Goal: Transaction & Acquisition: Purchase product/service

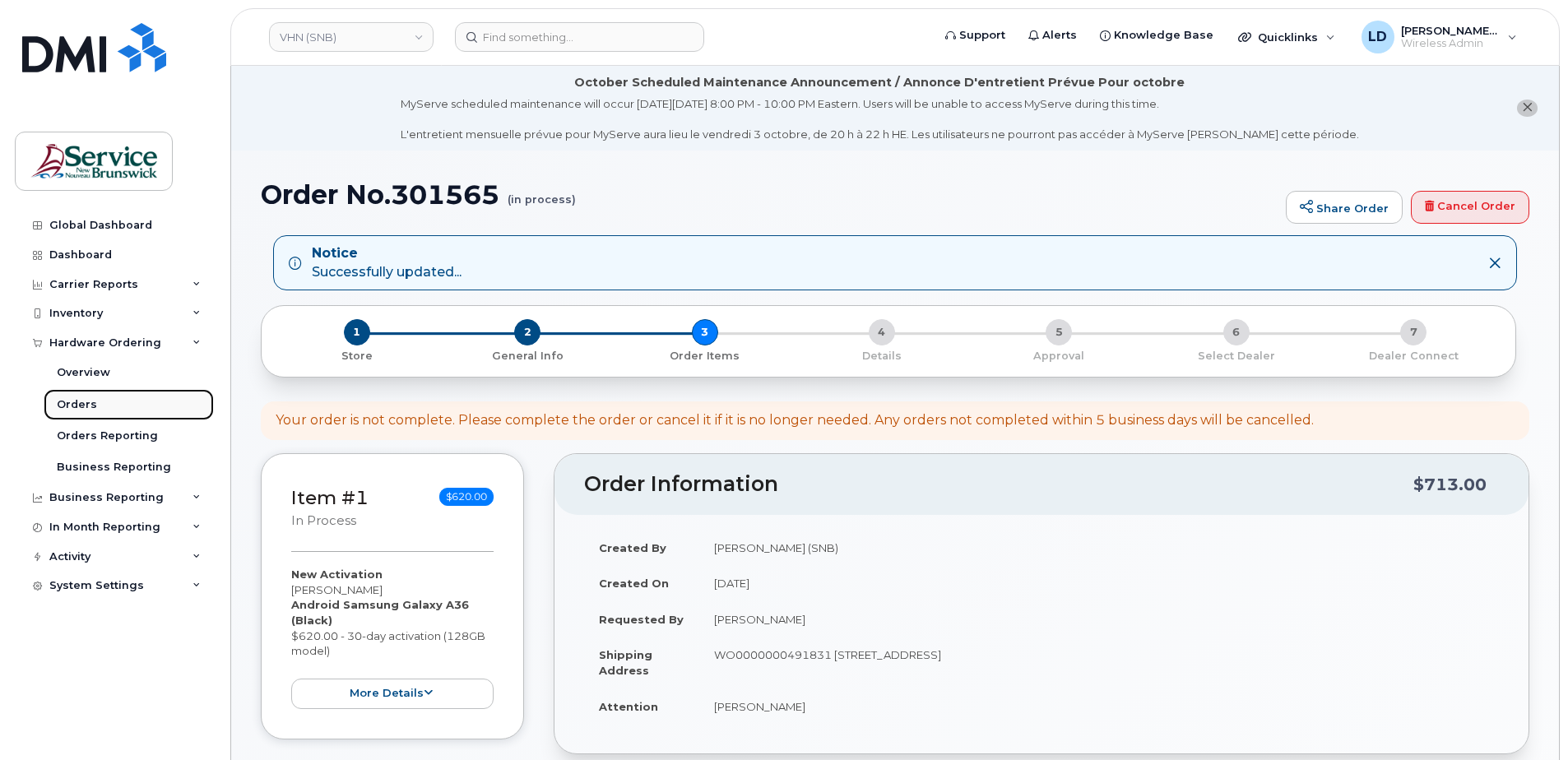
click at [65, 399] on div "Orders" at bounding box center [77, 404] width 40 height 15
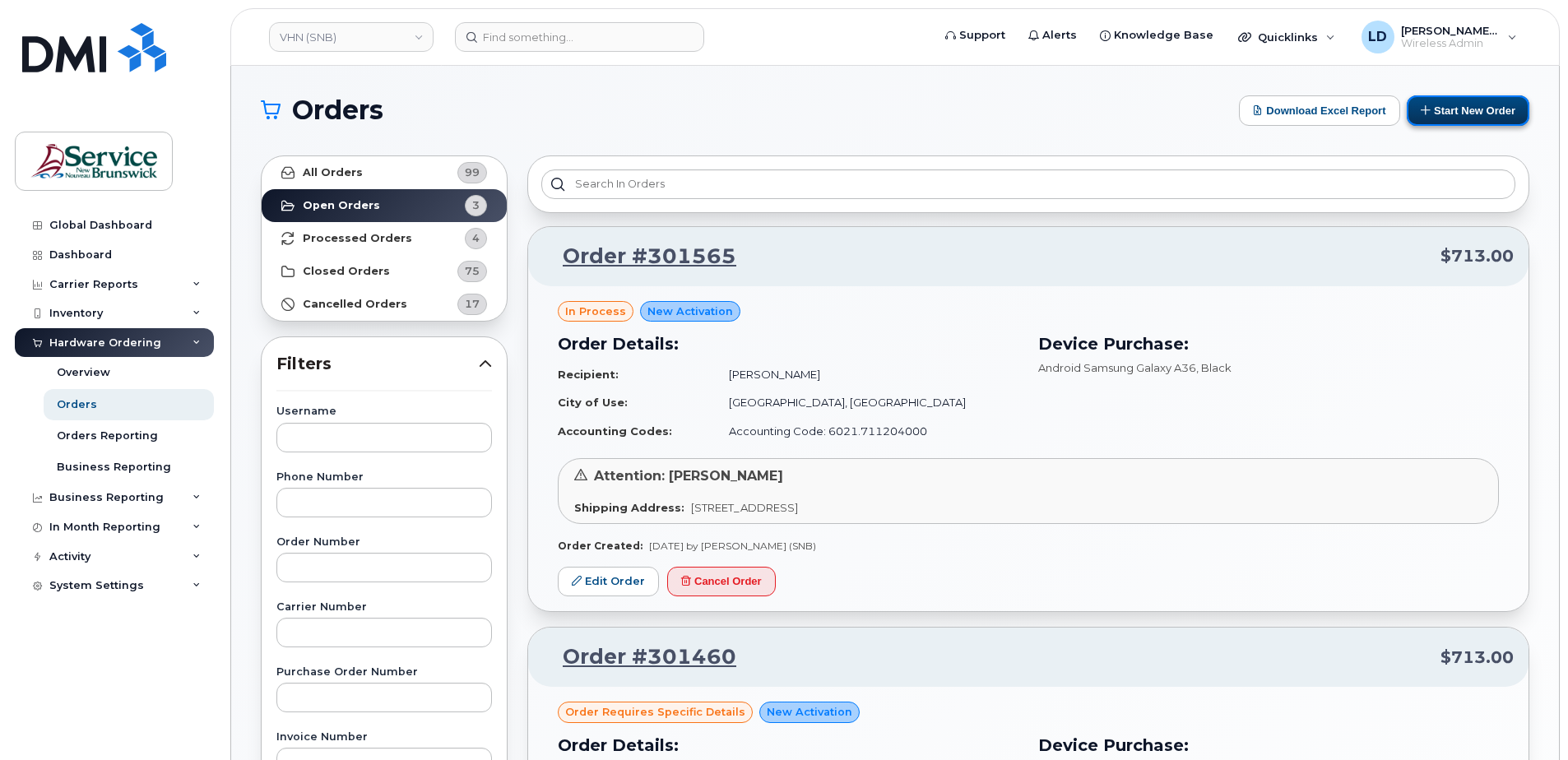
click at [1461, 105] on button "Start New Order" at bounding box center [1468, 110] width 123 height 31
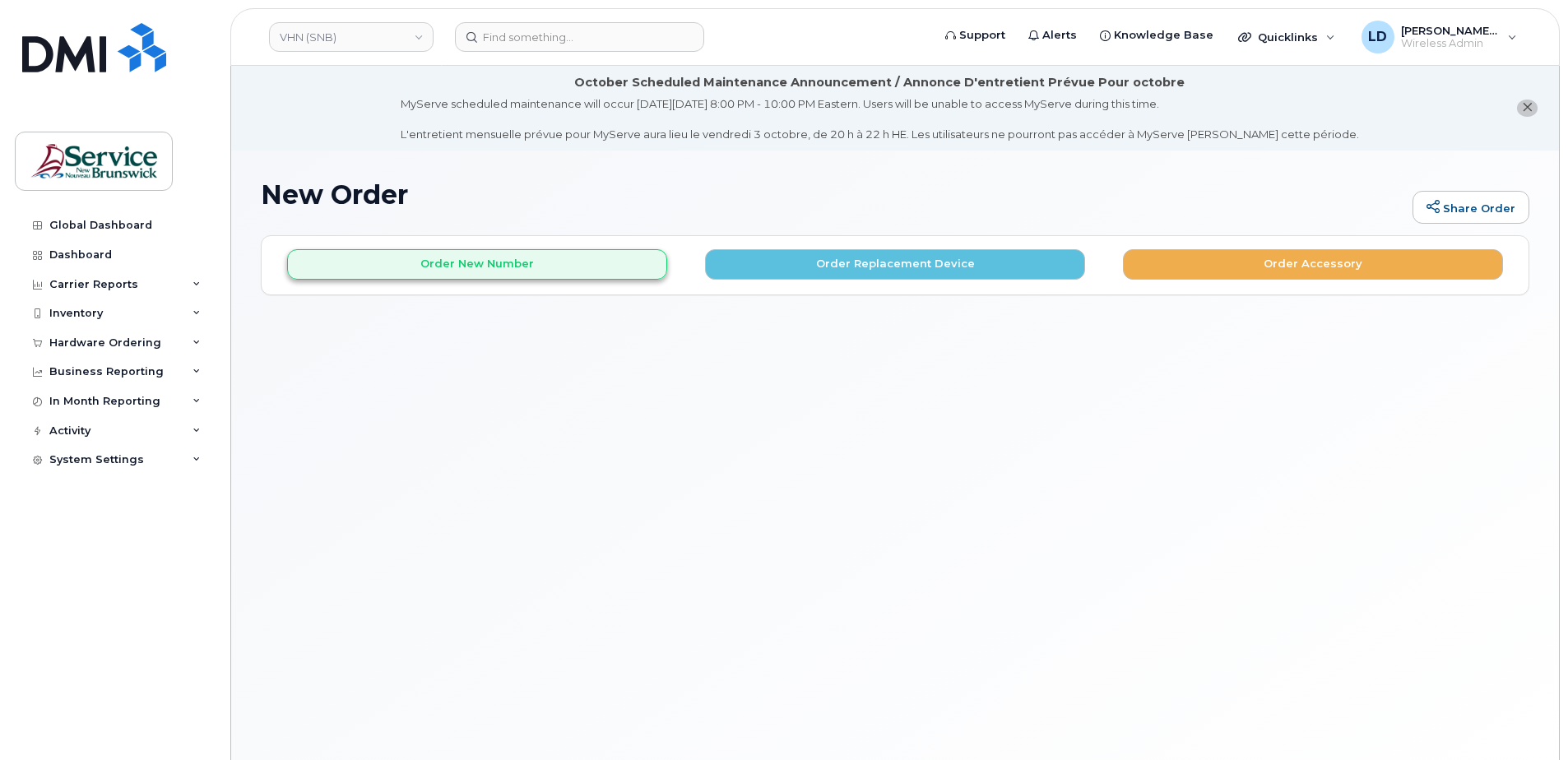
click at [450, 181] on h1 "New Order" at bounding box center [832, 194] width 1143 height 29
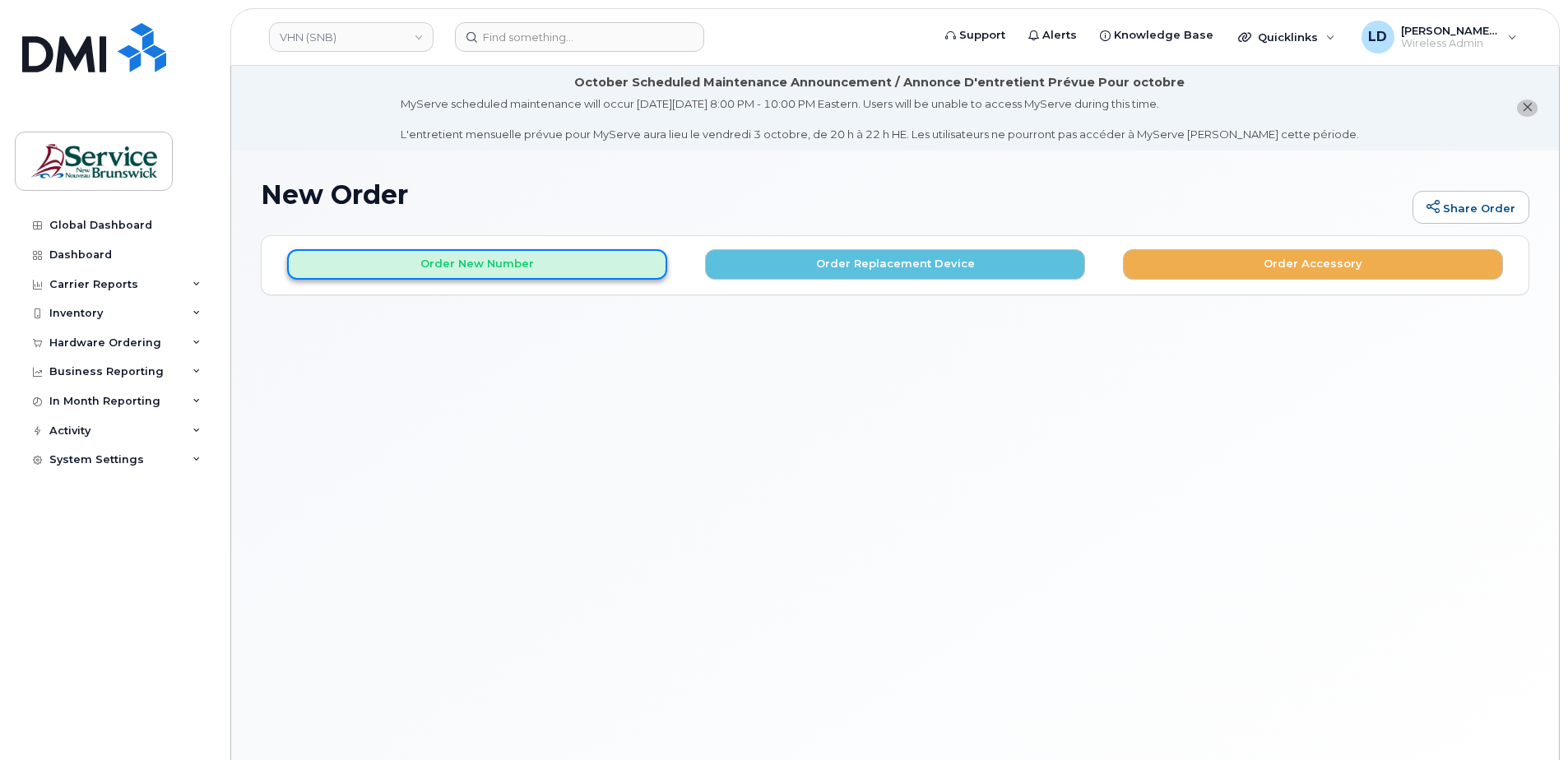
click at [497, 268] on button "Order New Number" at bounding box center [477, 264] width 380 height 31
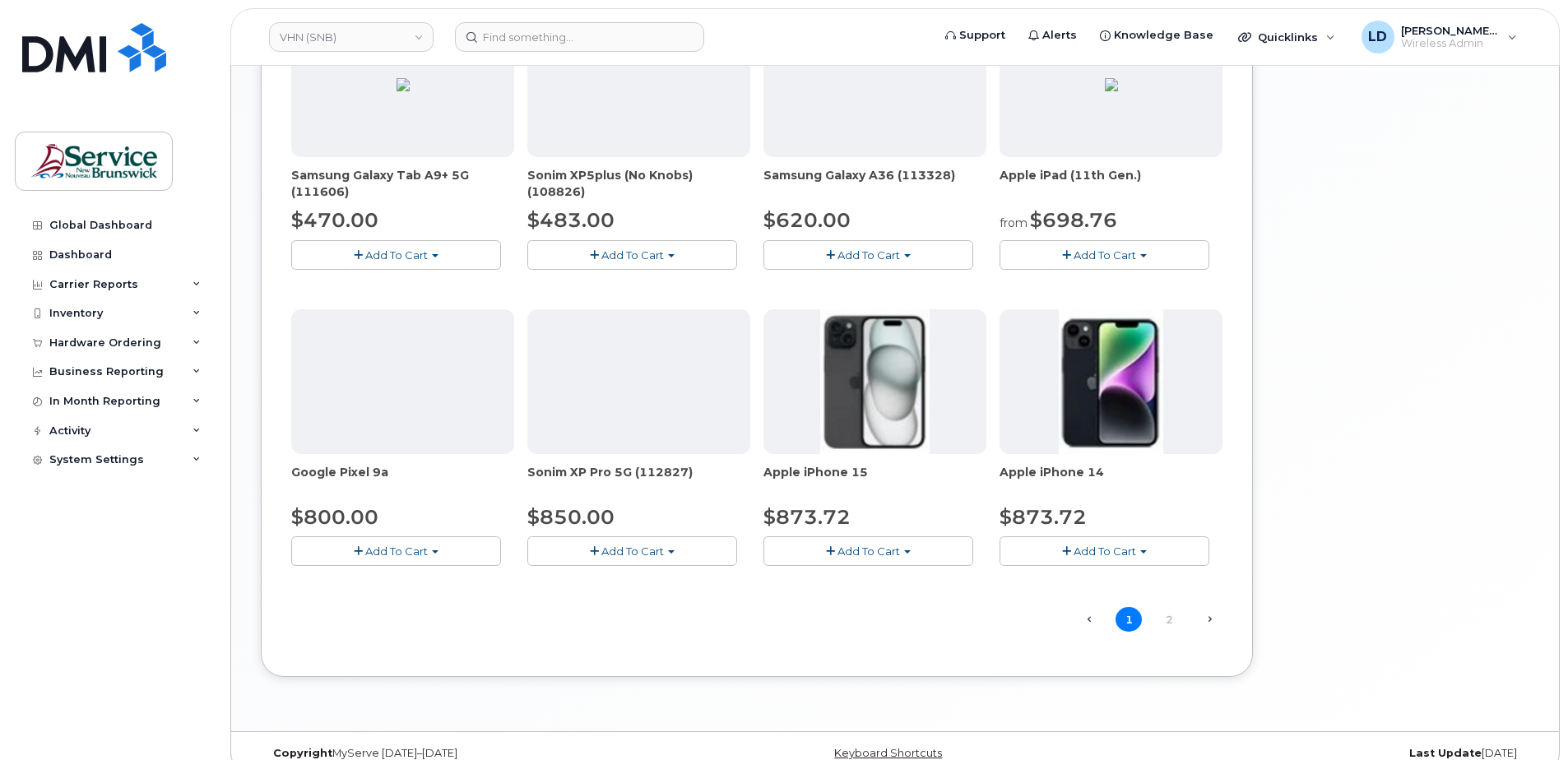
scroll to position [1008, 0]
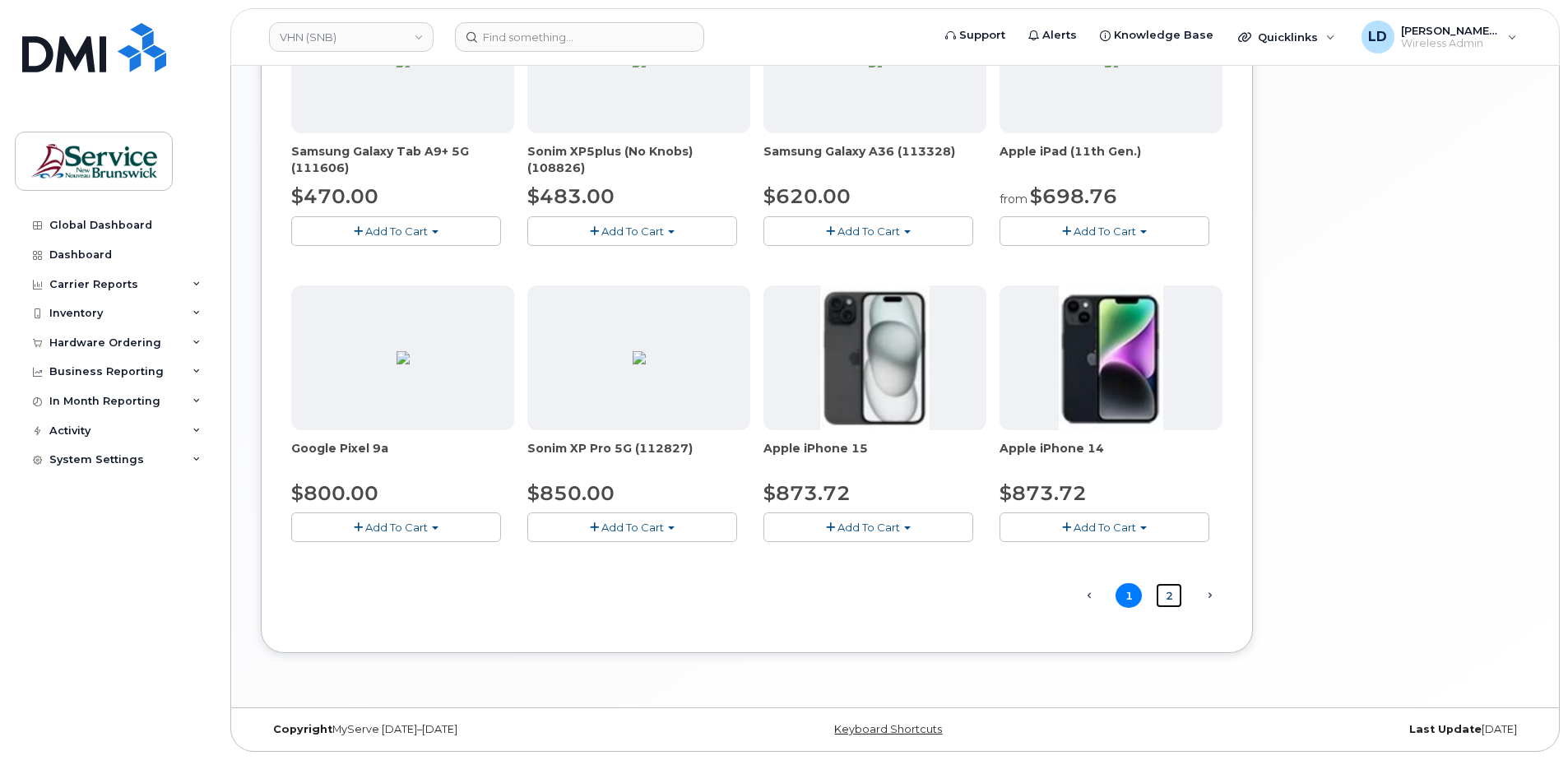
click at [1171, 600] on link "2" at bounding box center [1169, 595] width 26 height 25
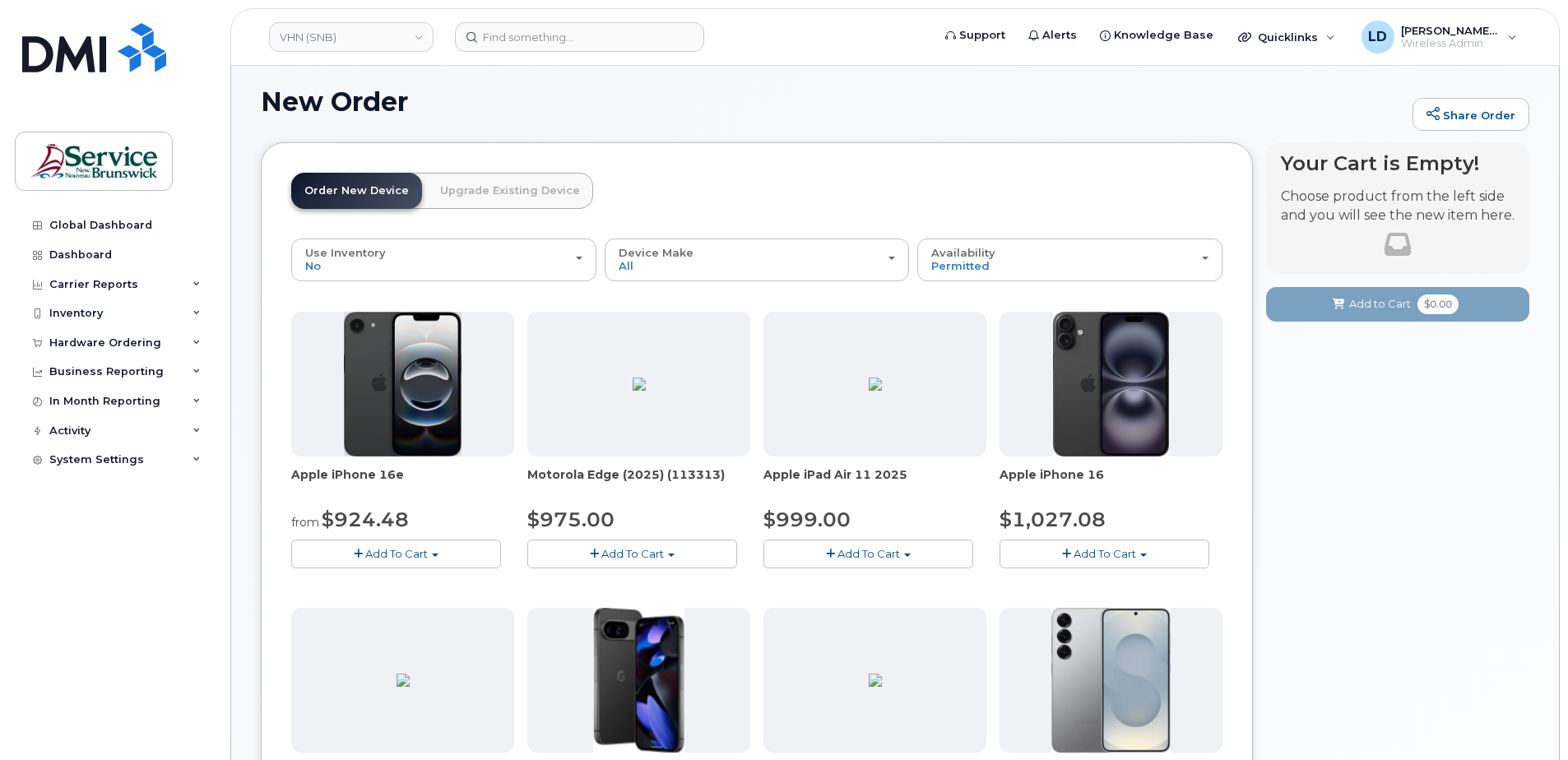
click at [399, 546] on button "Add To Cart" at bounding box center [396, 553] width 210 height 29
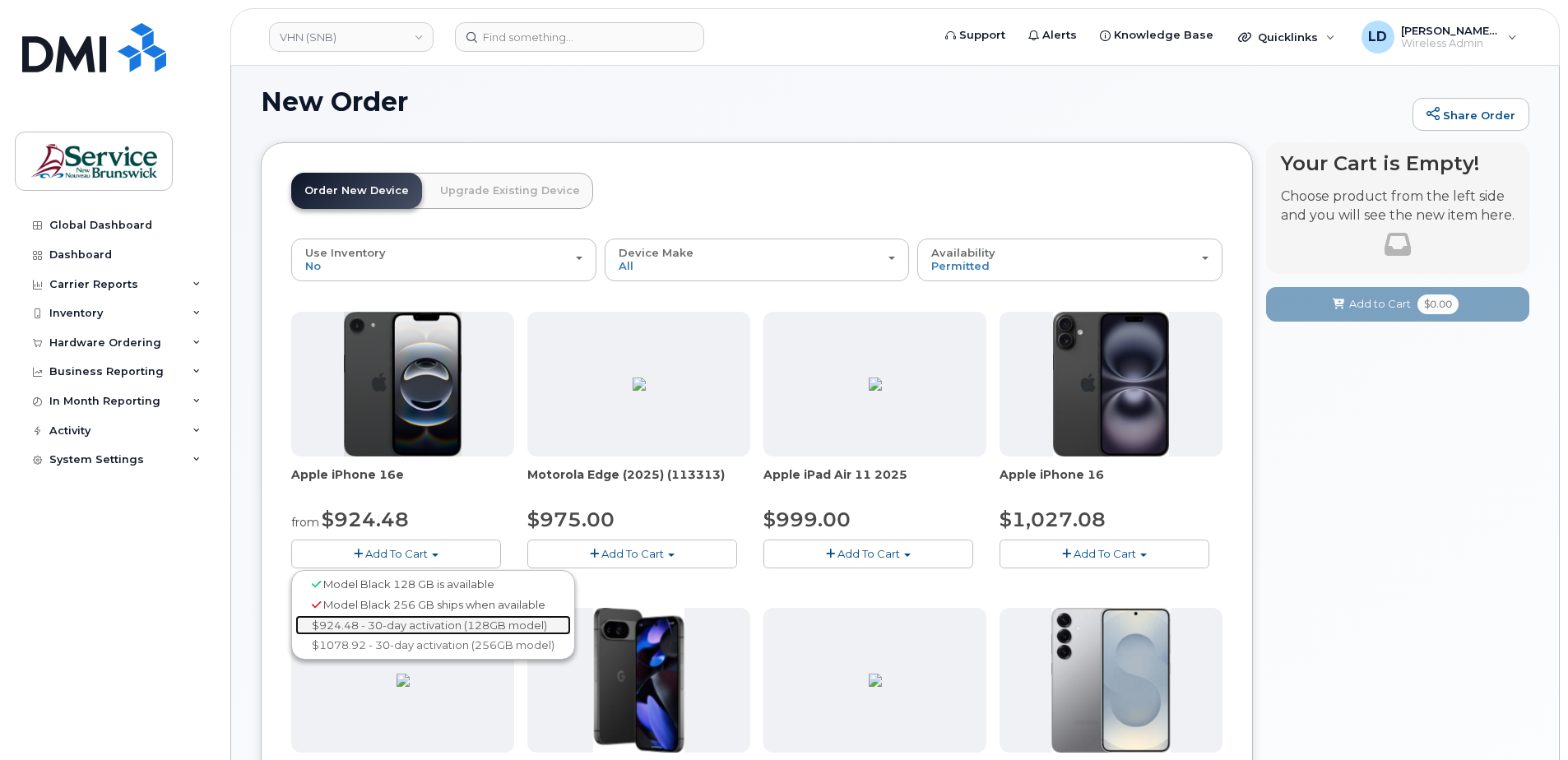
click at [372, 620] on link "$924.48 - 30-day activation (128GB model)" at bounding box center [433, 626] width 276 height 21
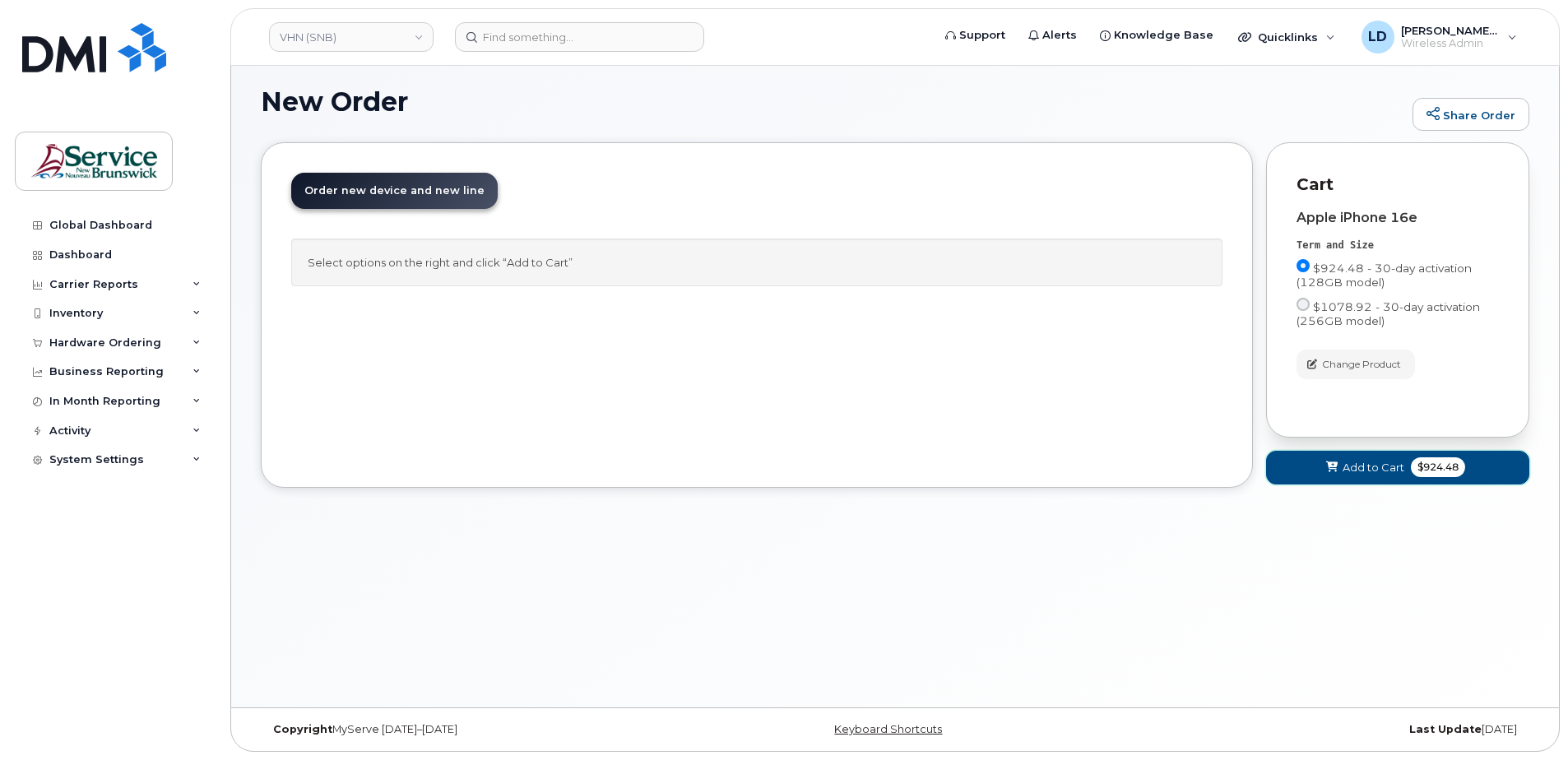
click at [1356, 466] on span "Add to Cart" at bounding box center [1374, 467] width 62 height 16
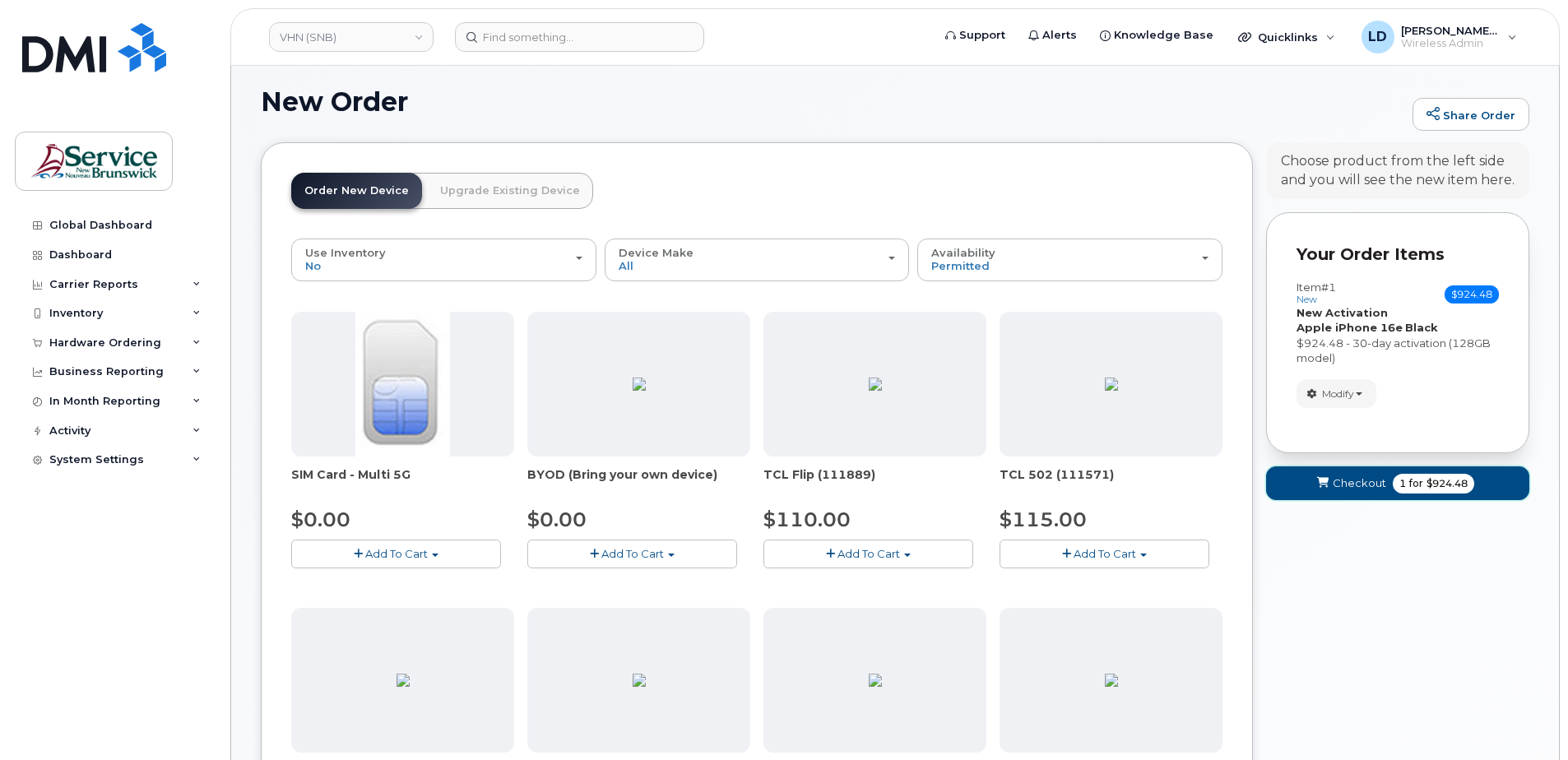
click at [1353, 486] on span "Checkout" at bounding box center [1359, 483] width 53 height 16
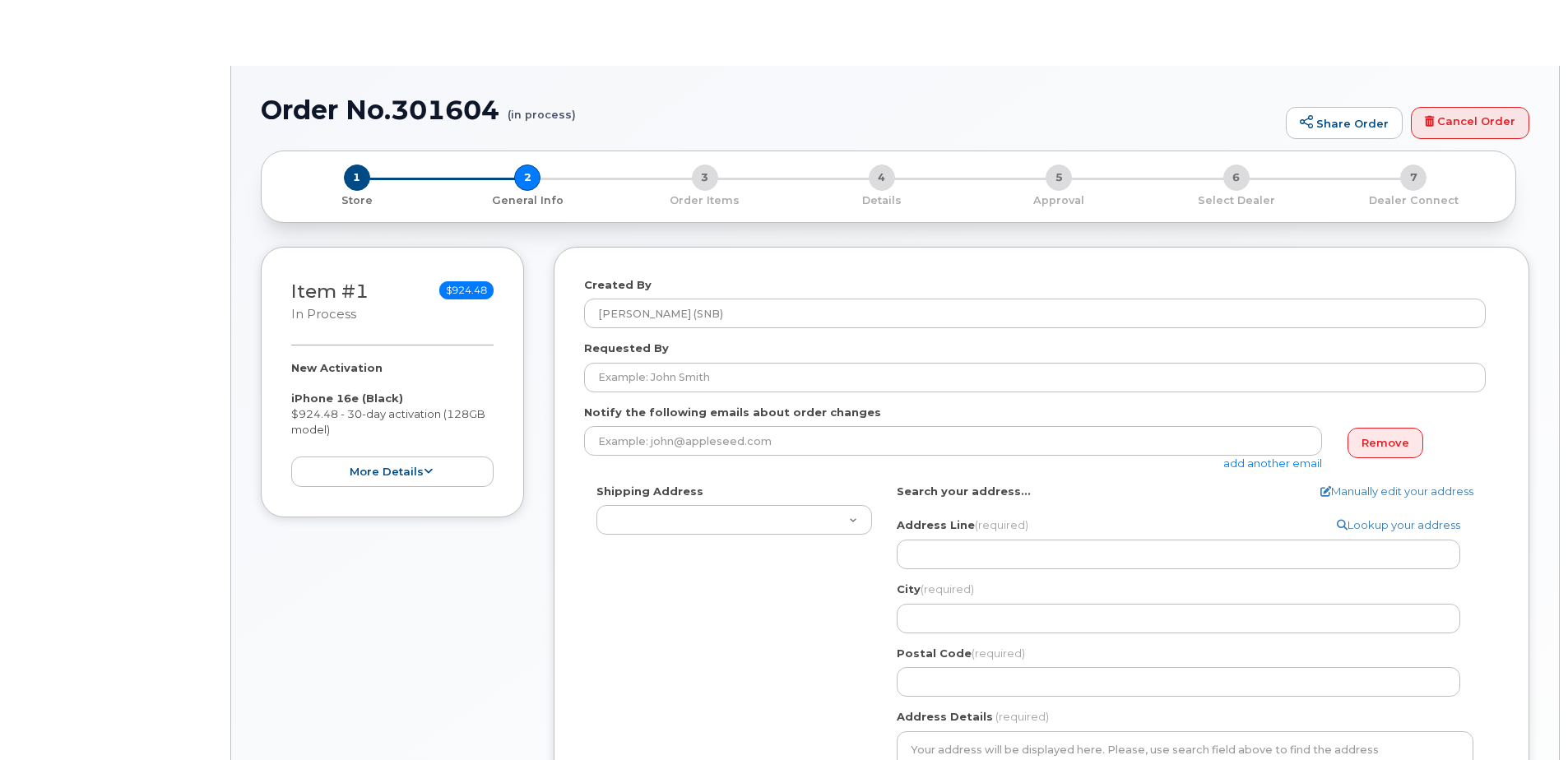
select select
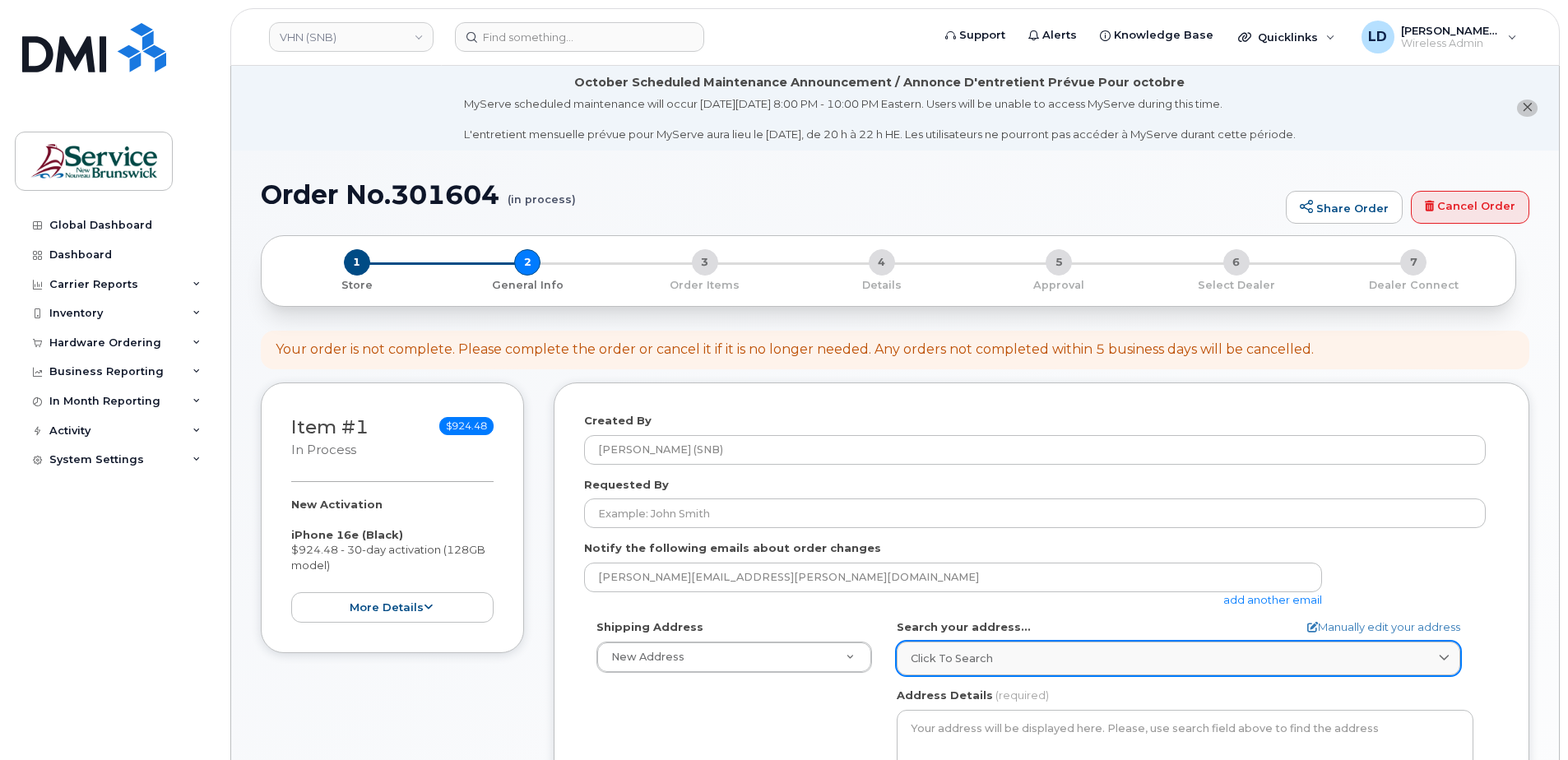
click at [937, 650] on span "Click to search" at bounding box center [951, 658] width 82 height 16
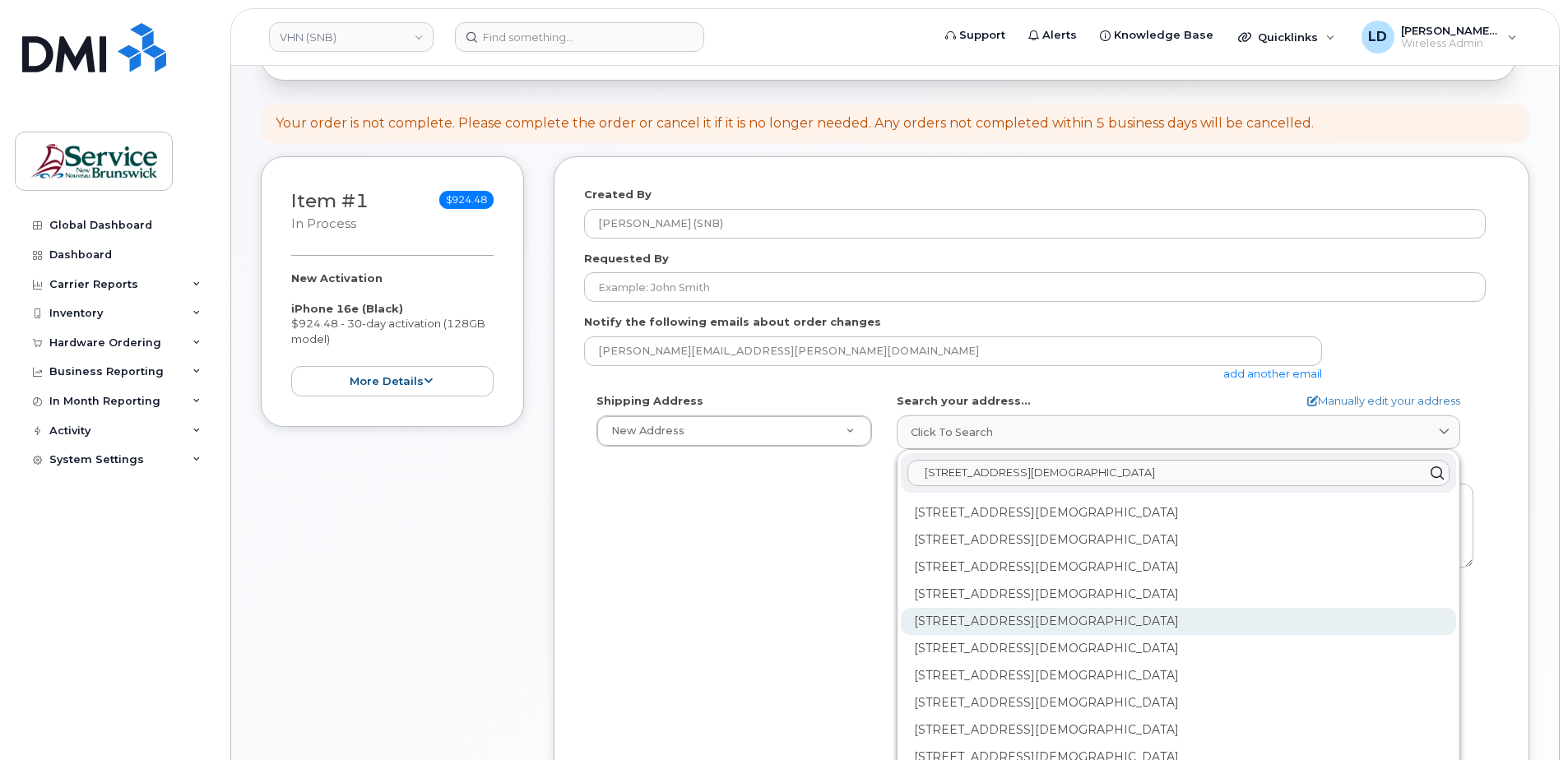
scroll to position [247, 0]
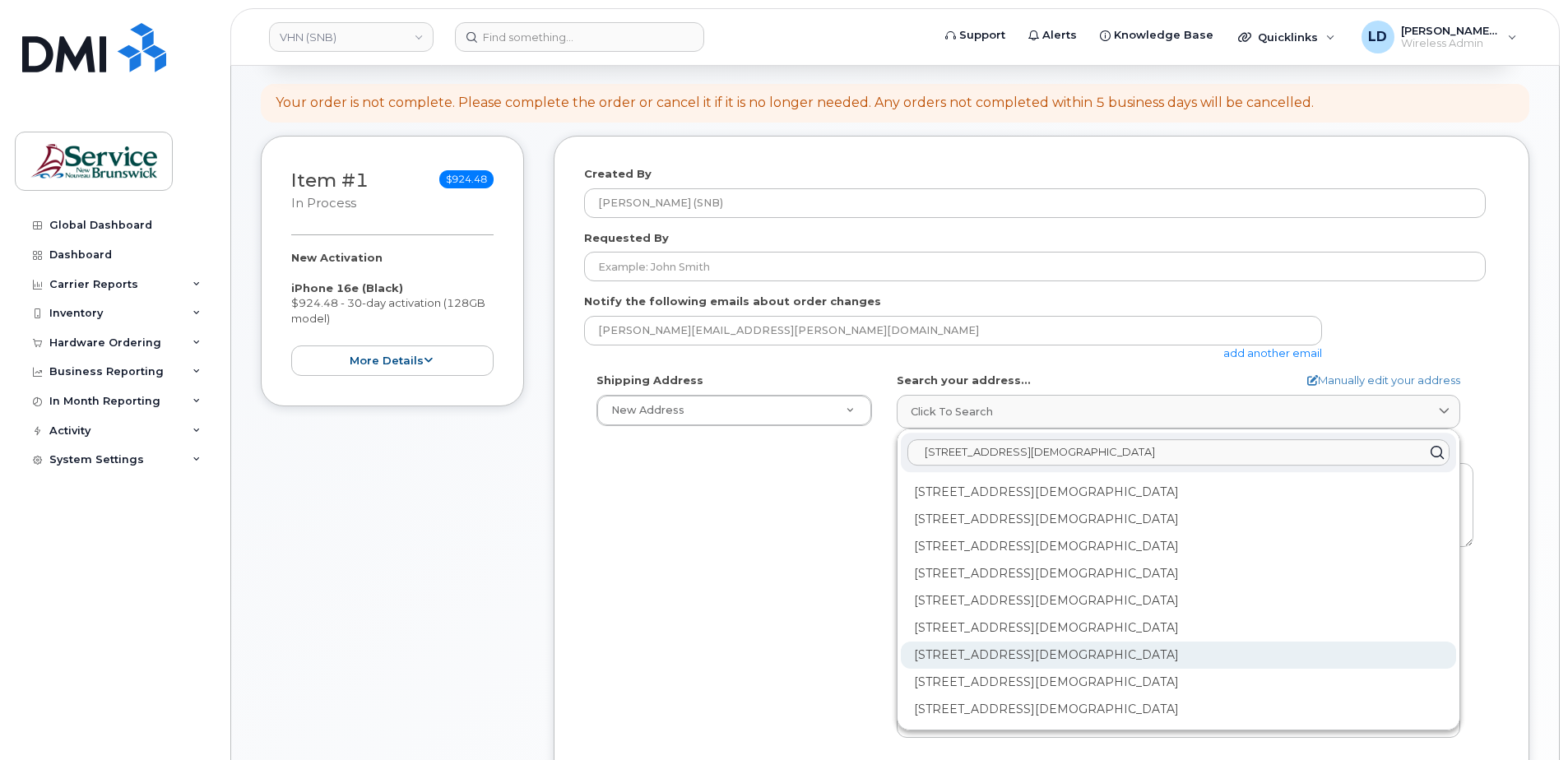
type input "15 rue de l'eglise Edmundnston"
click at [934, 654] on div "202-15 Rue De l'Église Edmundston NB E3V 1J3" at bounding box center [1178, 655] width 556 height 27
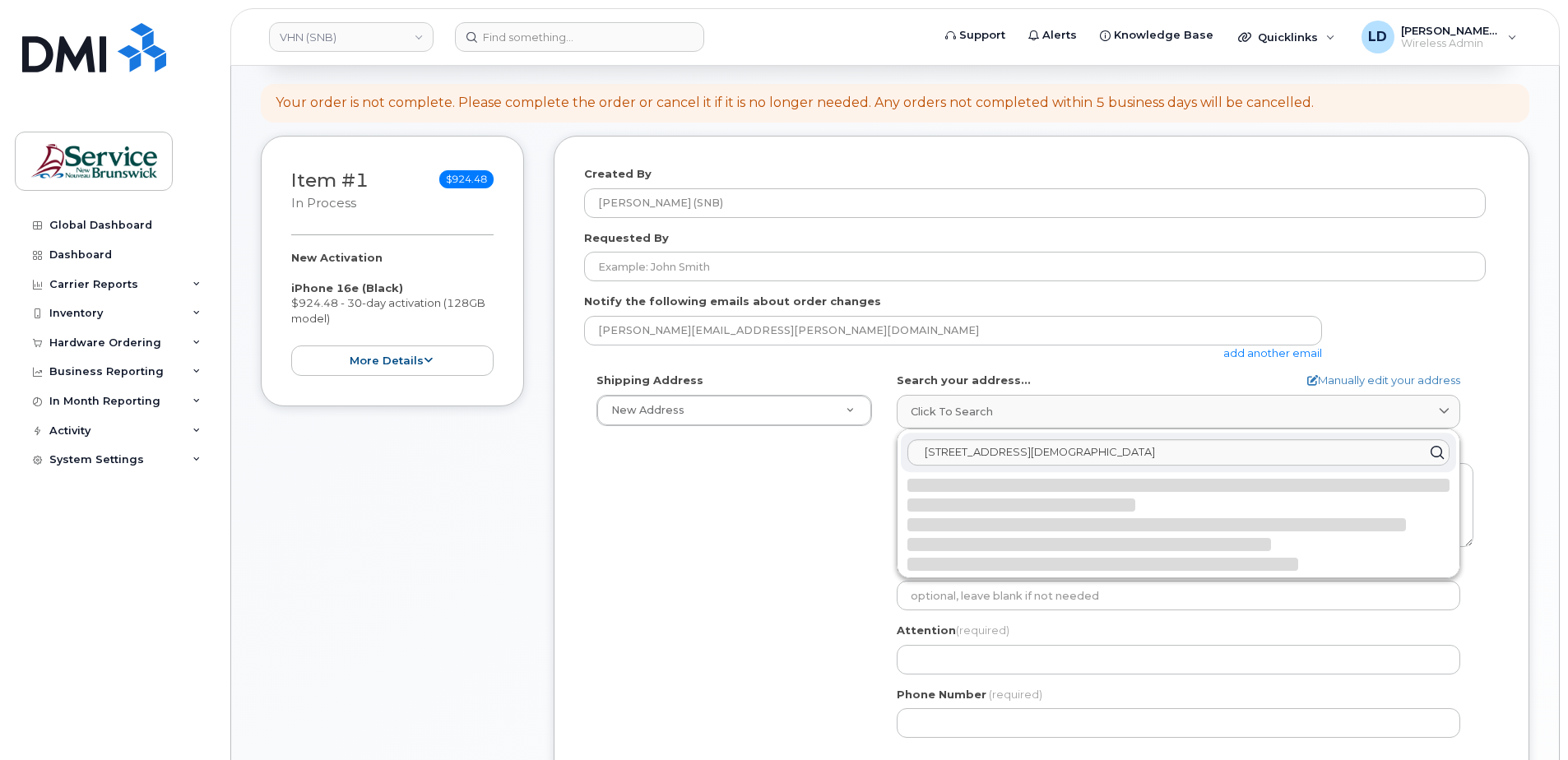
select select
type textarea "202-15 Rue De l'Église EDMUNDSTON NB E3V 1J3 CANADA"
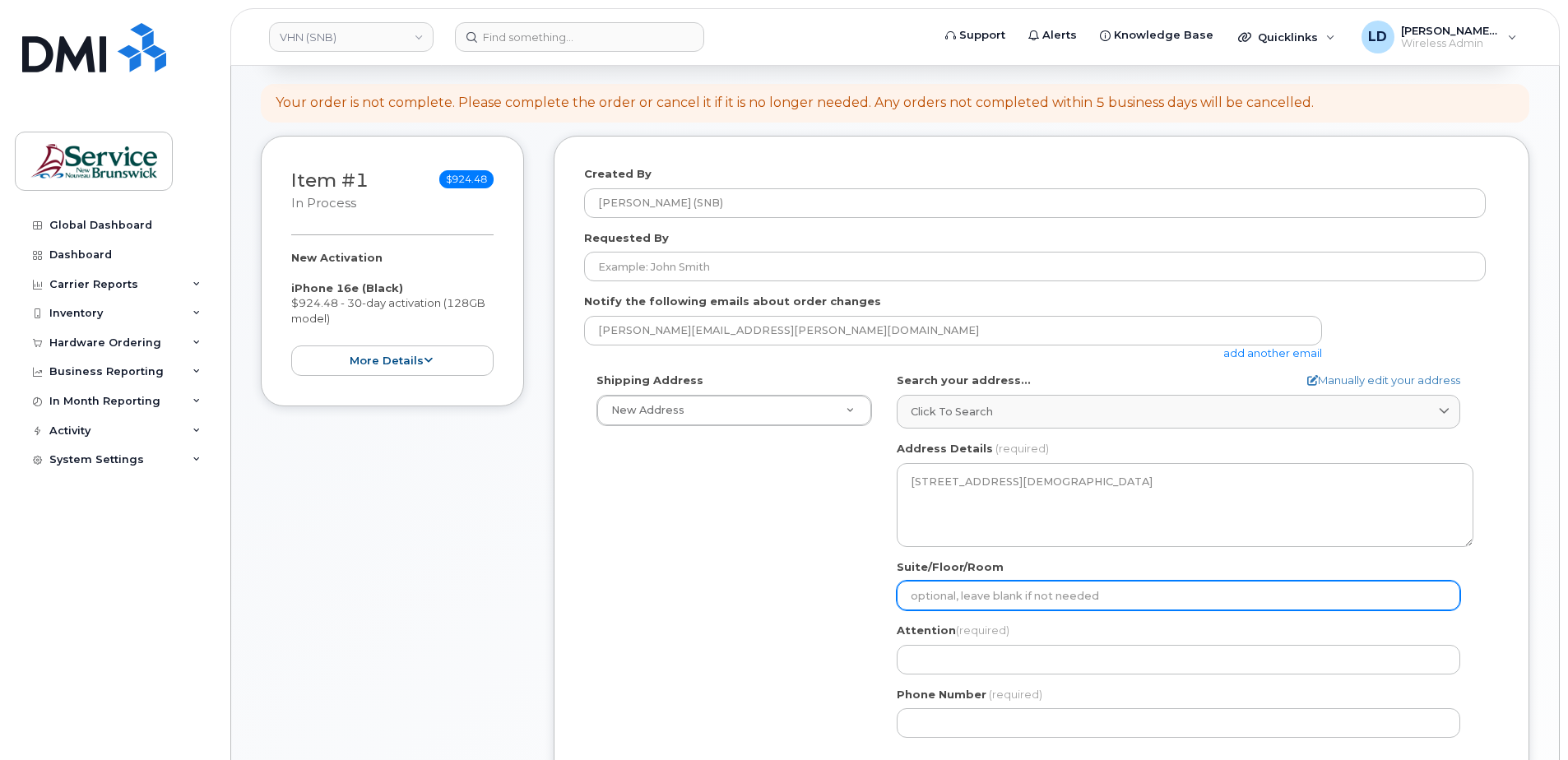
drag, startPoint x: 937, startPoint y: 601, endPoint x: 958, endPoint y: 593, distance: 22.5
click at [937, 601] on input "Suite/Floor/Room" at bounding box center [1178, 595] width 563 height 30
click at [951, 593] on input "Suite/Floor/Room" at bounding box center [1178, 595] width 563 height 30
paste input "WO0000000485612"
select select
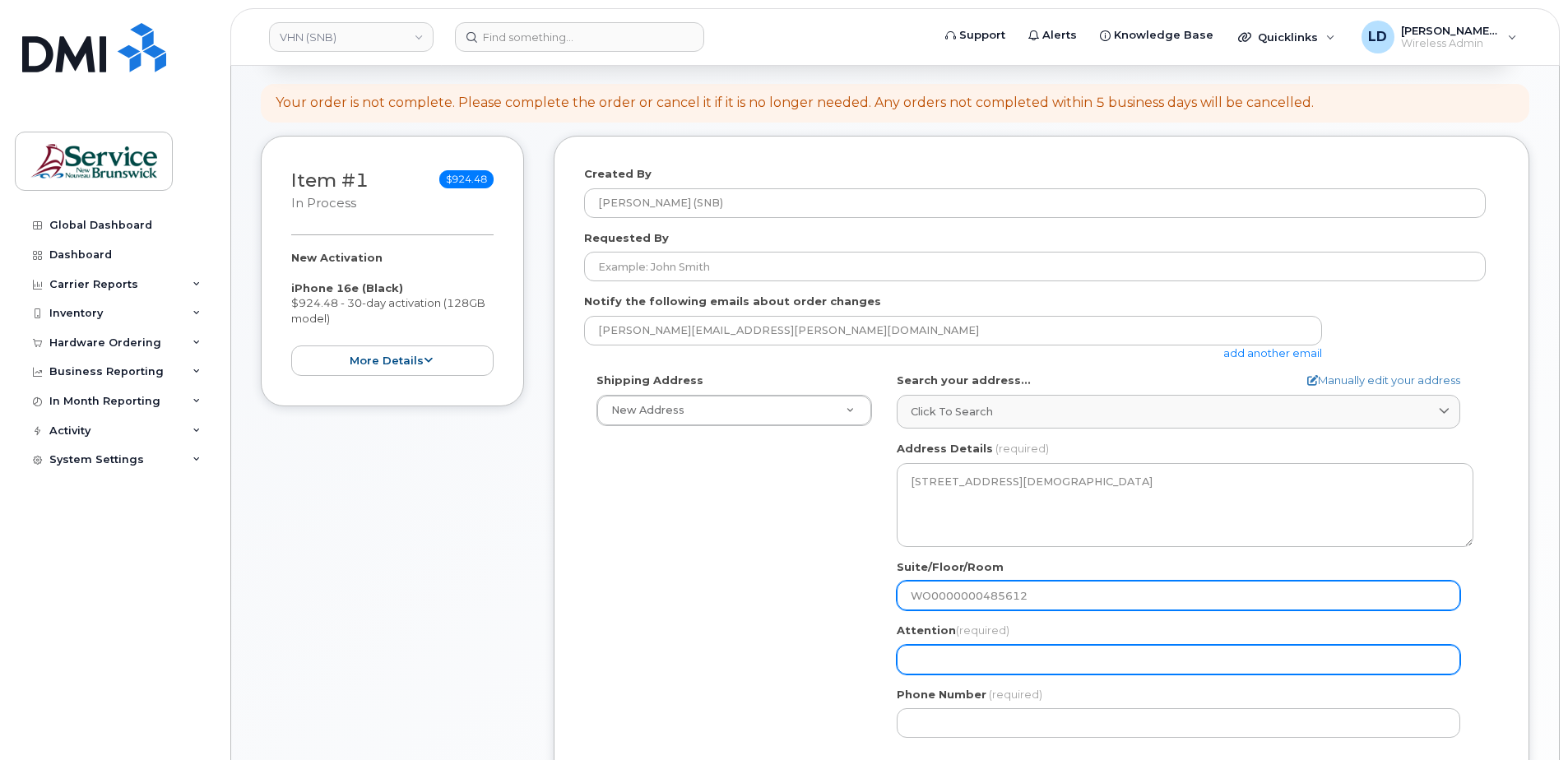
type input "WO0000000485612"
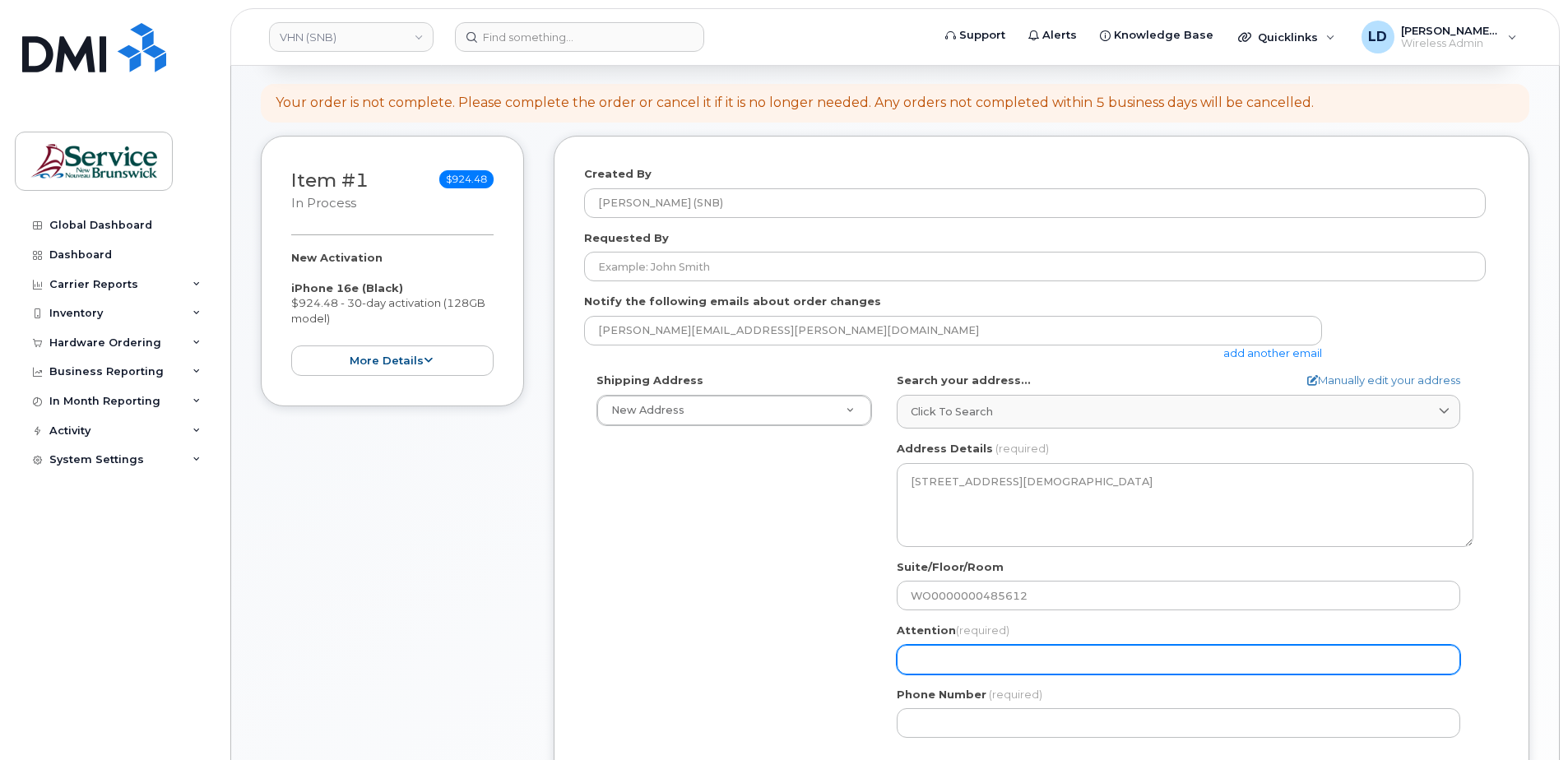
click at [947, 654] on input "Attention (required)" at bounding box center [1178, 660] width 563 height 30
type input "[PERSON_NAME]"
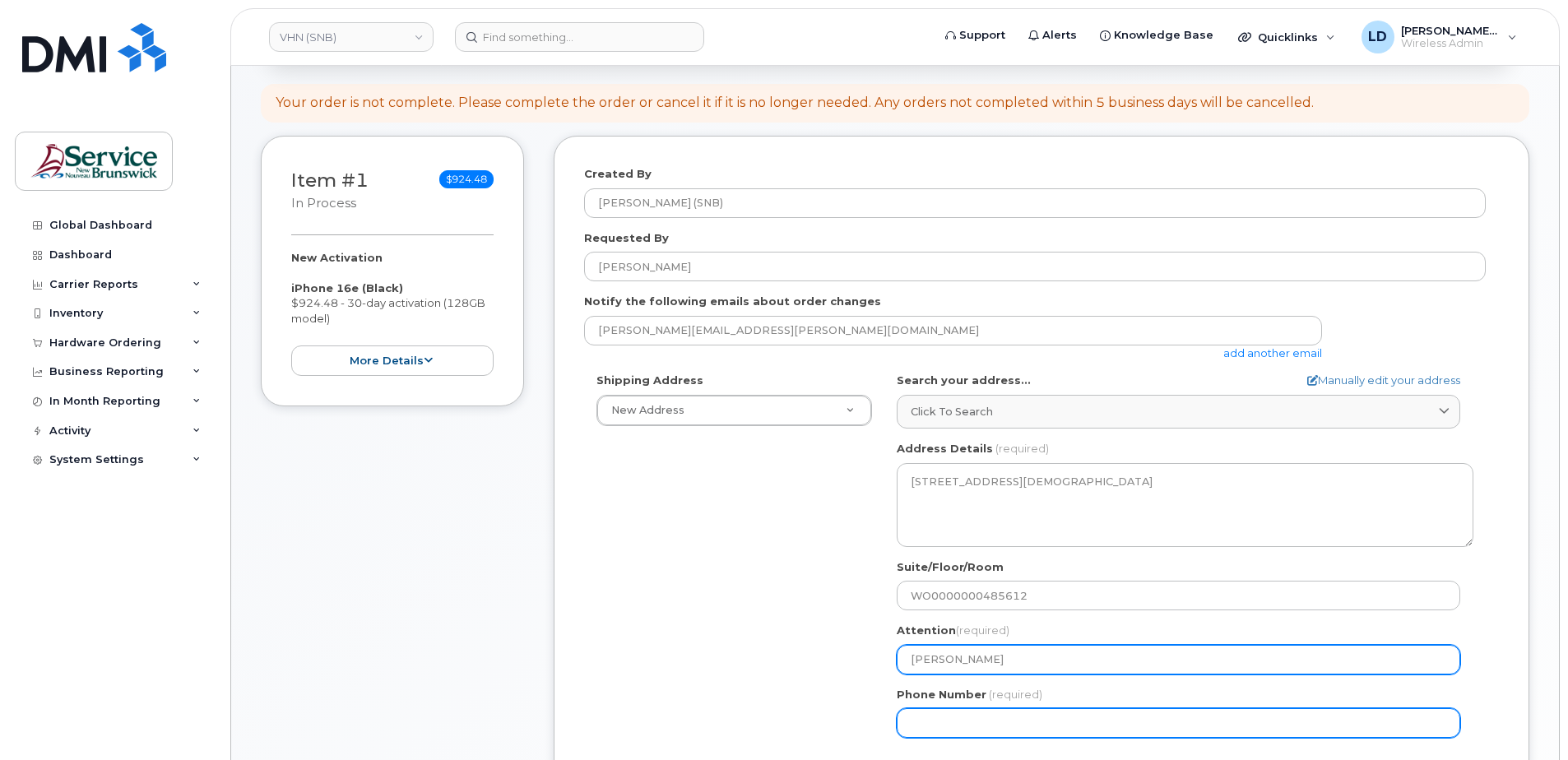
type input "5068383572"
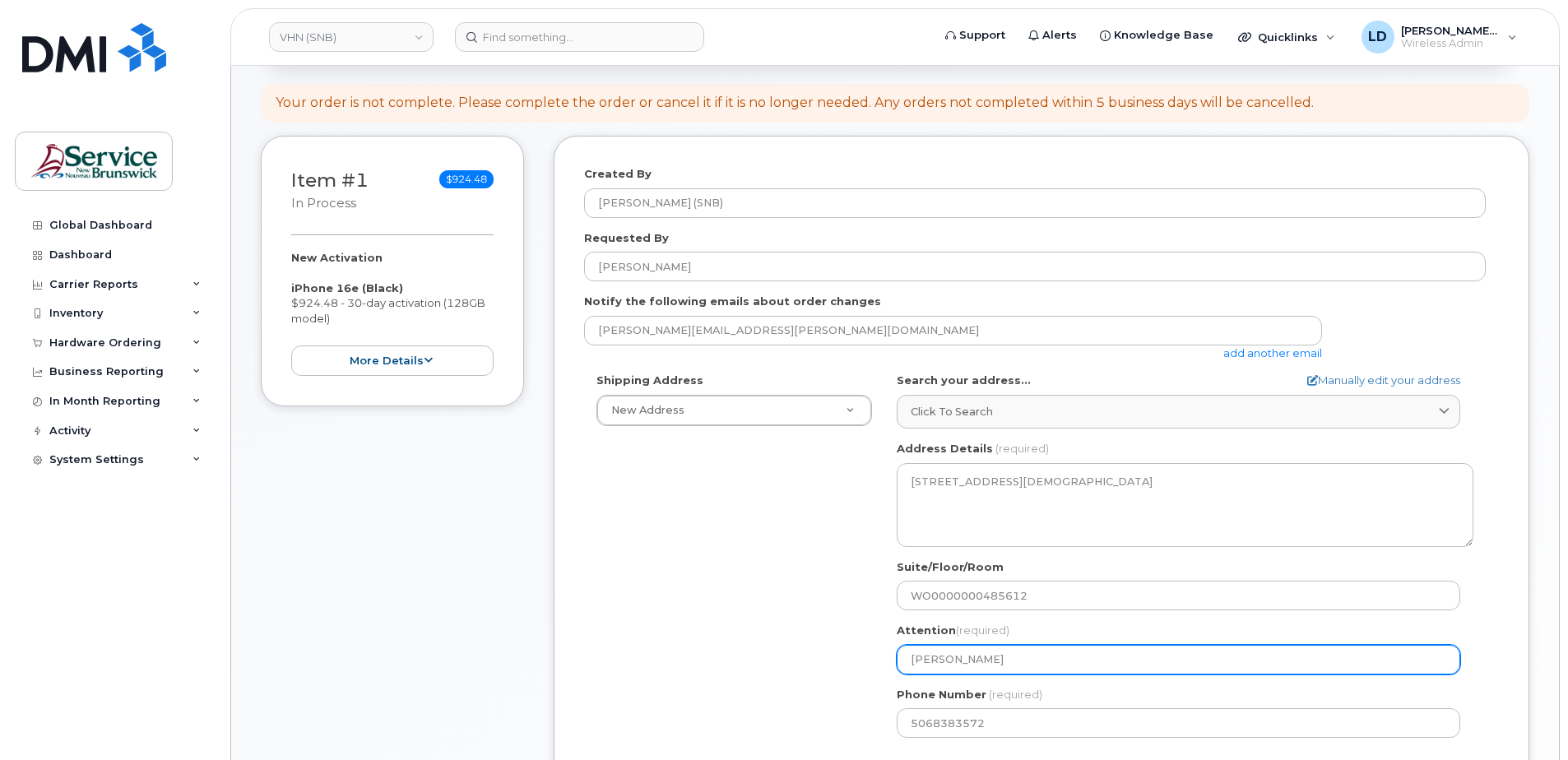
select select
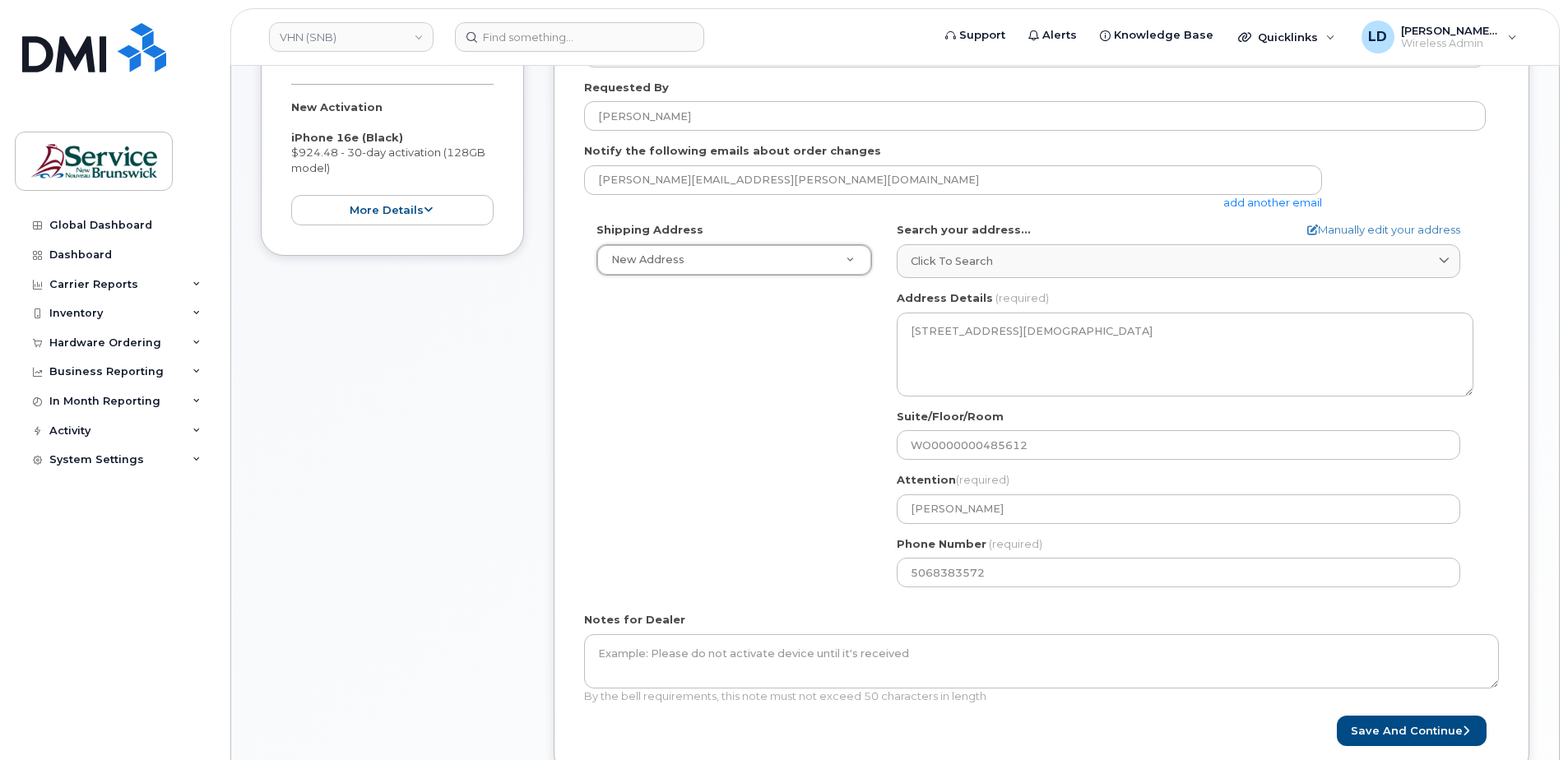
scroll to position [674, 0]
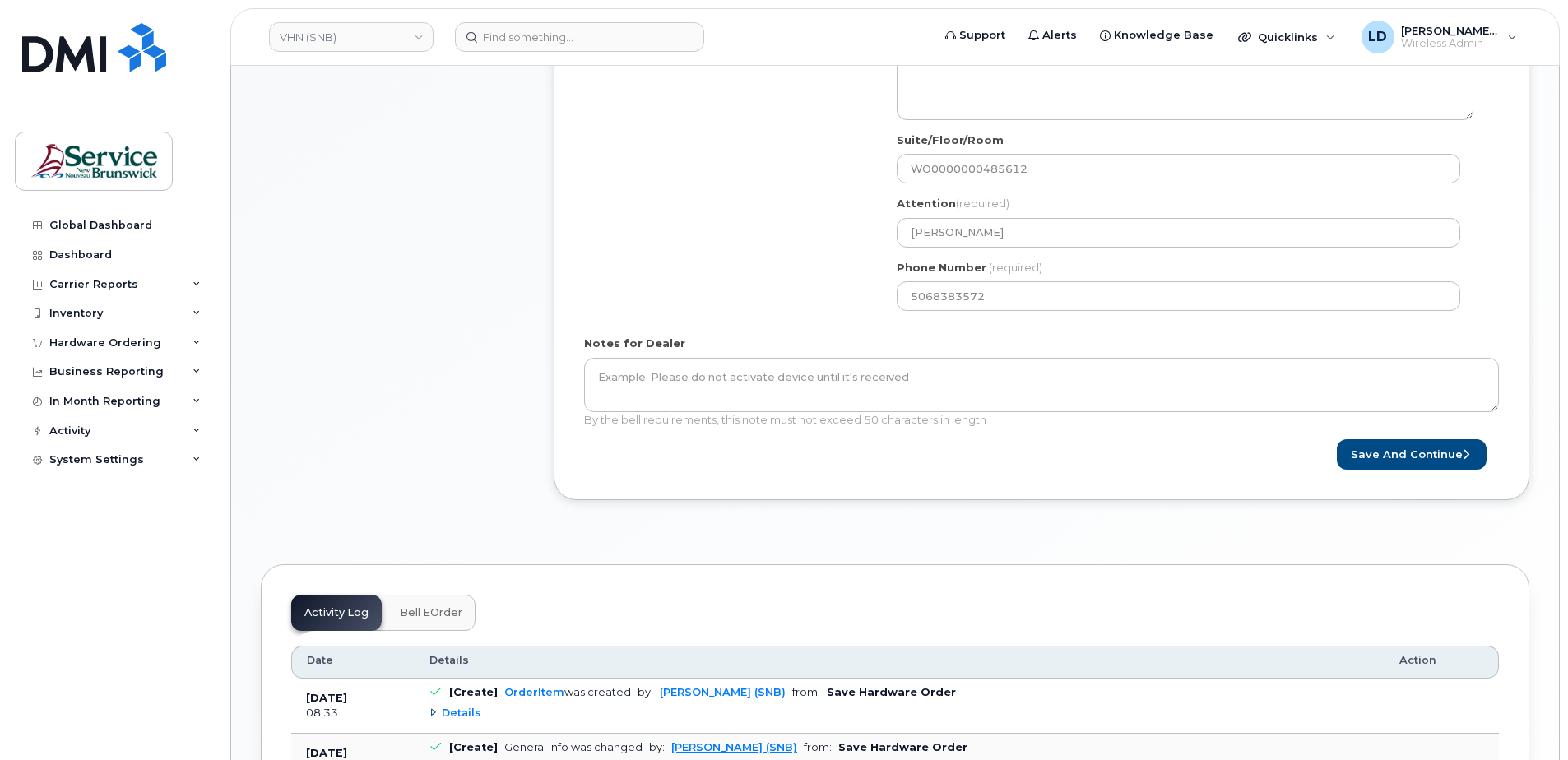
click at [855, 463] on div "Save and Continue" at bounding box center [1041, 454] width 915 height 31
click at [1374, 458] on button "Save and Continue" at bounding box center [1412, 454] width 150 height 31
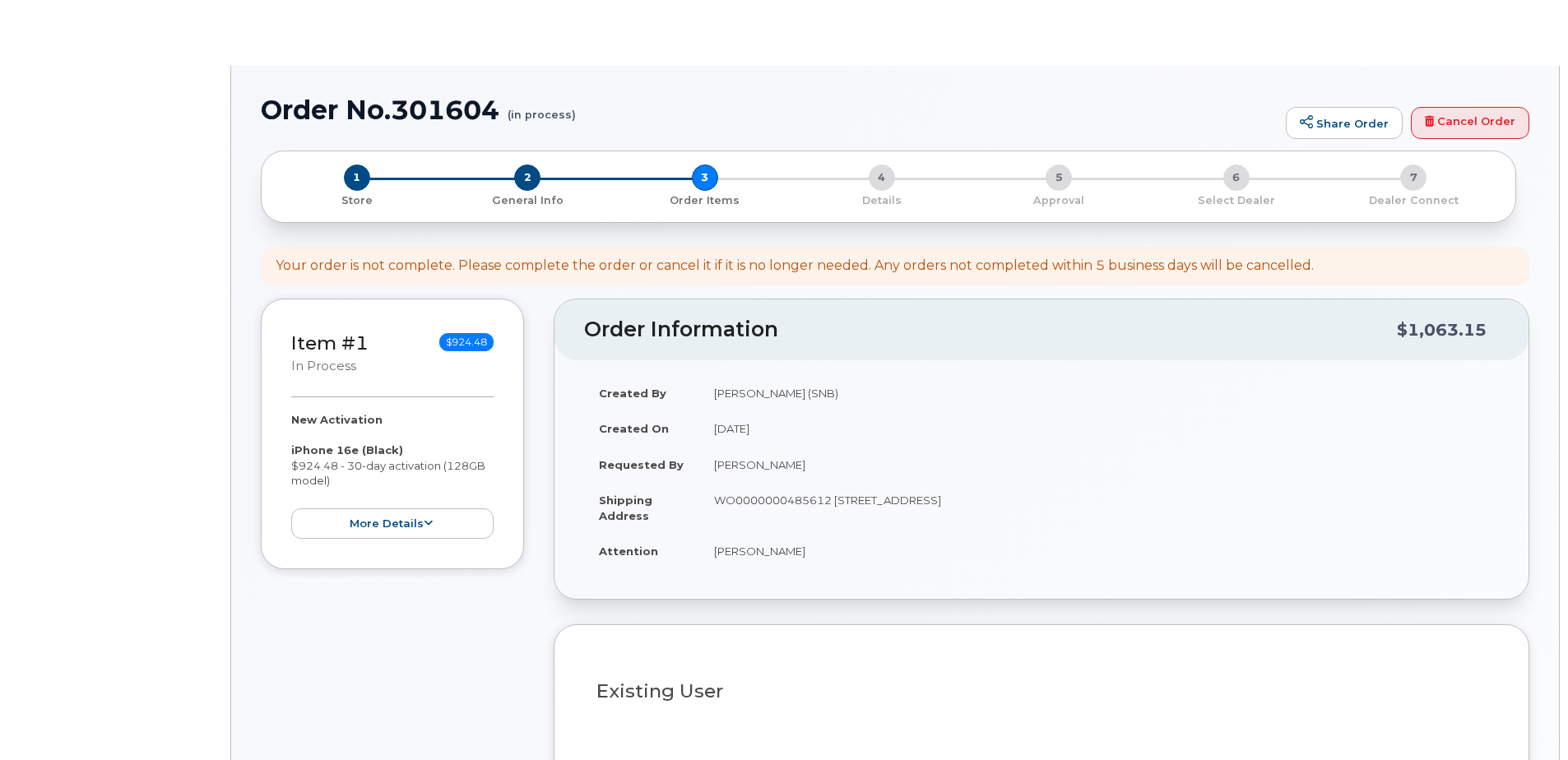
select select
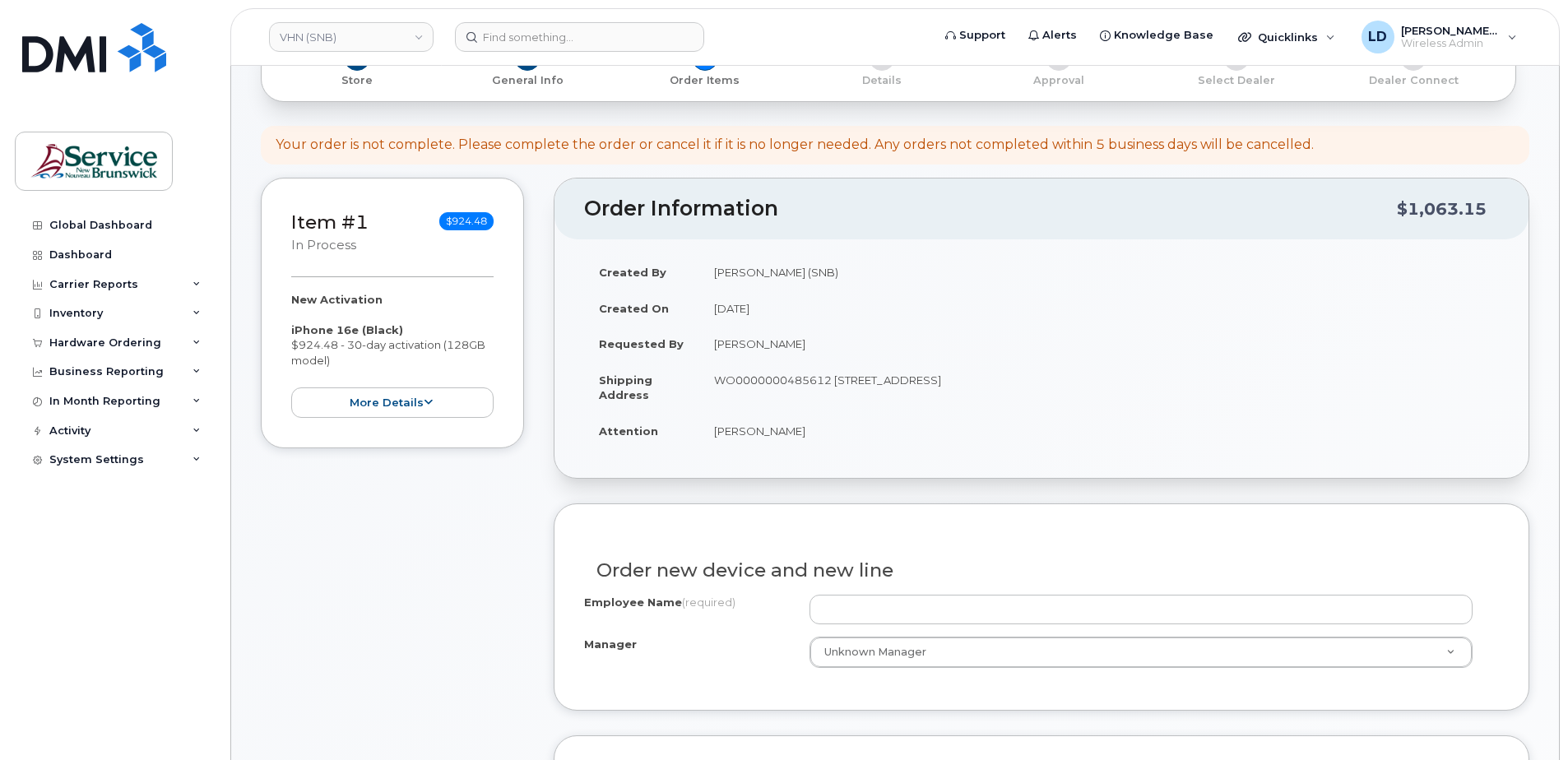
scroll to position [329, 0]
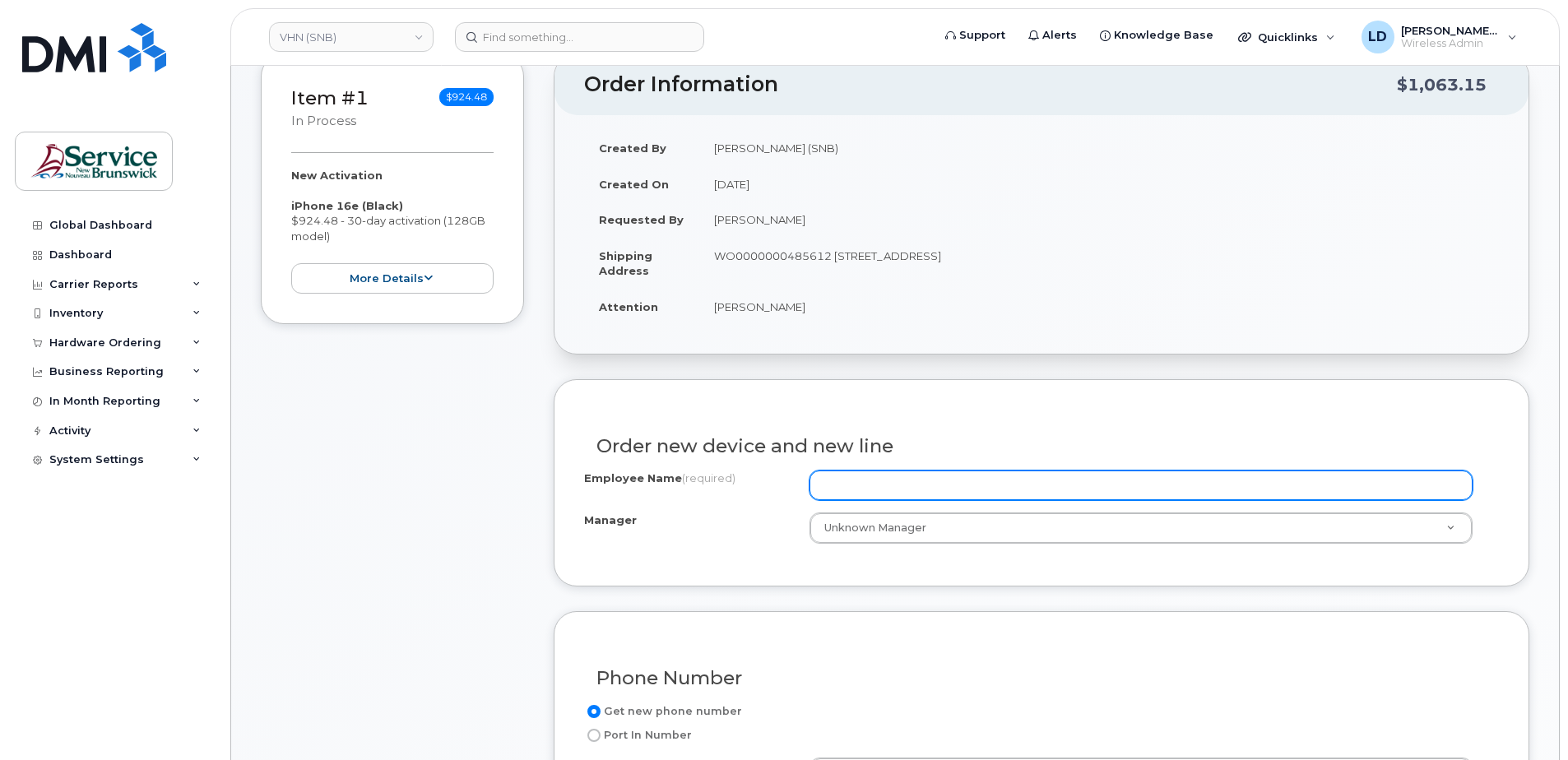
click at [872, 474] on input "Employee Name (required)" at bounding box center [1141, 485] width 663 height 30
type input "Bathurst"
drag, startPoint x: 912, startPoint y: 486, endPoint x: 777, endPoint y: 478, distance: 135.2
click at [775, 478] on div "Employee Name (required) Bathurst" at bounding box center [1041, 485] width 915 height 30
click at [837, 480] on input "Employee Name (required)" at bounding box center [1141, 485] width 663 height 30
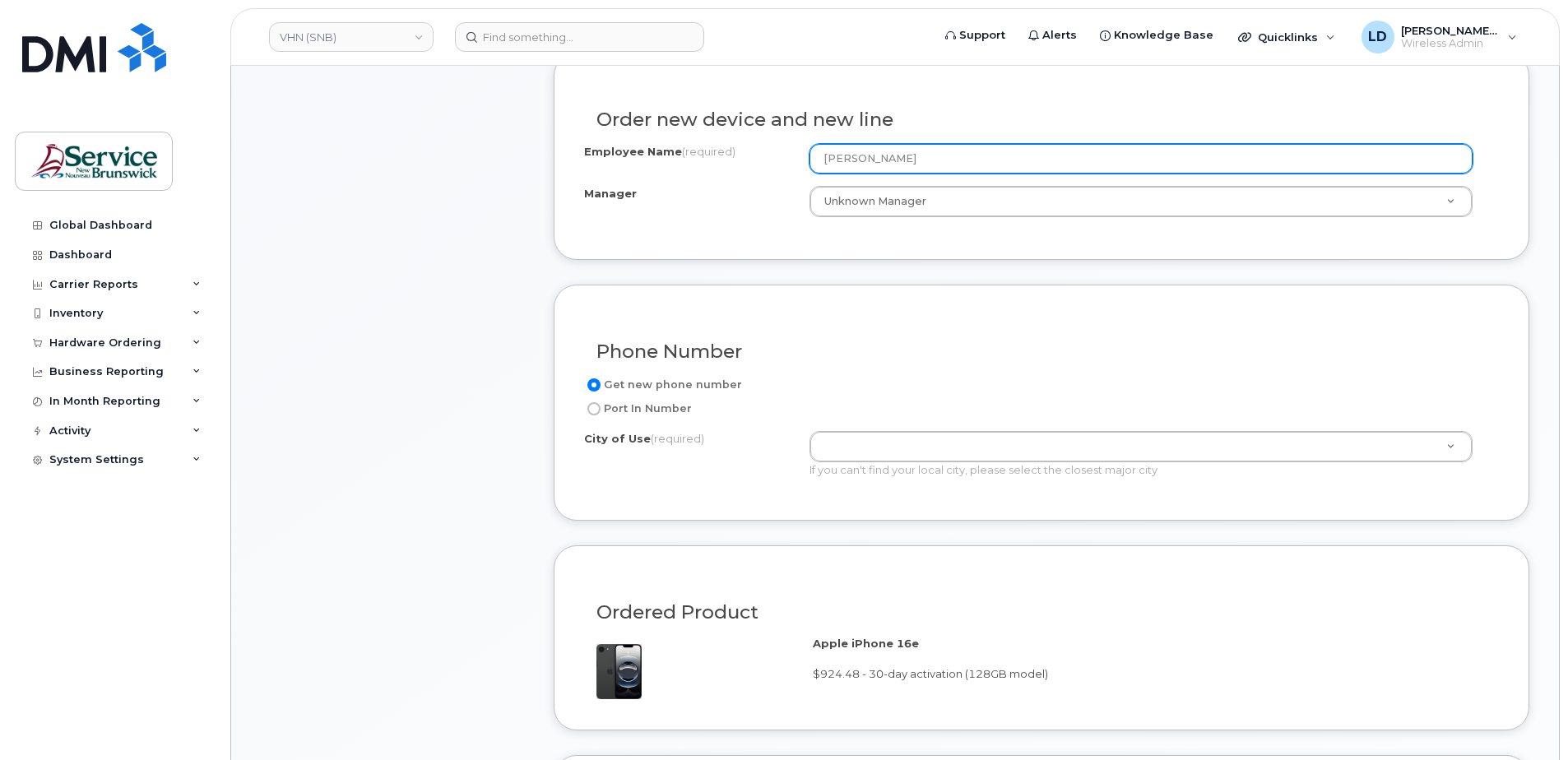
scroll to position [658, 0]
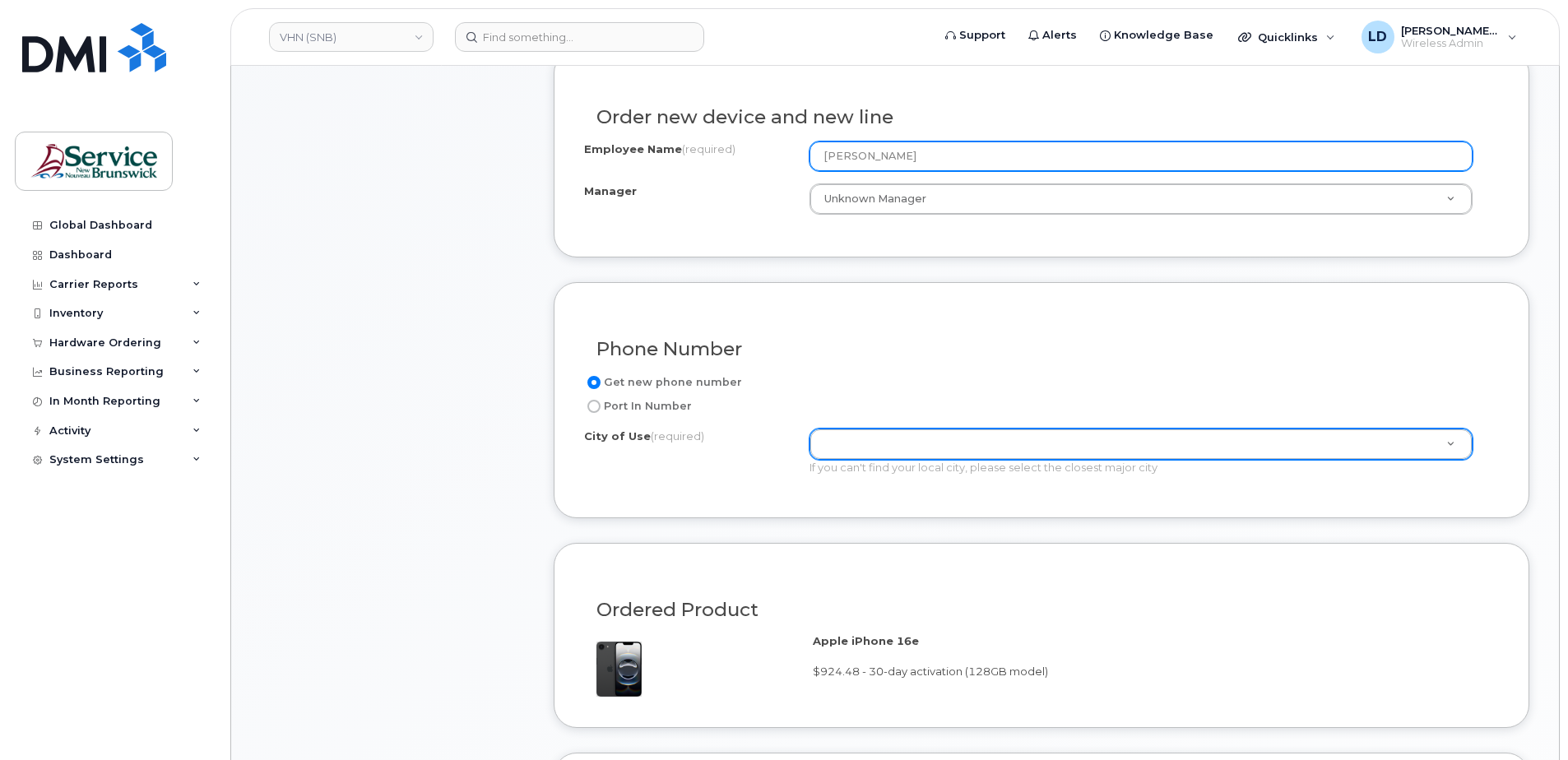
type input "Sara Azhari"
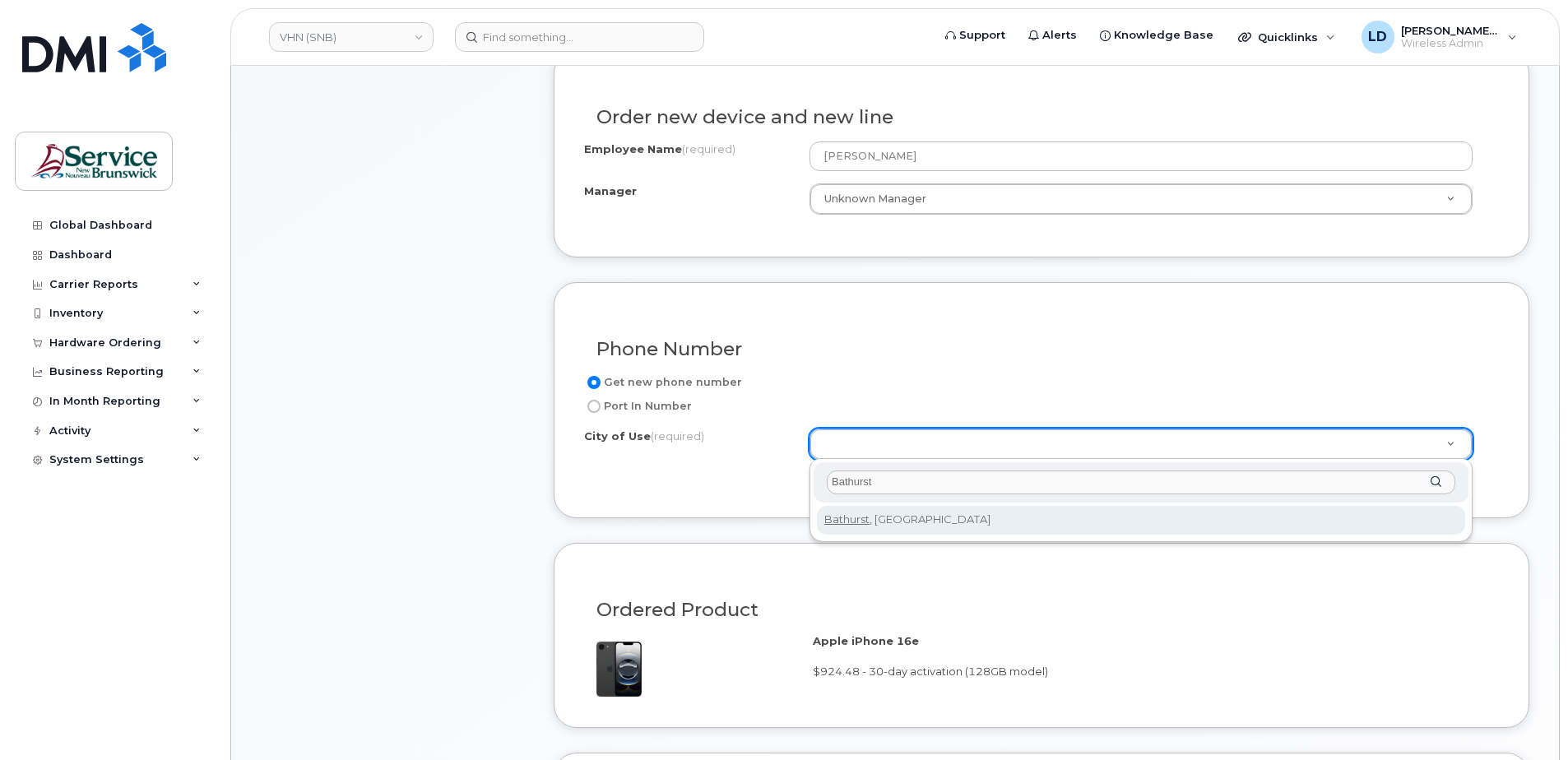
type input "Bathurst"
type input "1368"
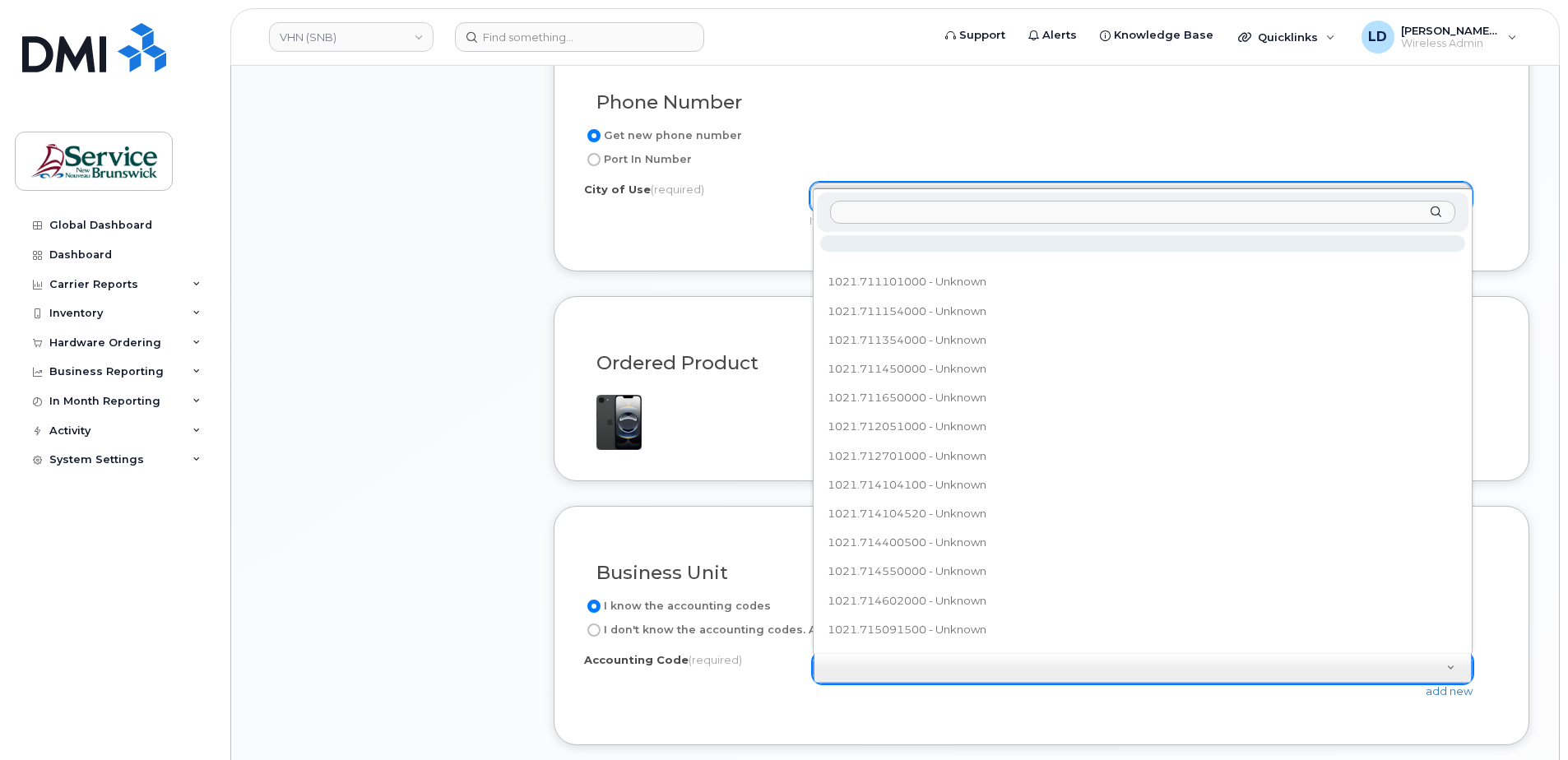
scroll to position [18, 0]
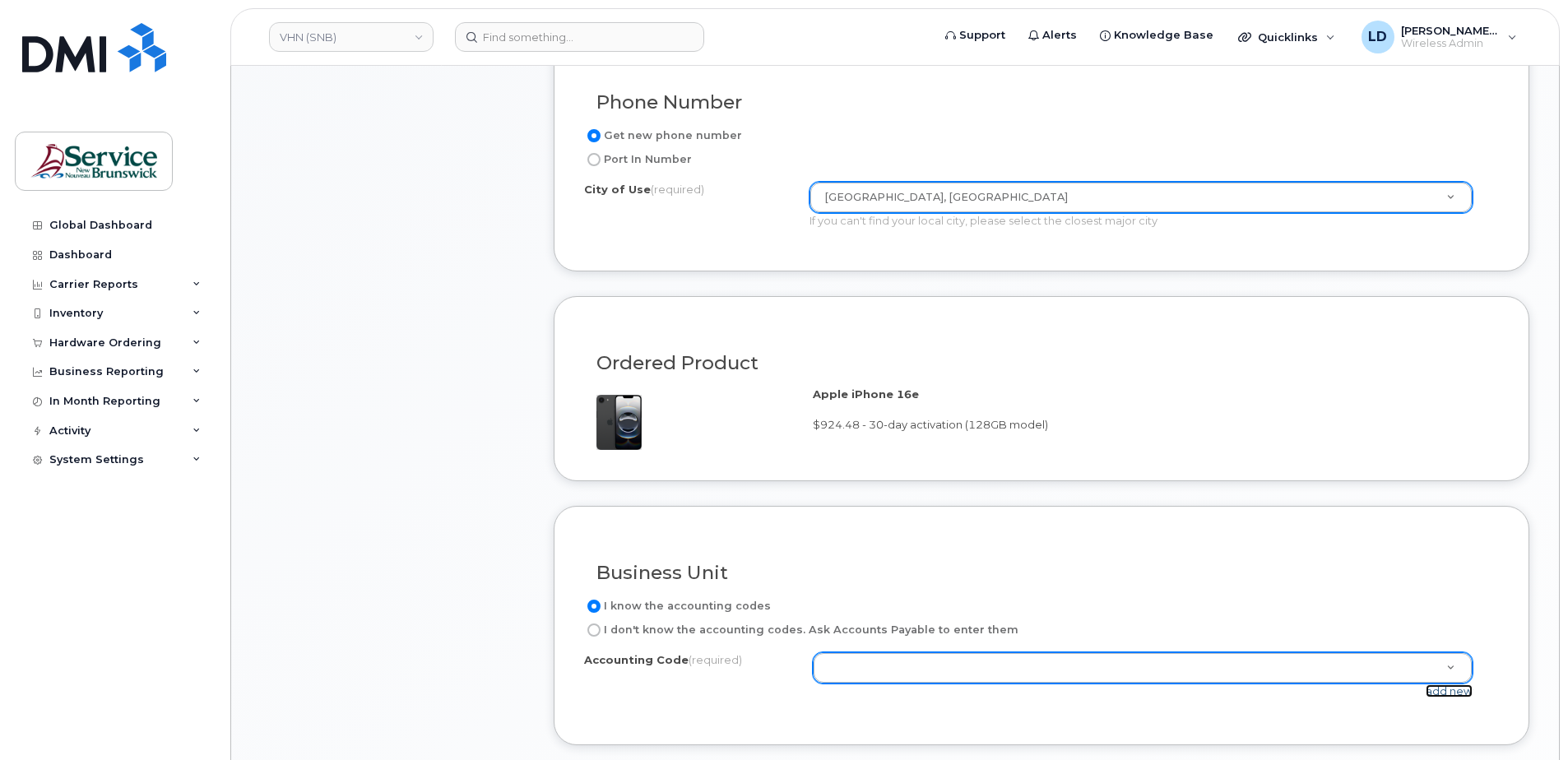
click at [1435, 690] on link "add new" at bounding box center [1449, 690] width 47 height 13
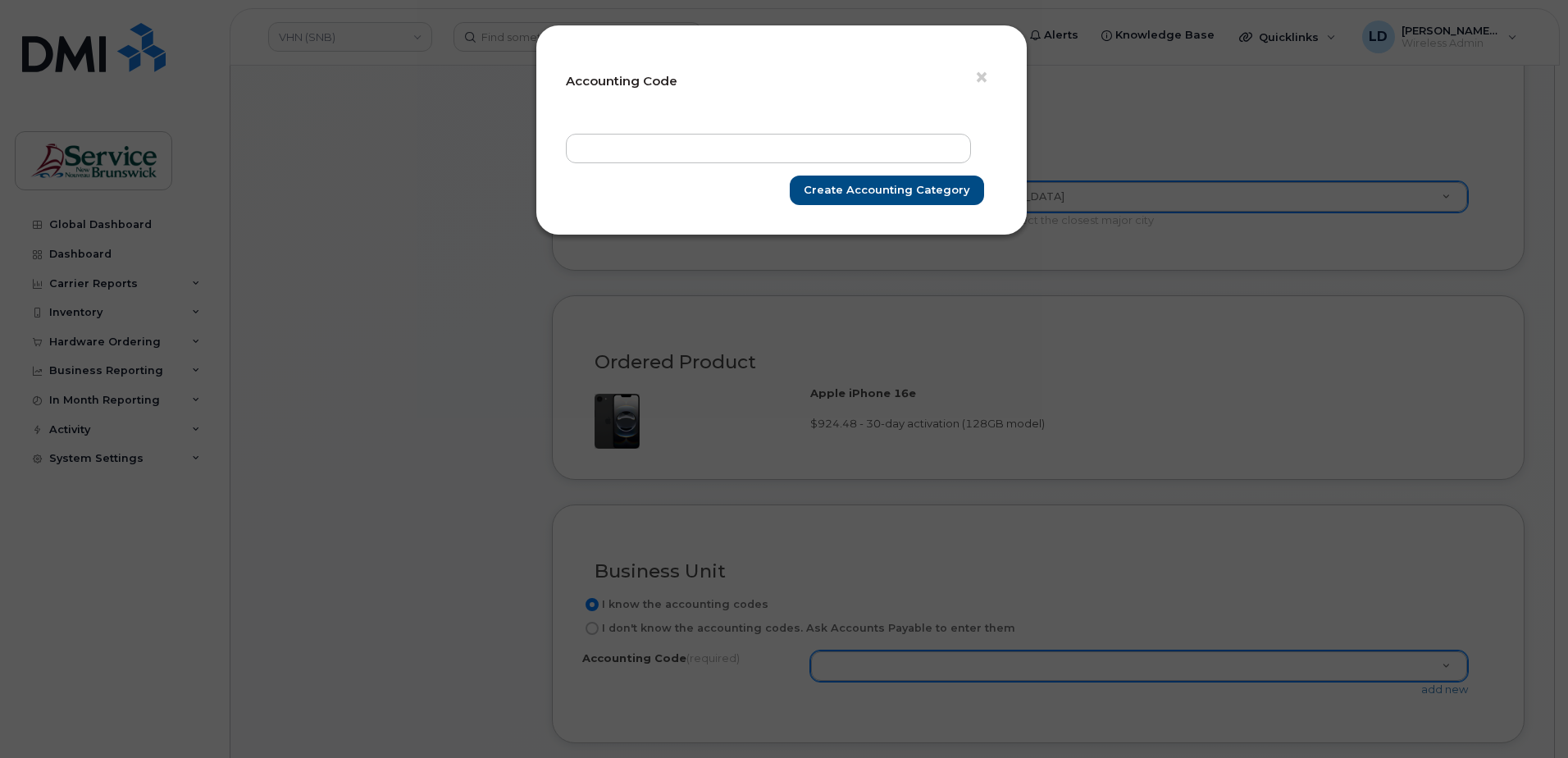
drag, startPoint x: 584, startPoint y: 116, endPoint x: 587, endPoint y: 131, distance: 15.3
click at [583, 116] on div "× Accounting Code" at bounding box center [781, 86] width 431 height 63
click at [589, 150] on input "text" at bounding box center [768, 149] width 405 height 30
paste input "800.711104000"
click at [601, 149] on input "800.711104000" at bounding box center [768, 149] width 405 height 30
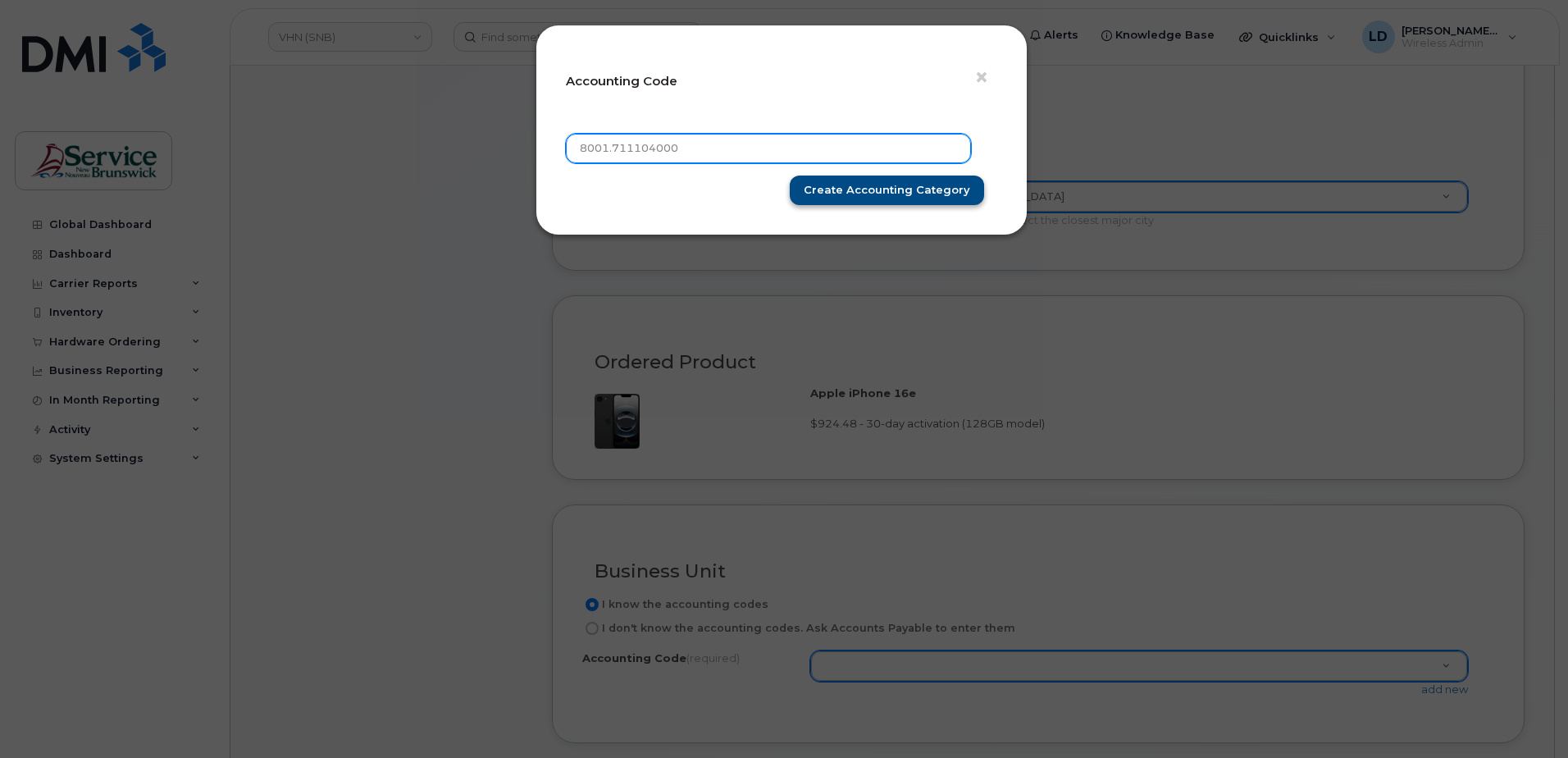
type input "8001.711104000"
click at [873, 194] on input "Create Accounting category" at bounding box center [887, 190] width 195 height 30
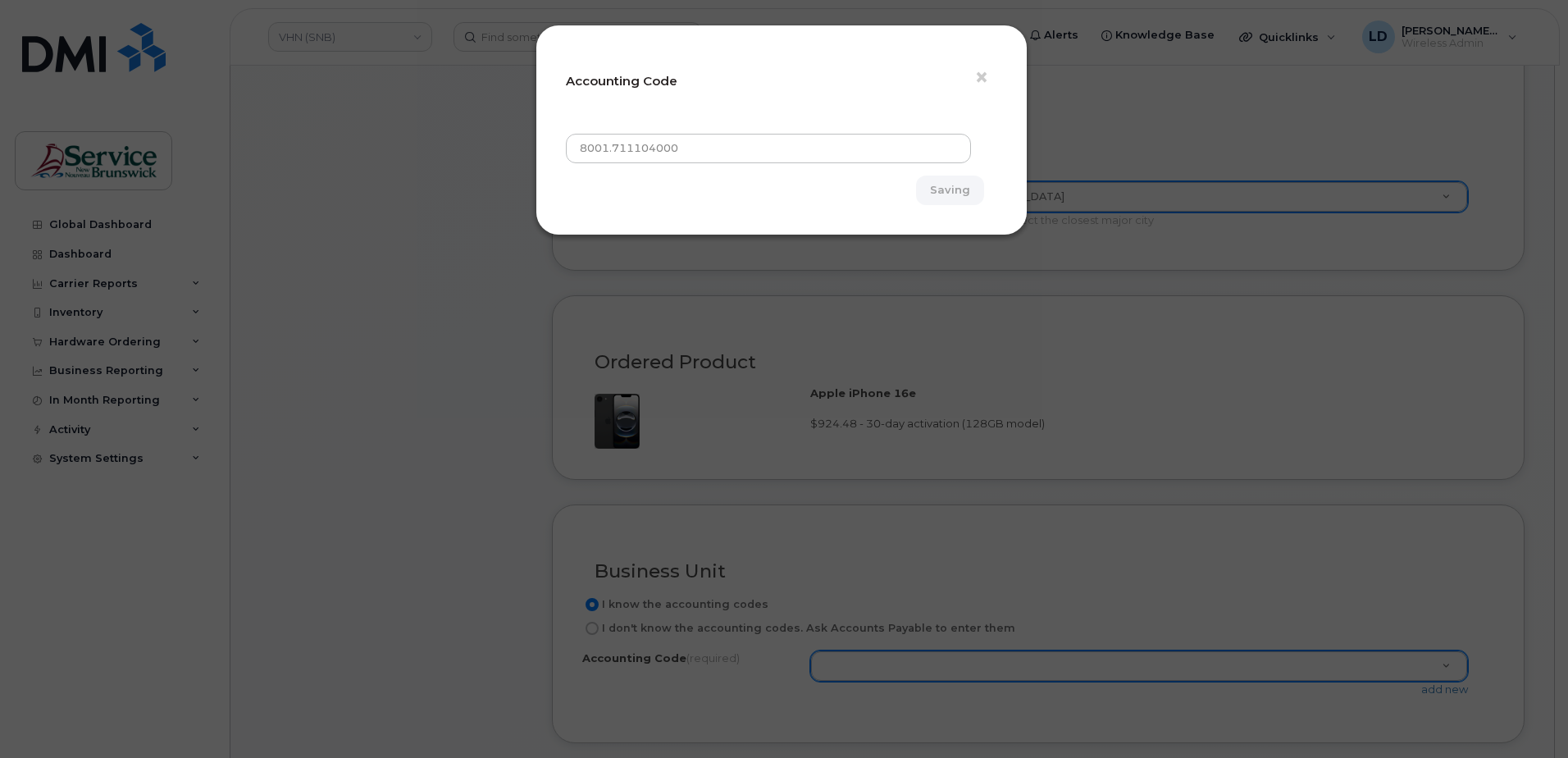
type input "Create Accounting category"
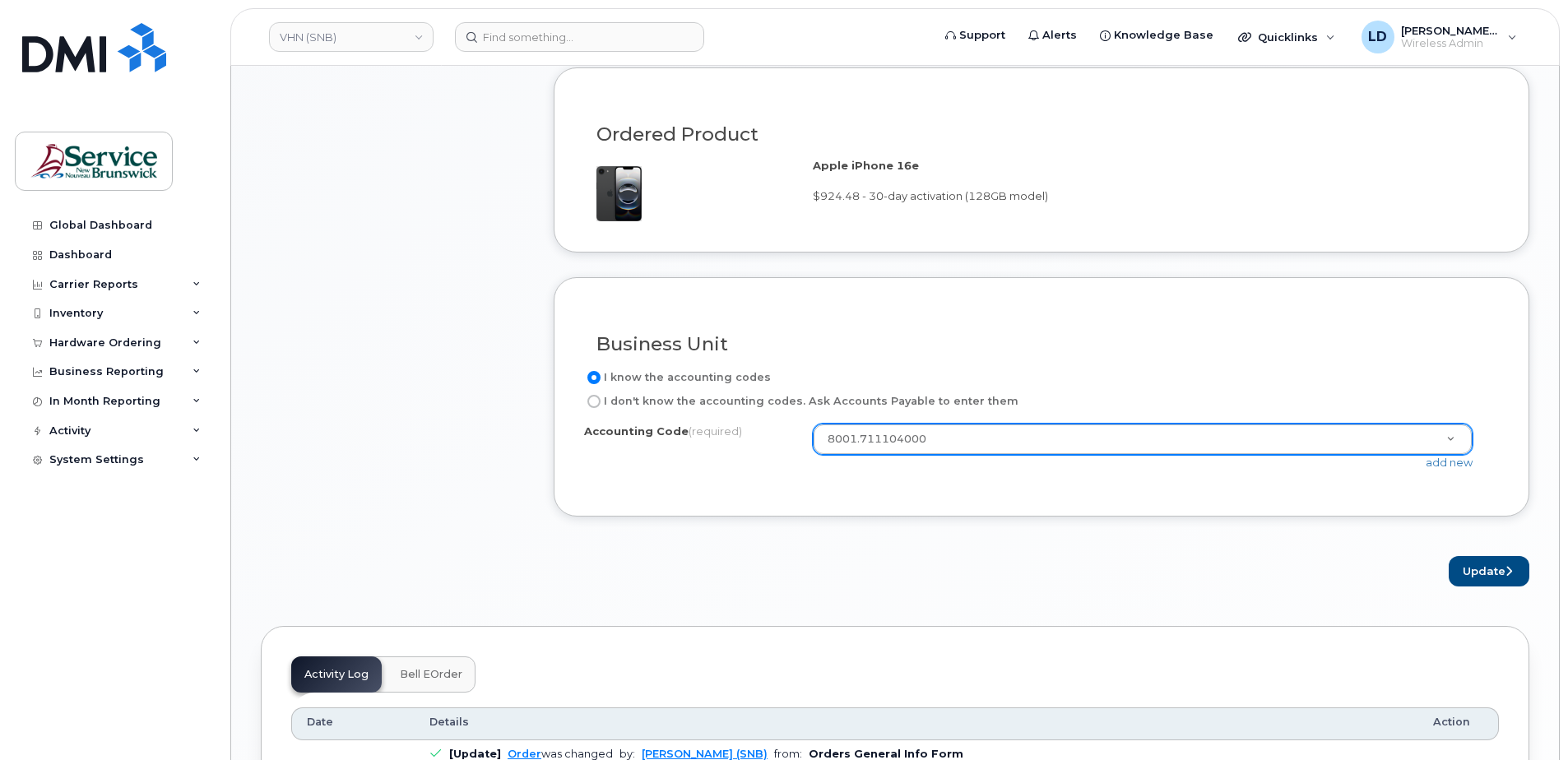
scroll to position [1233, 0]
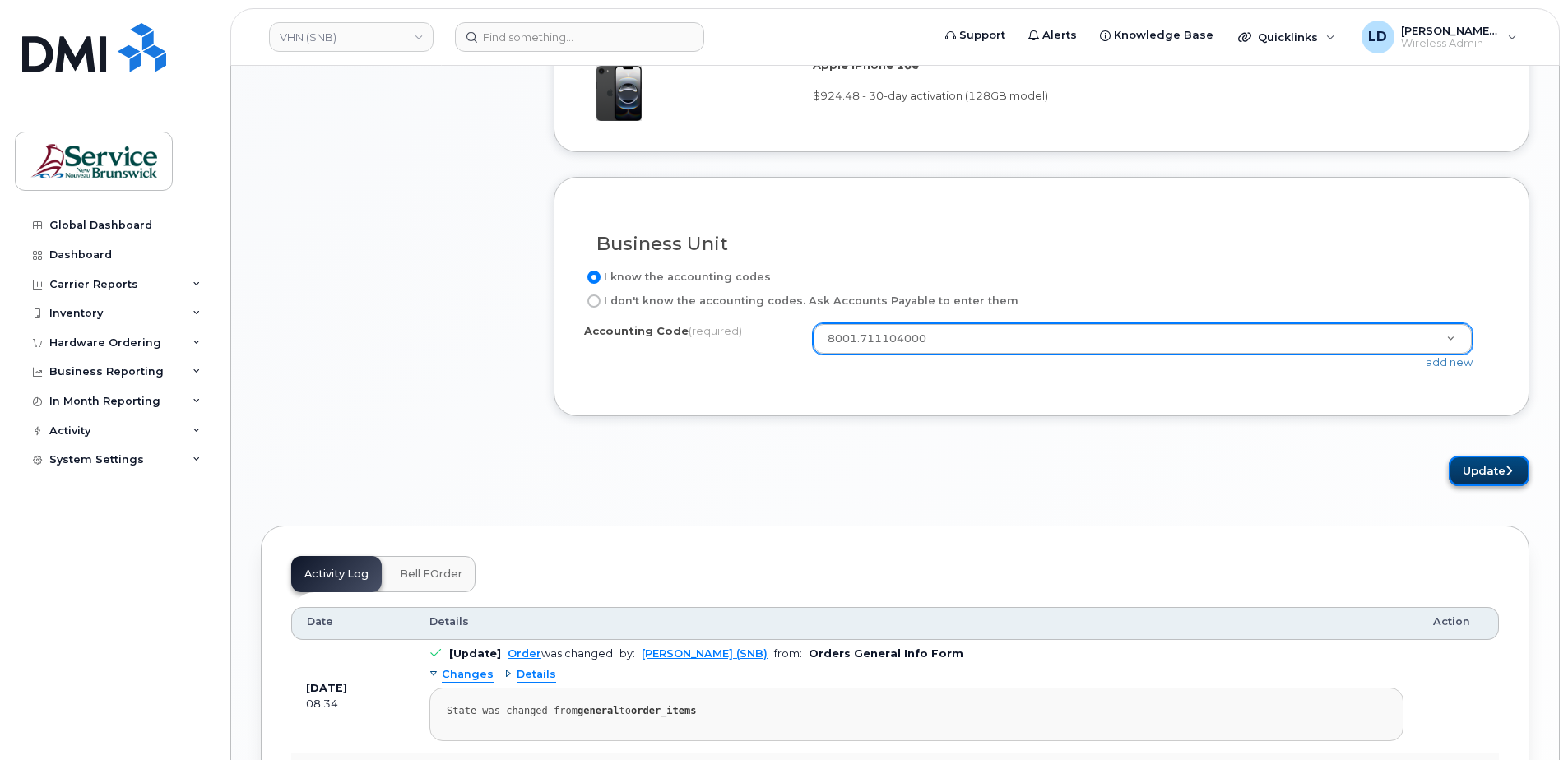
click at [1492, 472] on button "Update" at bounding box center [1489, 471] width 80 height 31
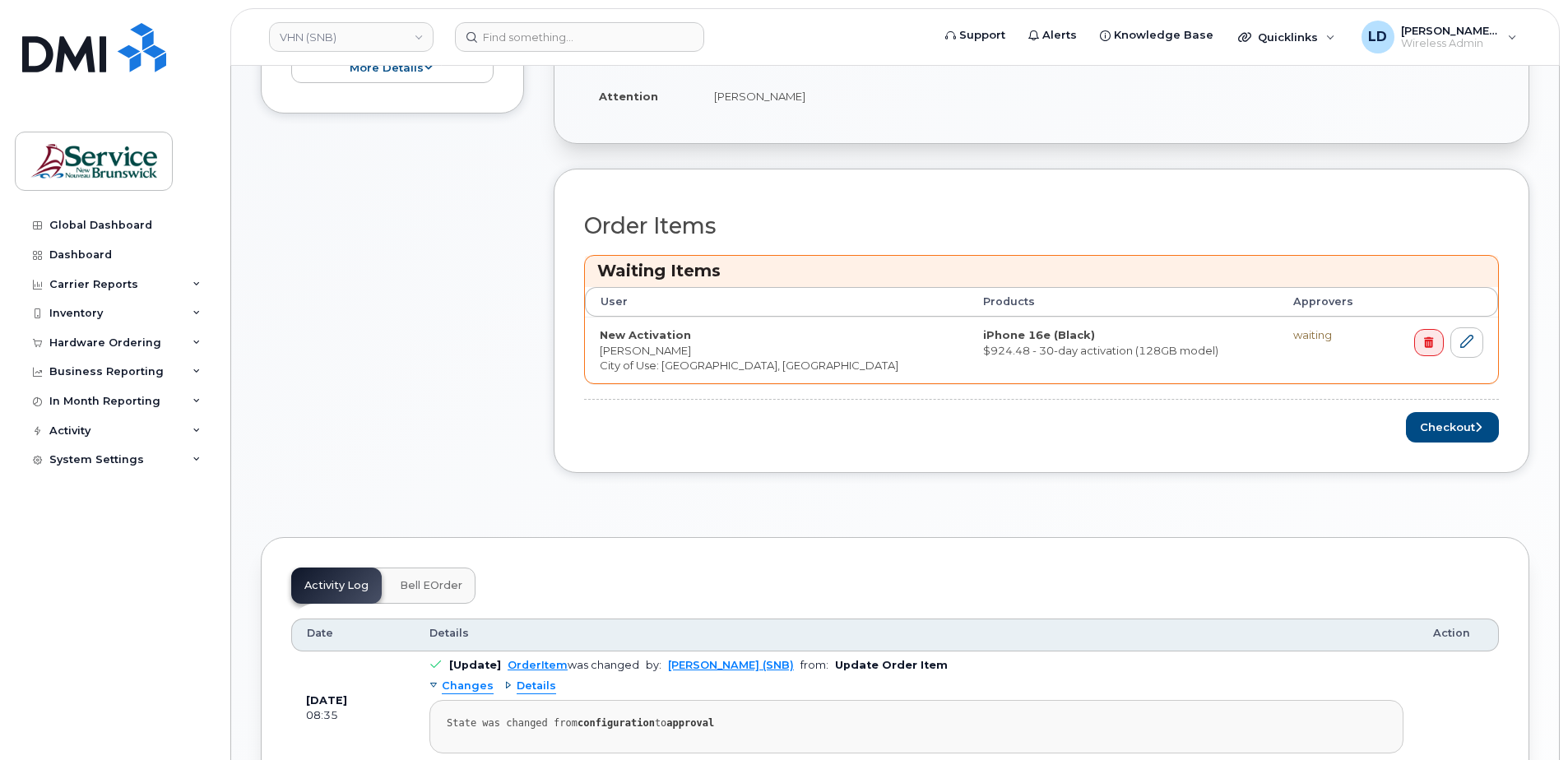
scroll to position [658, 0]
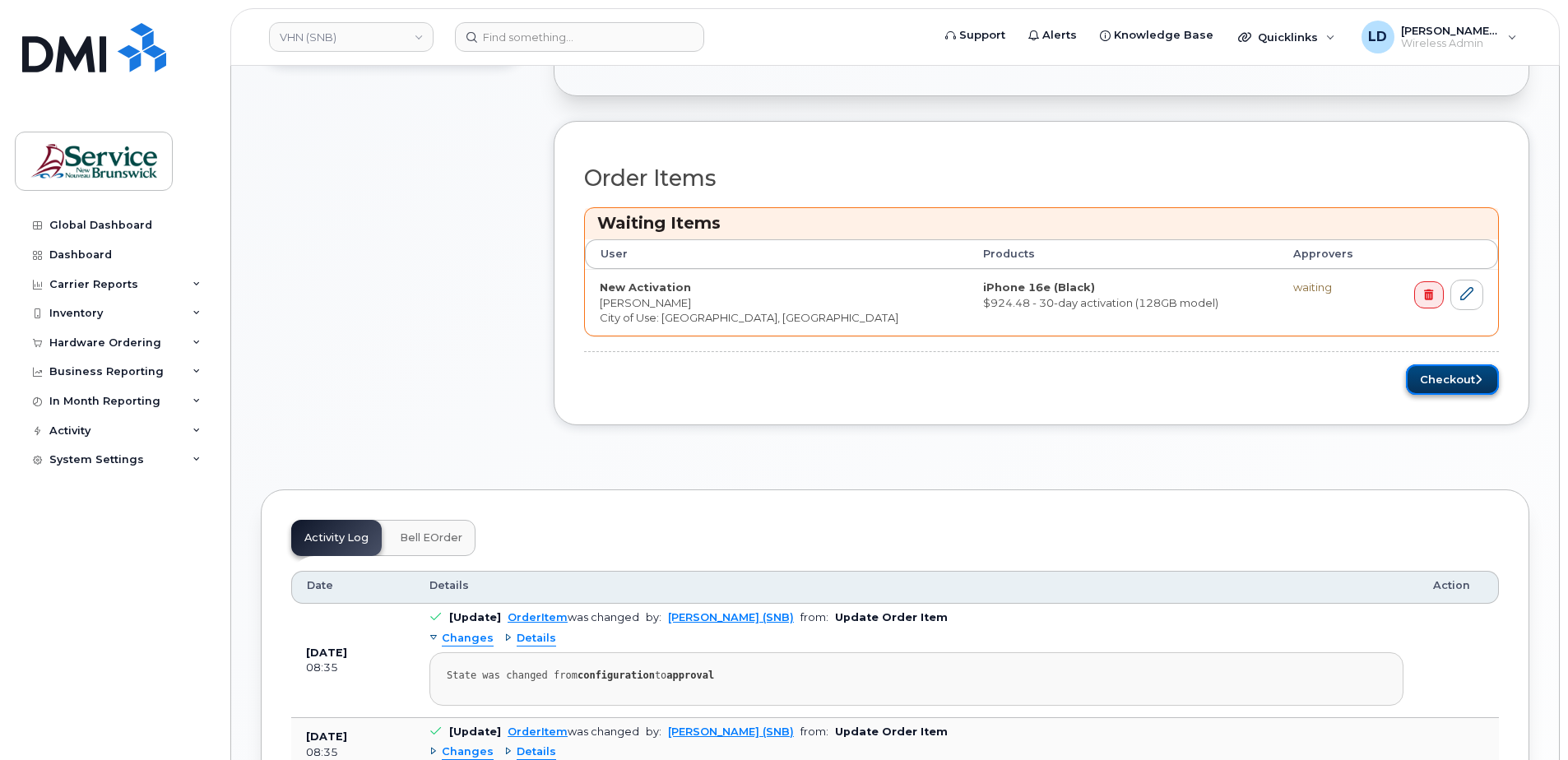
click at [1427, 378] on button "Checkout" at bounding box center [1452, 379] width 93 height 31
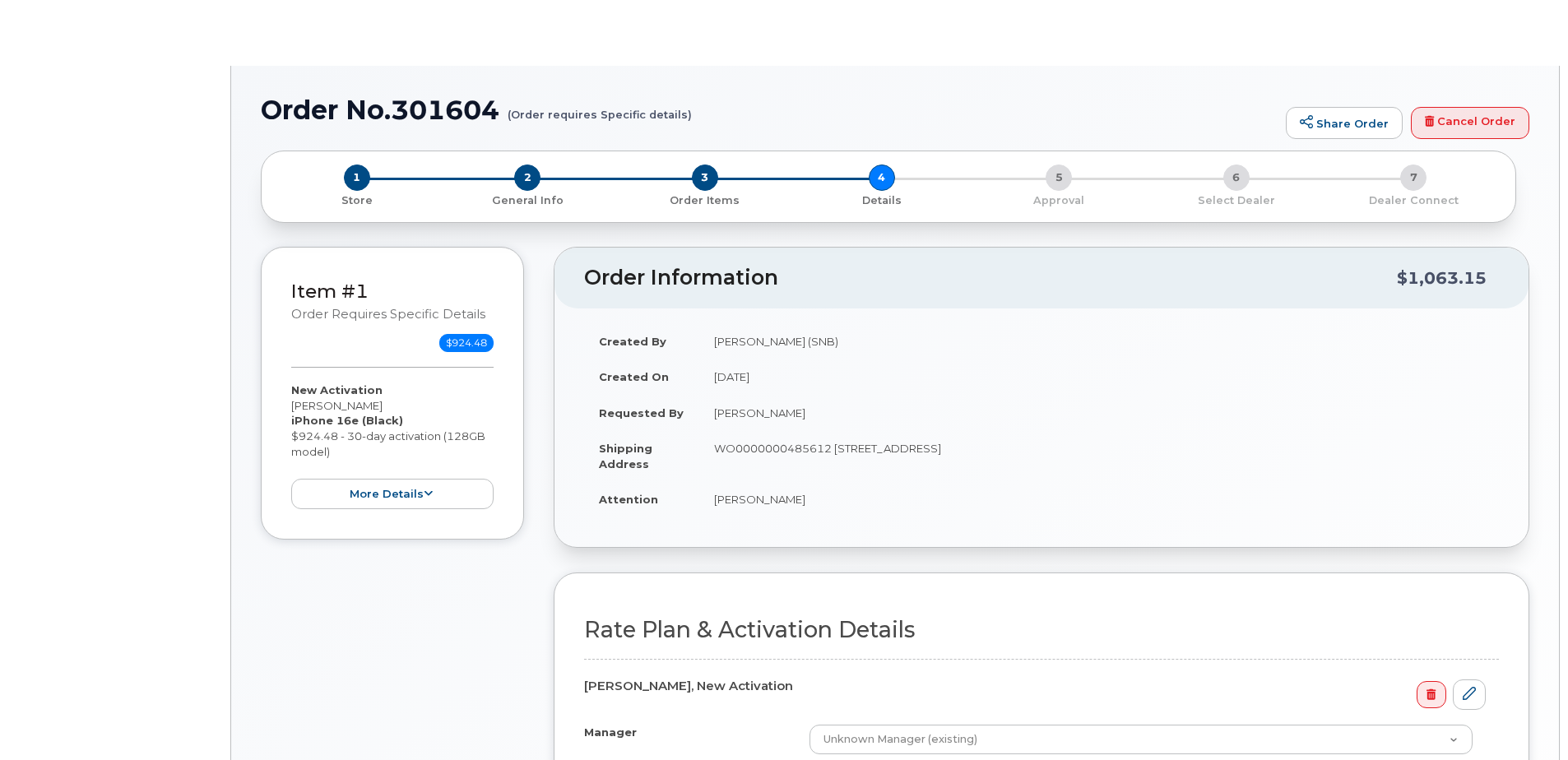
select select "GNB BYOD Smartphone Flex 30D"
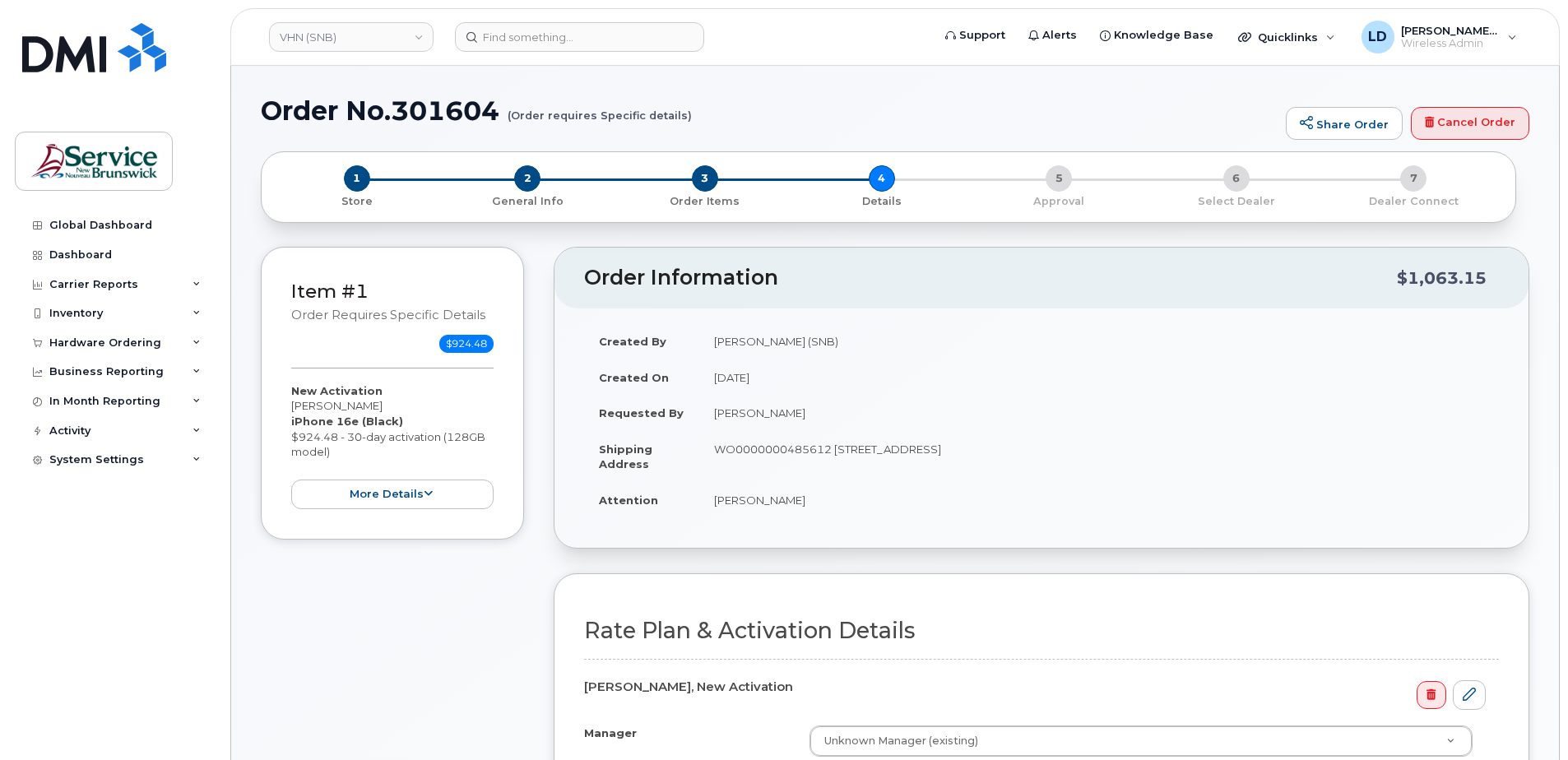
scroll to position [329, 0]
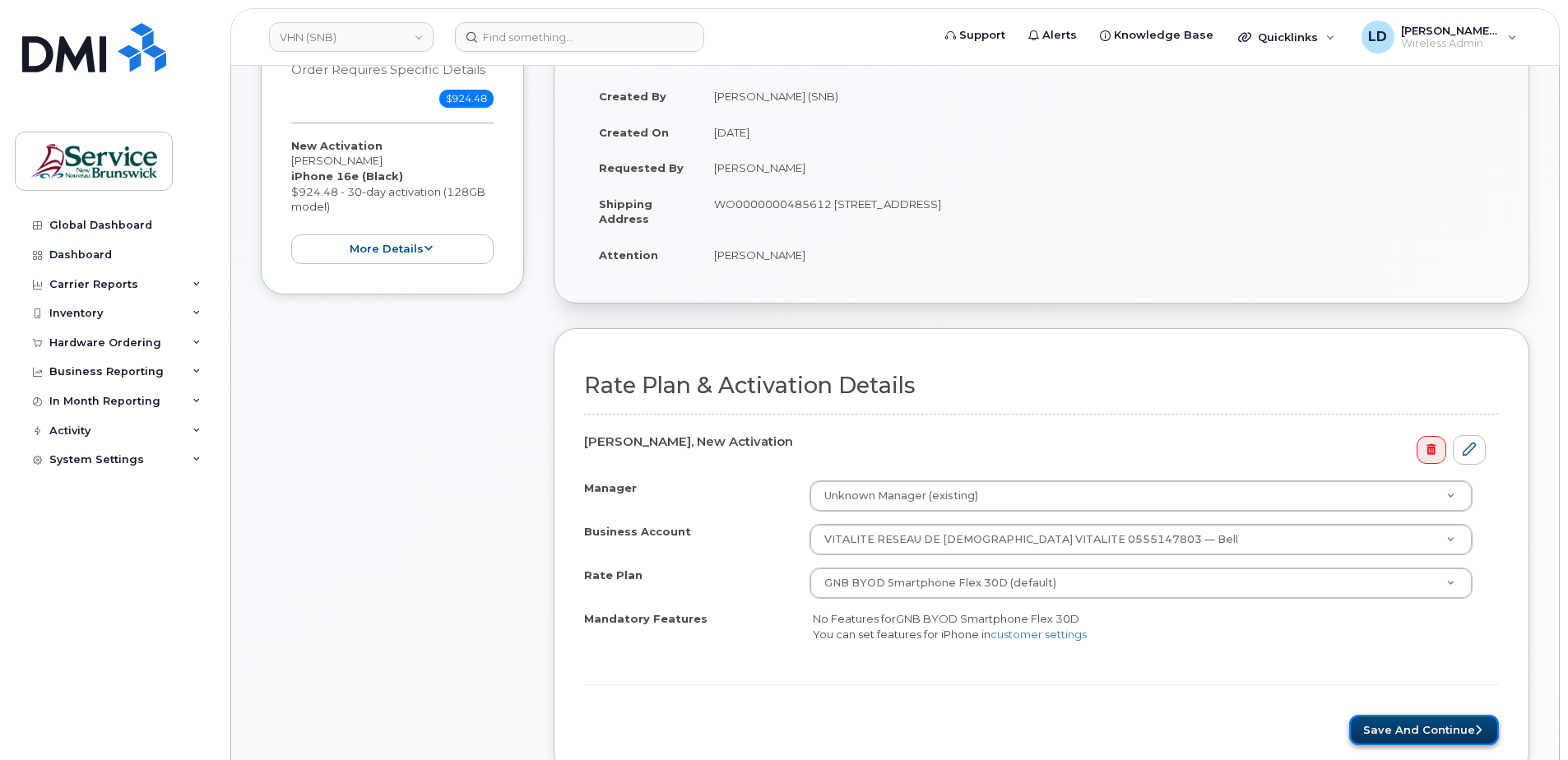
click at [1374, 719] on button "Save and Continue" at bounding box center [1424, 729] width 150 height 31
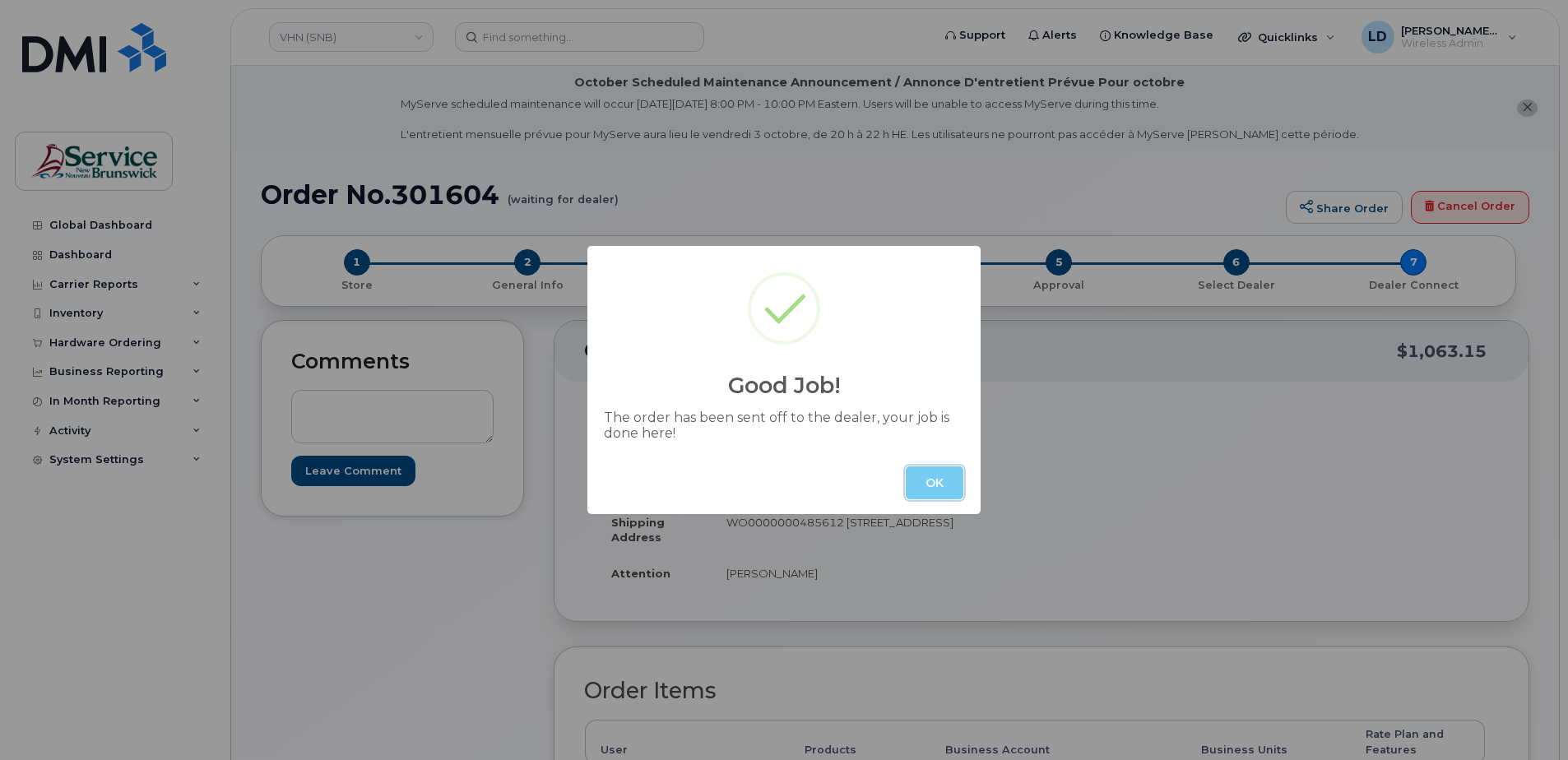
click at [928, 473] on button "OK" at bounding box center [935, 483] width 58 height 33
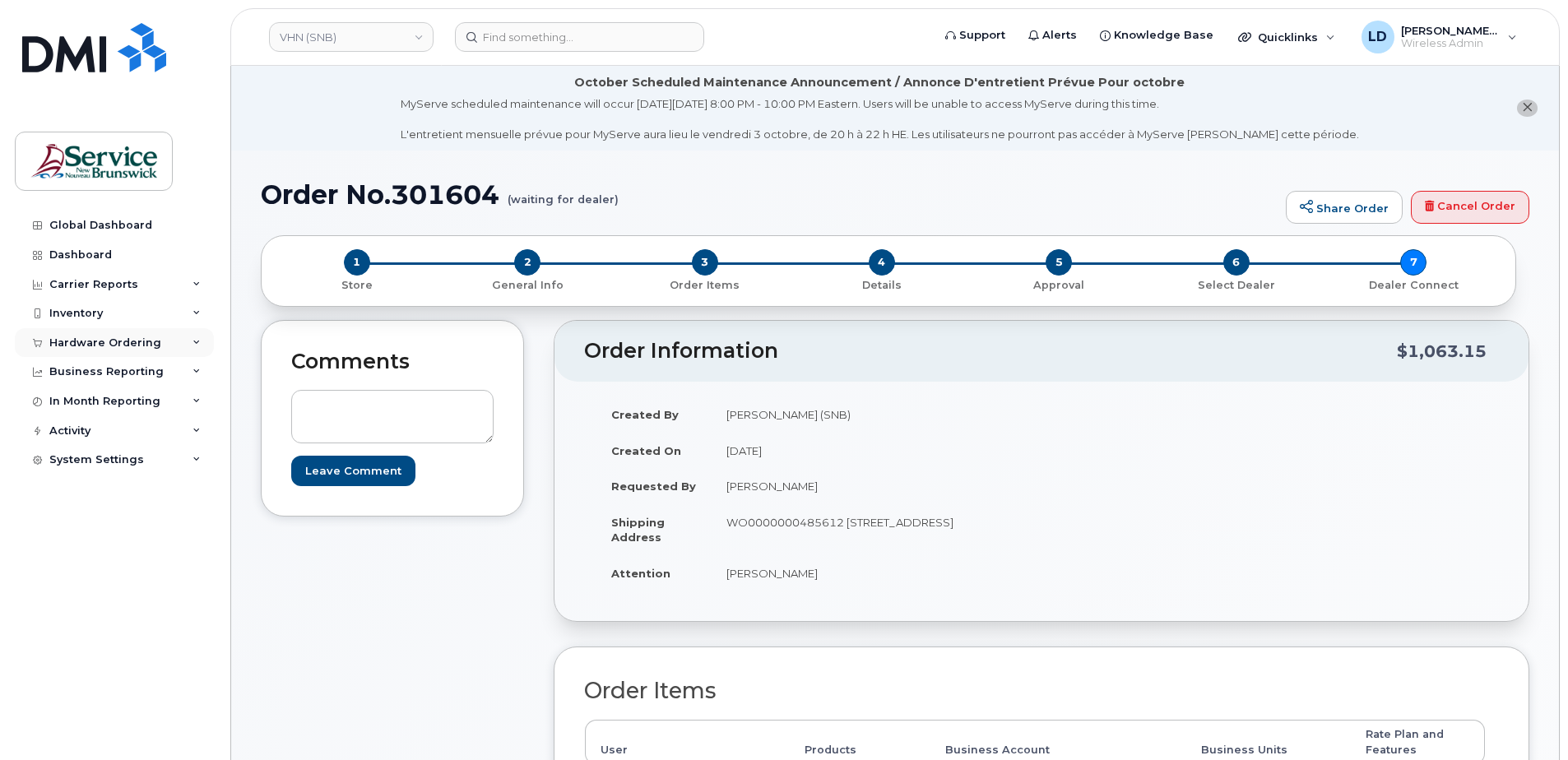
click at [69, 337] on div "Hardware Ordering" at bounding box center [106, 343] width 112 height 13
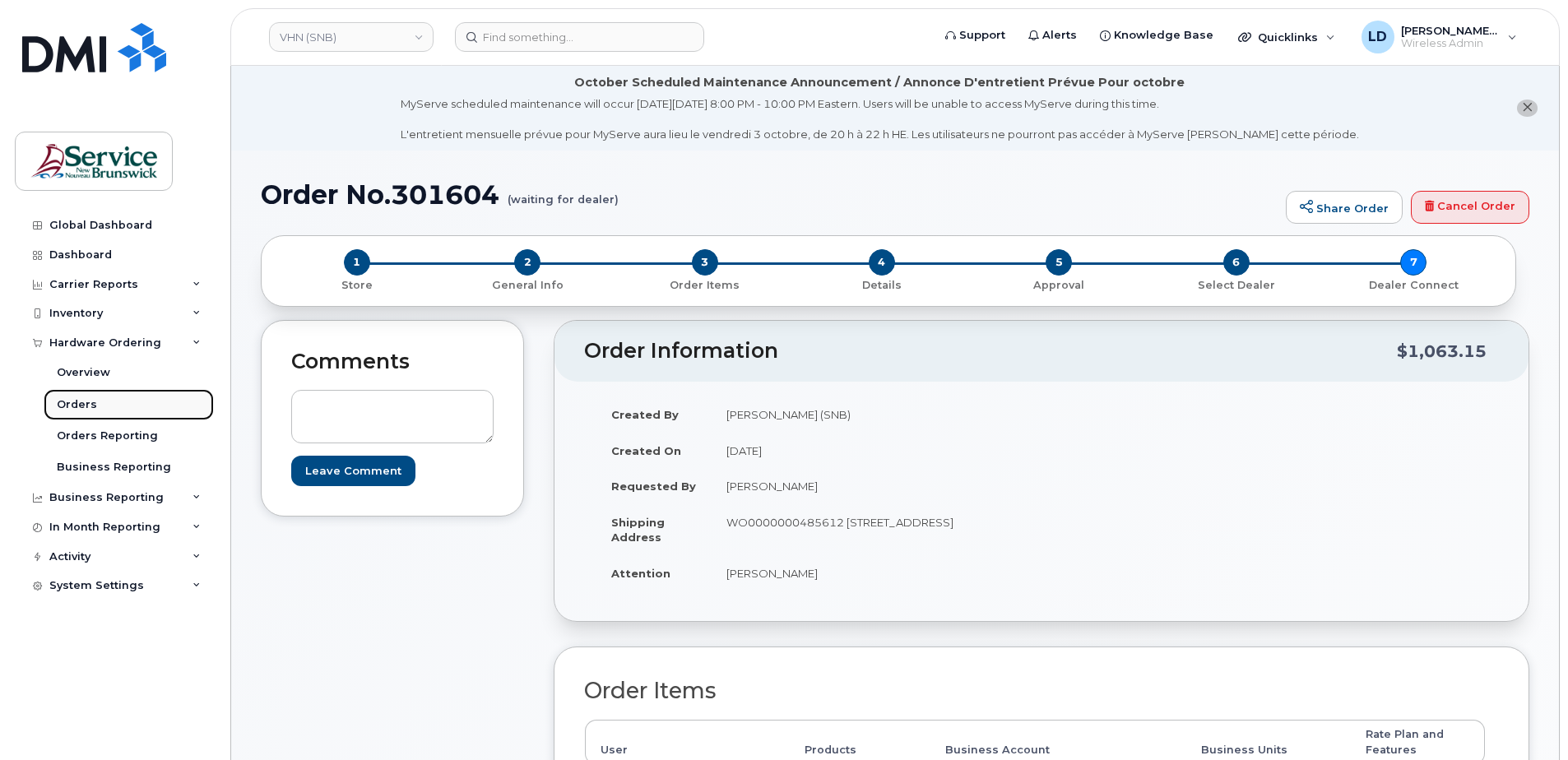
click at [77, 406] on div "Orders" at bounding box center [77, 404] width 40 height 15
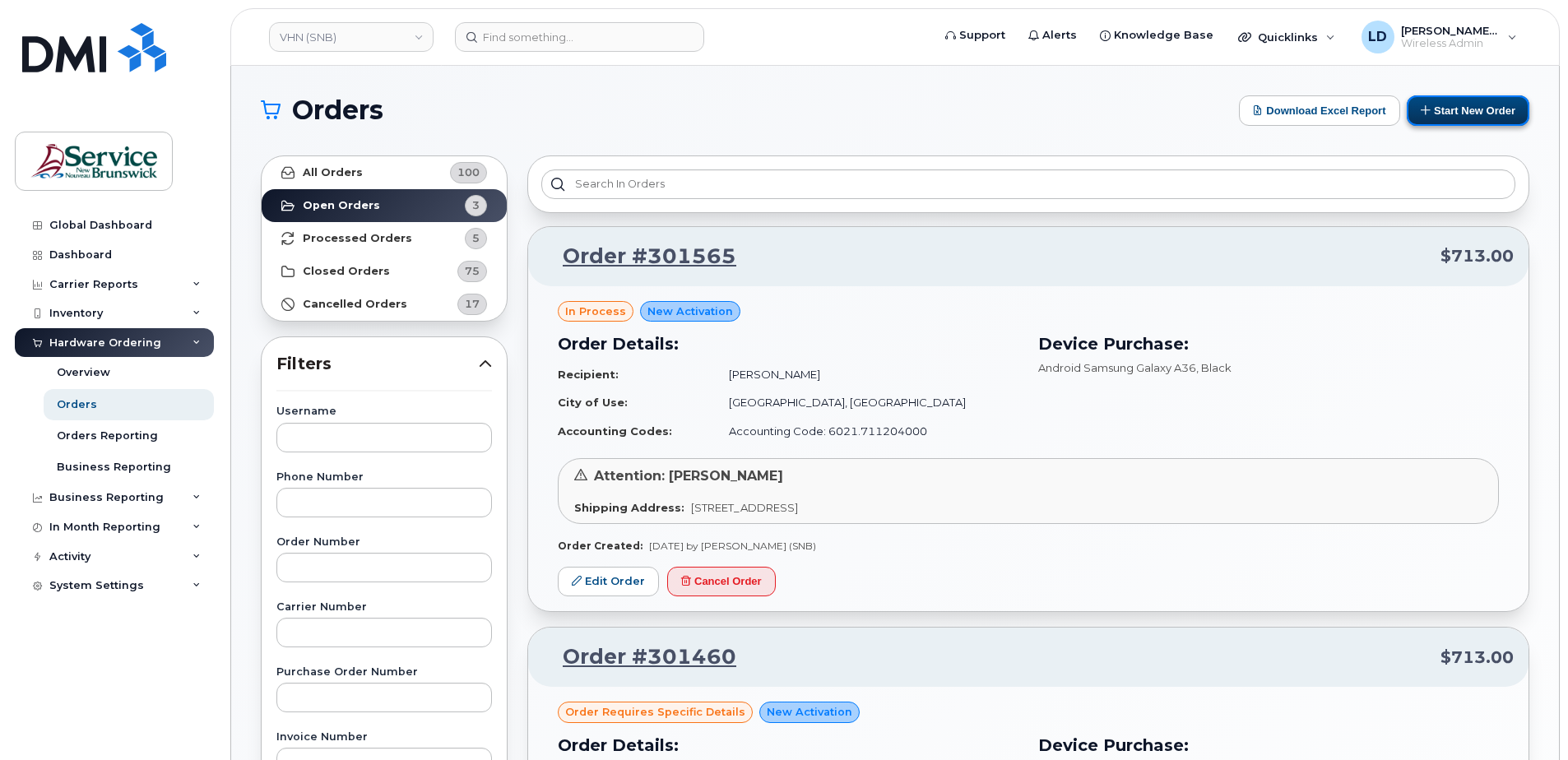
click at [1443, 111] on button "Start New Order" at bounding box center [1468, 110] width 123 height 31
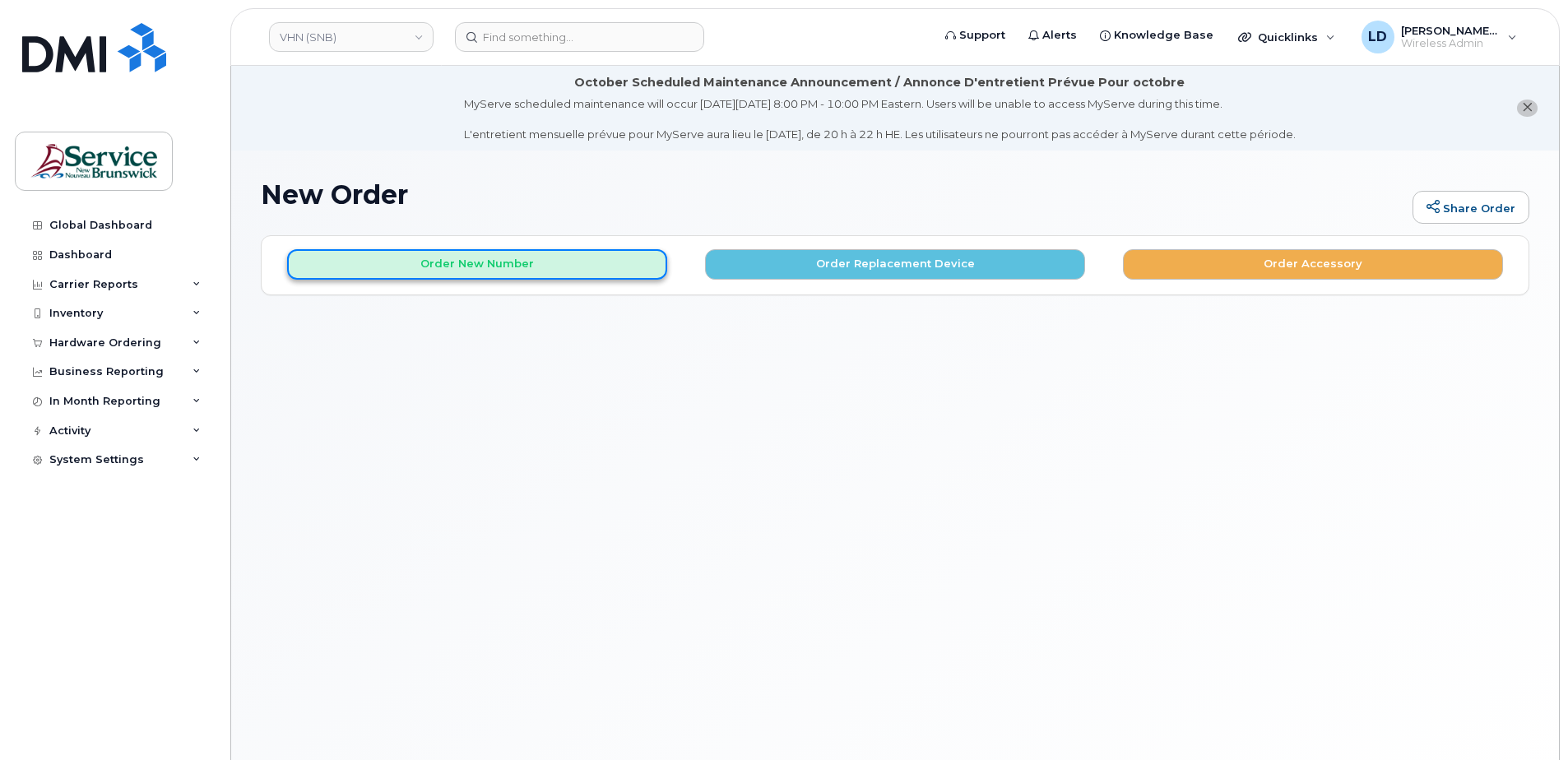
click at [418, 262] on button "Order New Number" at bounding box center [477, 264] width 380 height 31
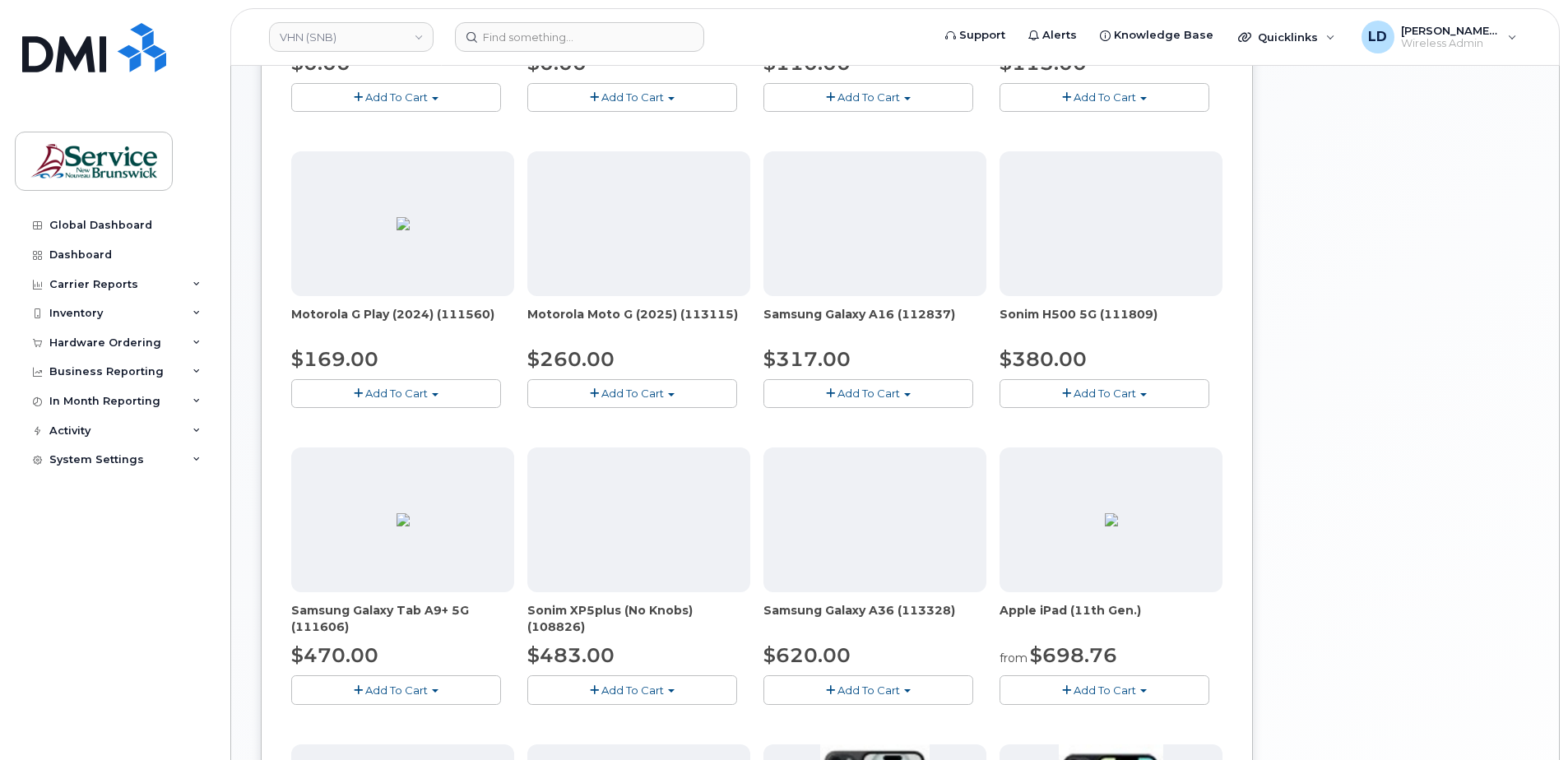
scroll to position [575, 0]
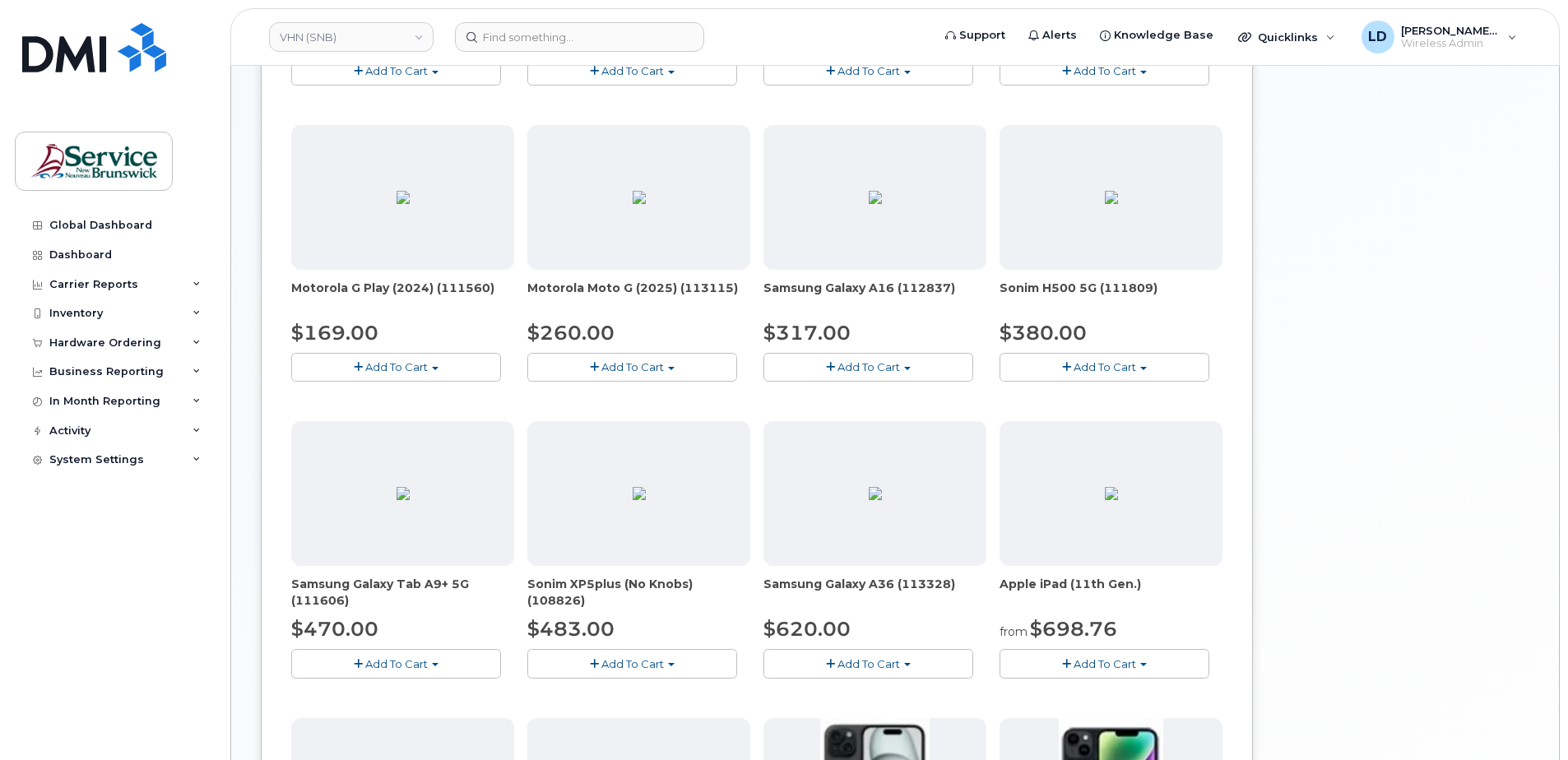
click at [856, 660] on span "Add To Cart" at bounding box center [869, 663] width 63 height 13
click at [850, 717] on link "$620.00 - 30-day activation (128GB model)" at bounding box center [902, 714] width 269 height 21
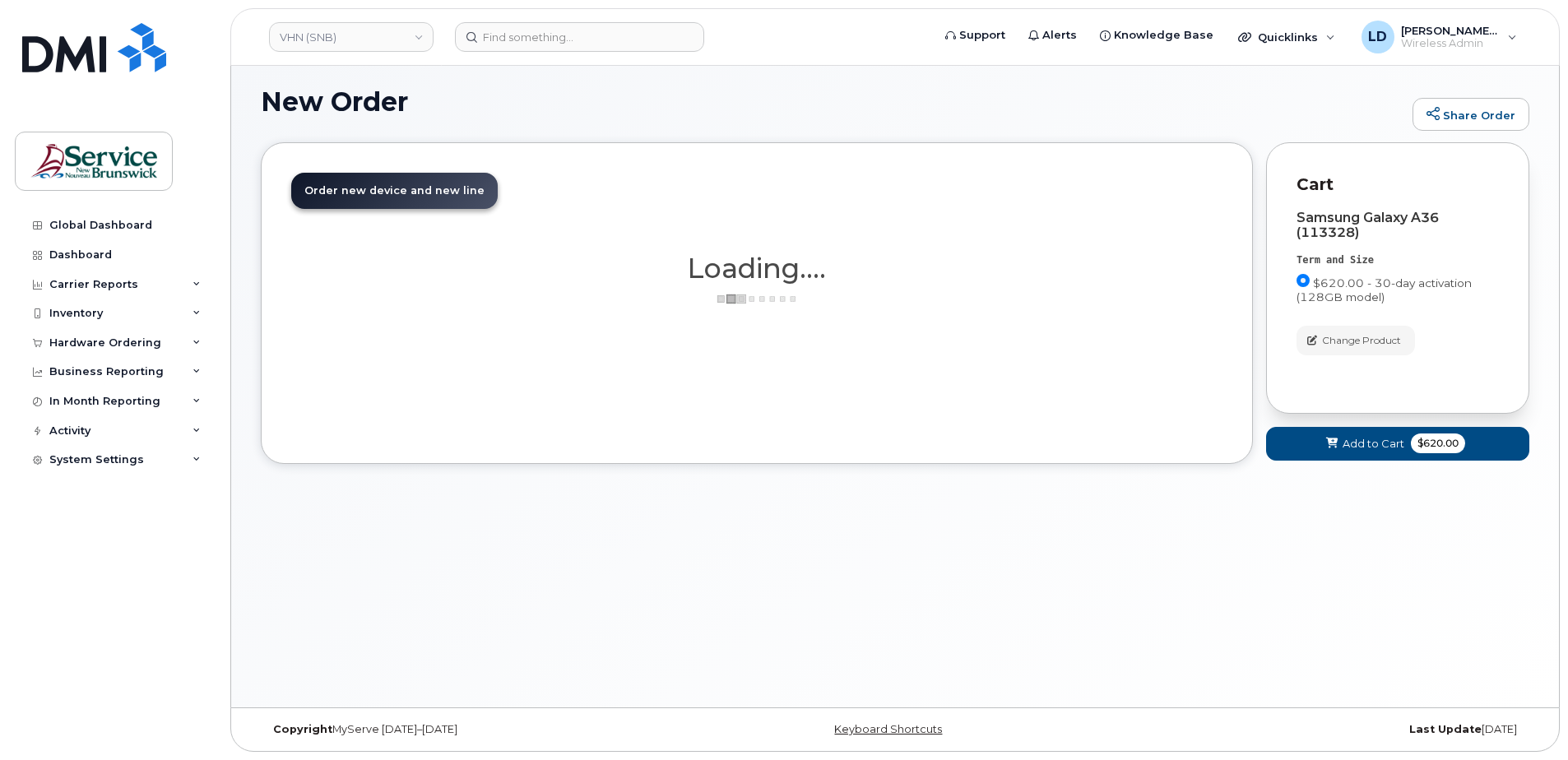
scroll to position [93, 0]
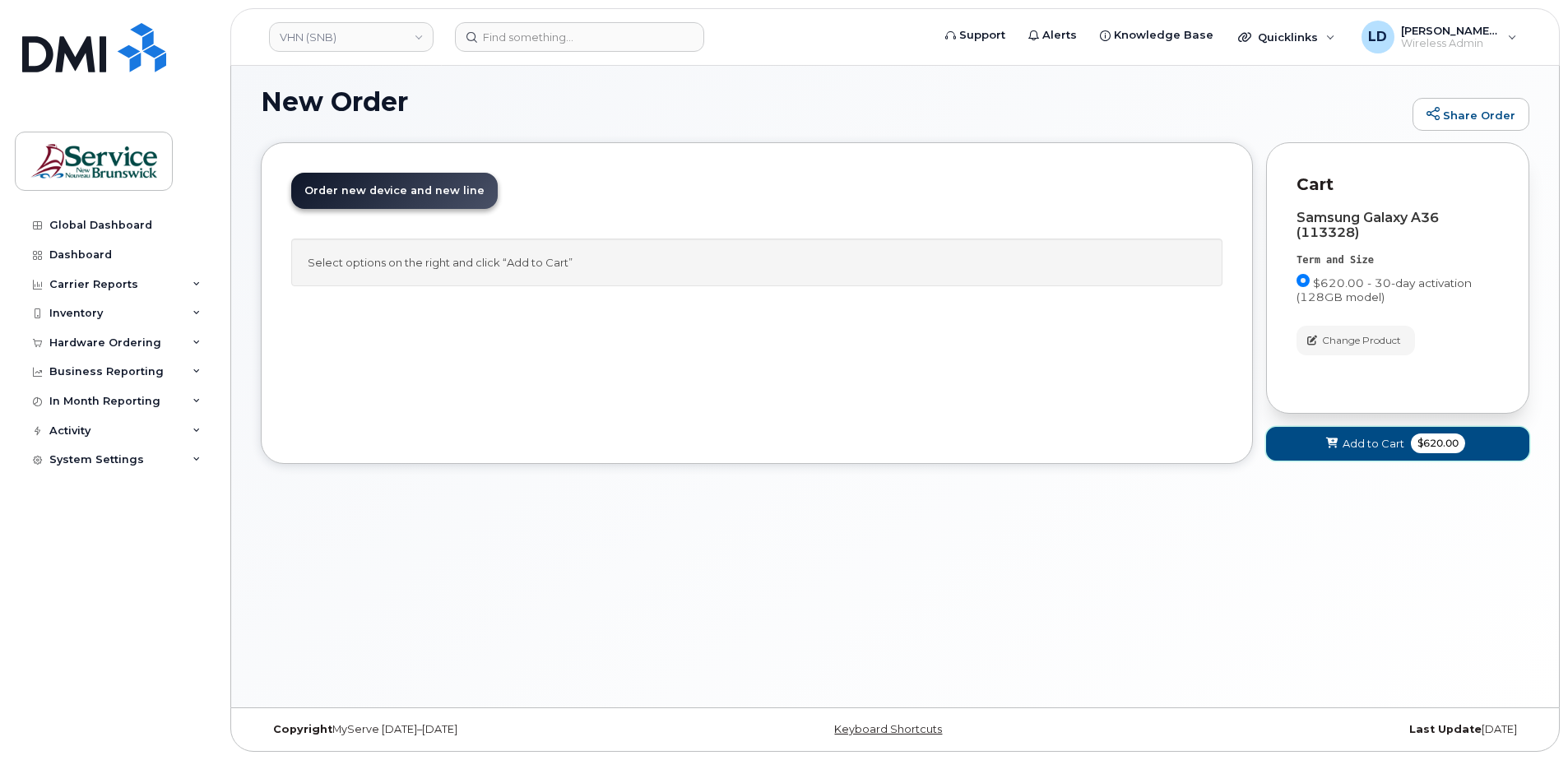
click at [1363, 439] on span "Add to Cart" at bounding box center [1374, 444] width 62 height 16
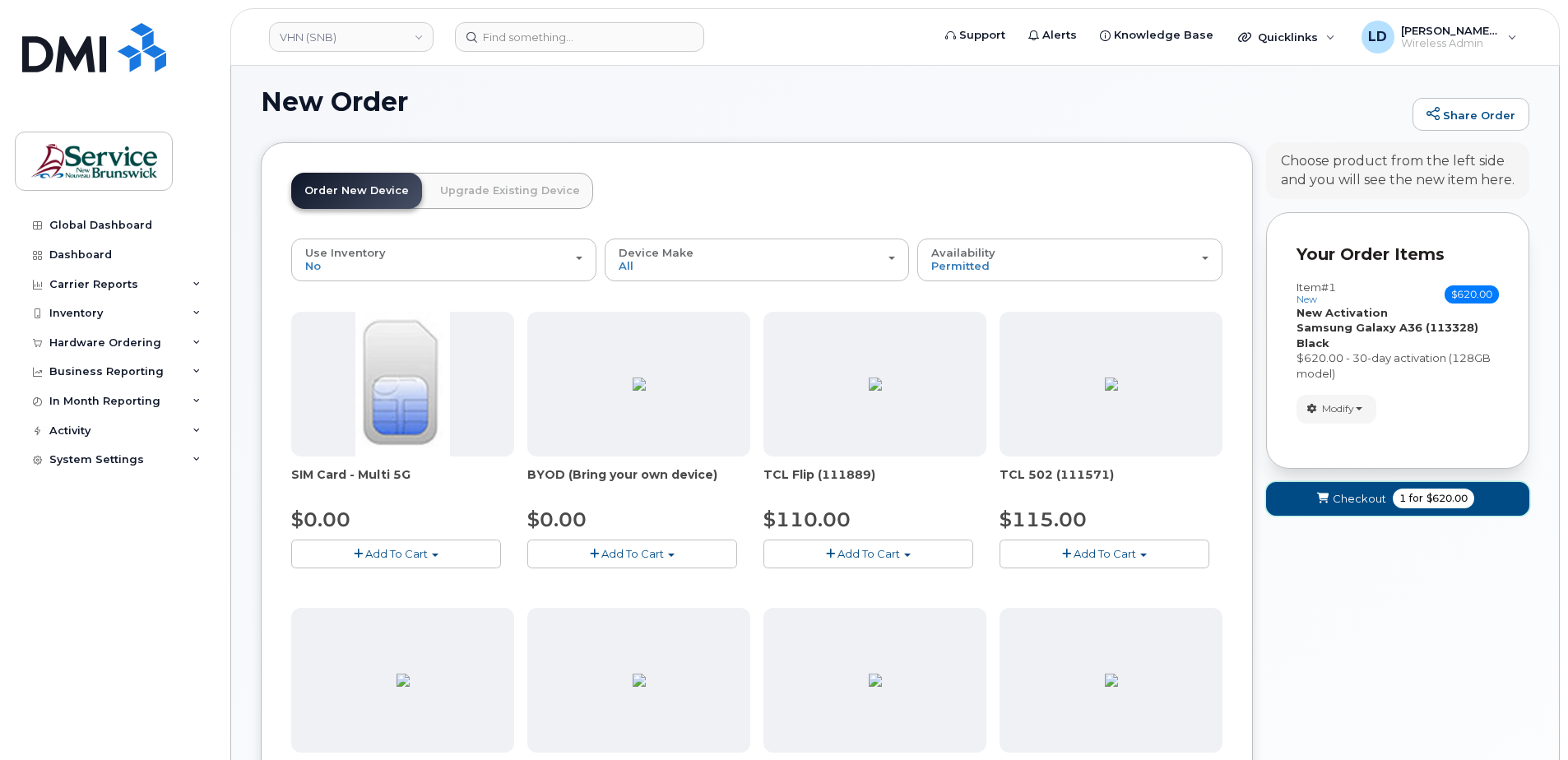
click at [1355, 494] on span "Checkout" at bounding box center [1359, 499] width 53 height 16
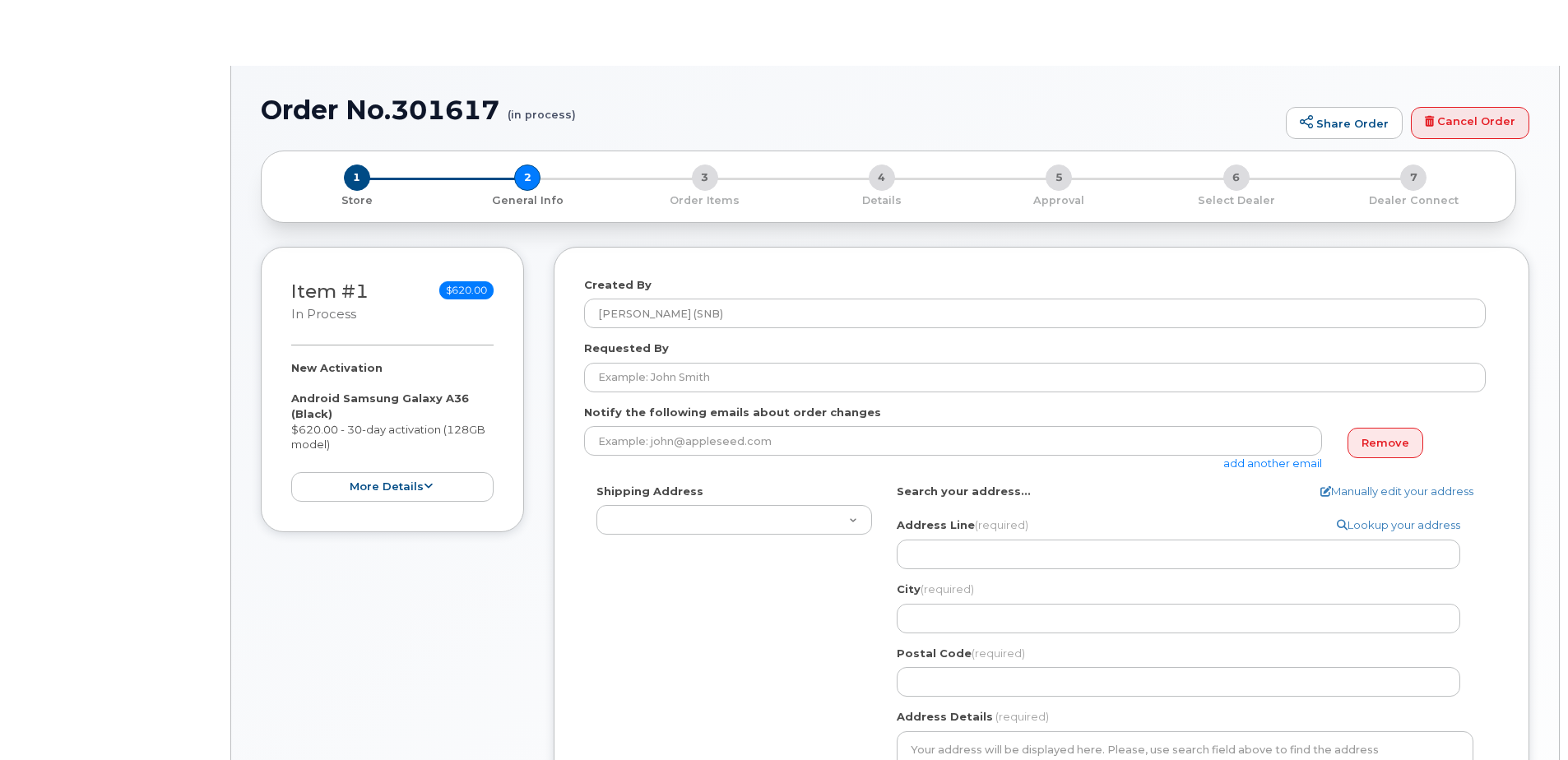
select select
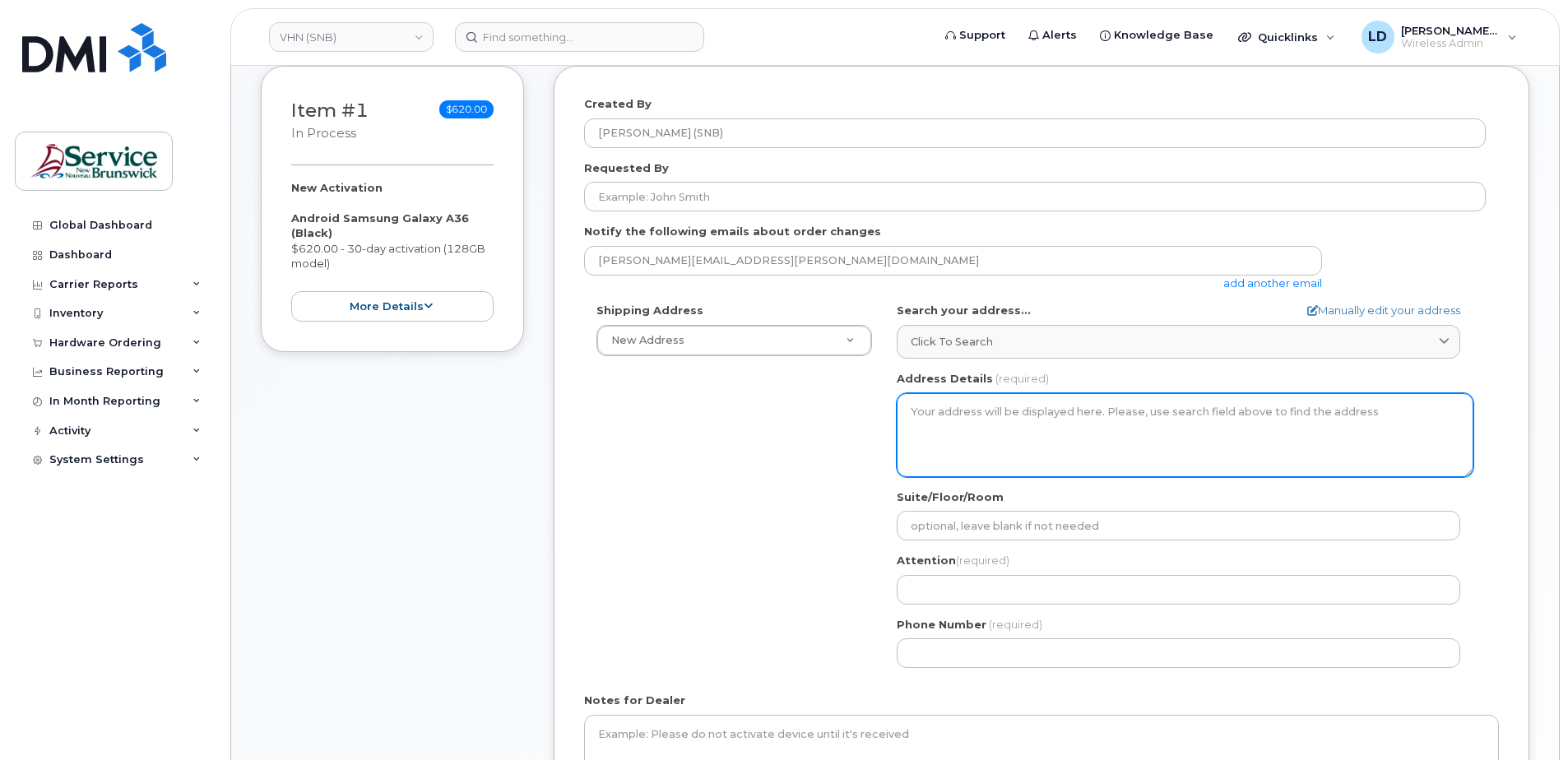
scroll to position [329, 0]
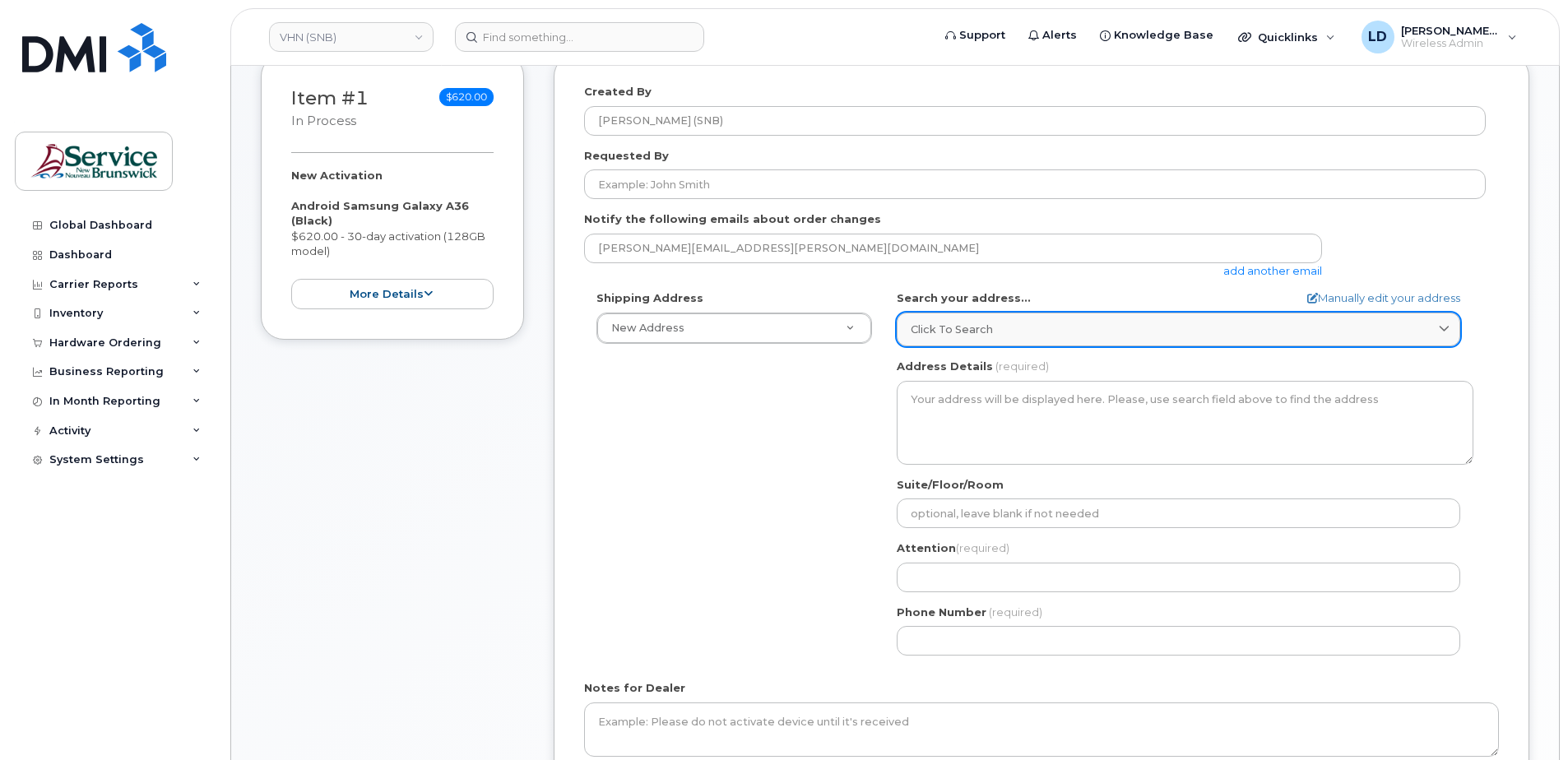
click at [974, 332] on span "Click to search" at bounding box center [951, 329] width 82 height 16
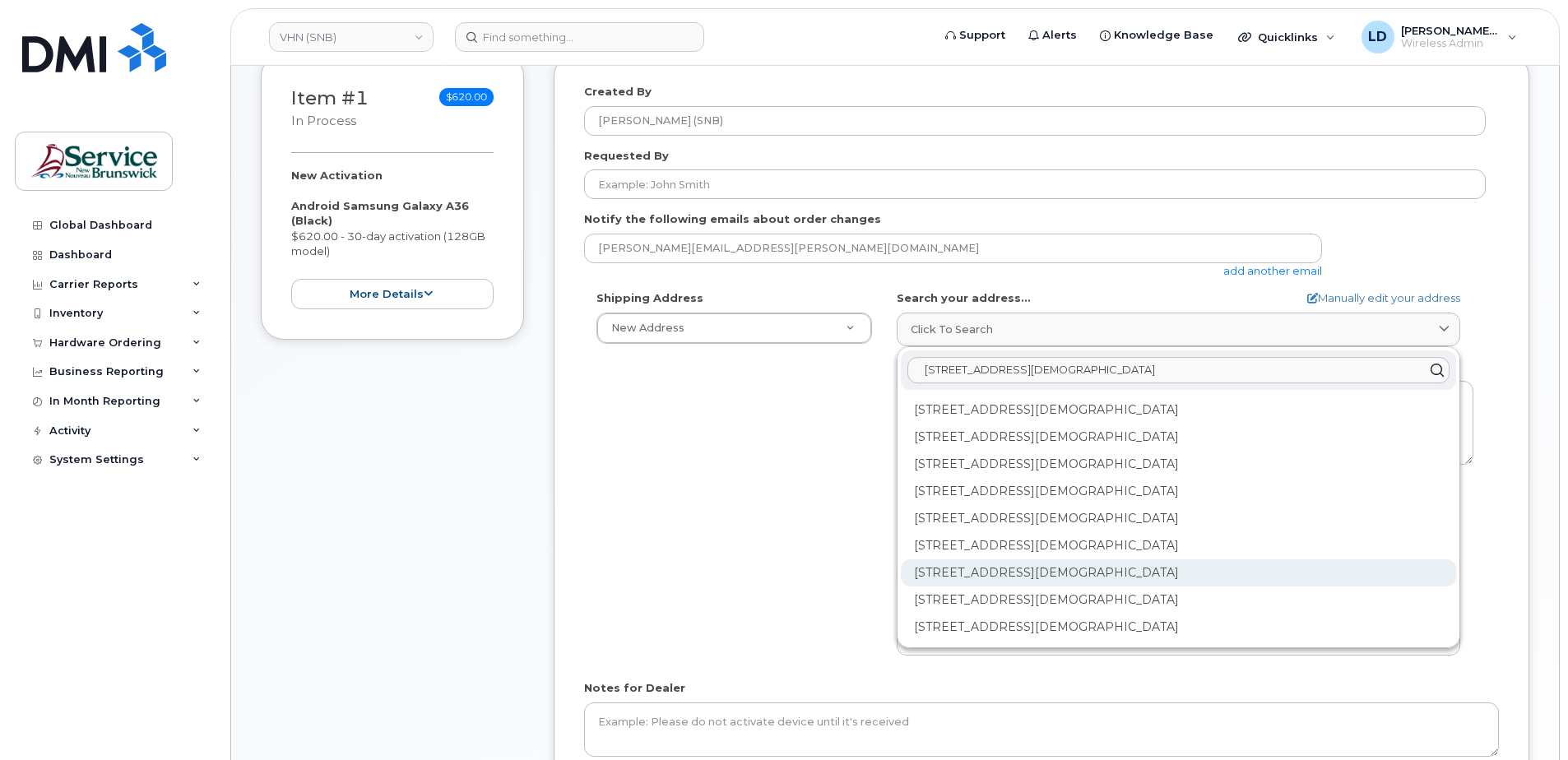
type input "[STREET_ADDRESS][DEMOGRAPHIC_DATA]"
click at [1059, 569] on div "[STREET_ADDRESS][DEMOGRAPHIC_DATA]" at bounding box center [1178, 572] width 556 height 27
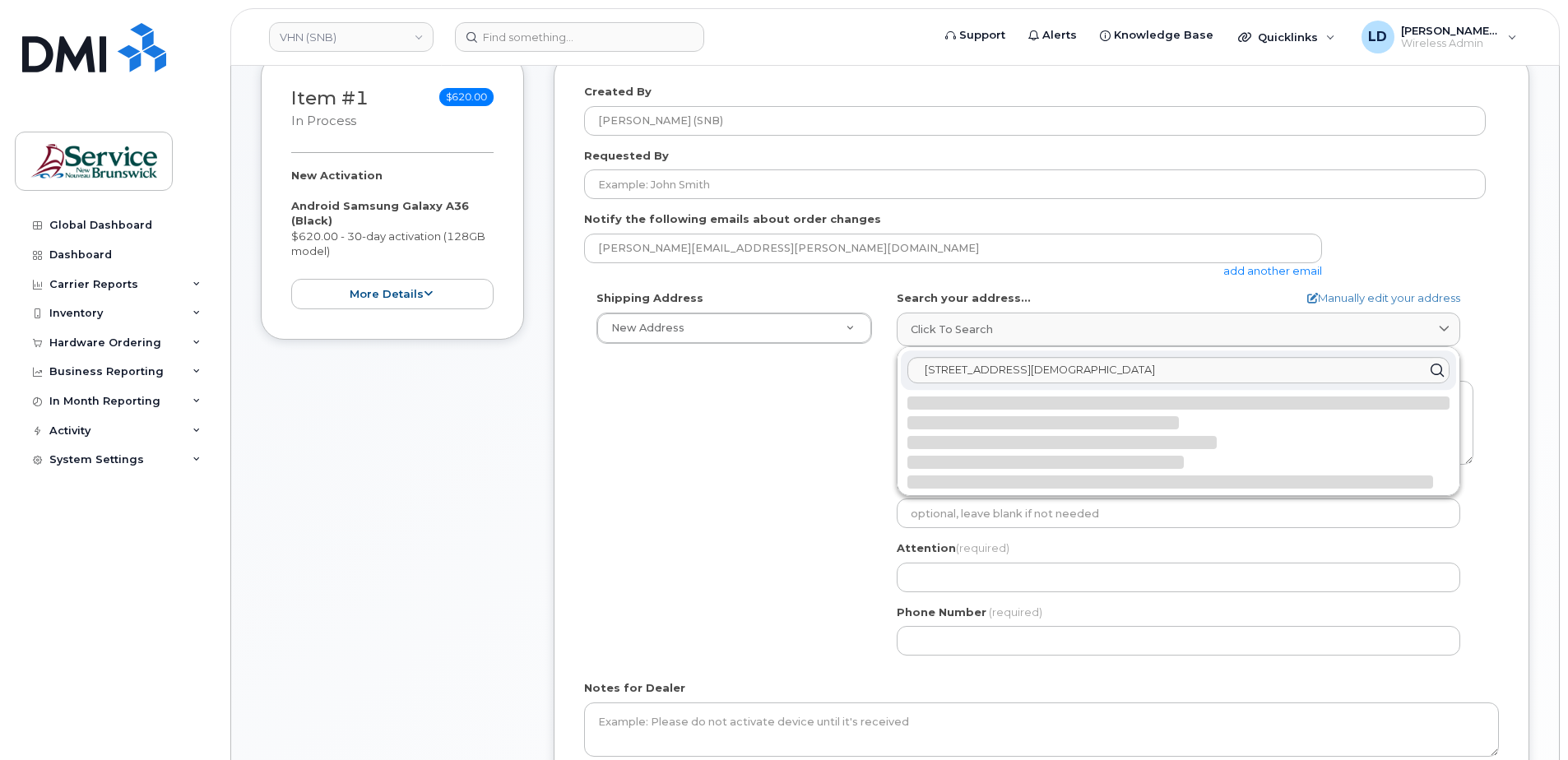
select select
type textarea "[STREET_ADDRESS][DEMOGRAPHIC_DATA]"
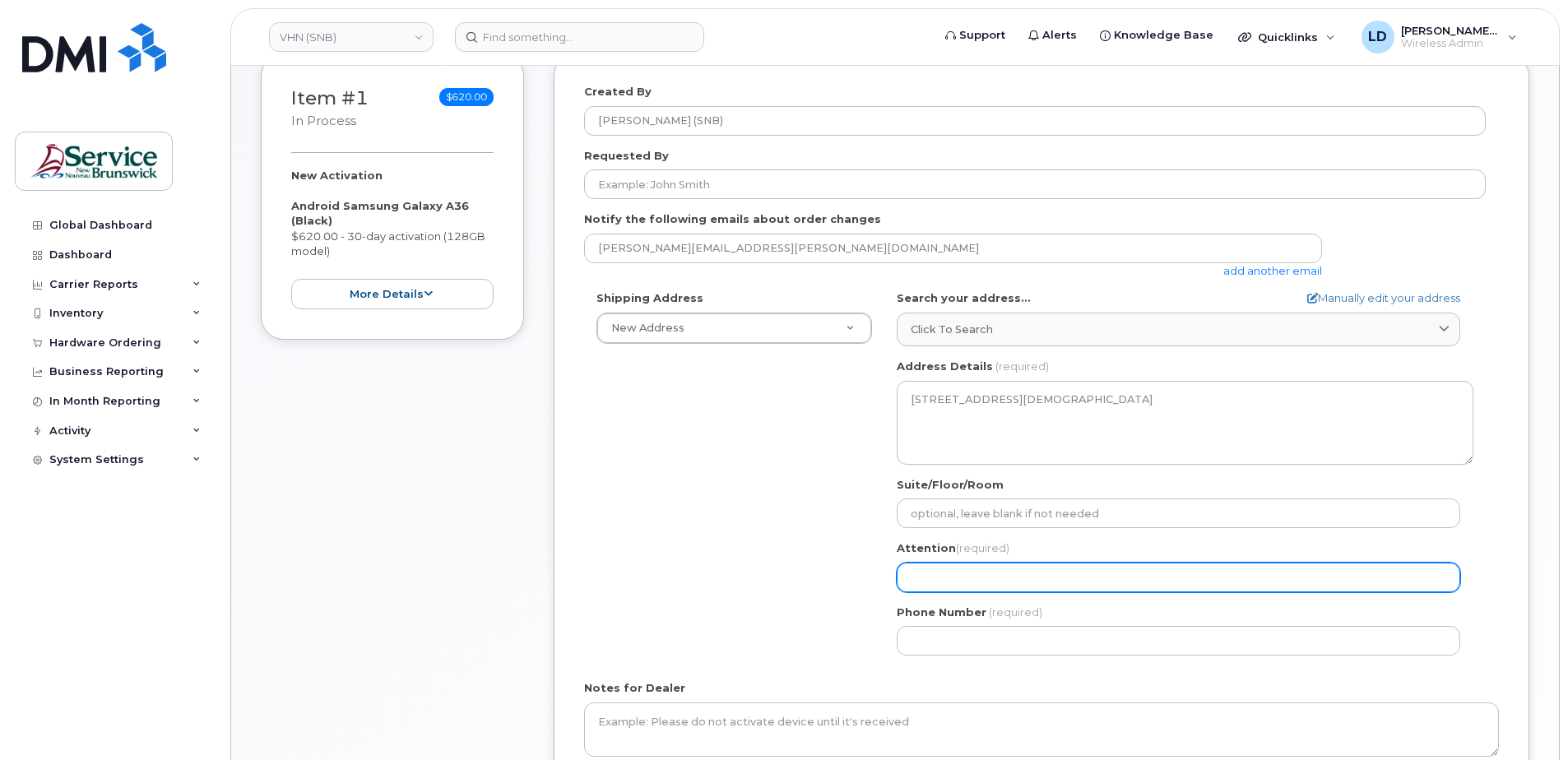
click at [1014, 572] on input "Attention (required)" at bounding box center [1178, 577] width 563 height 30
select select
type input "D"
select select
type input "Da"
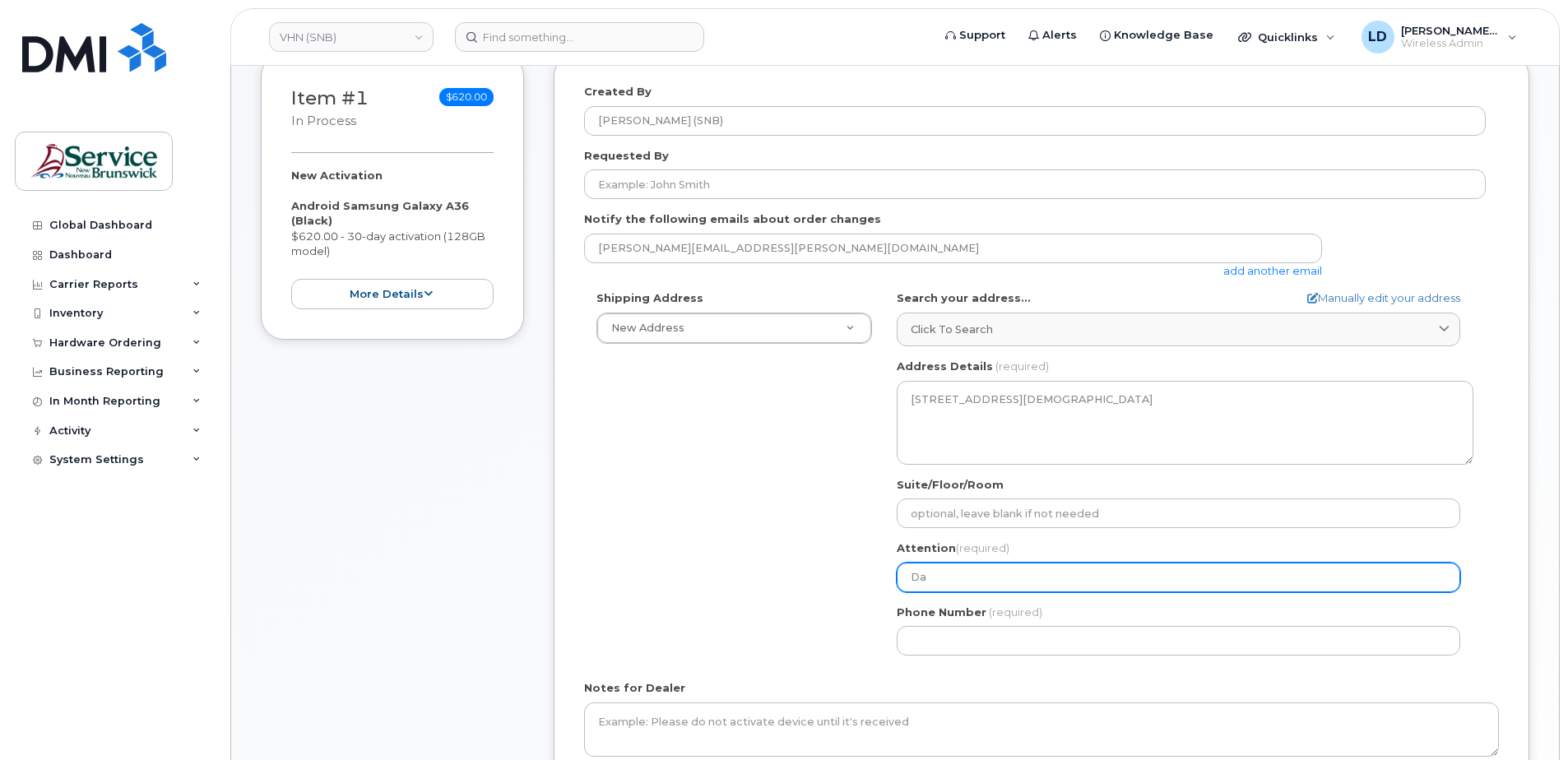
select select
type input "[PERSON_NAME]"
select select
type input "[PERSON_NAME]"
select select
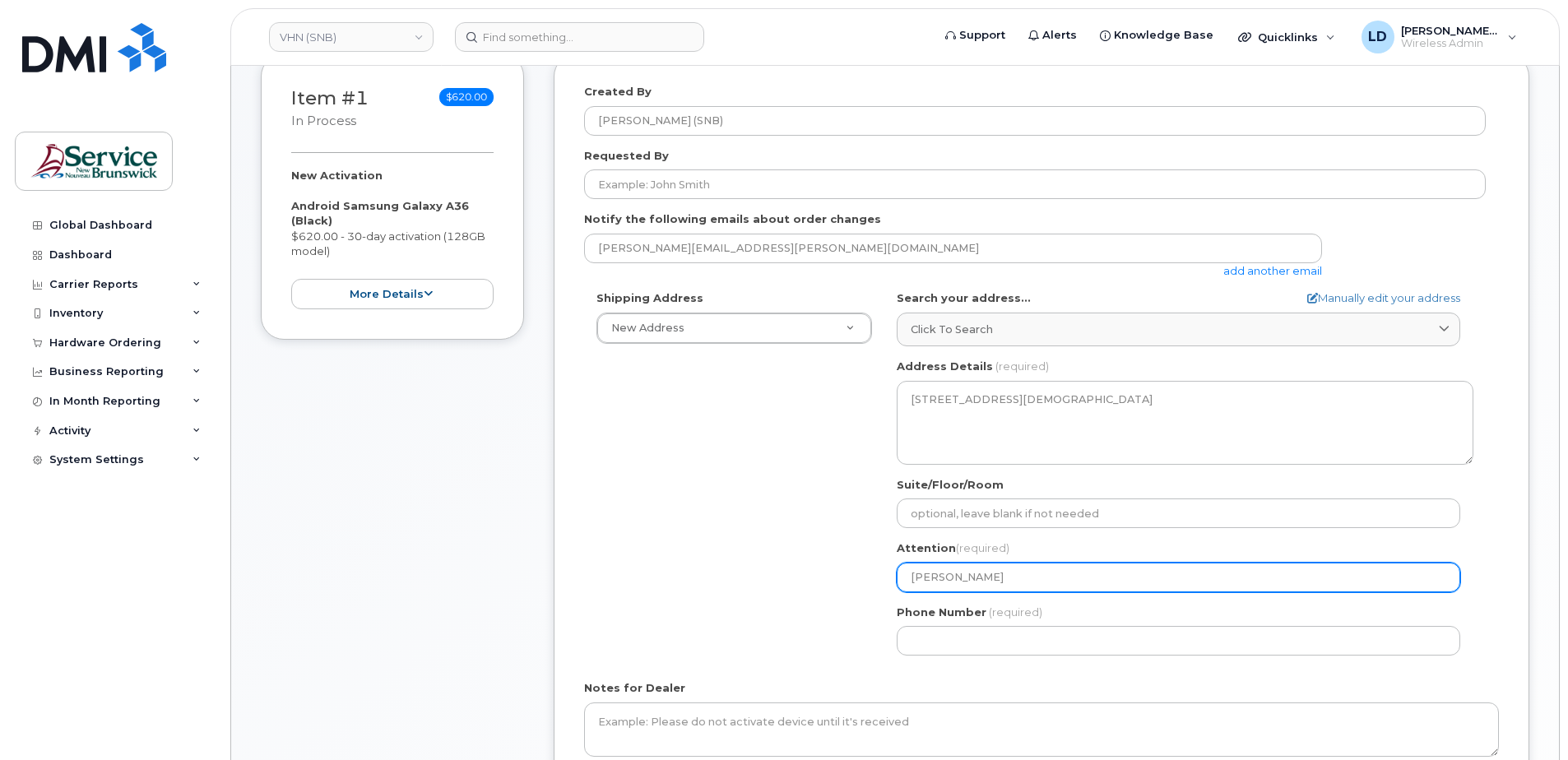
type input "Danie"
select select
type input "[PERSON_NAME]"
select select
type input "[PERSON_NAME]"
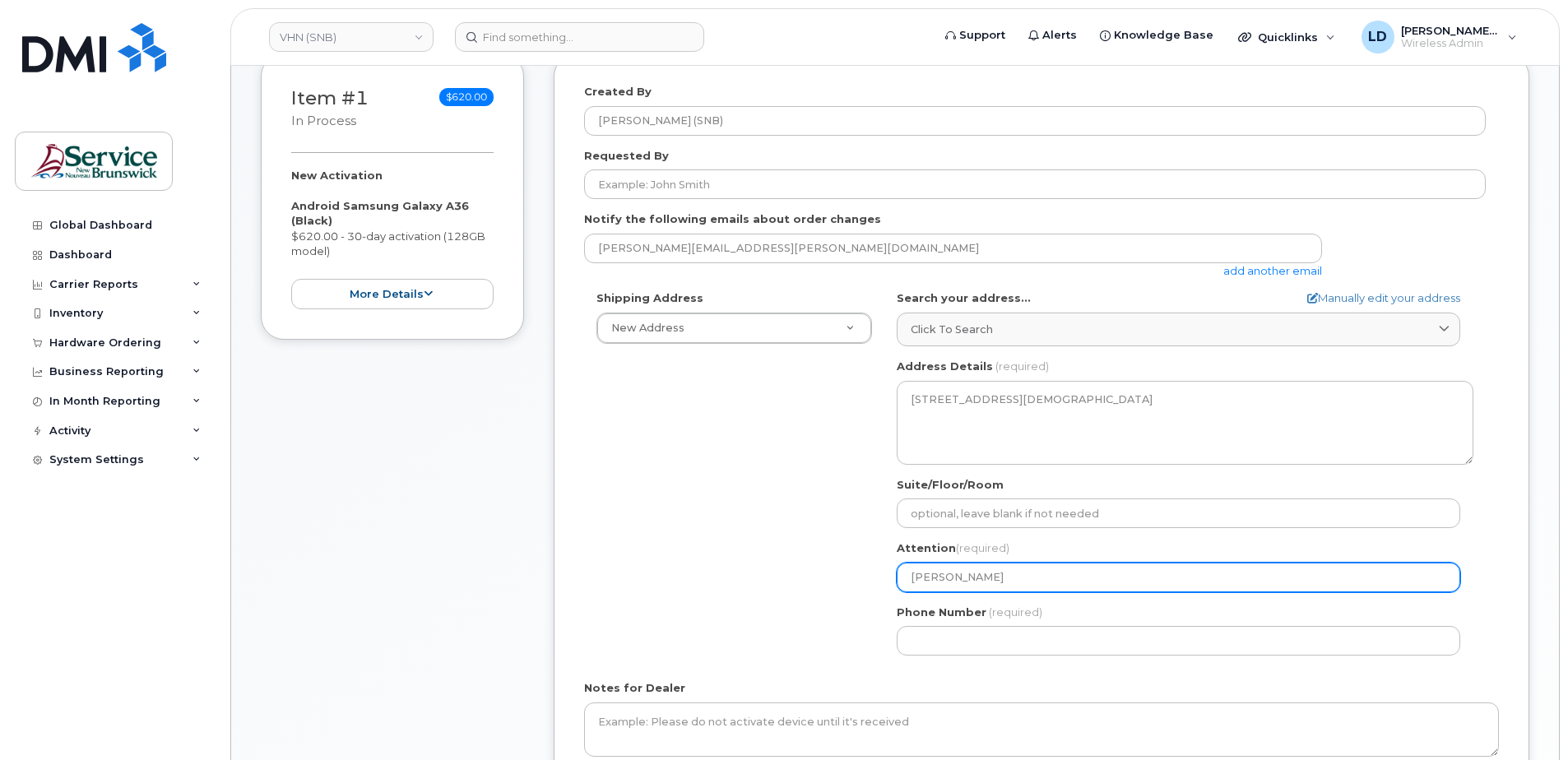
select select
type input "[PERSON_NAME]"
select select
type input "[PERSON_NAME]"
select select
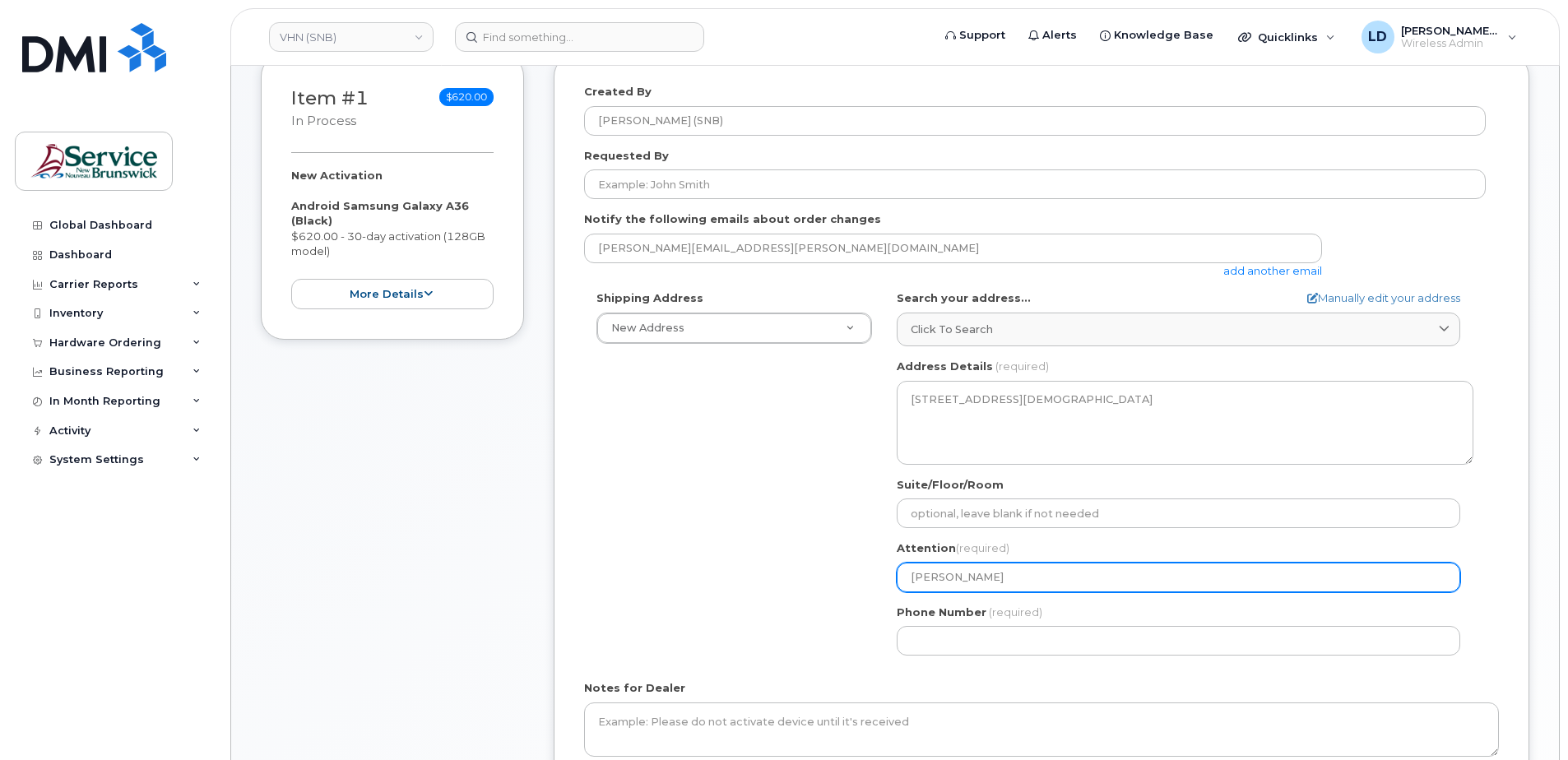
type input "[PERSON_NAME]"
select select
type input "[PERSON_NAME]"
select select
type input "Daniel Levesq"
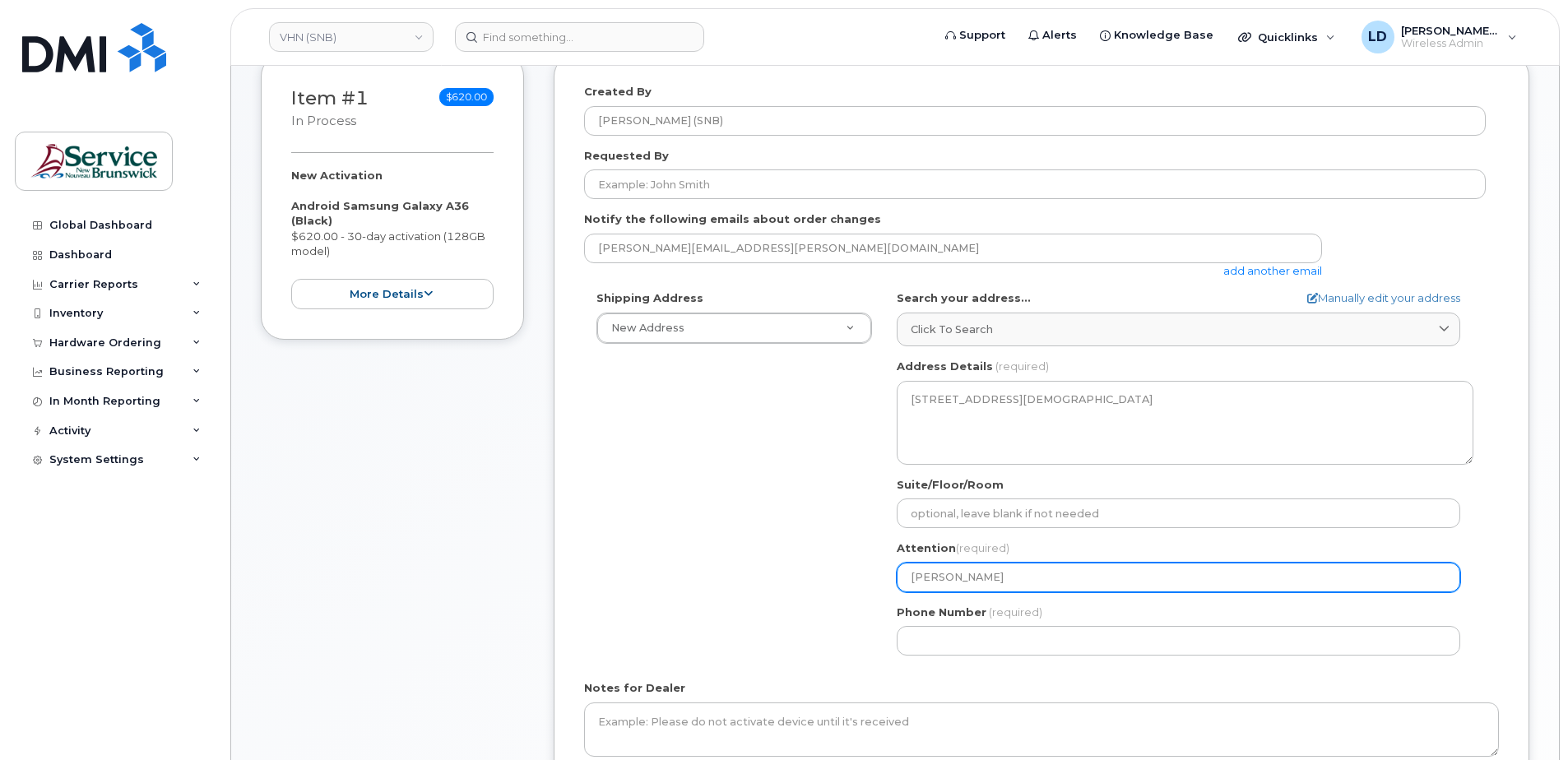
select select
type input "Daniel Levesqu"
select select
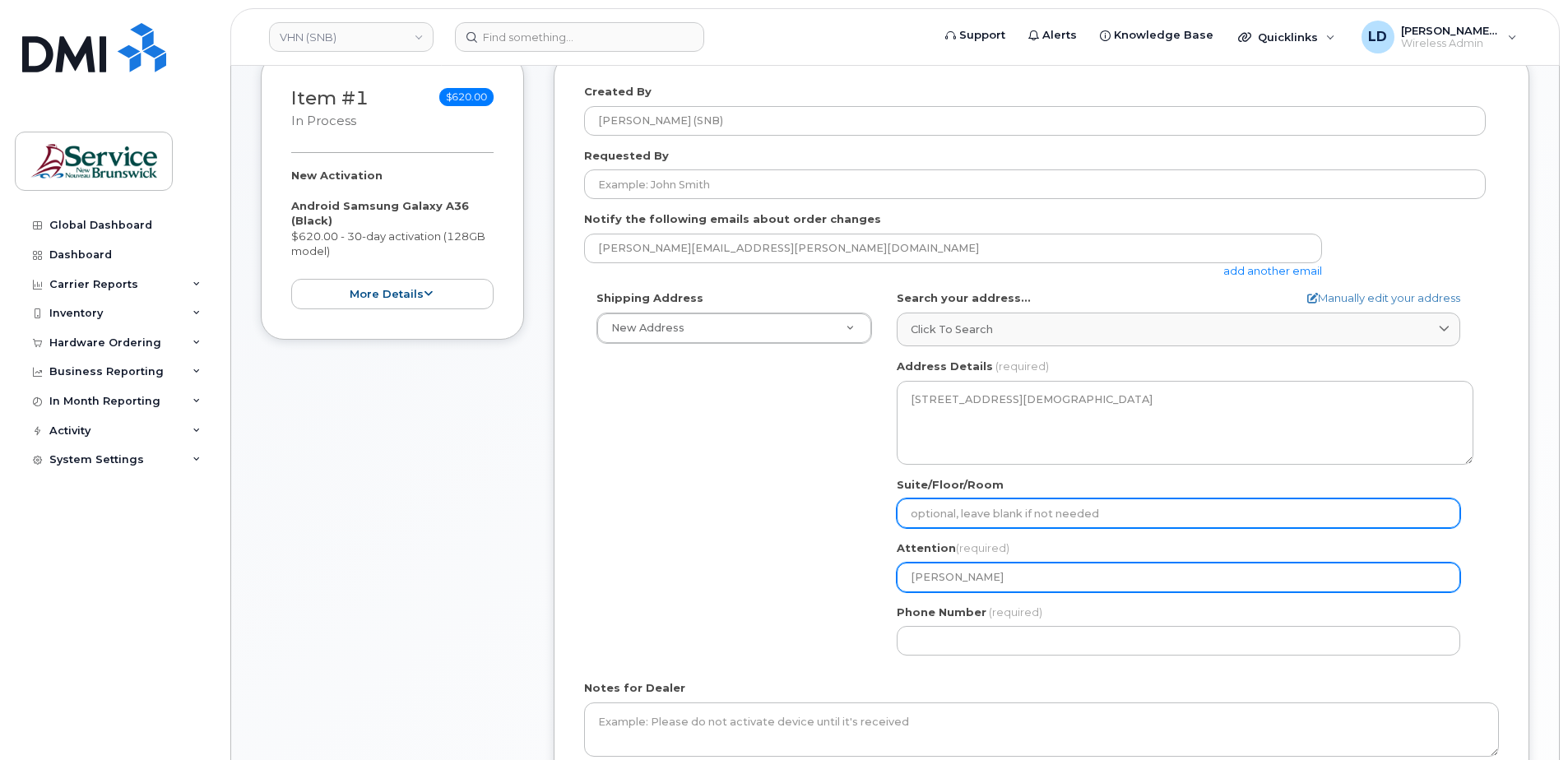
type input "[PERSON_NAME]"
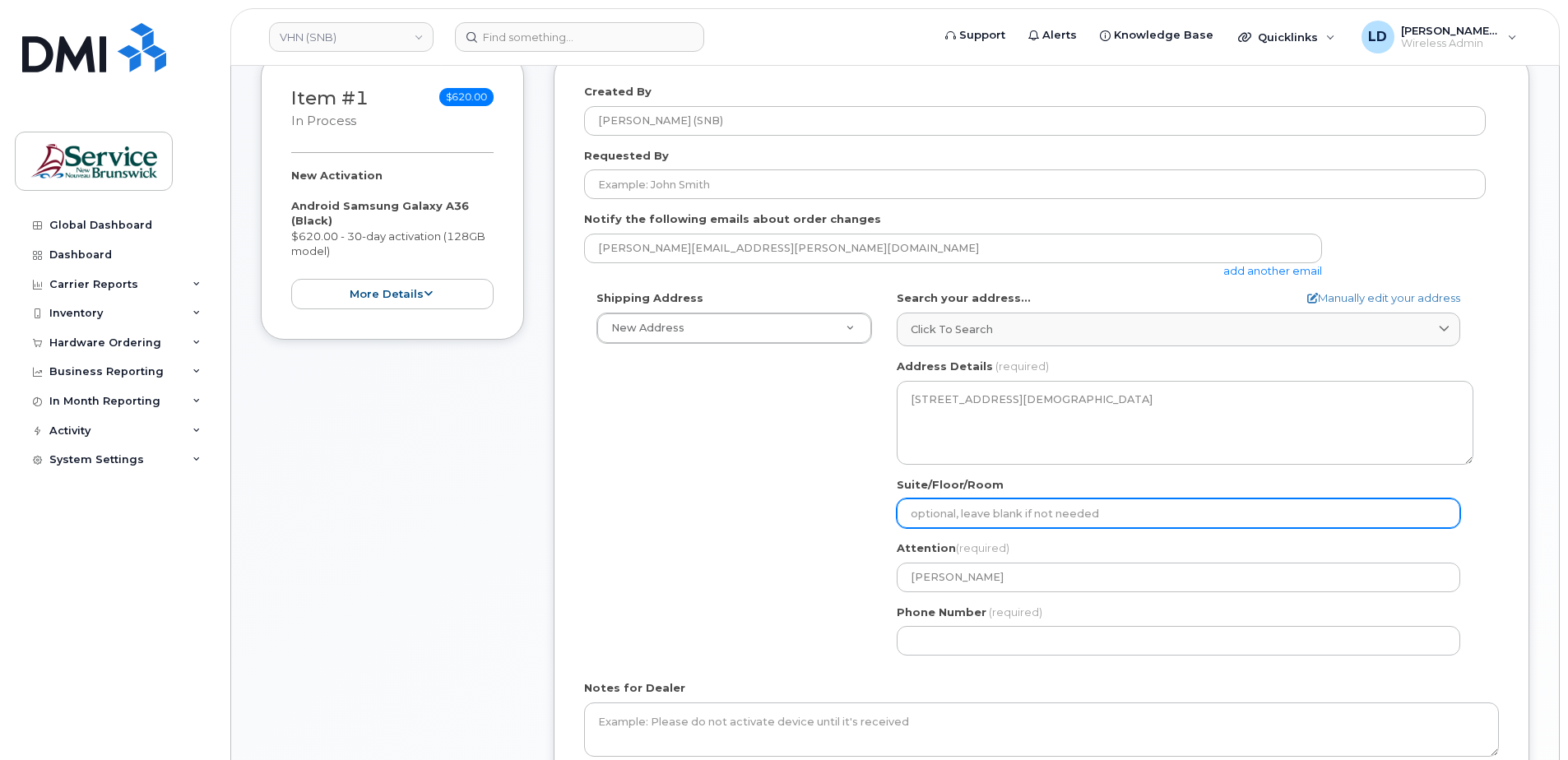
drag, startPoint x: 918, startPoint y: 512, endPoint x: 927, endPoint y: 512, distance: 9.0
click at [918, 512] on input "Suite/Floor/Room" at bounding box center [1178, 513] width 563 height 30
click at [955, 510] on input "Suite/Floor/Room" at bounding box center [1178, 513] width 563 height 30
paste input "WO0000000486140"
select select
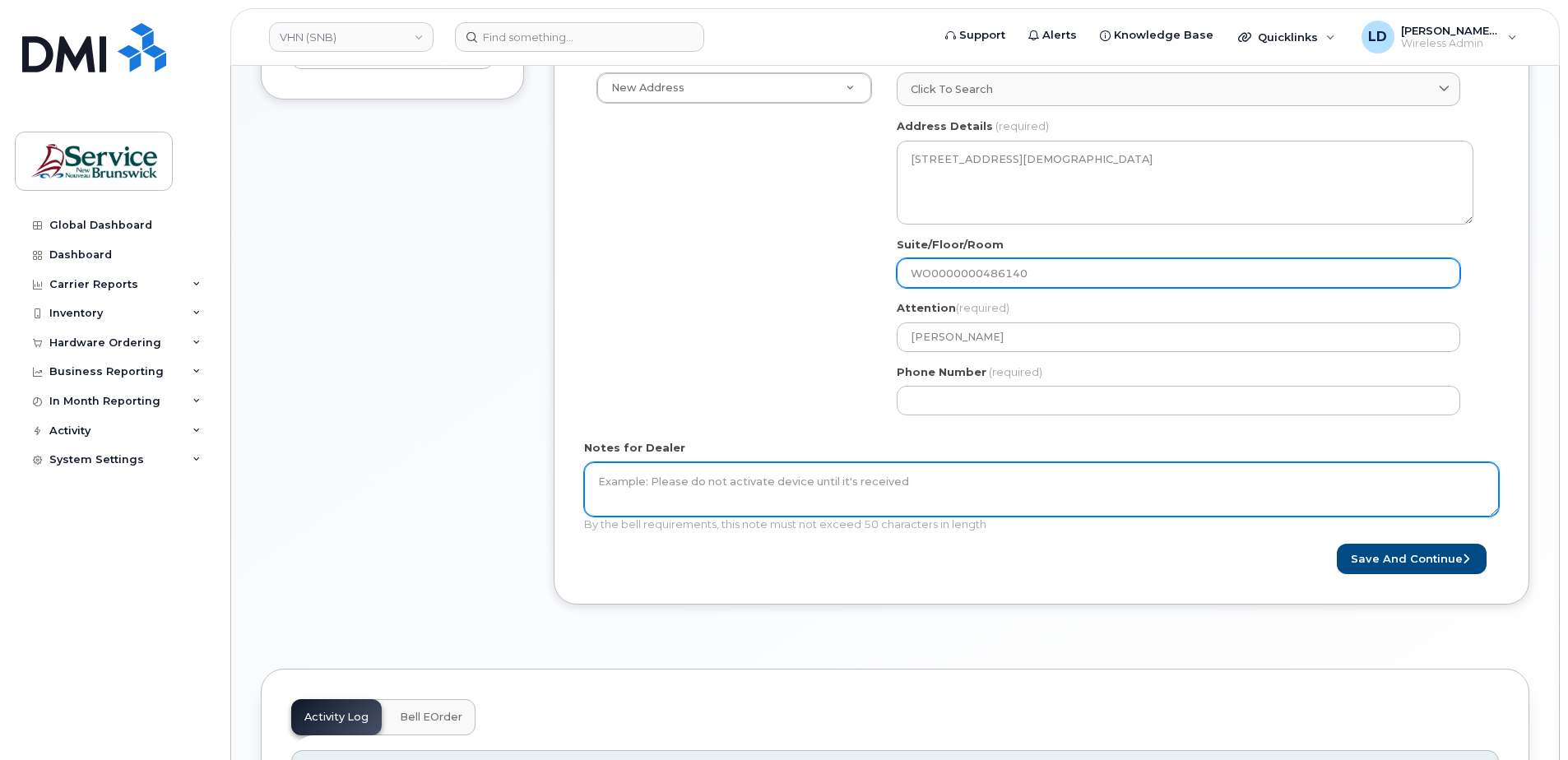
scroll to position [575, 0]
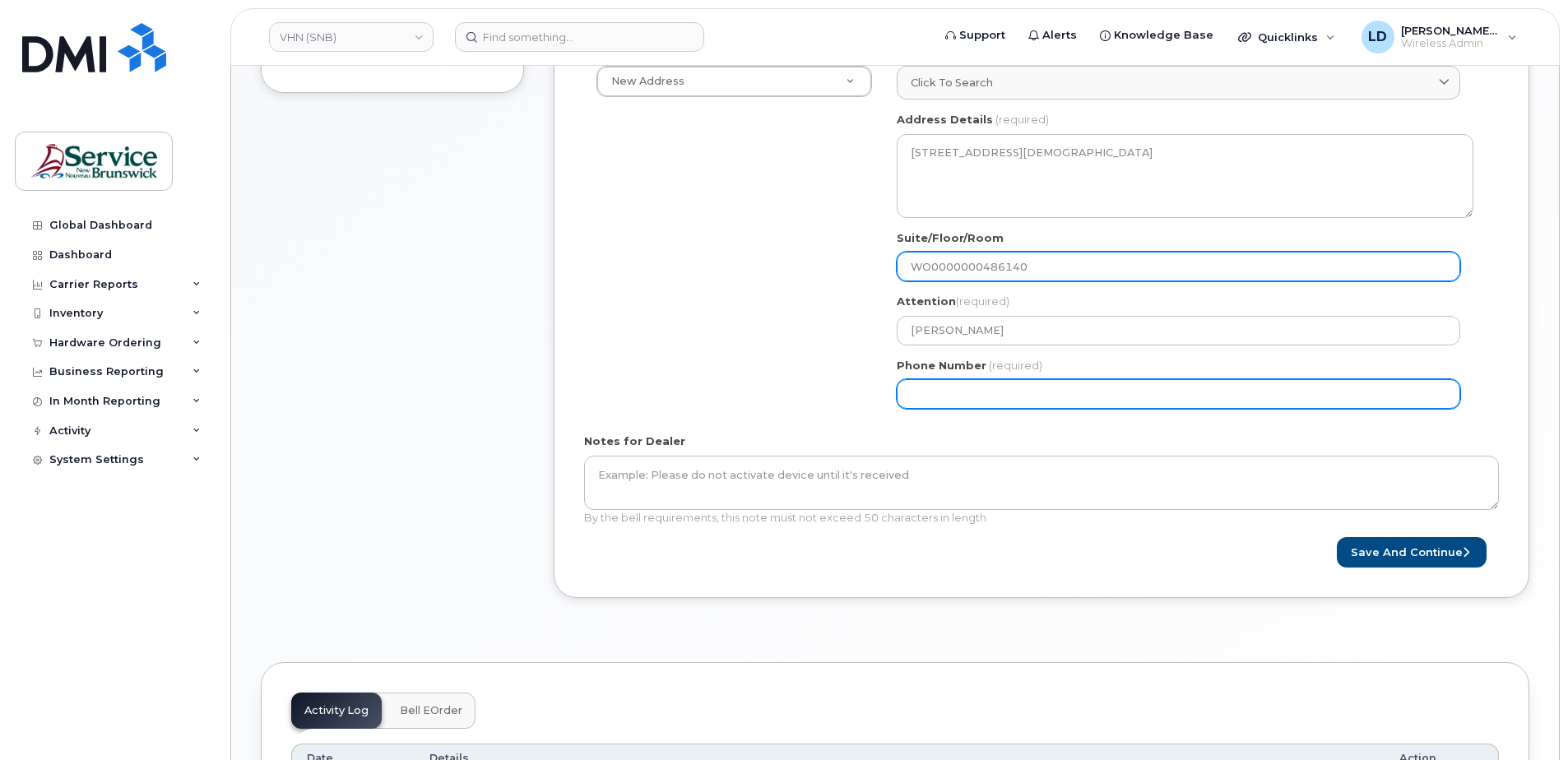
type input "WO0000000486140"
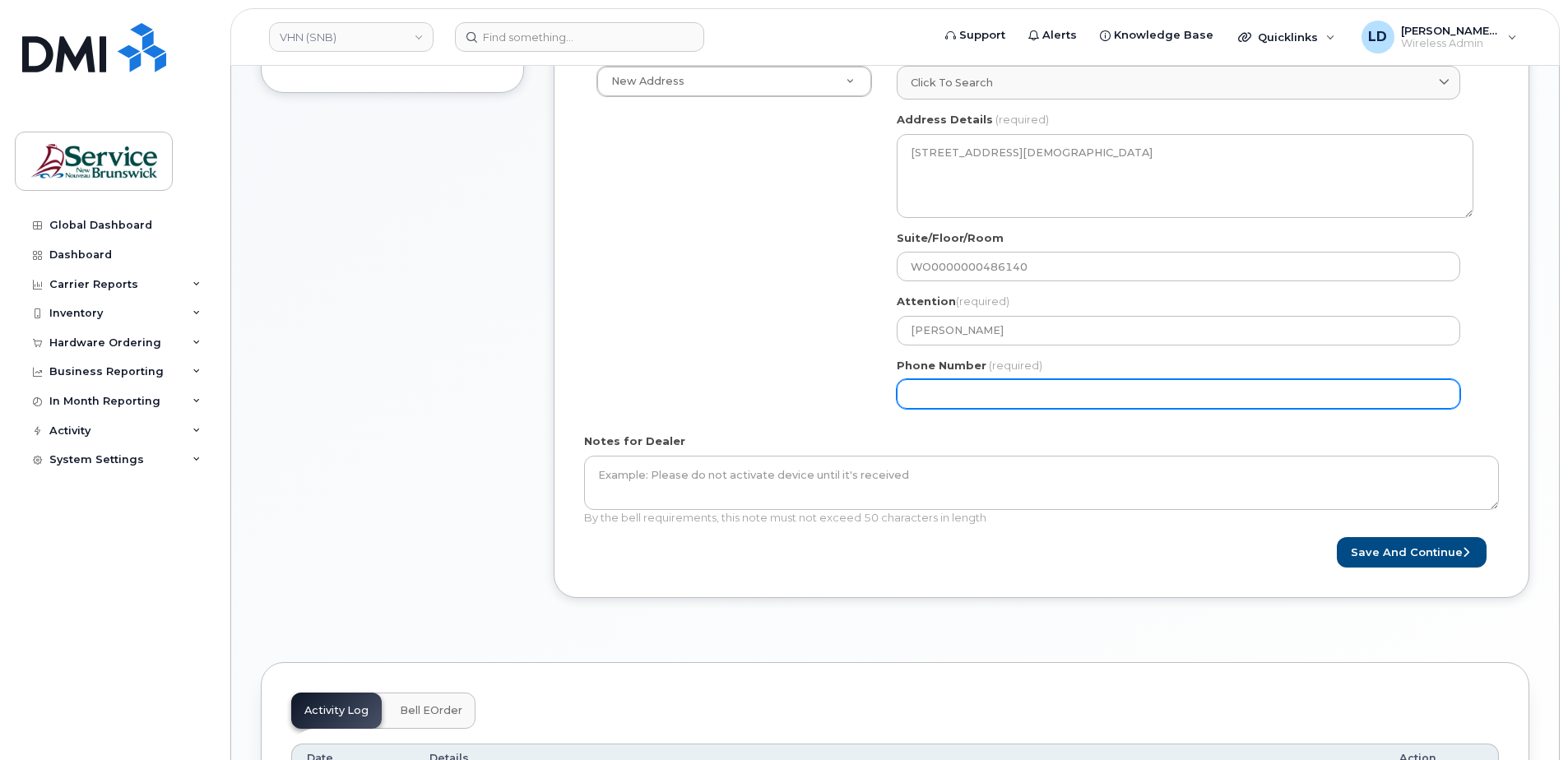
click at [939, 396] on input "Phone Number" at bounding box center [1178, 394] width 563 height 30
type input "5068383572"
type input "[PERSON_NAME]"
select select
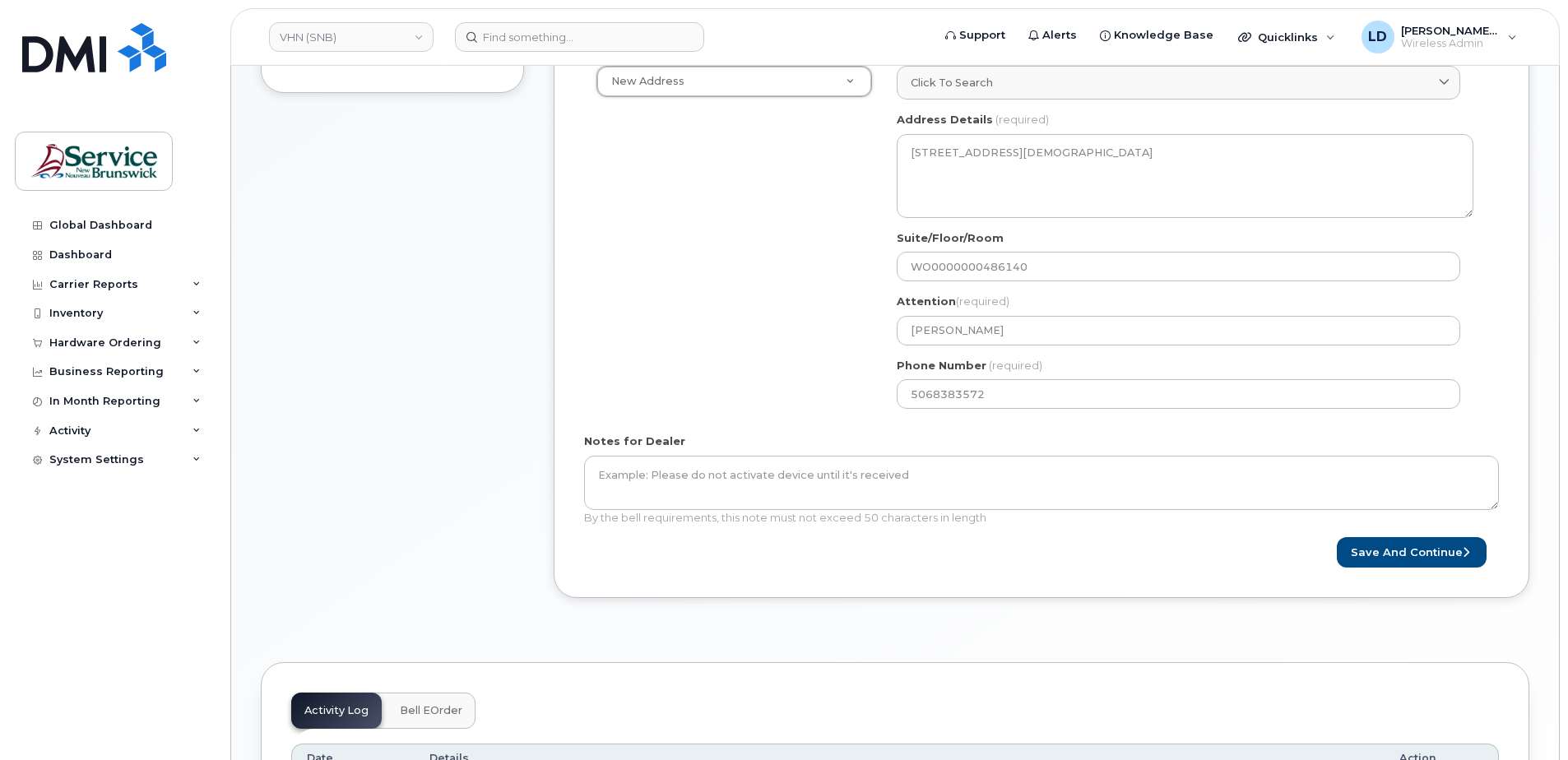
drag, startPoint x: 1003, startPoint y: 563, endPoint x: 1019, endPoint y: 560, distance: 16.3
click at [1396, 557] on button "Save and Continue" at bounding box center [1412, 552] width 150 height 31
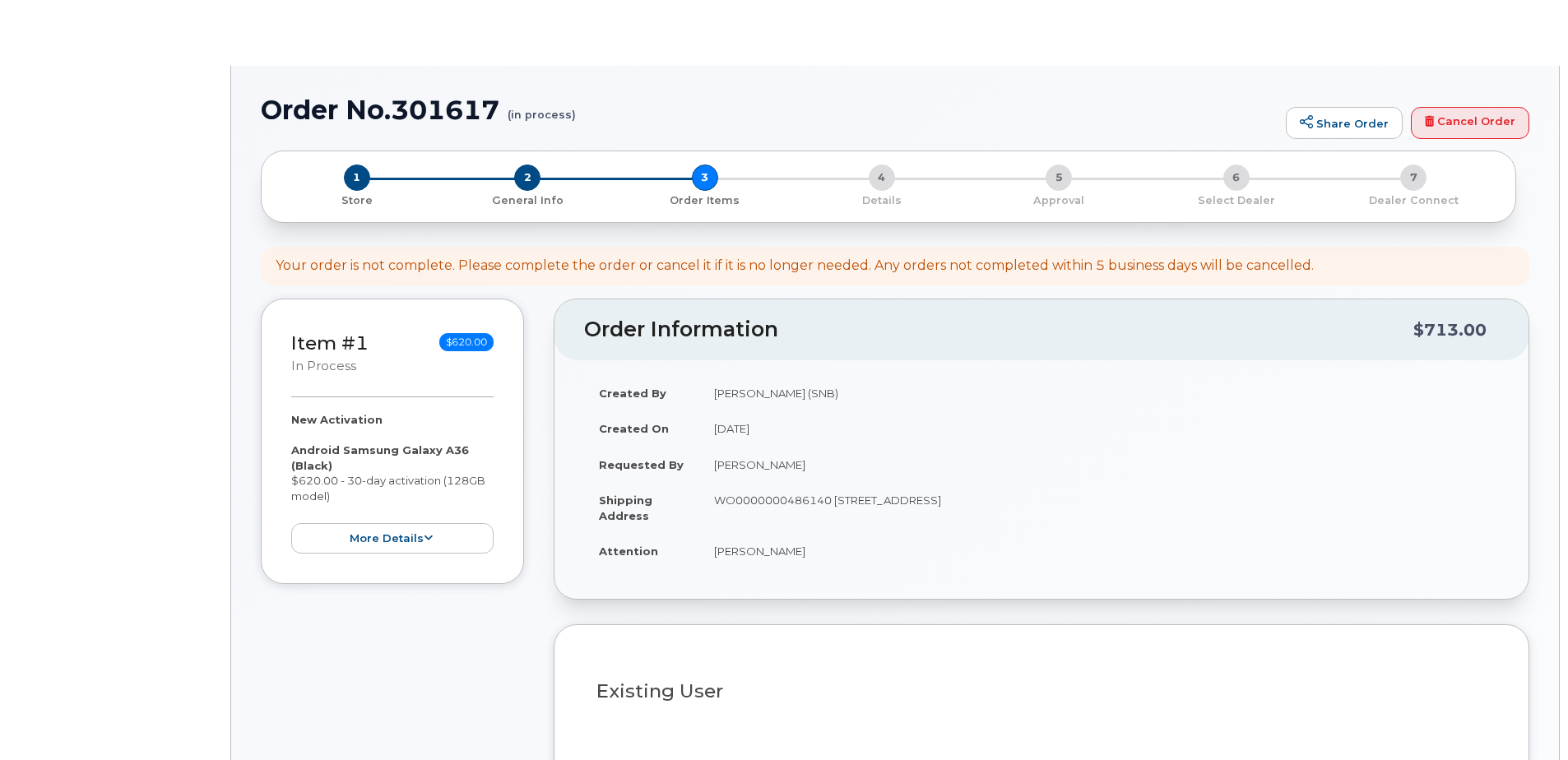
select select
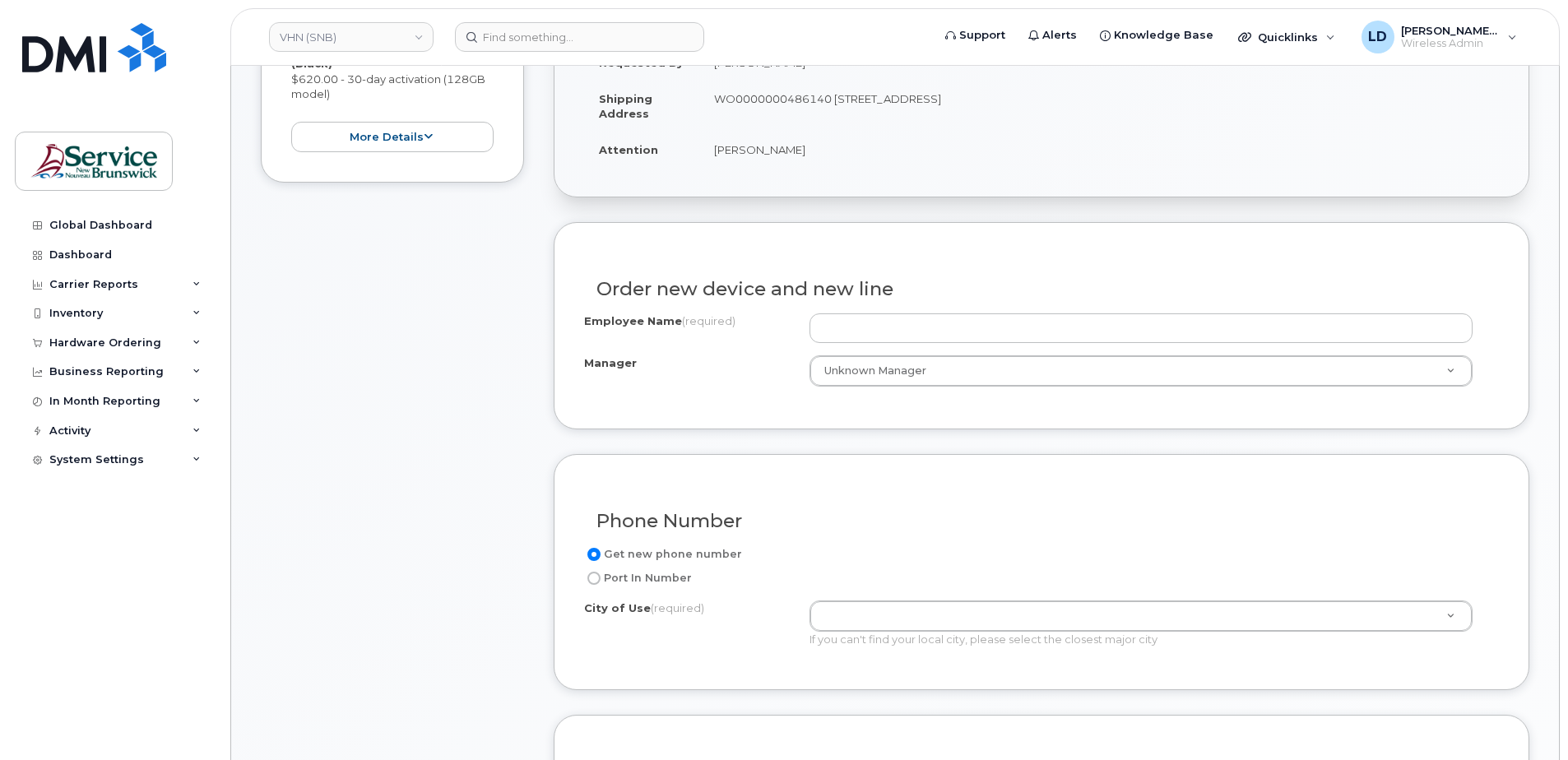
scroll to position [493, 0]
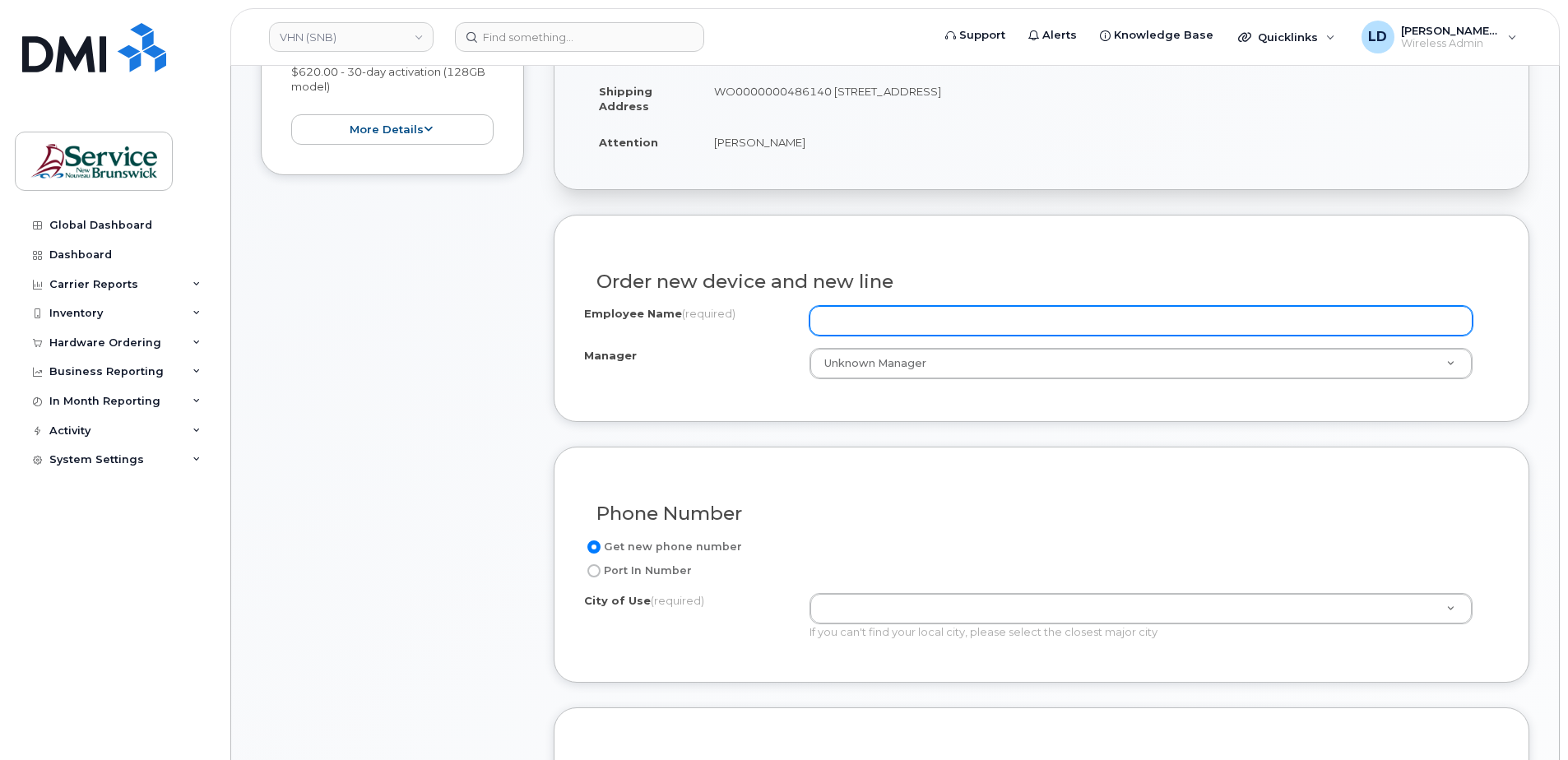
click at [864, 320] on input "Employee Name (required)" at bounding box center [1141, 321] width 663 height 30
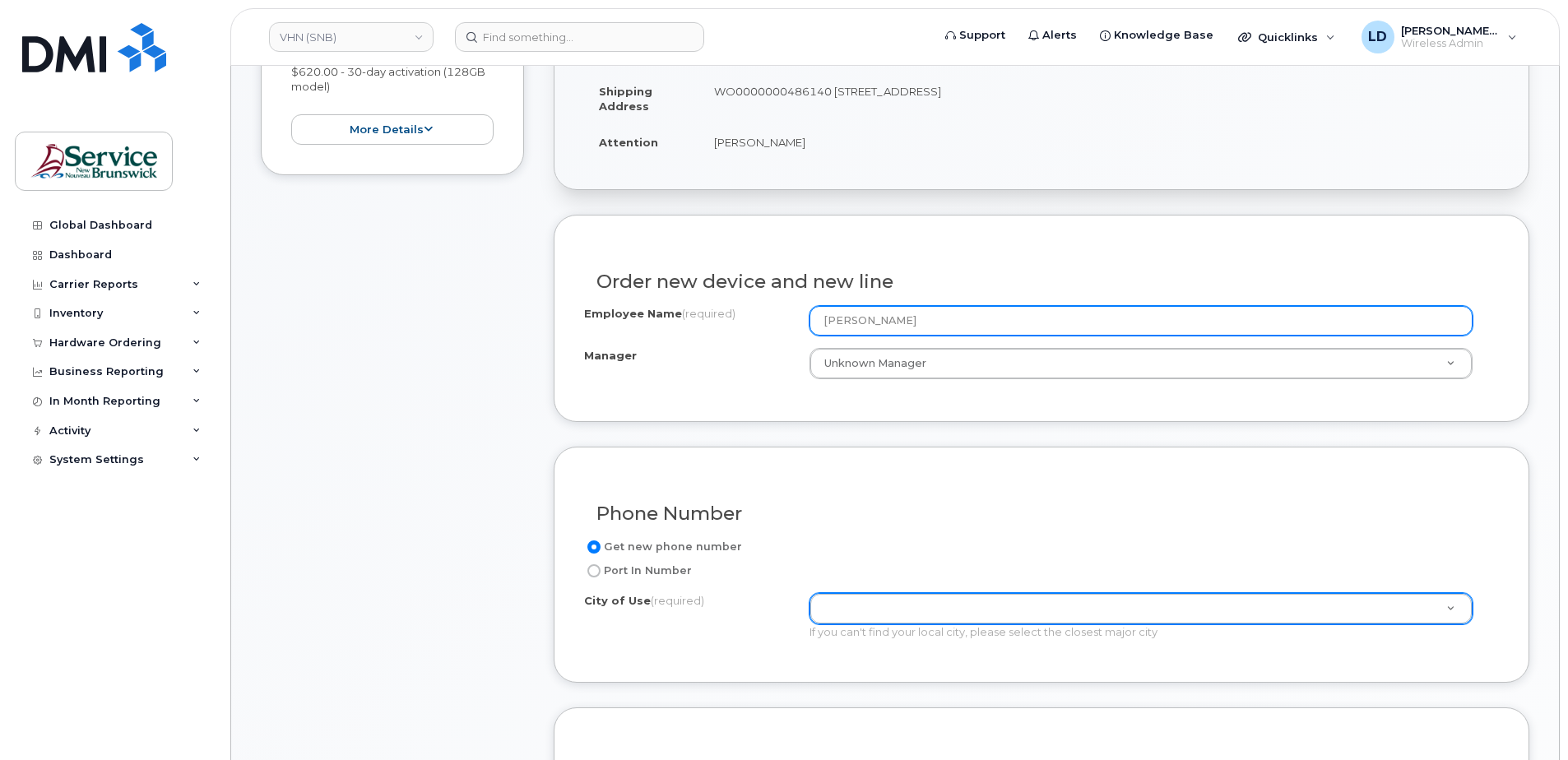
type input "[PERSON_NAME]"
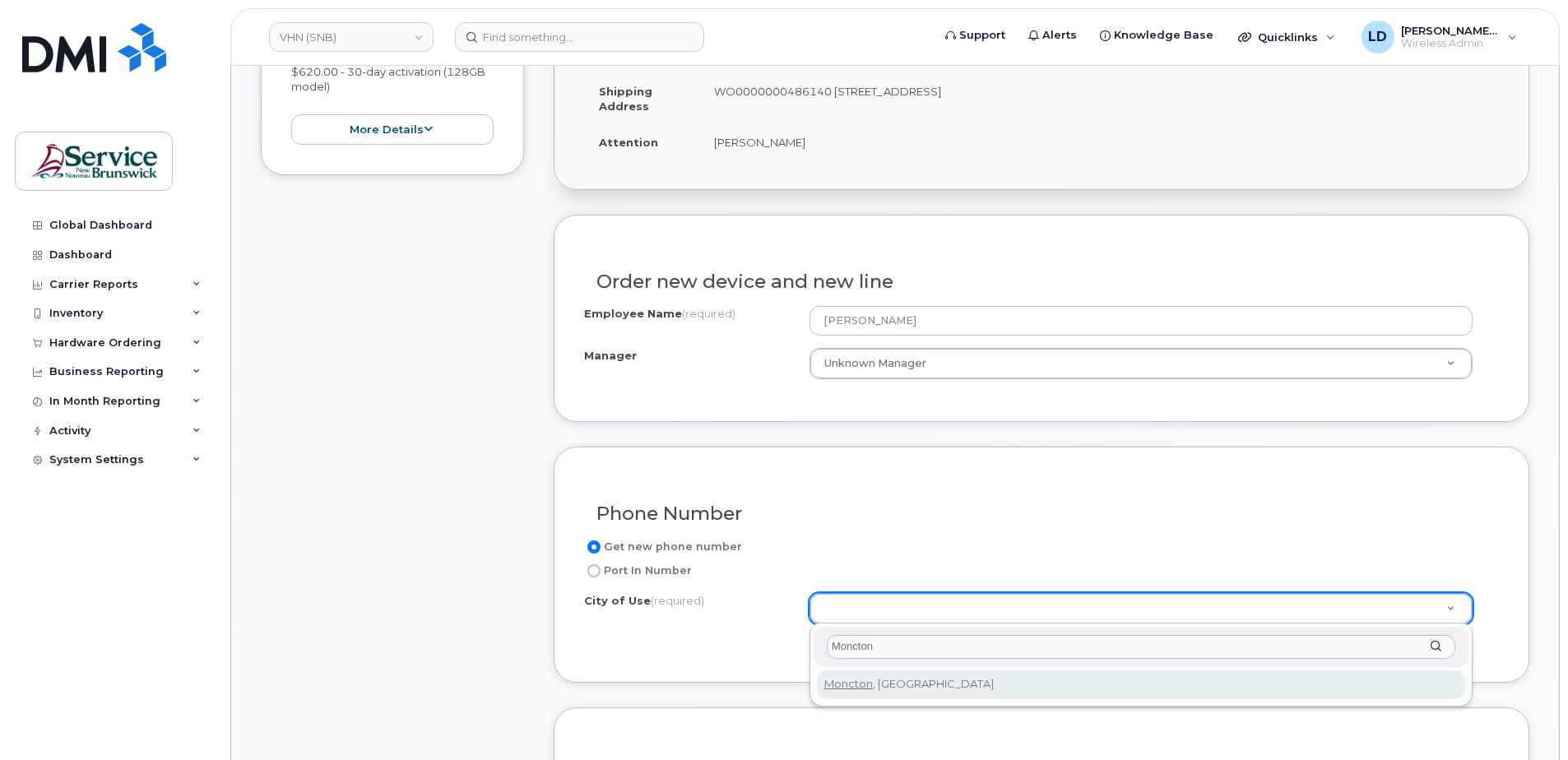
type input "Moncton"
type input "1817"
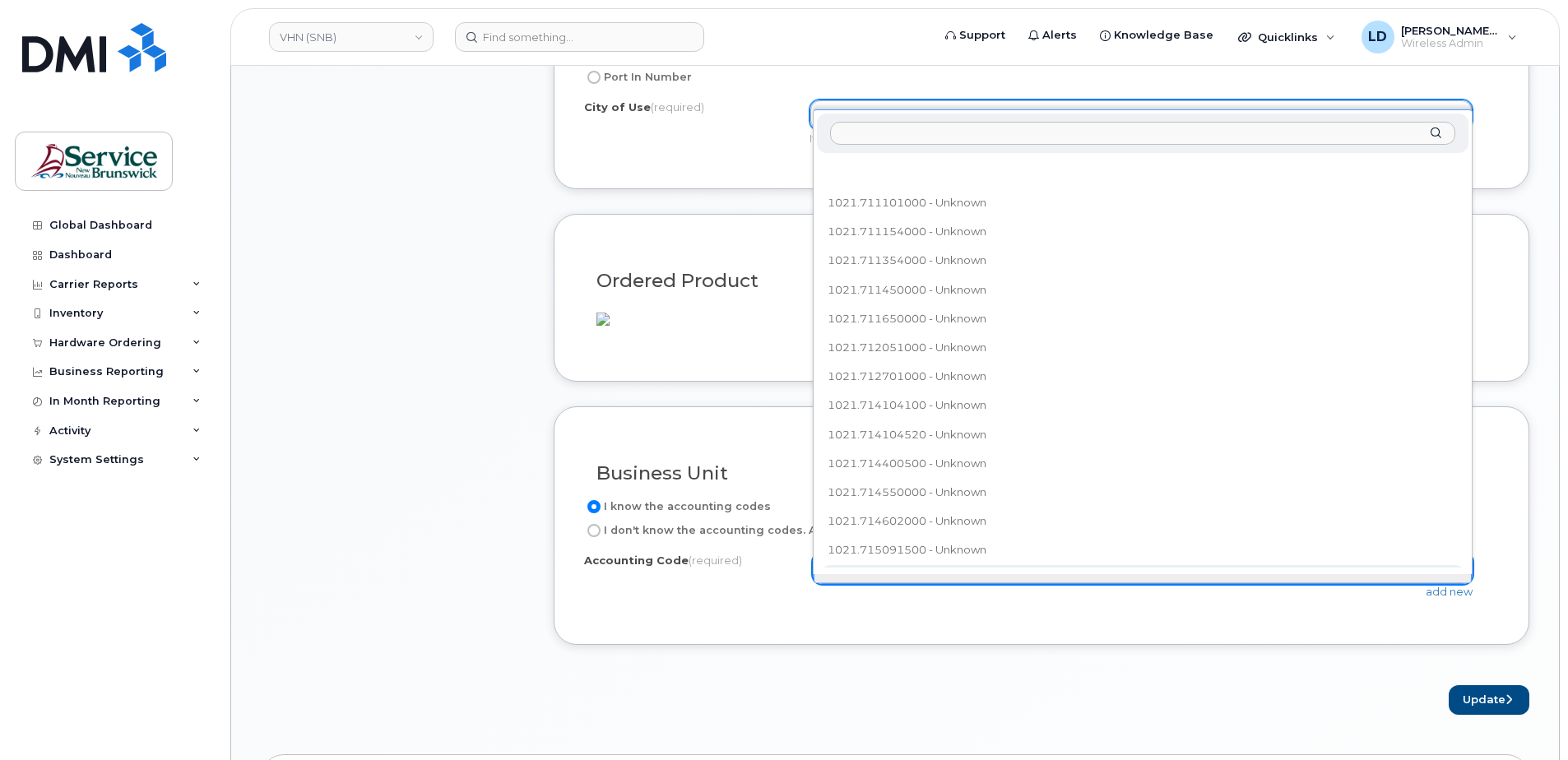
scroll to position [18, 0]
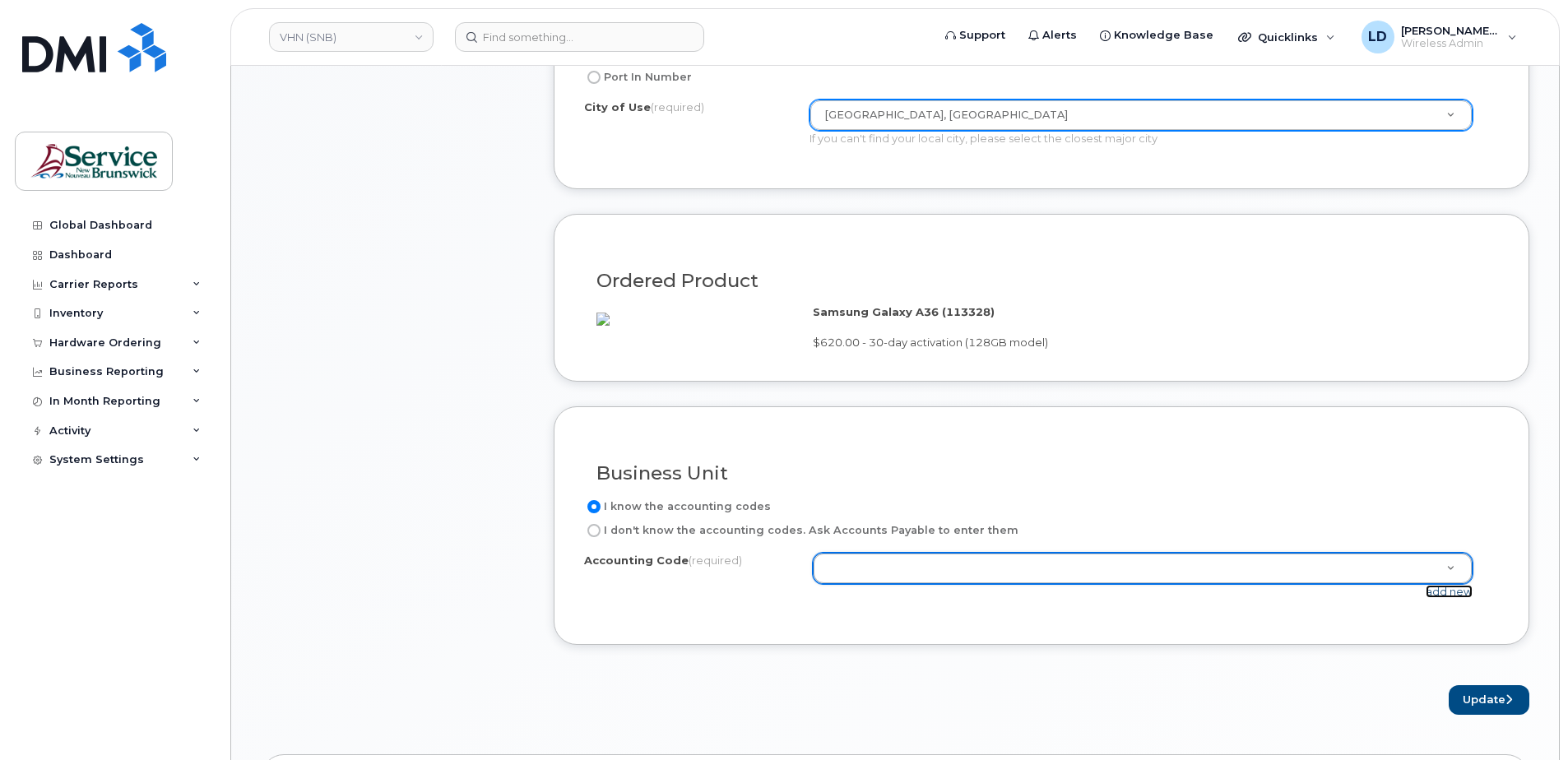
click at [1441, 598] on link "add new" at bounding box center [1449, 591] width 47 height 13
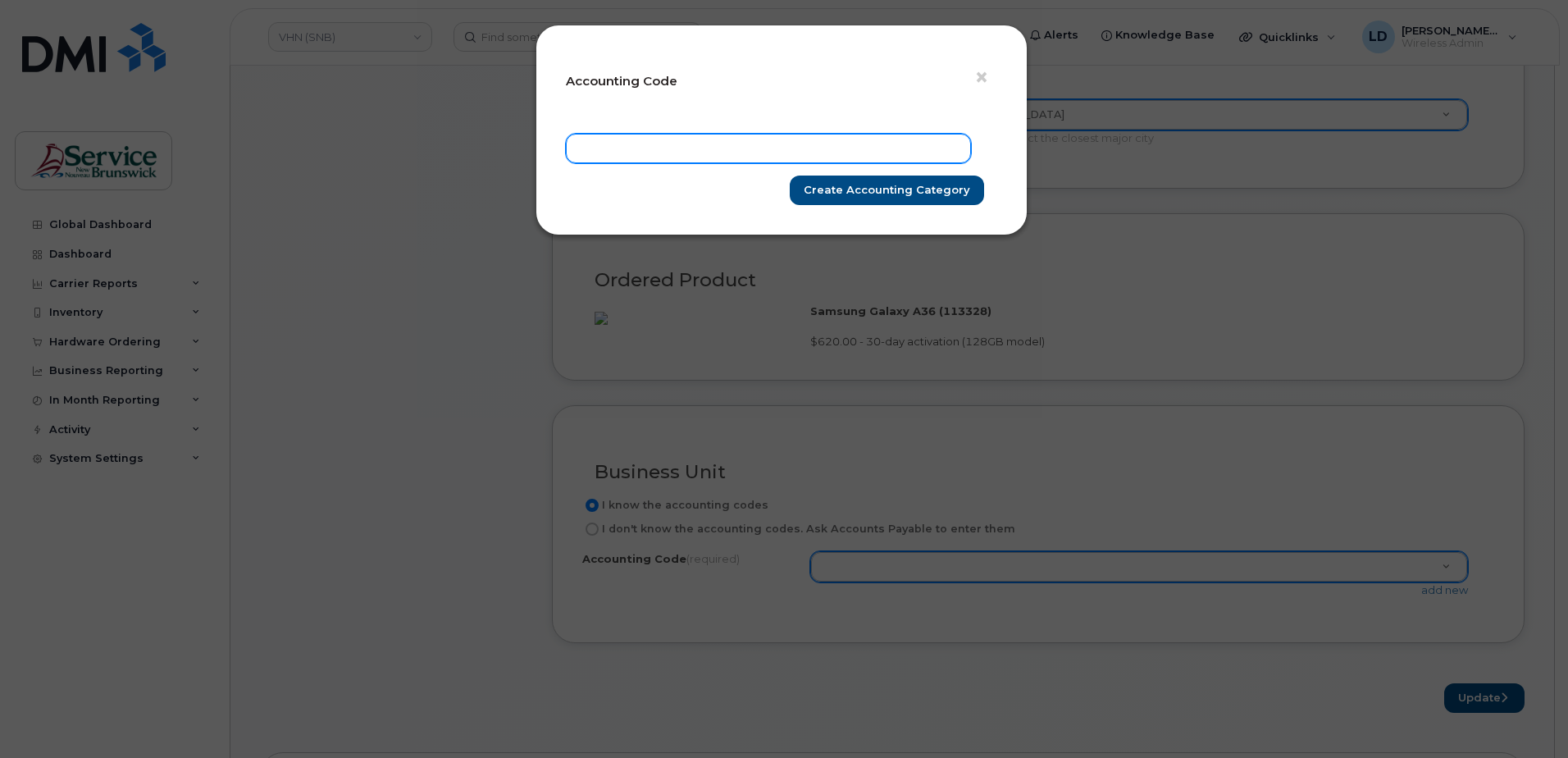
click at [632, 141] on input "text" at bounding box center [768, 149] width 405 height 30
paste input "102.711101010"
type input "102.711101010"
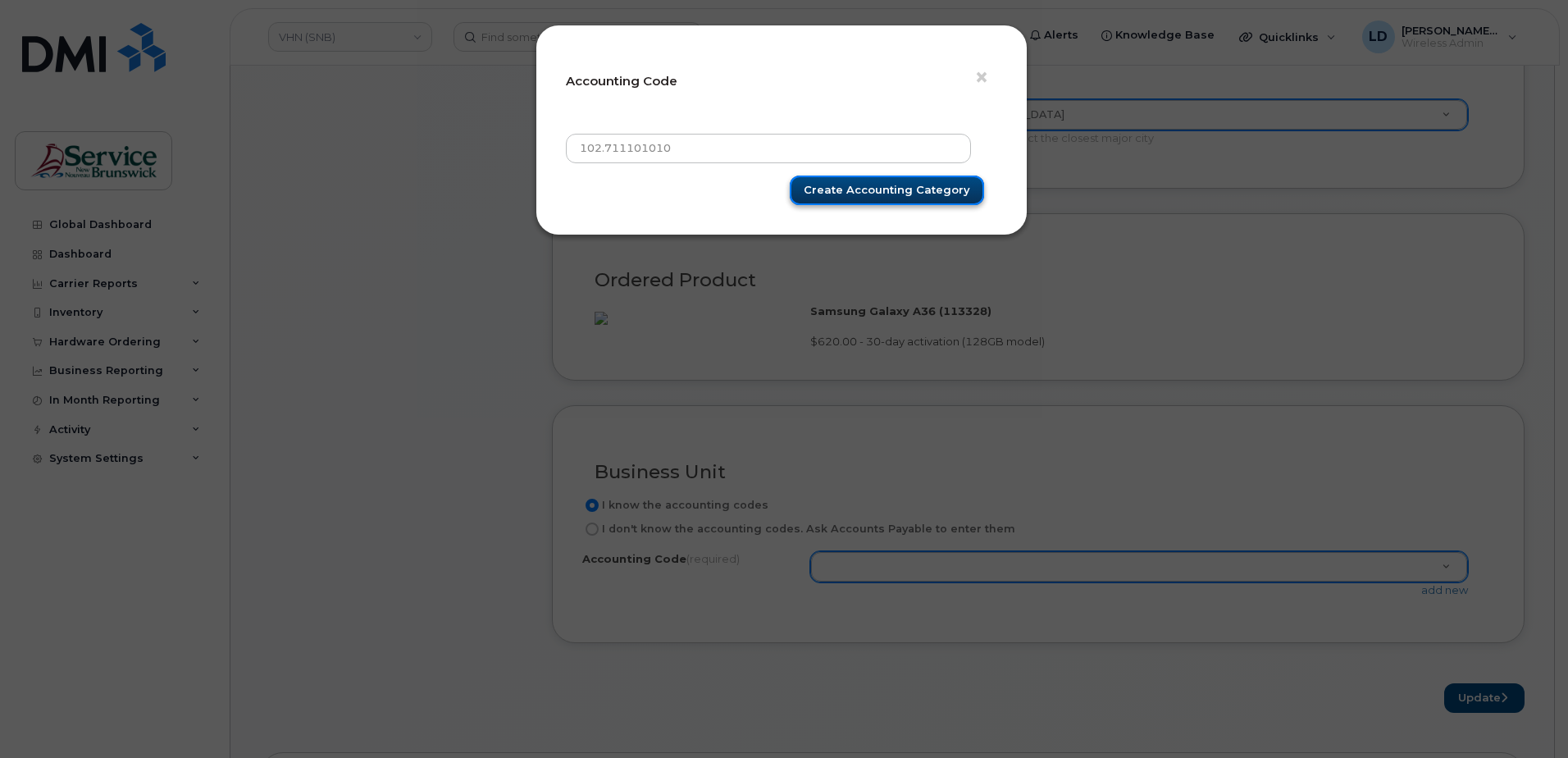
click at [890, 191] on input "Create Accounting category" at bounding box center [887, 190] width 195 height 30
type input "Create Accounting category"
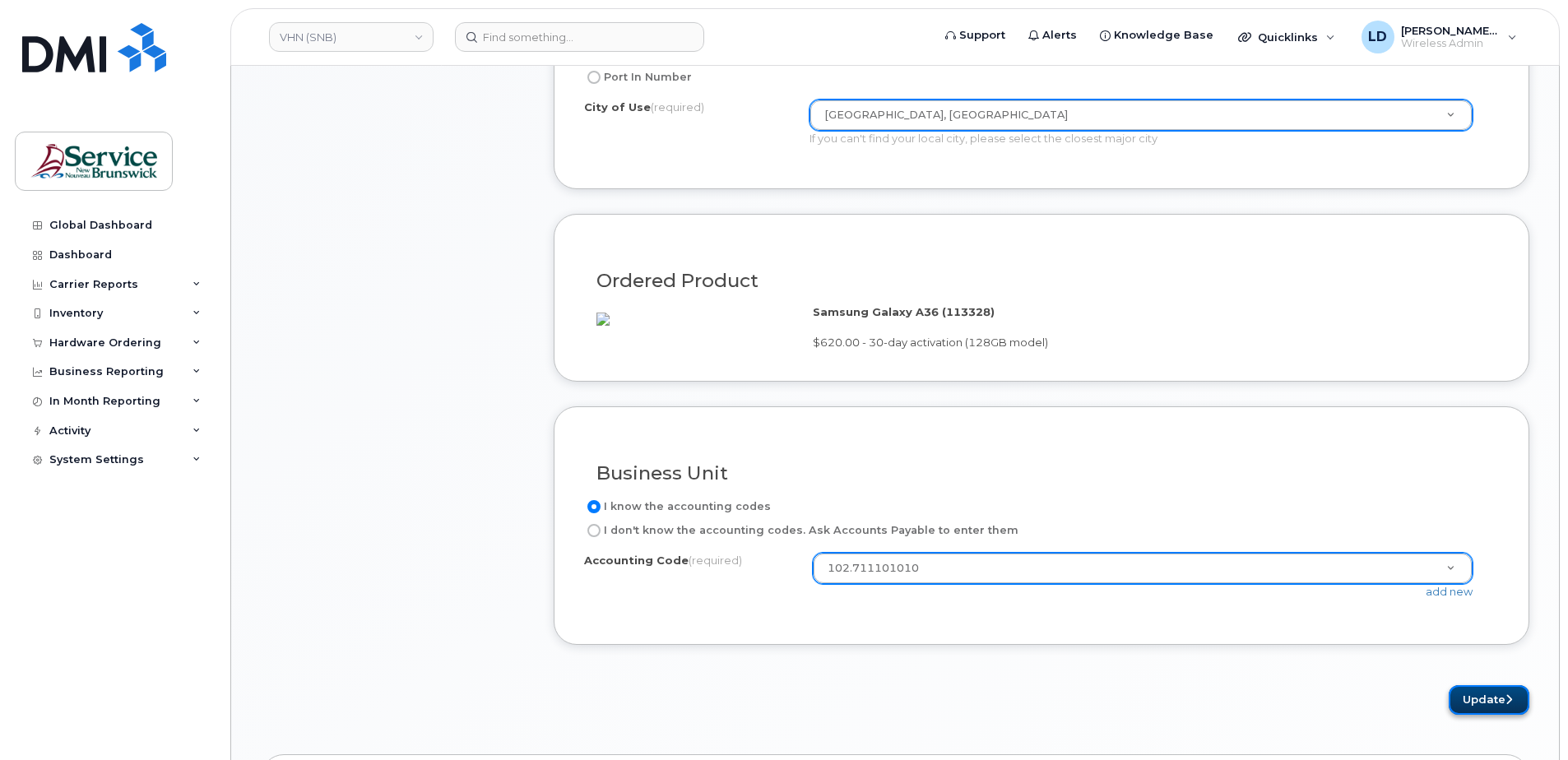
click at [1466, 716] on button "Update" at bounding box center [1489, 700] width 80 height 31
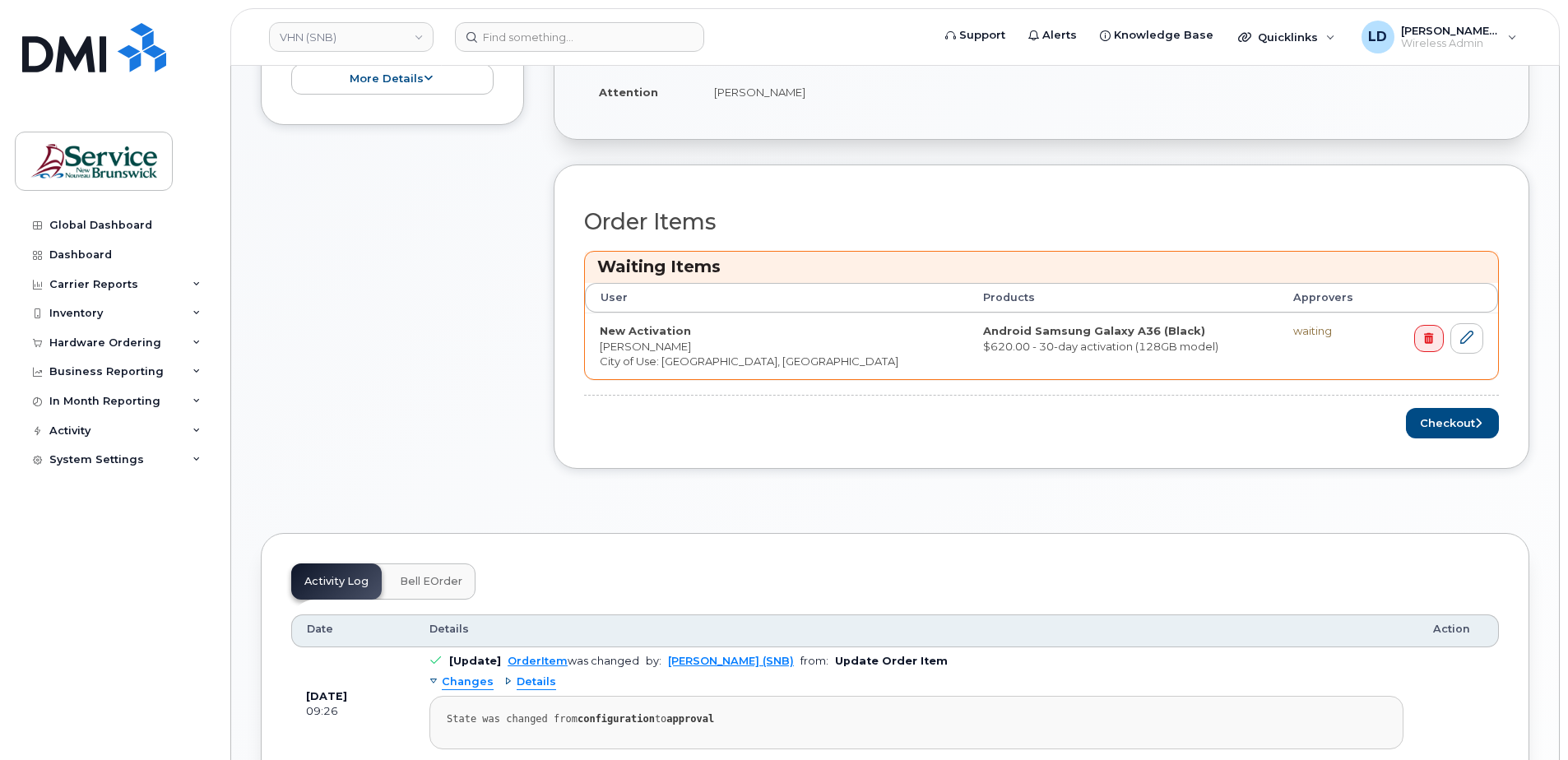
scroll to position [658, 0]
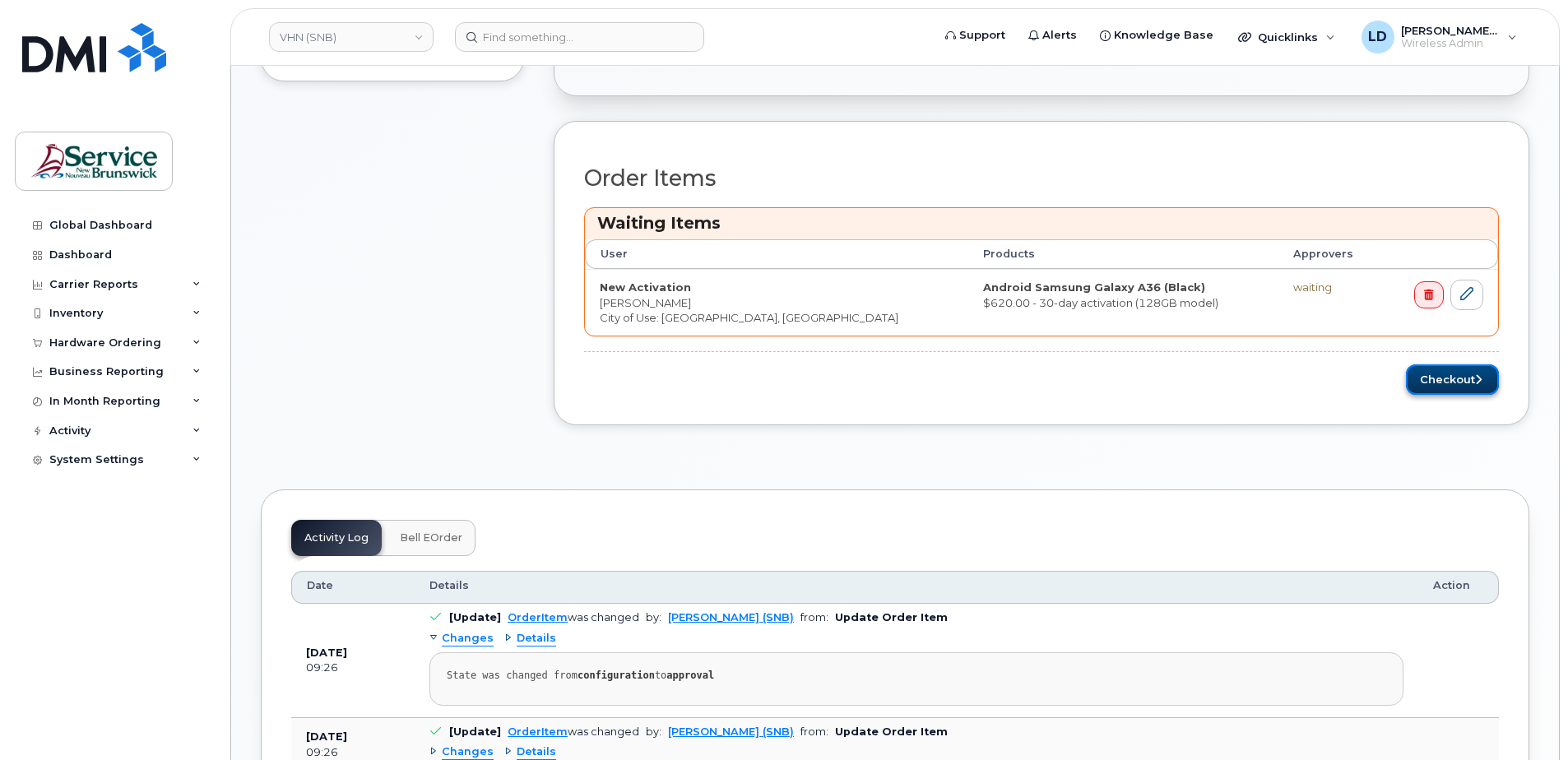
click at [1422, 372] on button "Checkout" at bounding box center [1452, 379] width 93 height 31
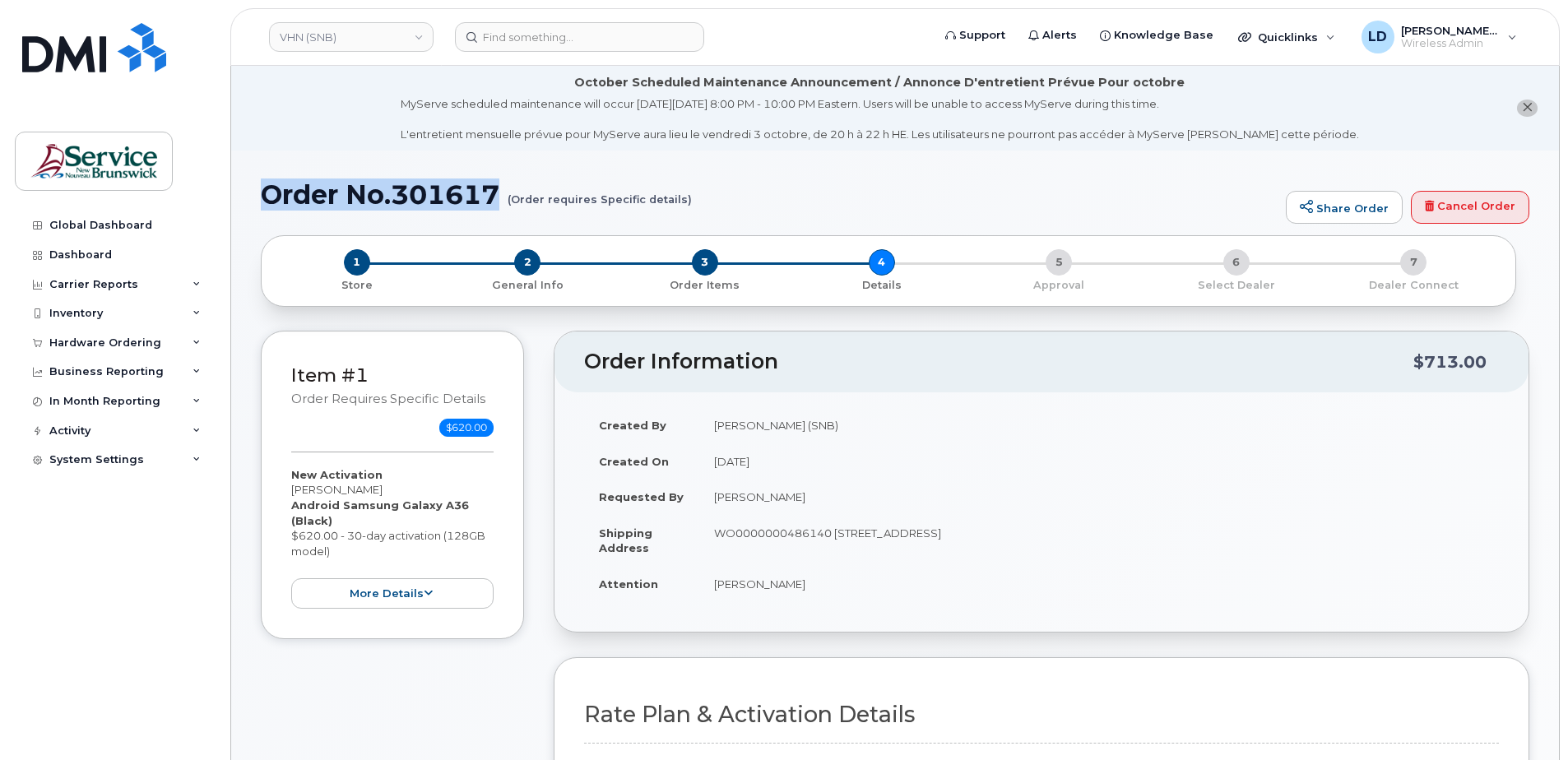
drag, startPoint x: 262, startPoint y: 192, endPoint x: 502, endPoint y: 197, distance: 240.1
click at [502, 197] on h1 "Order No.301617 (Order requires Specific details)" at bounding box center [769, 194] width 1017 height 29
drag, startPoint x: 502, startPoint y: 197, endPoint x: 474, endPoint y: 191, distance: 28.6
copy h1 "Order No.301617"
click at [67, 336] on div "Hardware Ordering" at bounding box center [106, 343] width 112 height 13
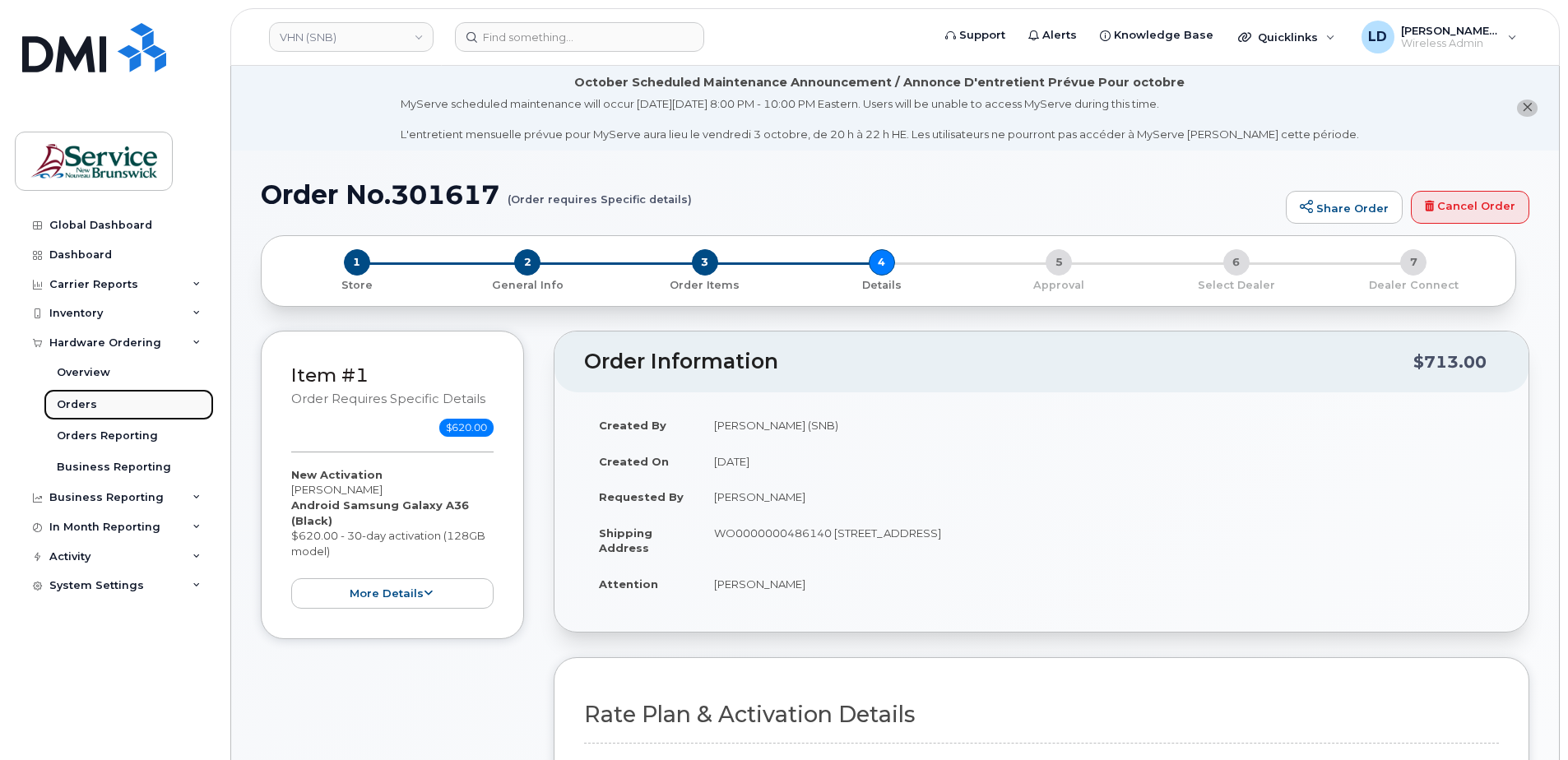
click at [80, 400] on div "Orders" at bounding box center [77, 404] width 40 height 15
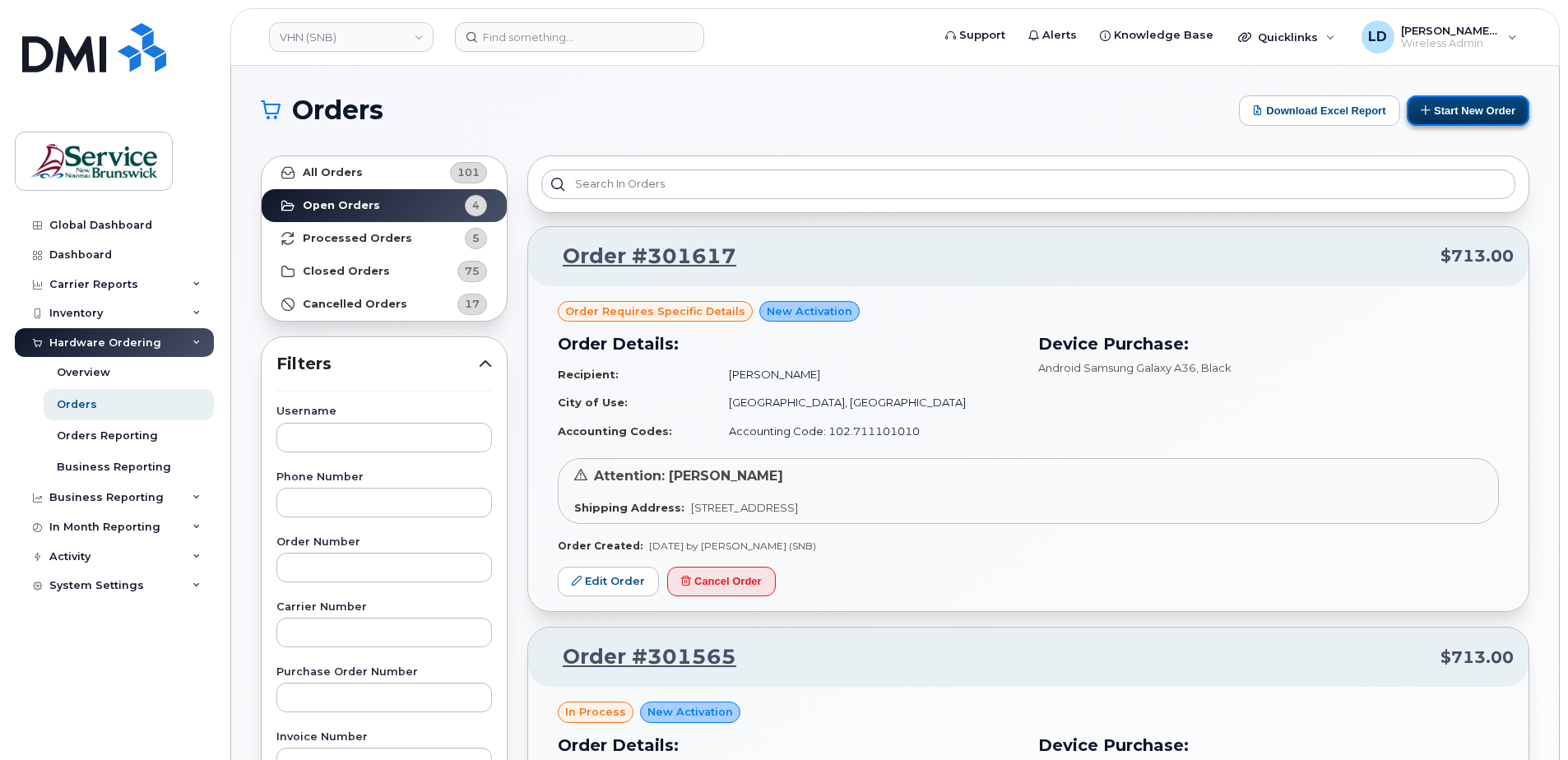
click at [1474, 109] on button "Start New Order" at bounding box center [1468, 110] width 123 height 31
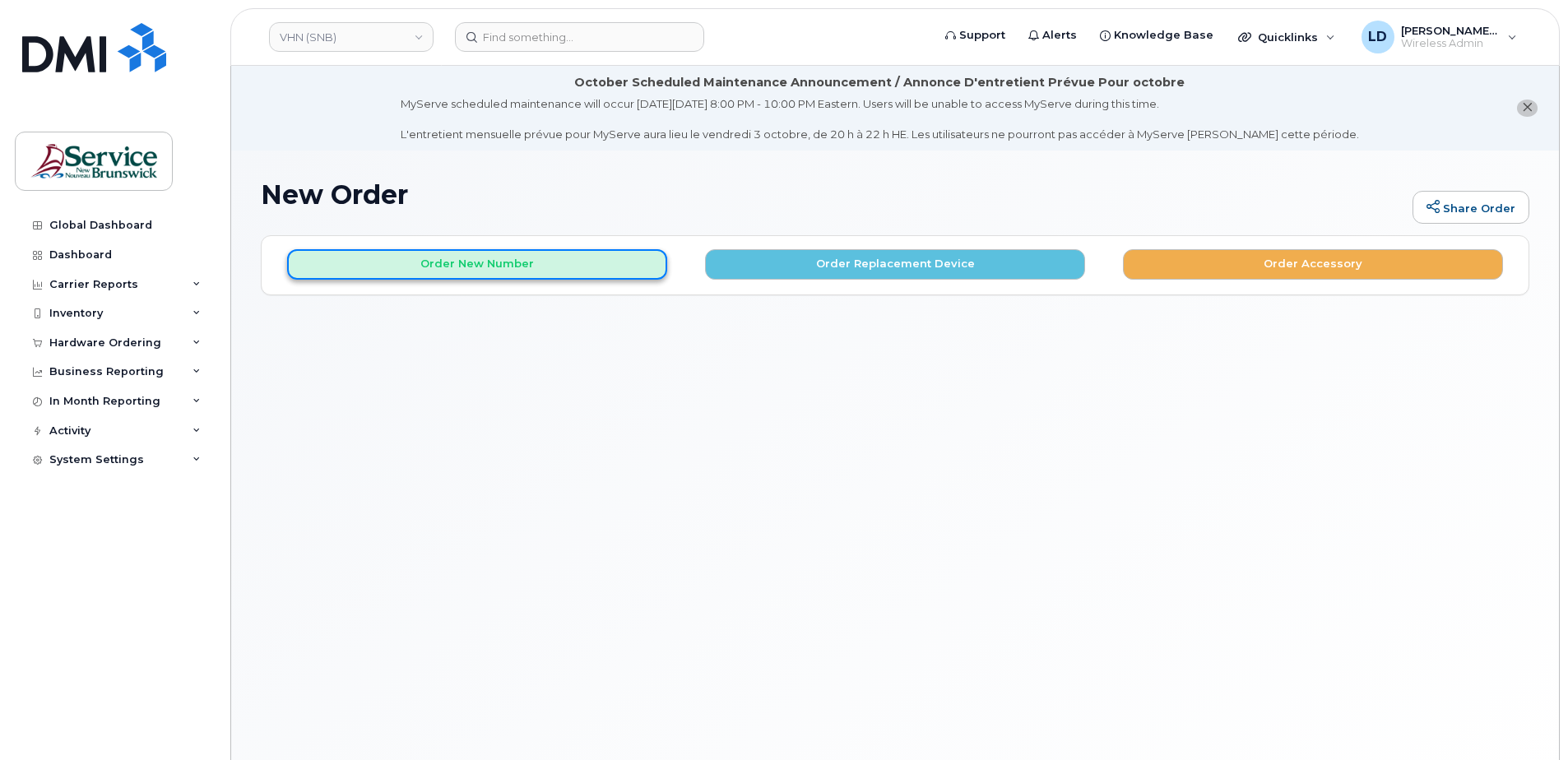
click at [422, 254] on button "Order New Number" at bounding box center [477, 264] width 380 height 31
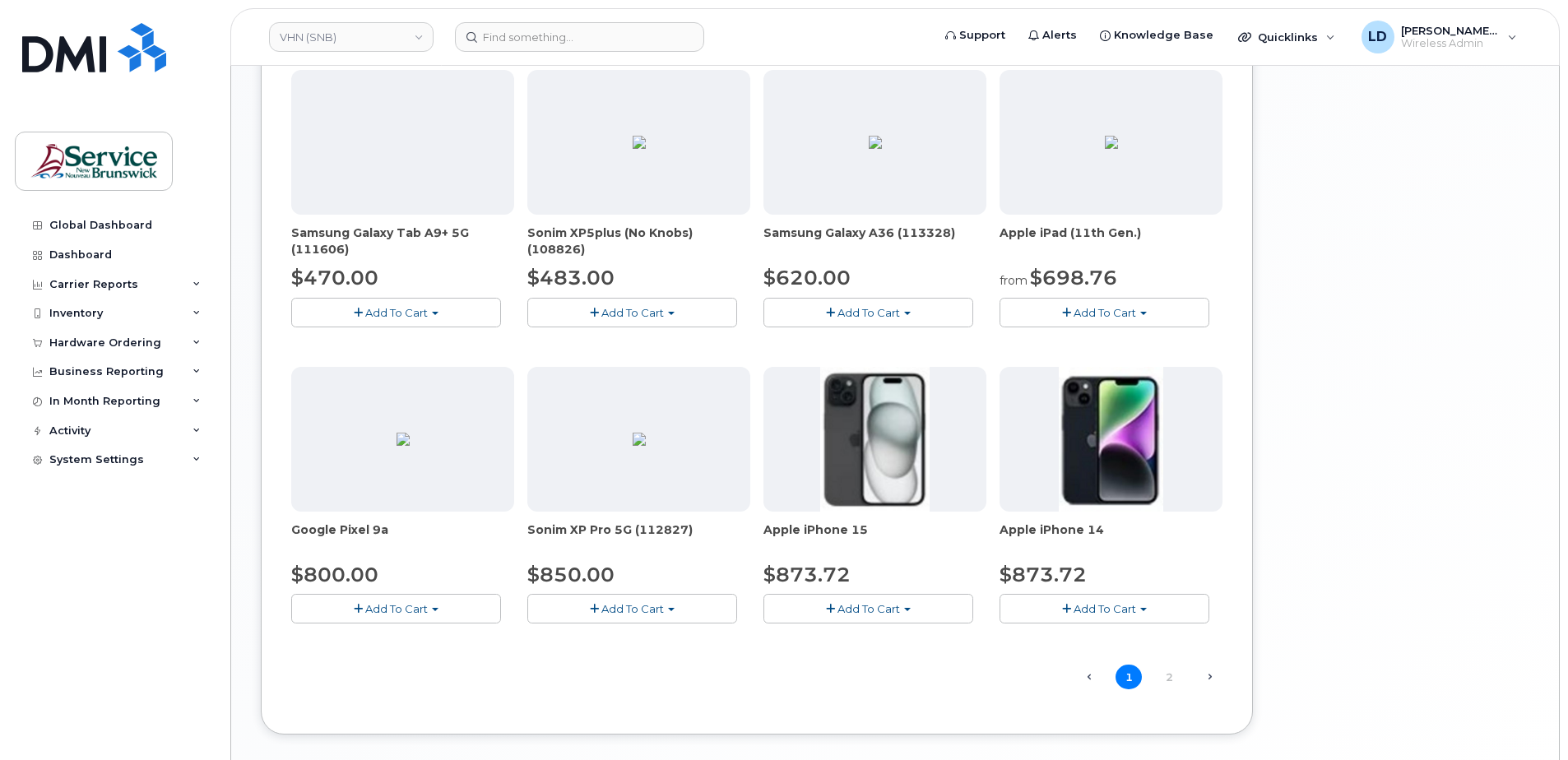
scroll to position [987, 0]
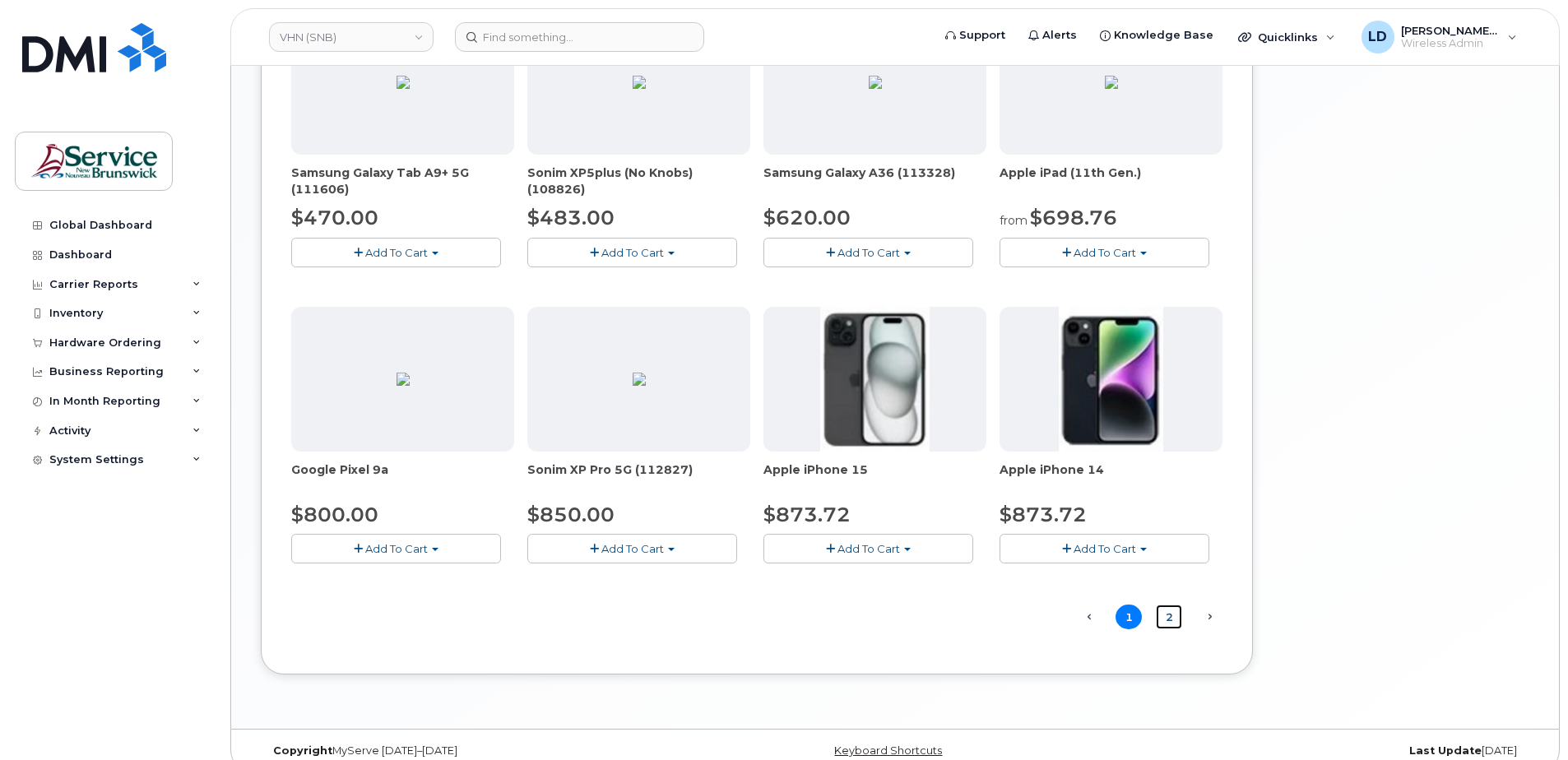
click at [1169, 615] on link "2" at bounding box center [1169, 616] width 26 height 25
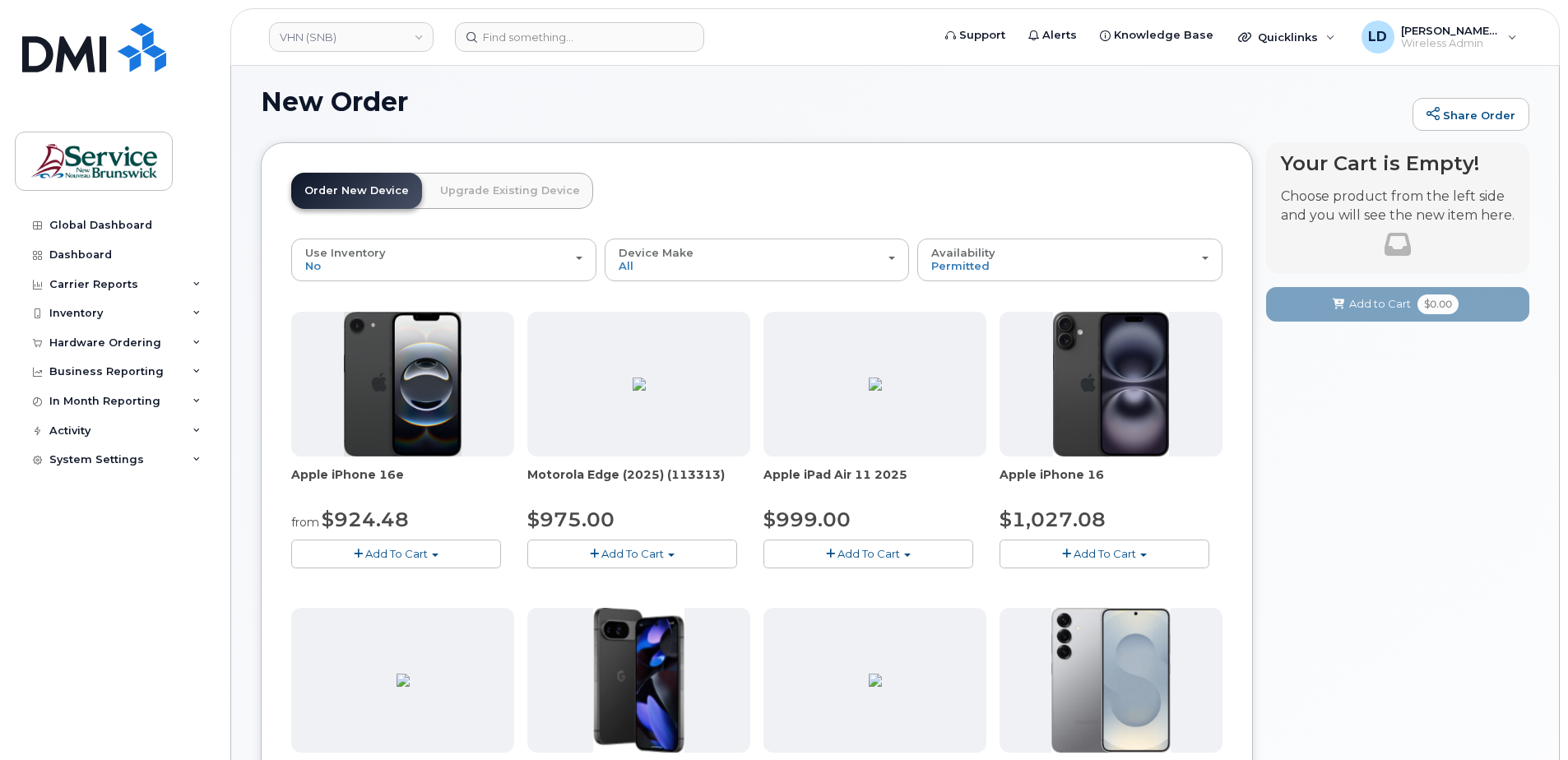
click at [366, 551] on span "Add To Cart" at bounding box center [397, 553] width 63 height 13
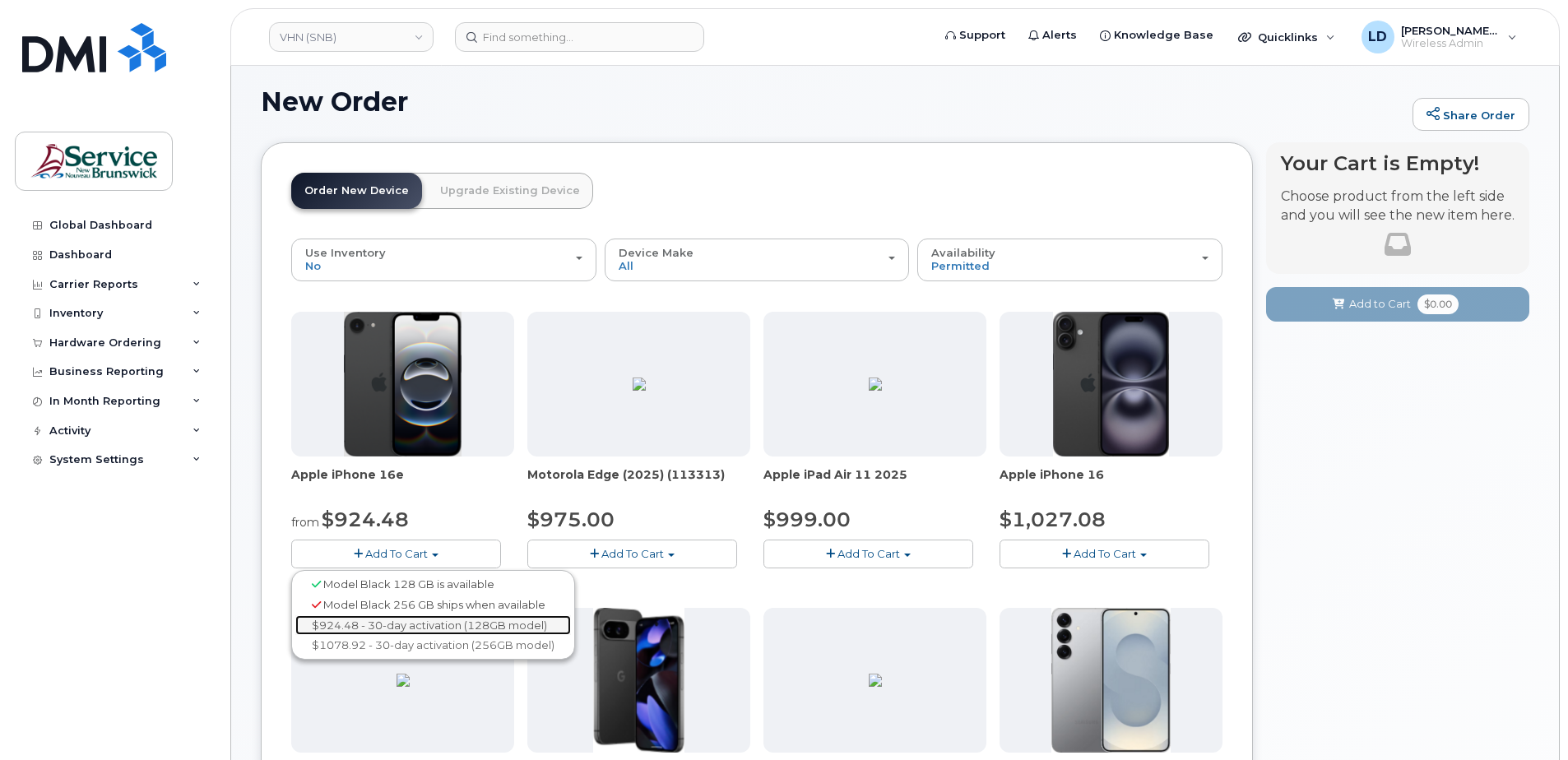
click at [371, 621] on link "$924.48 - 30-day activation (128GB model)" at bounding box center [433, 626] width 276 height 21
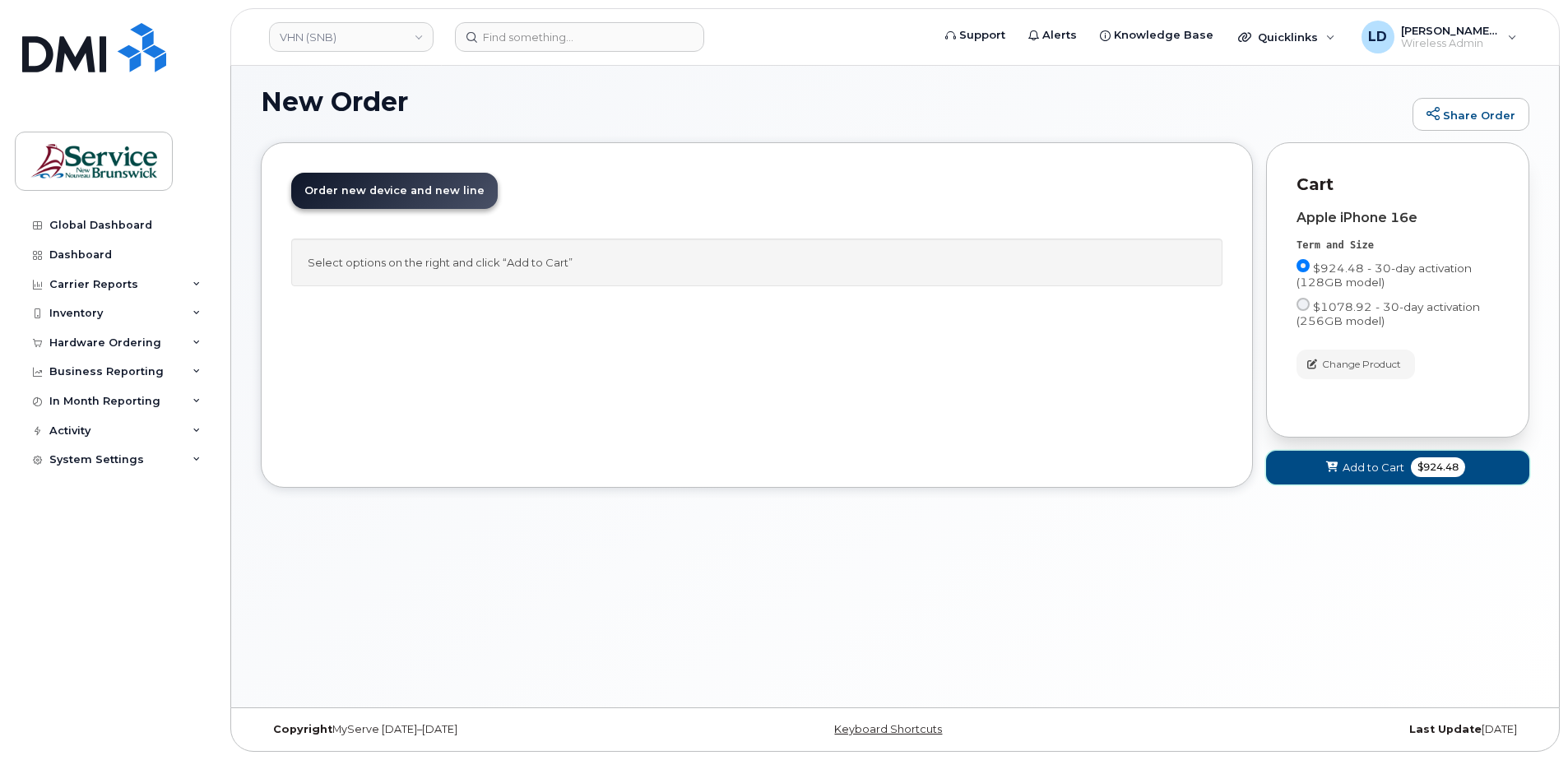
click at [1348, 465] on span "Add to Cart" at bounding box center [1374, 467] width 62 height 16
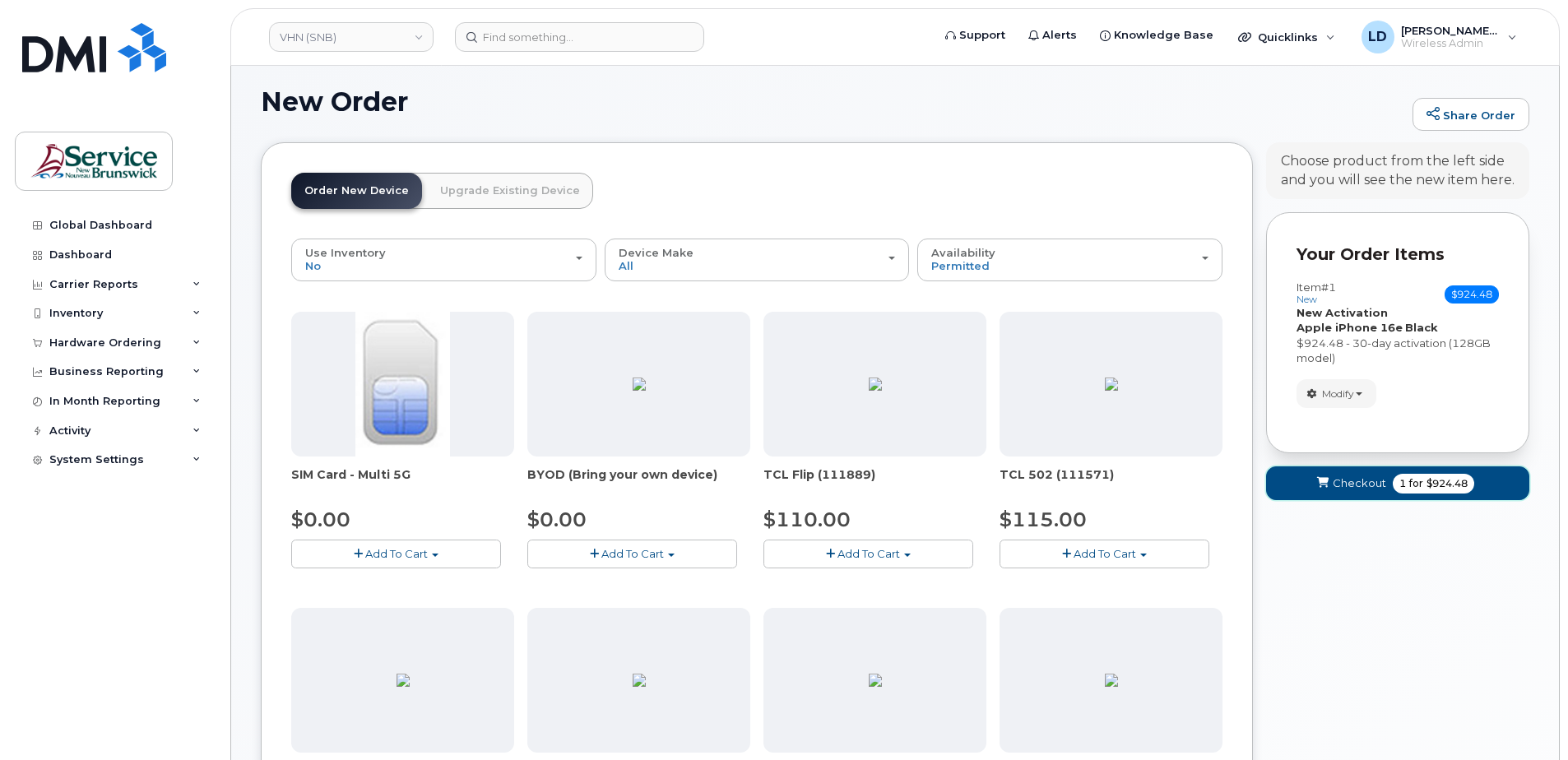
click at [1342, 479] on span "Checkout" at bounding box center [1359, 483] width 53 height 16
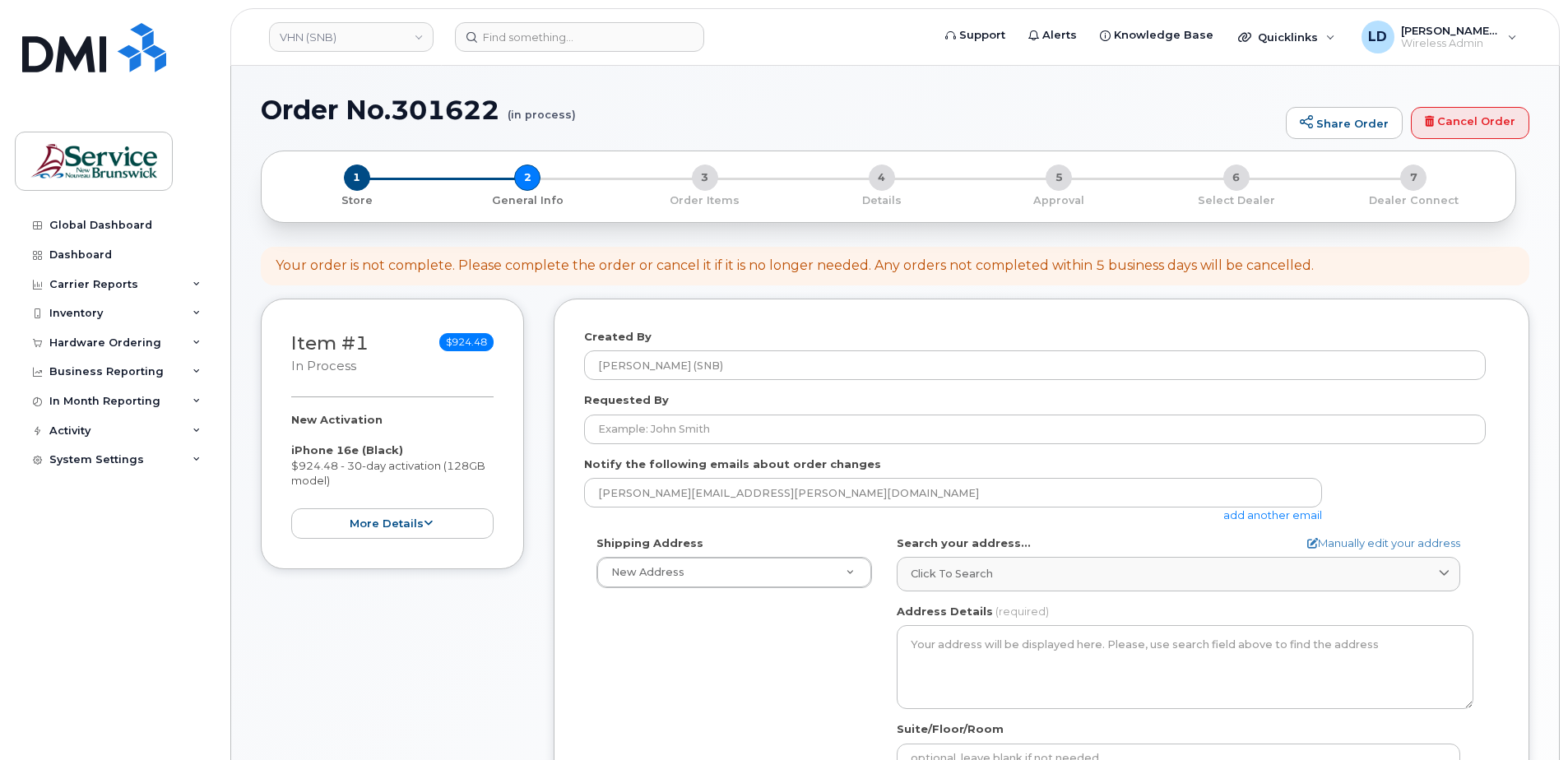
select select
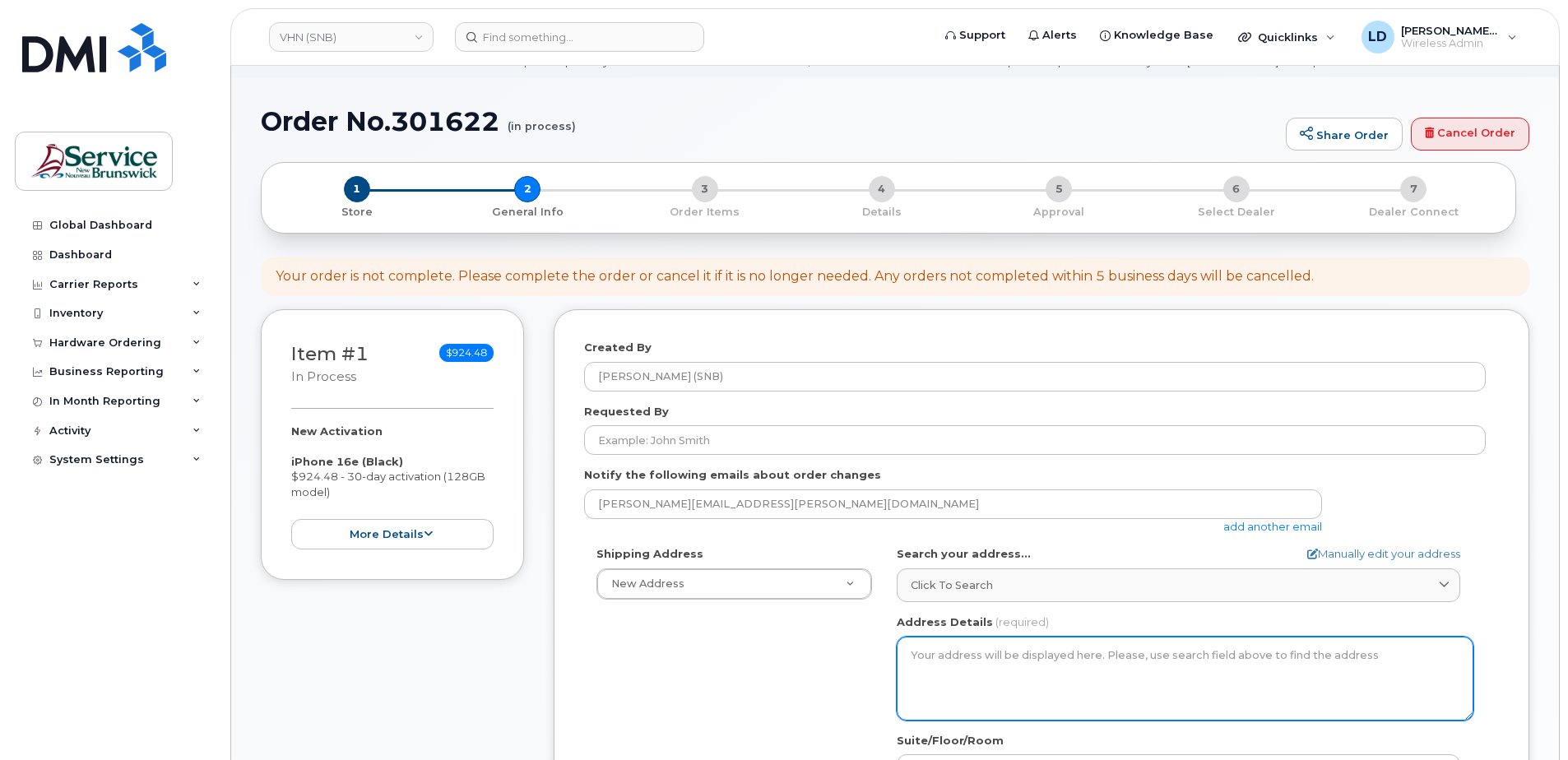
scroll to position [411, 0]
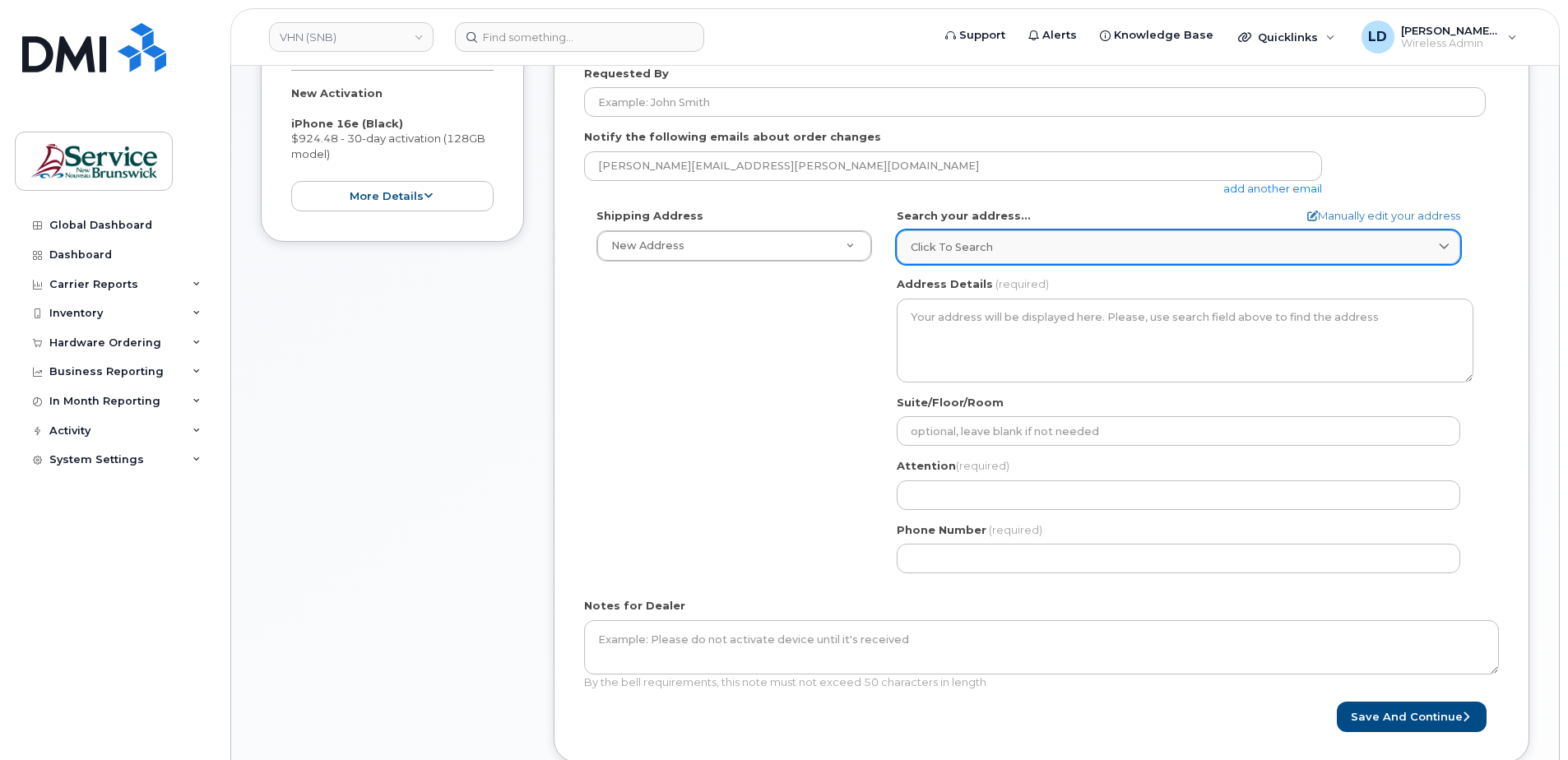
click at [971, 250] on span "Click to search" at bounding box center [951, 248] width 82 height 16
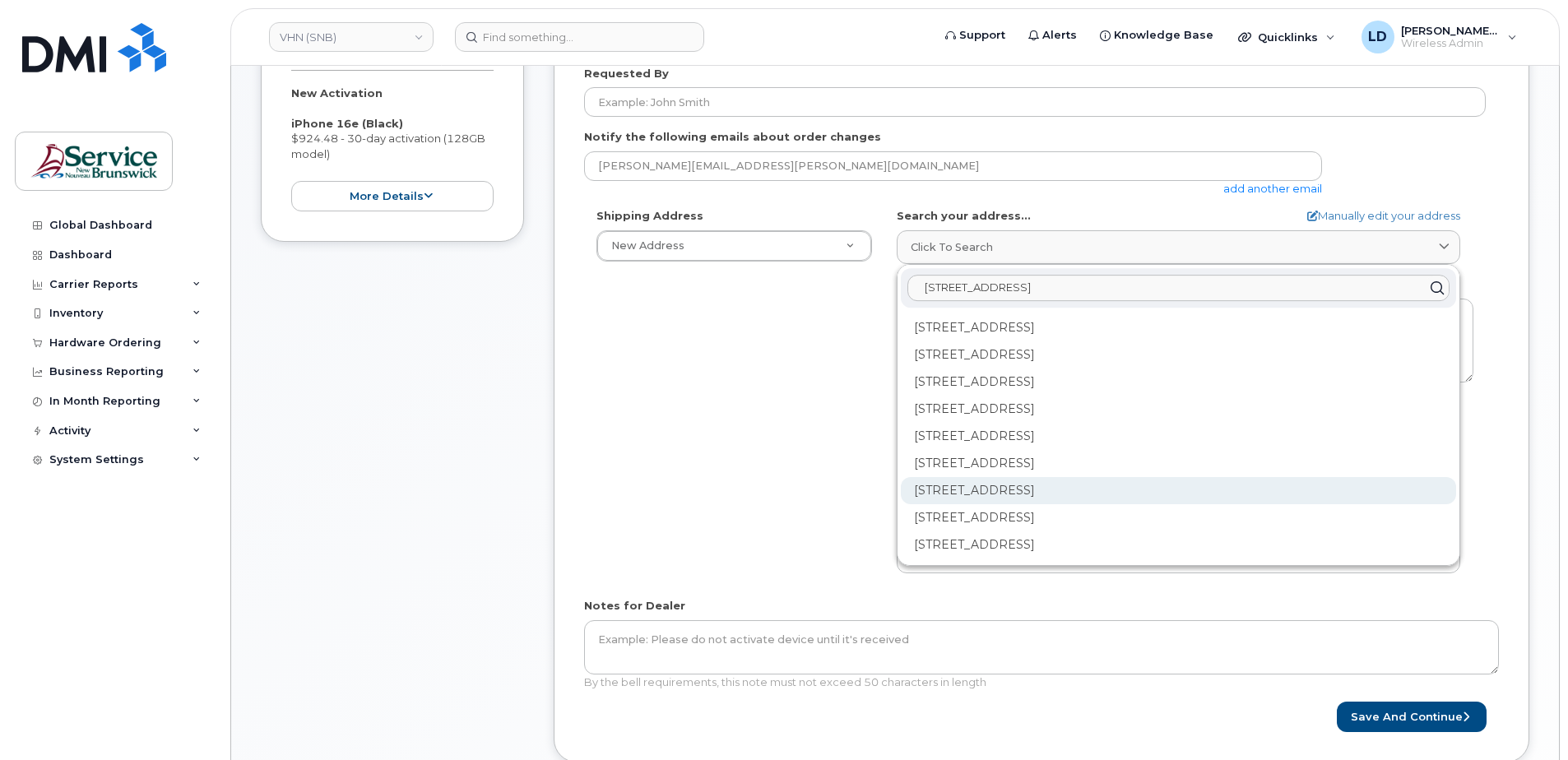
type input "[STREET_ADDRESS]"
click at [940, 485] on div "[STREET_ADDRESS]" at bounding box center [1178, 490] width 556 height 27
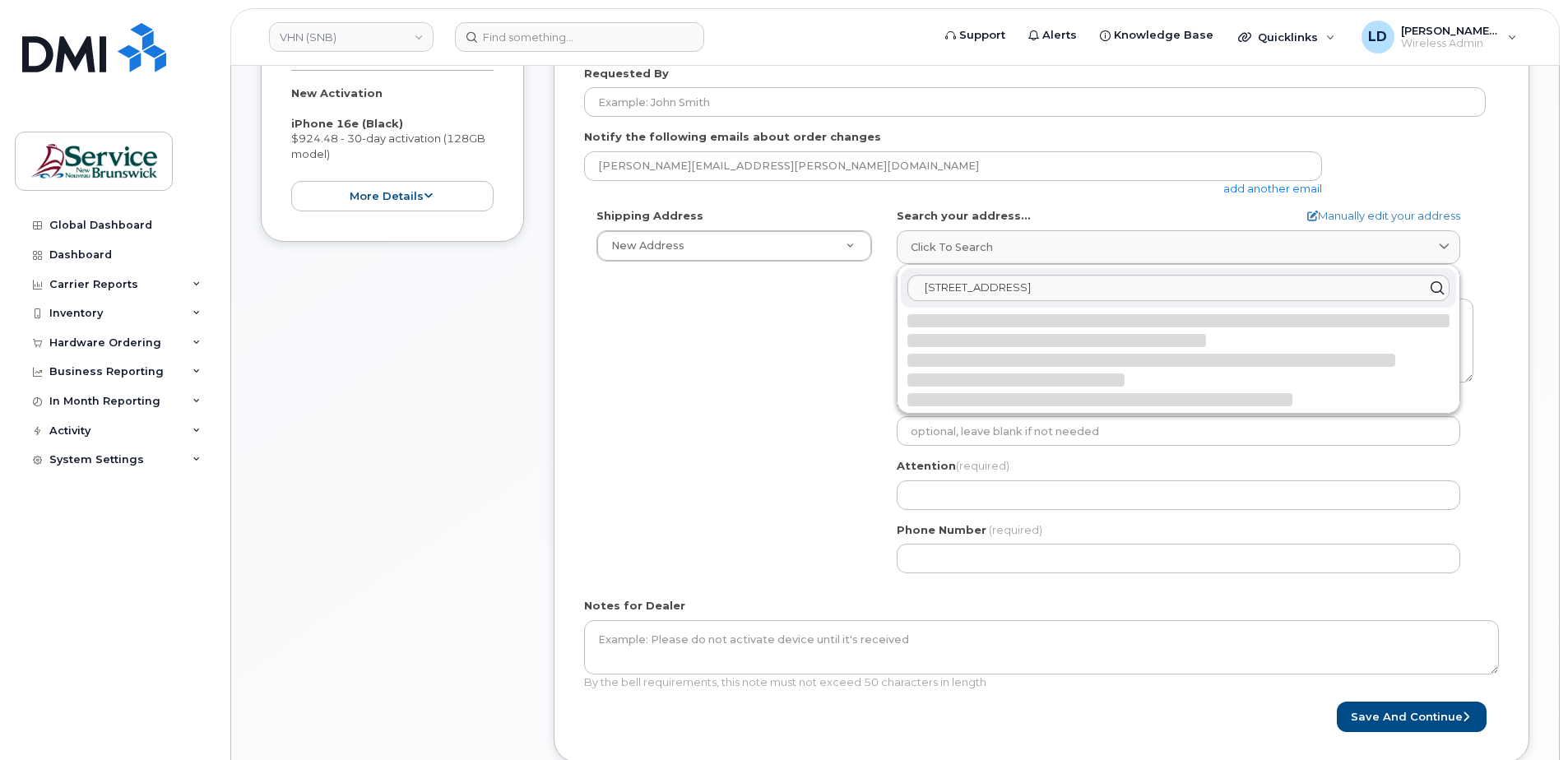
select select
type textarea "[STREET_ADDRESS]"
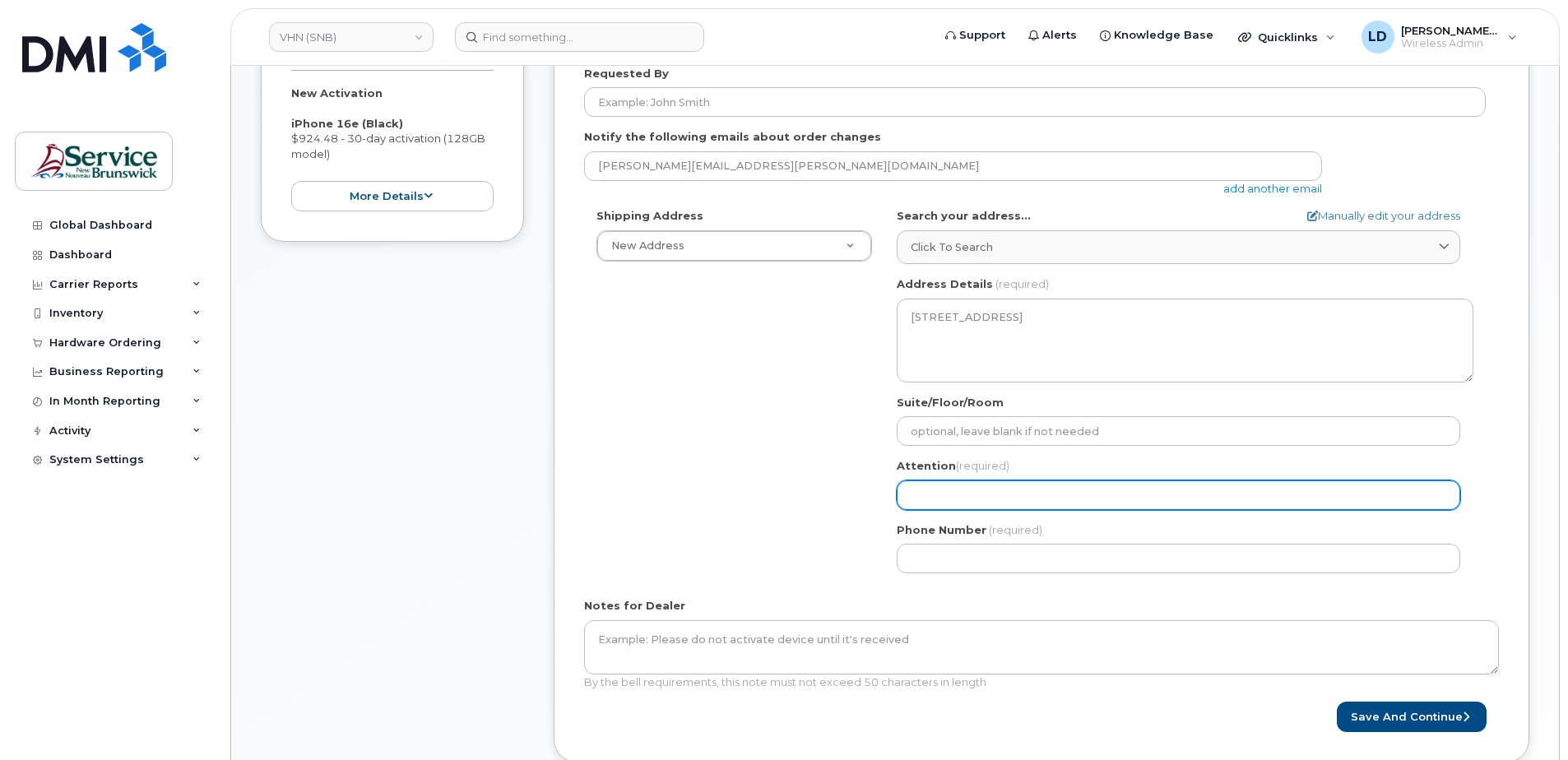
click at [937, 492] on input "Attention (required)" at bounding box center [1178, 495] width 563 height 30
select select
type input "D"
select select
type input "Da"
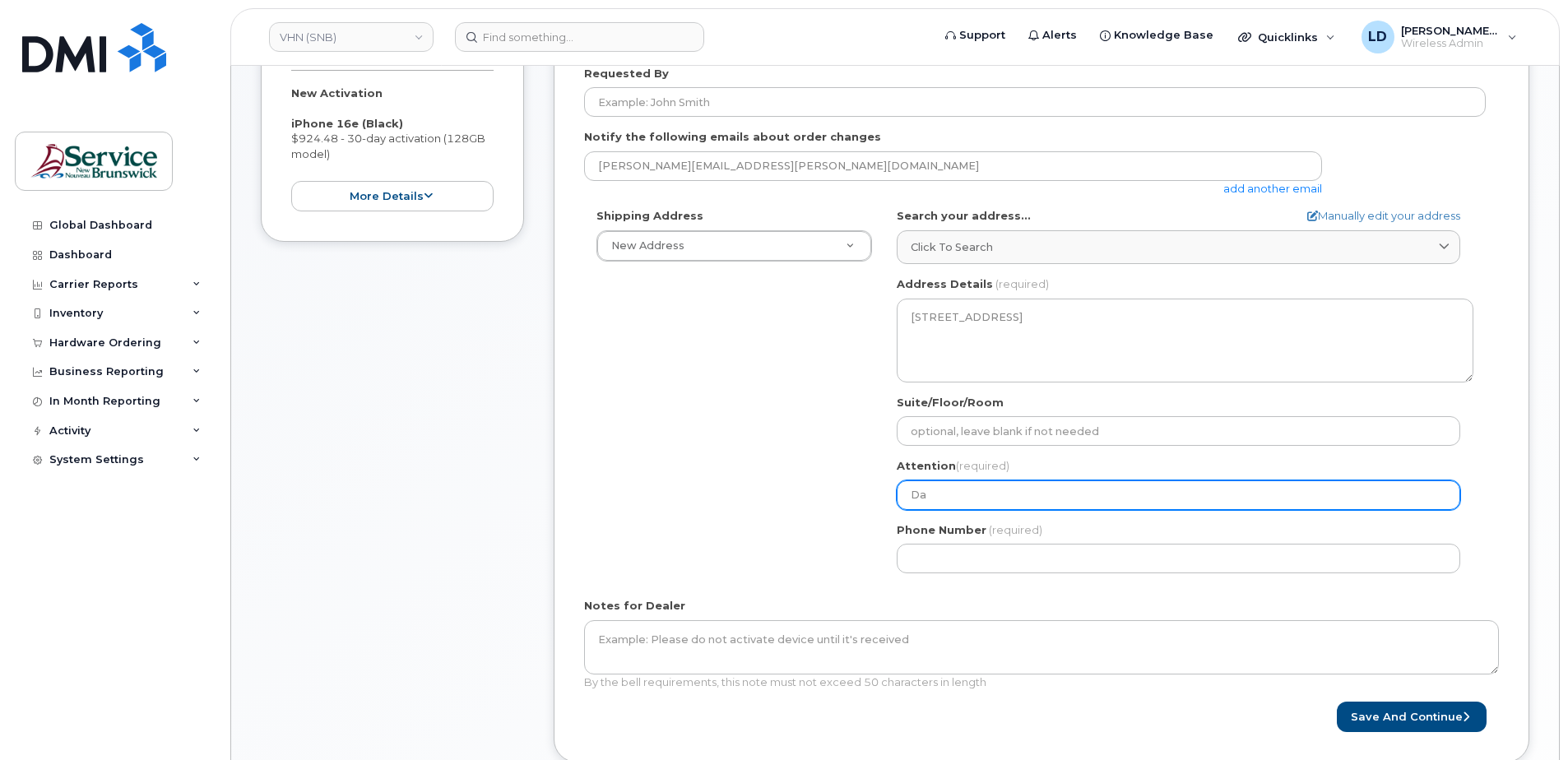
select select
type input "Dan"
select select
type input "Dani"
select select
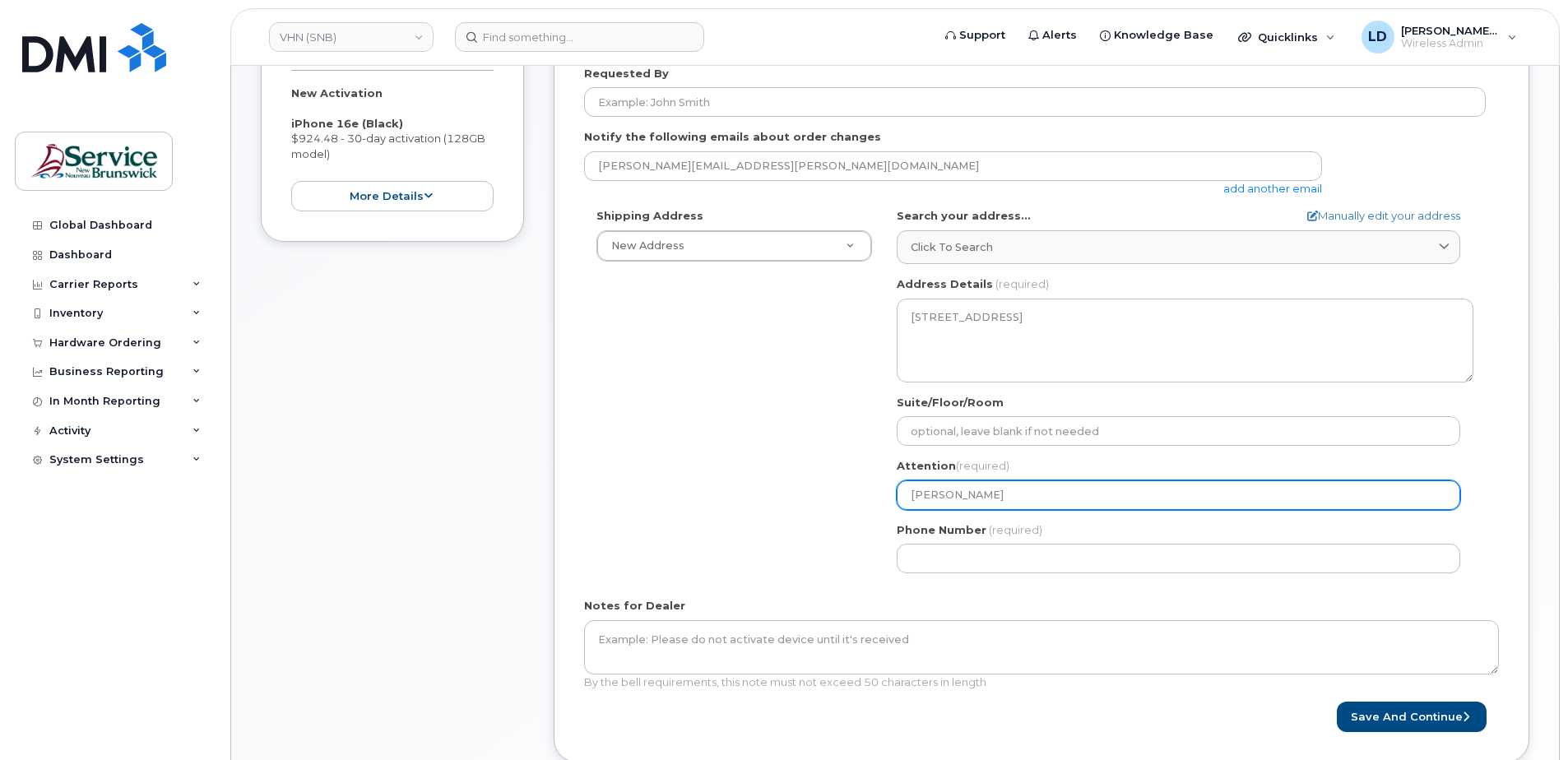
type input "Danie"
select select
type input "Daniel"
select select
type input "Daniel L"
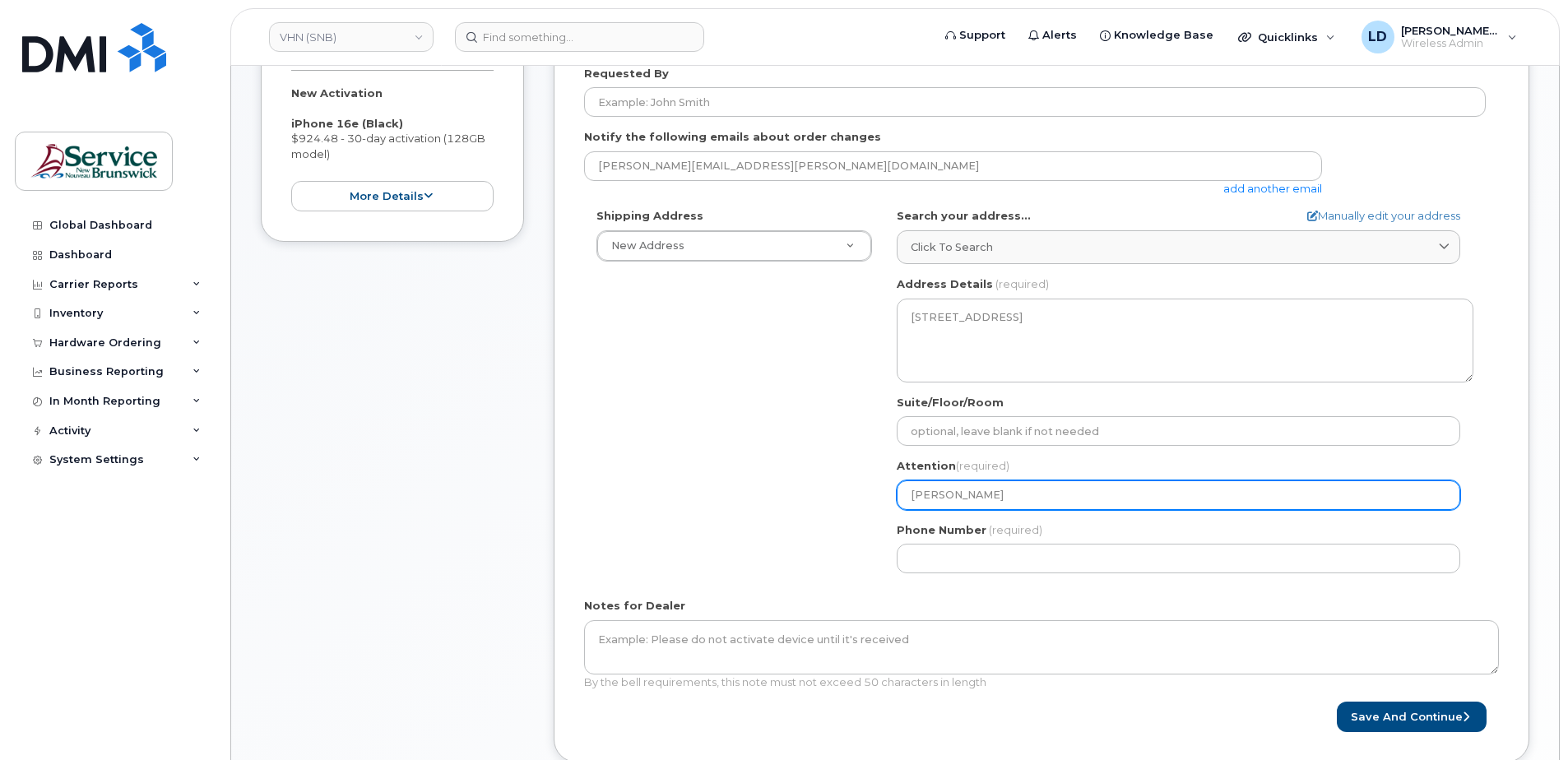
select select
type input "Daniel Le"
select select
type input "Daniel Lev"
select select
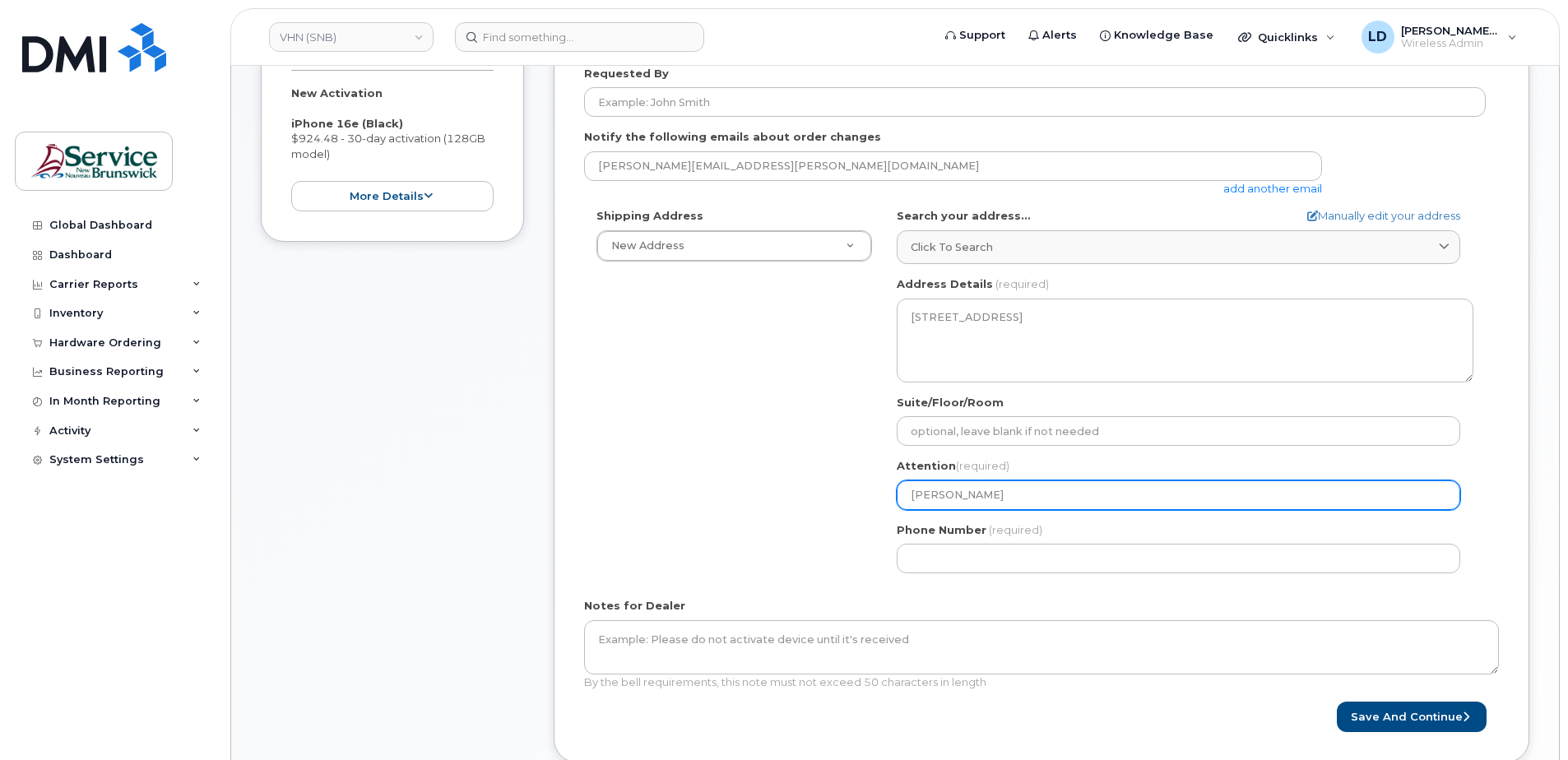
type input "Daniel Leve"
select select
type input "Daniel Leveq"
select select
type input "Daniel Leve"
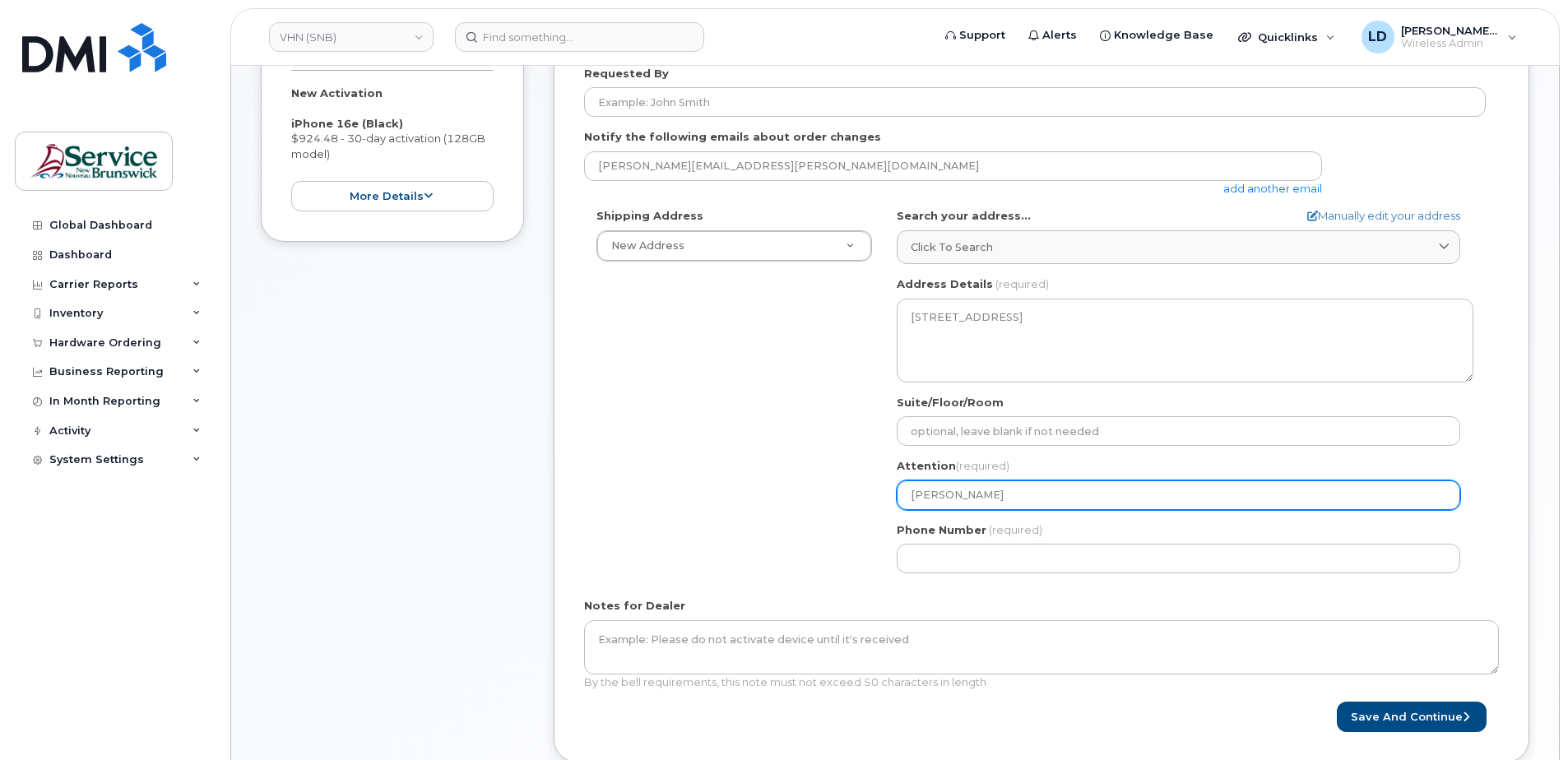
select select
type input "Daniel Leves"
select select
type input "Daniel Levesq"
select select
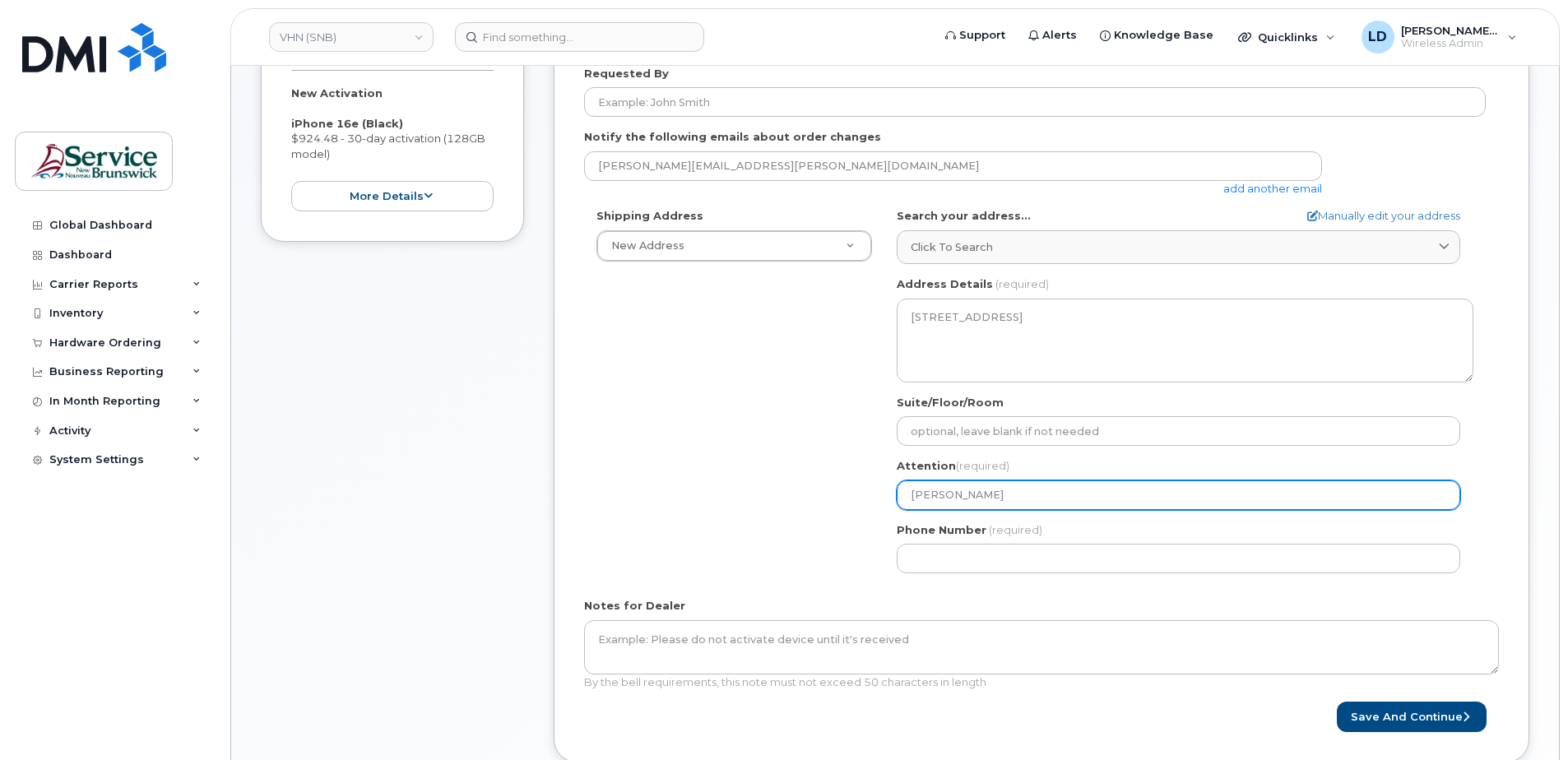
type input "Daniel Levesqu"
select select
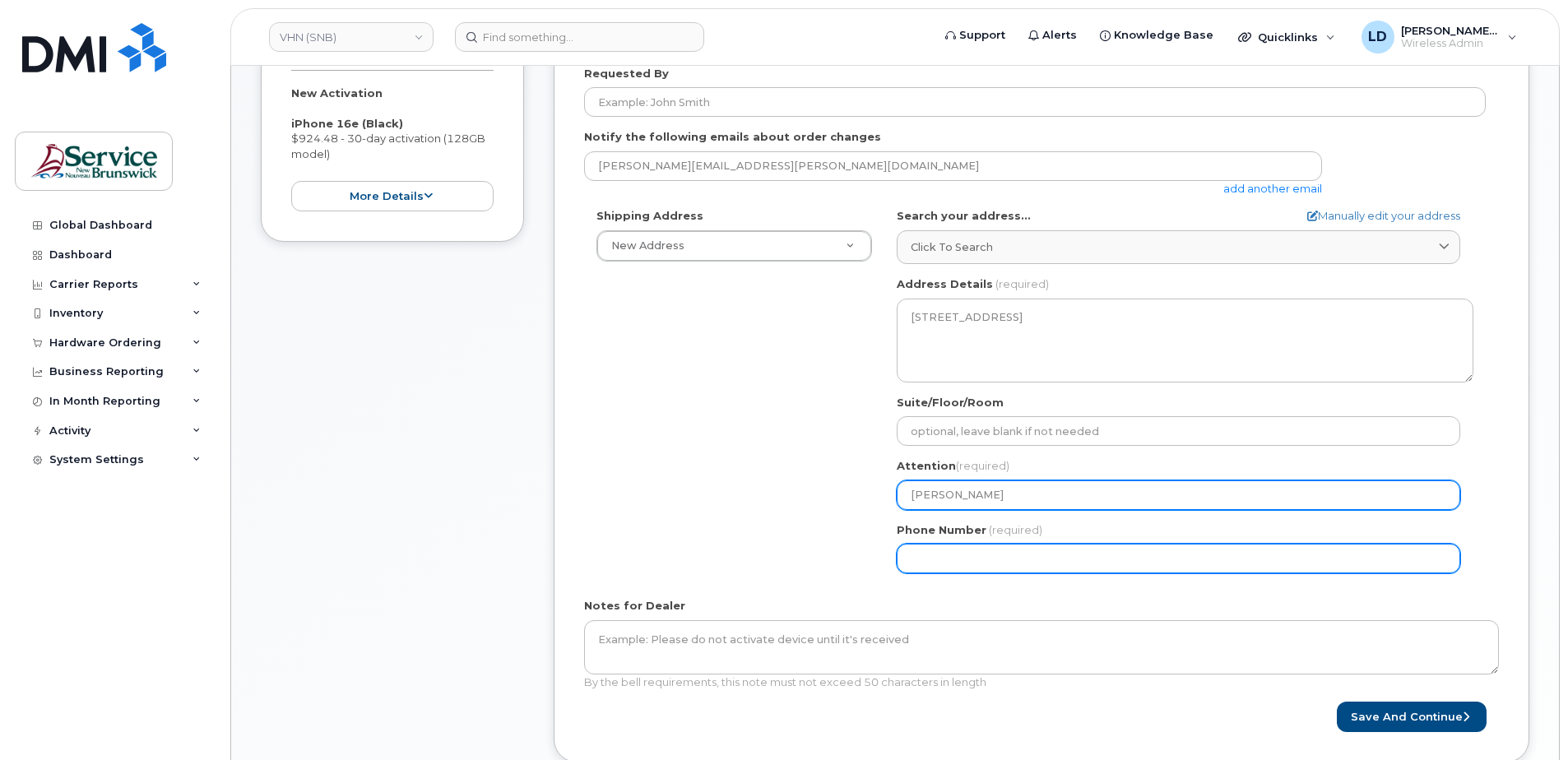
type input "[PERSON_NAME]"
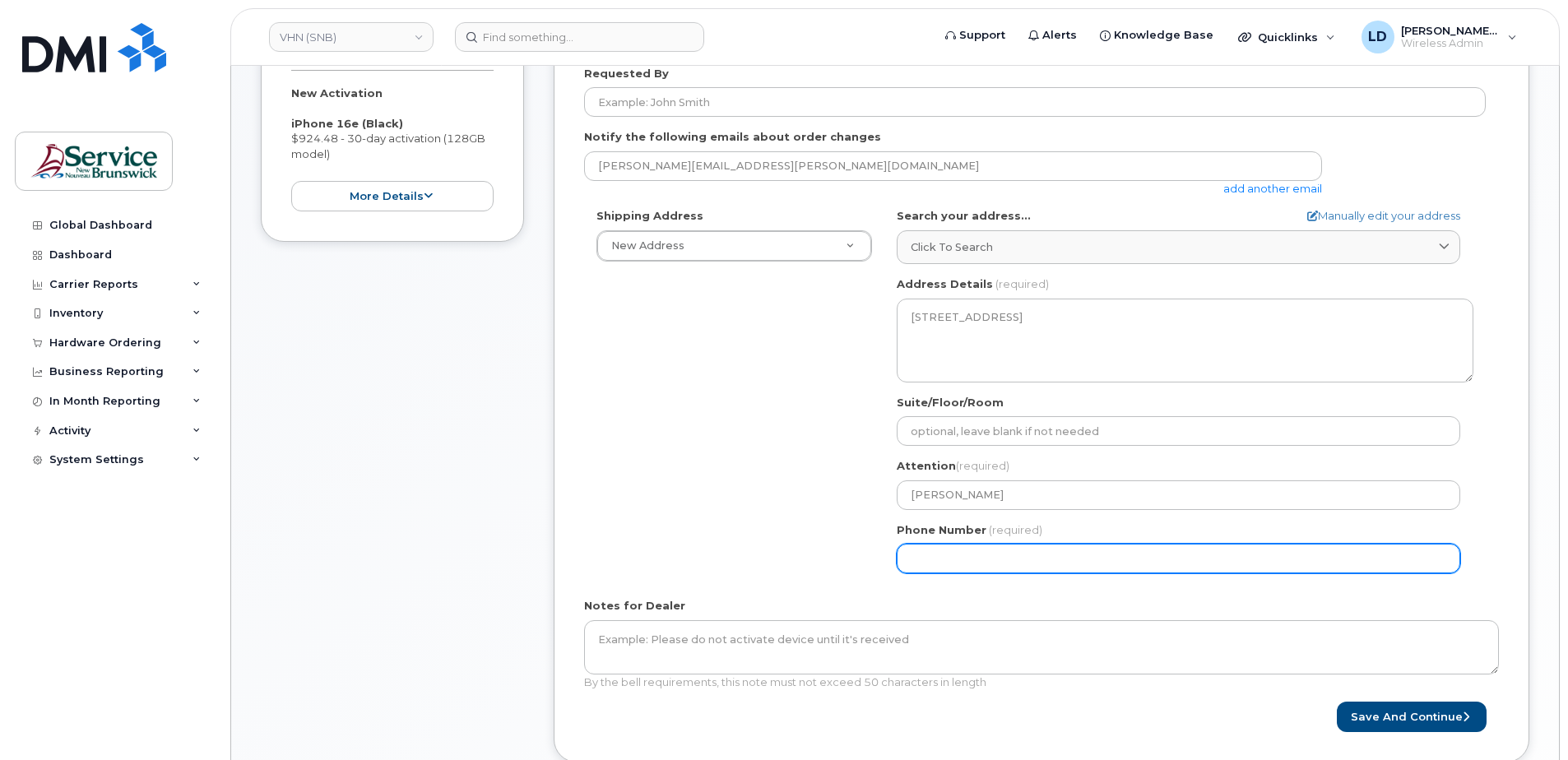
click at [907, 545] on input "Phone Number" at bounding box center [1178, 559] width 563 height 30
type input "5068383572"
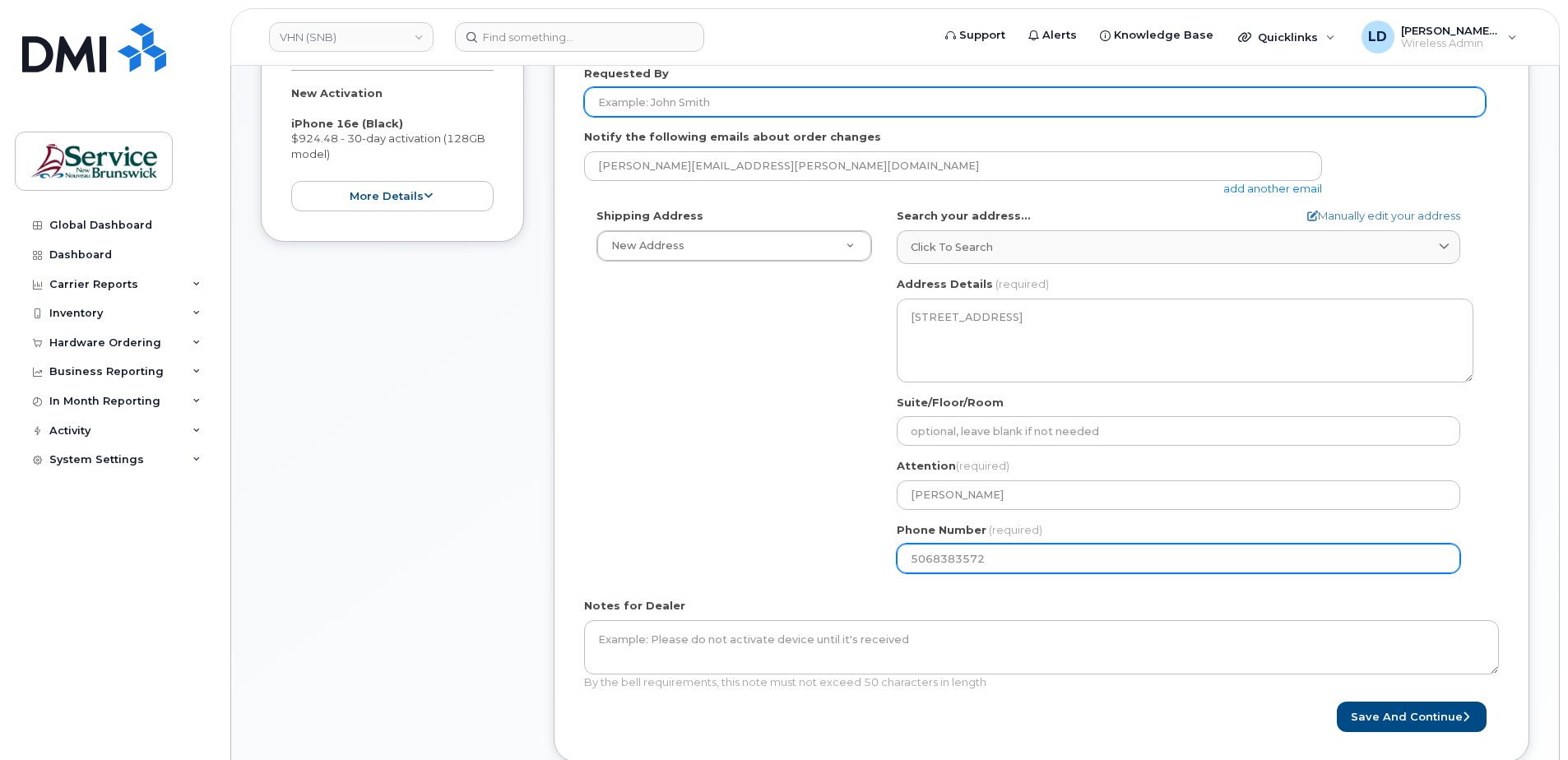
type input "[PERSON_NAME]"
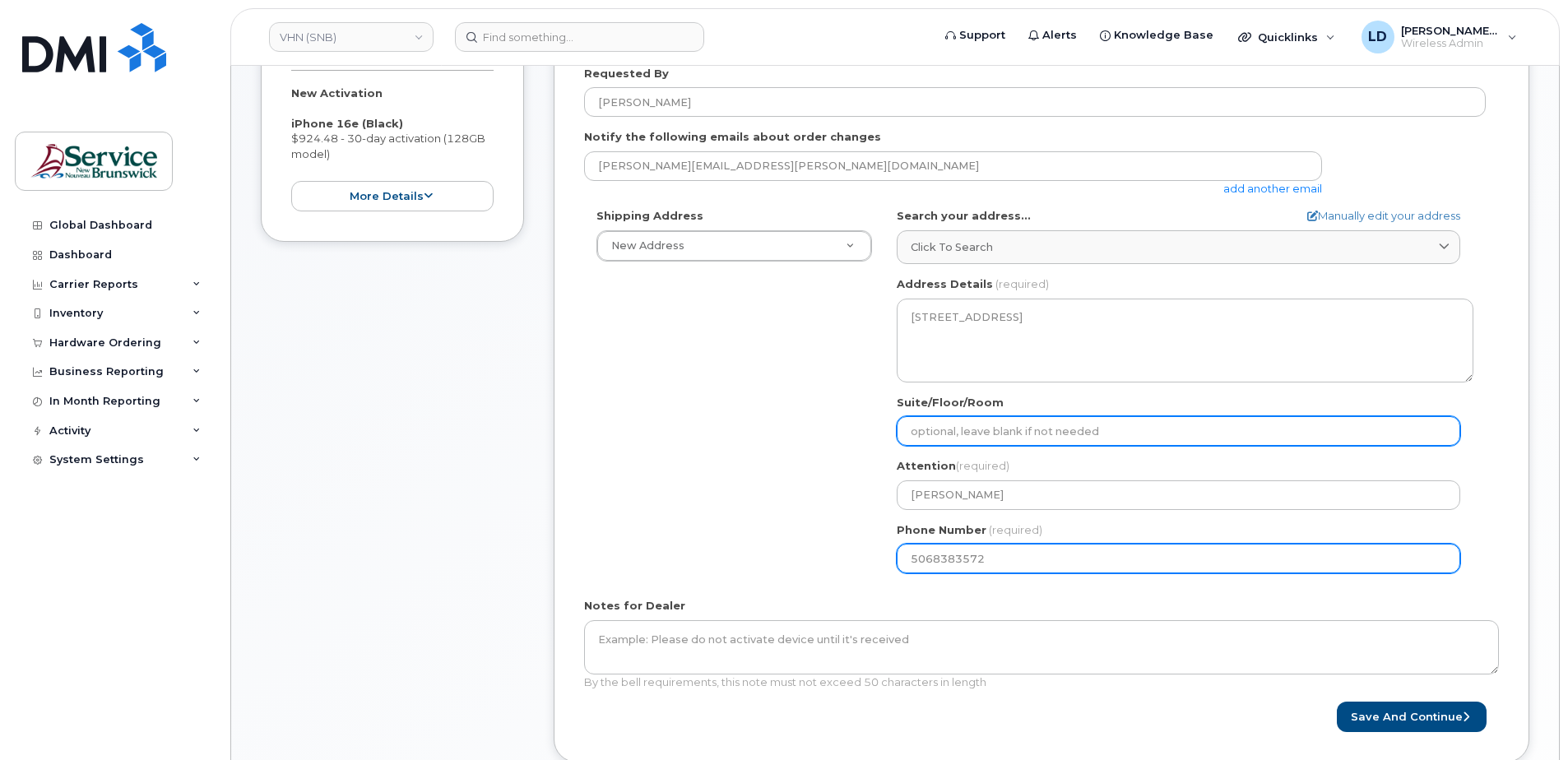
type input "WO0000000486140"
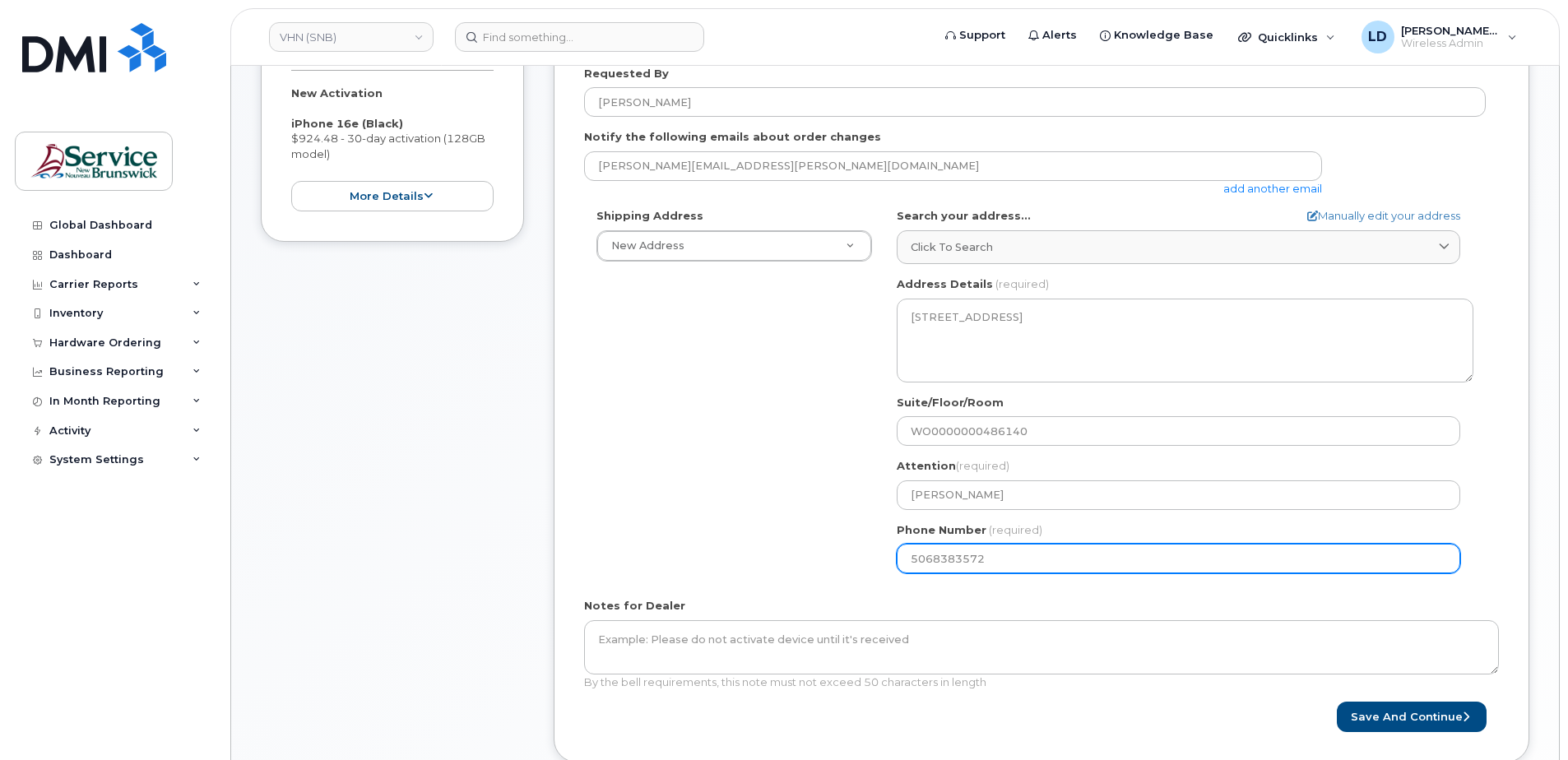
select select
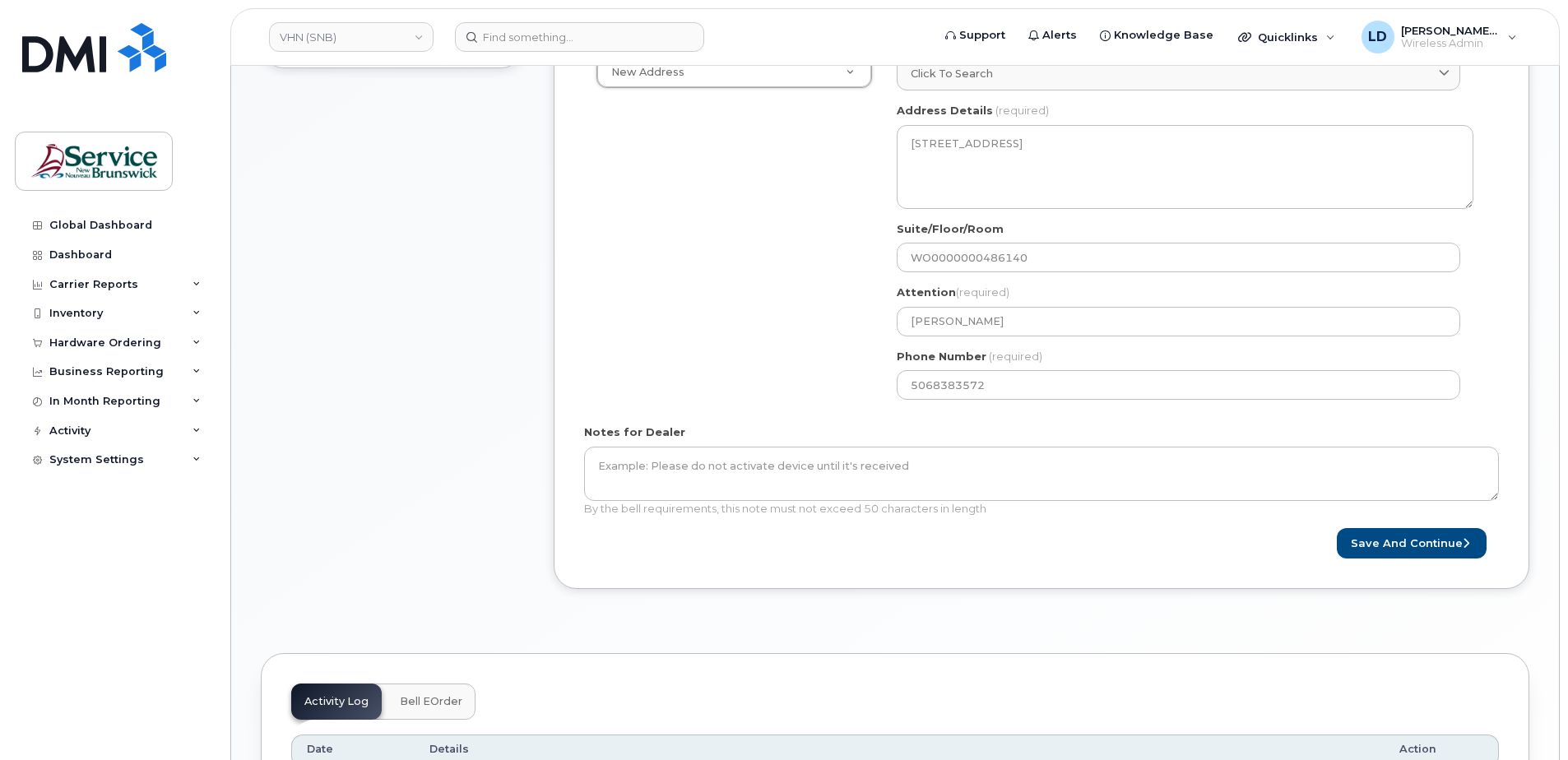
scroll to position [658, 0]
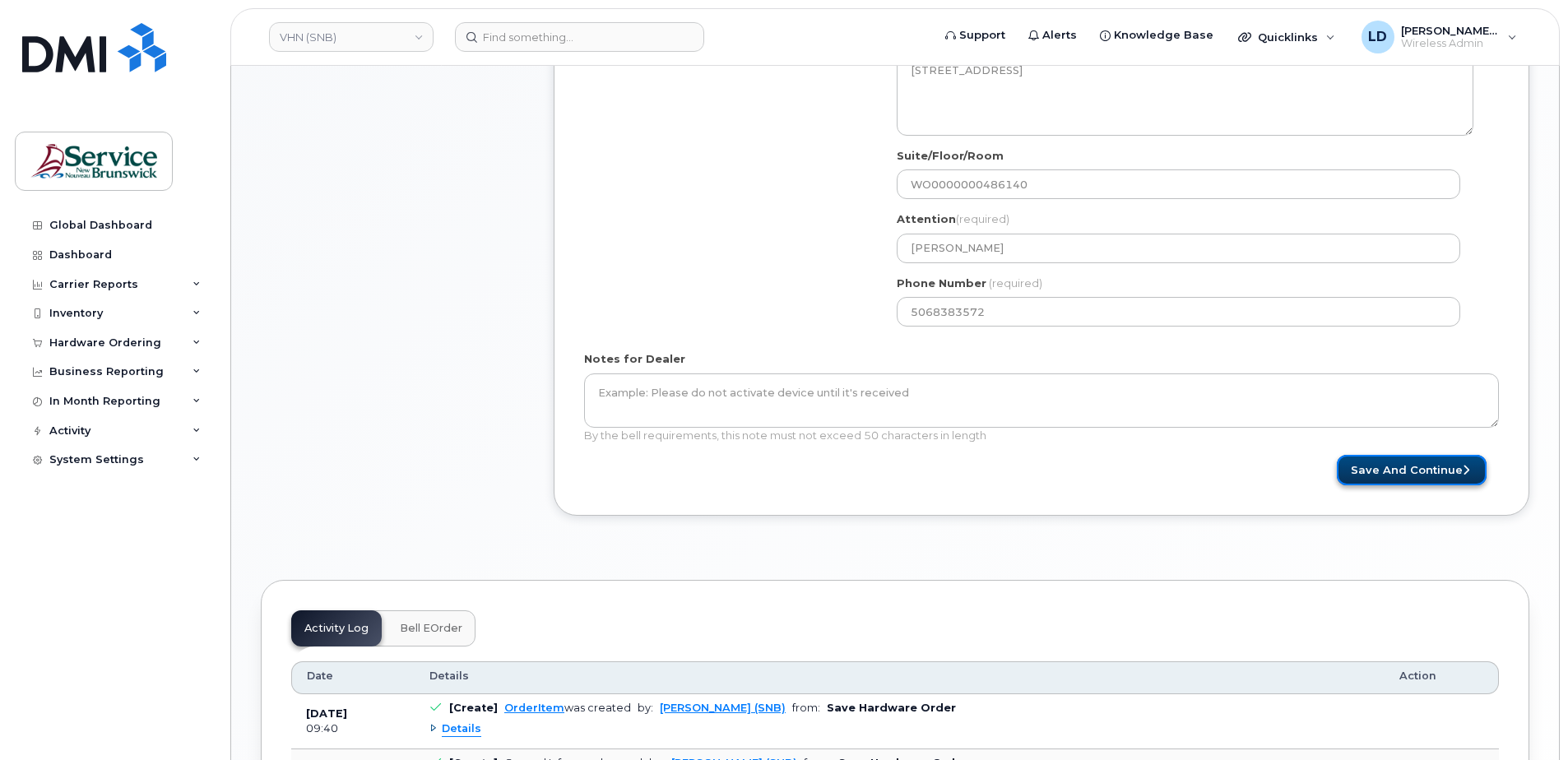
click at [1415, 472] on button "Save and Continue" at bounding box center [1412, 470] width 150 height 31
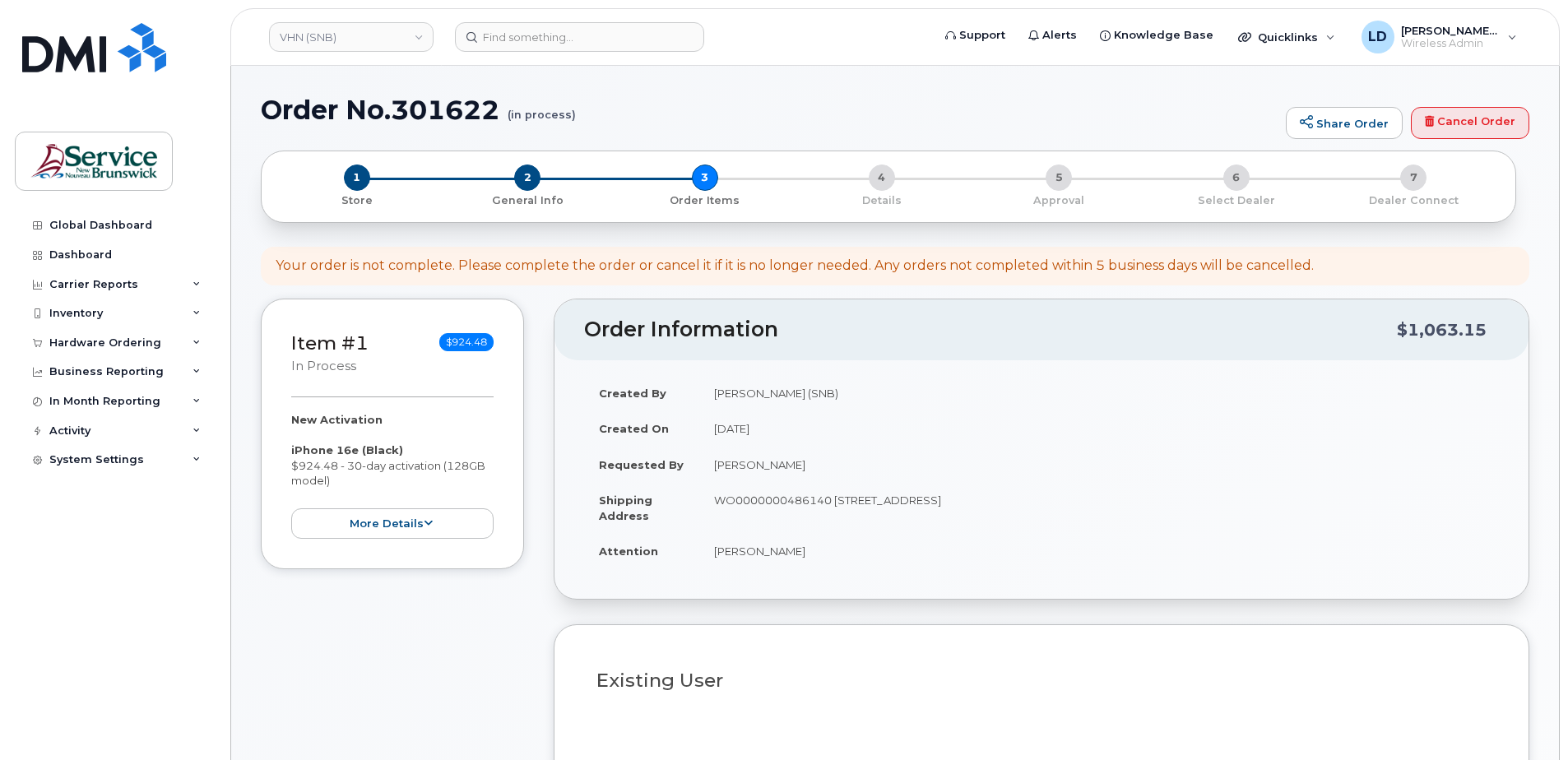
select select
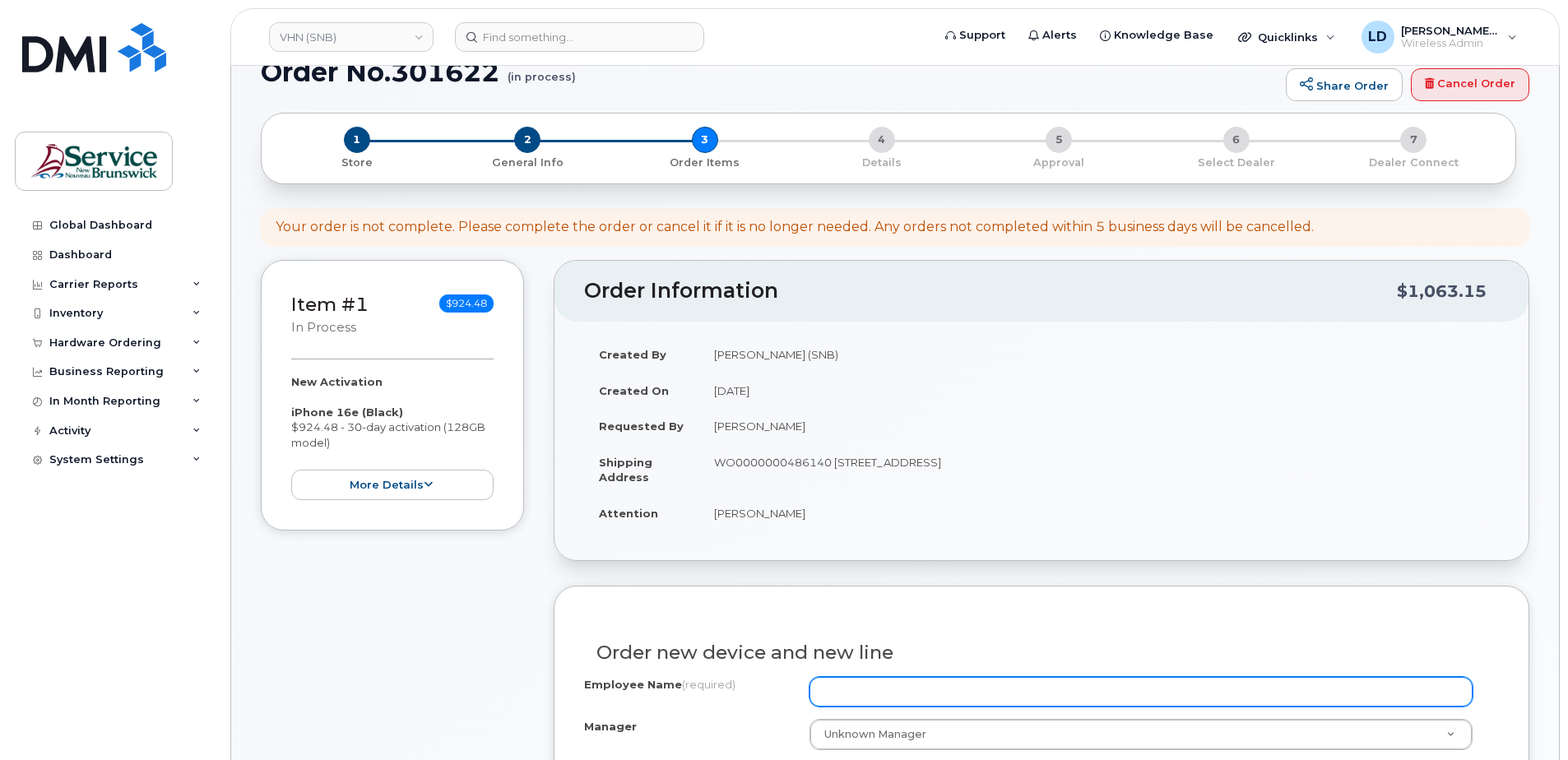
scroll to position [493, 0]
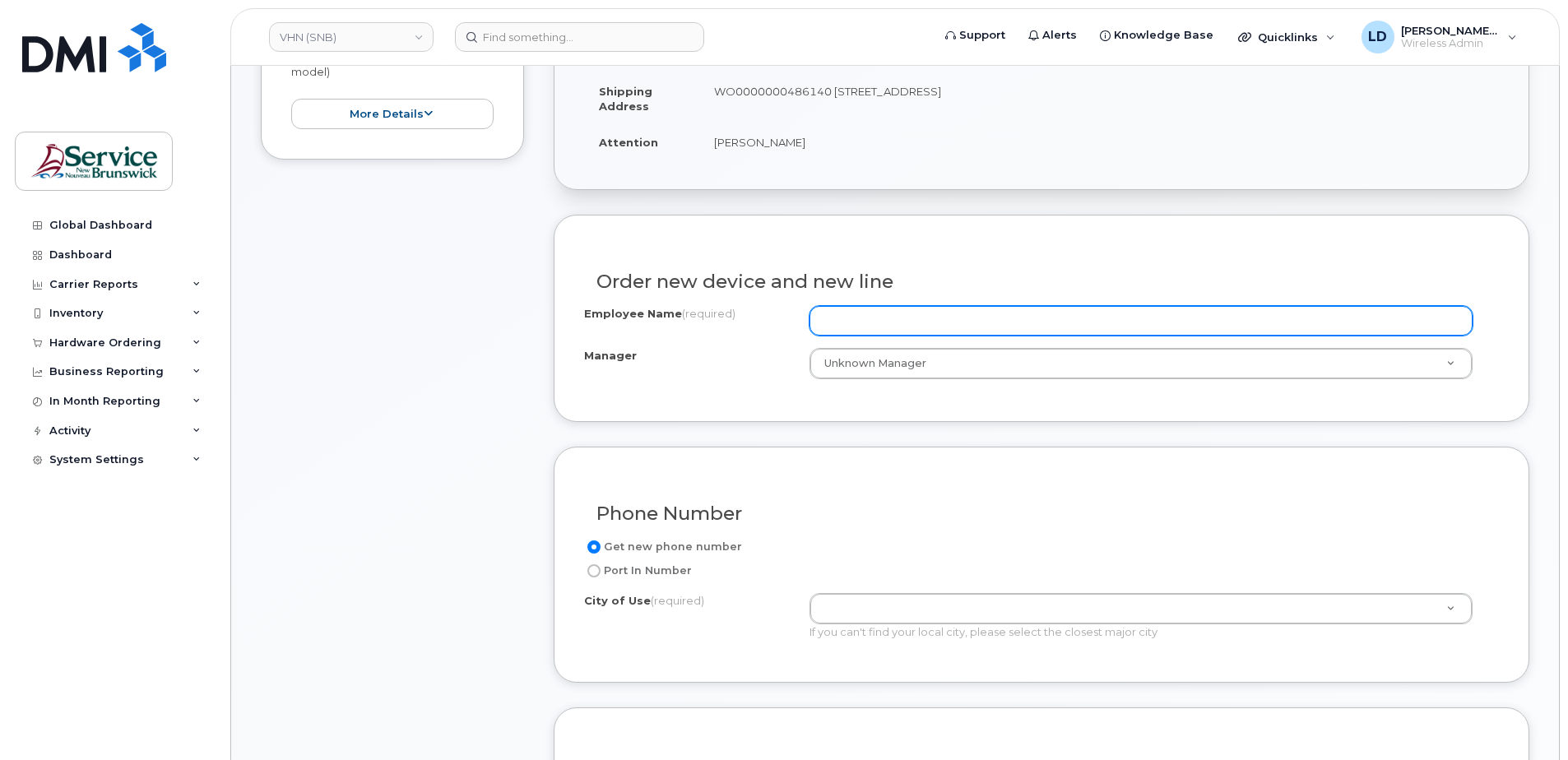
click at [921, 325] on input "Employee Name (required)" at bounding box center [1141, 321] width 663 height 30
click at [849, 312] on input "Employee Name (required)" at bounding box center [1141, 321] width 663 height 30
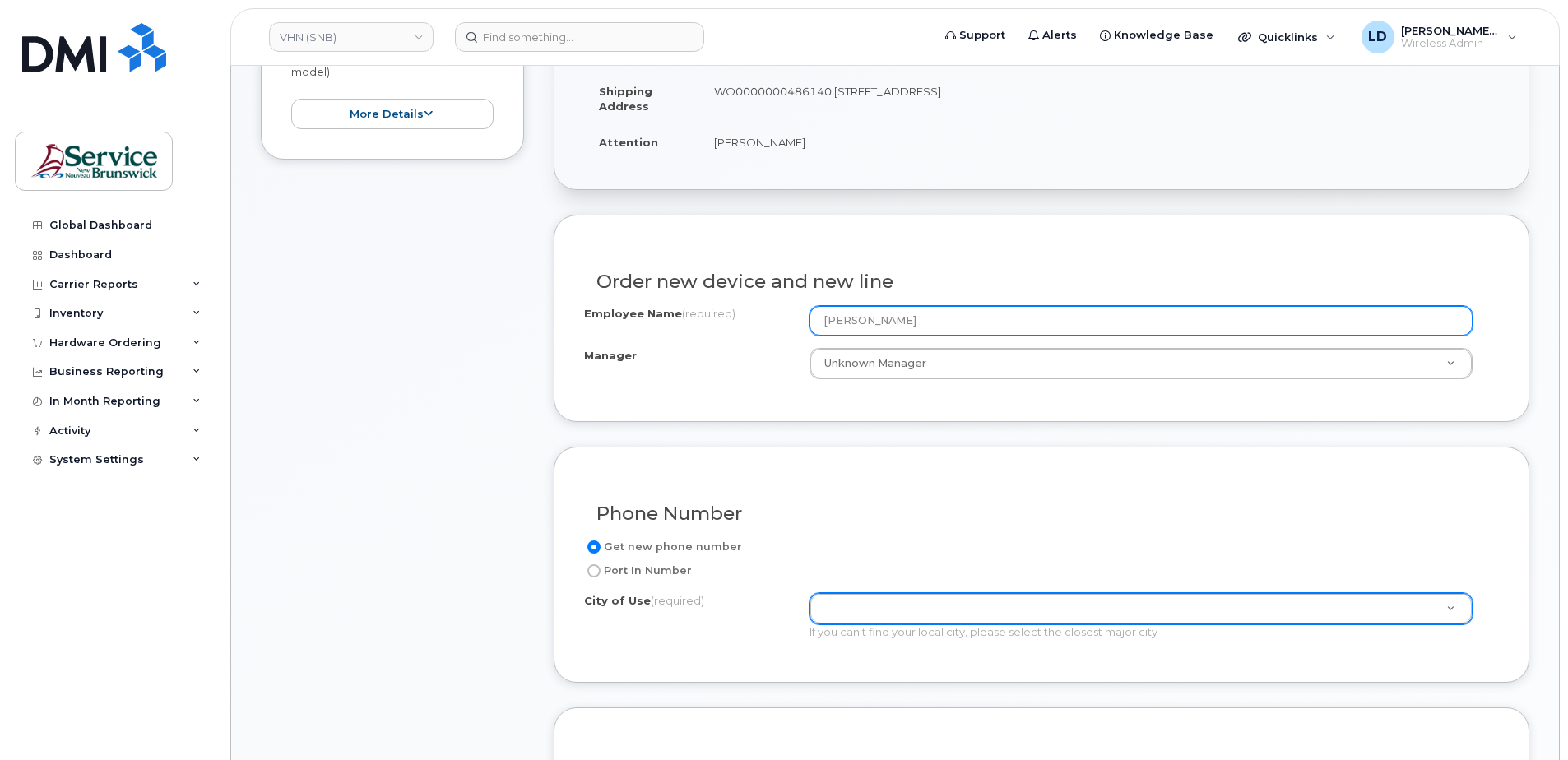
type input "[PERSON_NAME]"
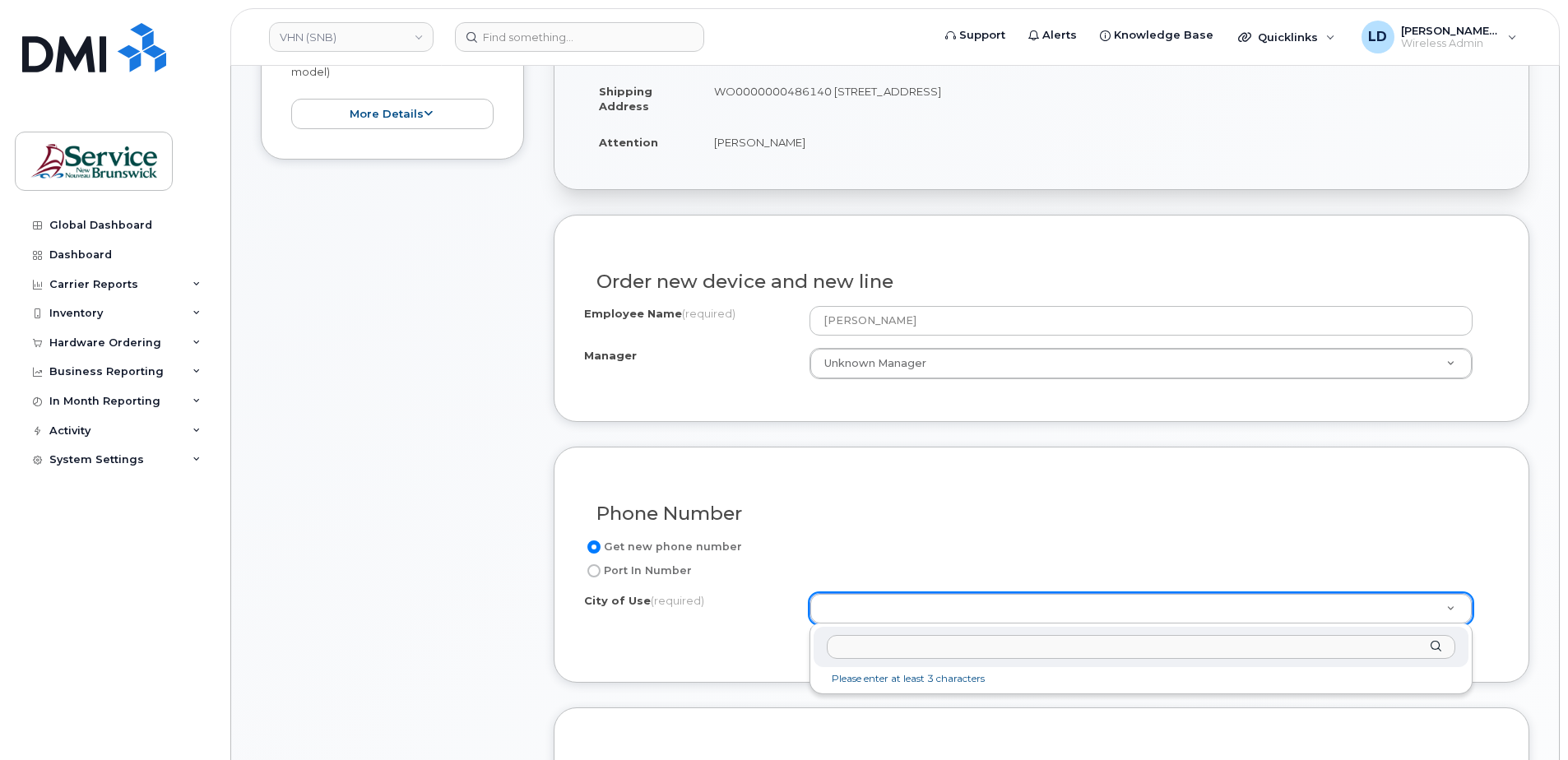
click at [854, 646] on input "text" at bounding box center [1141, 646] width 629 height 24
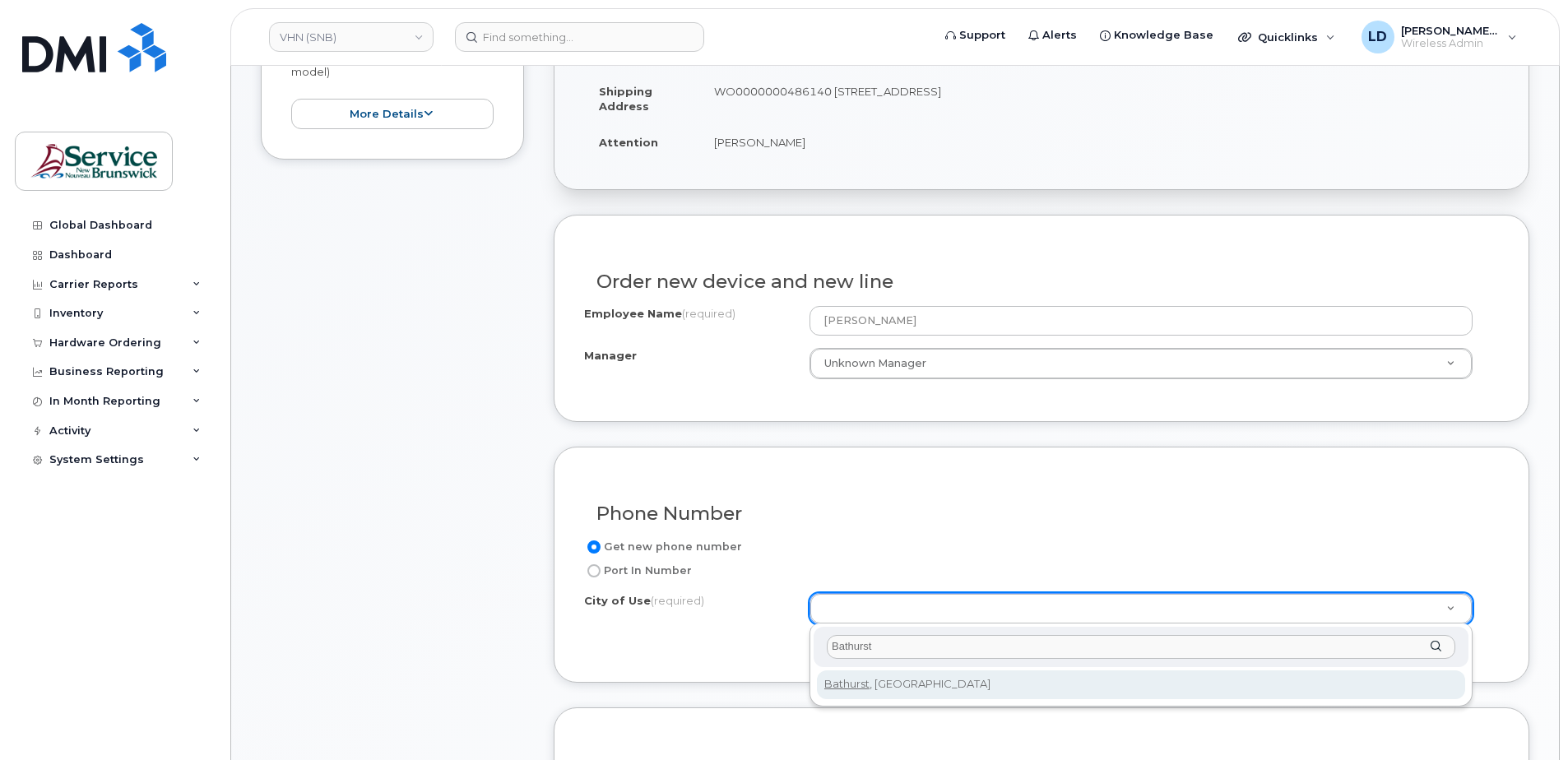
type input "Bathurst"
type input "1368"
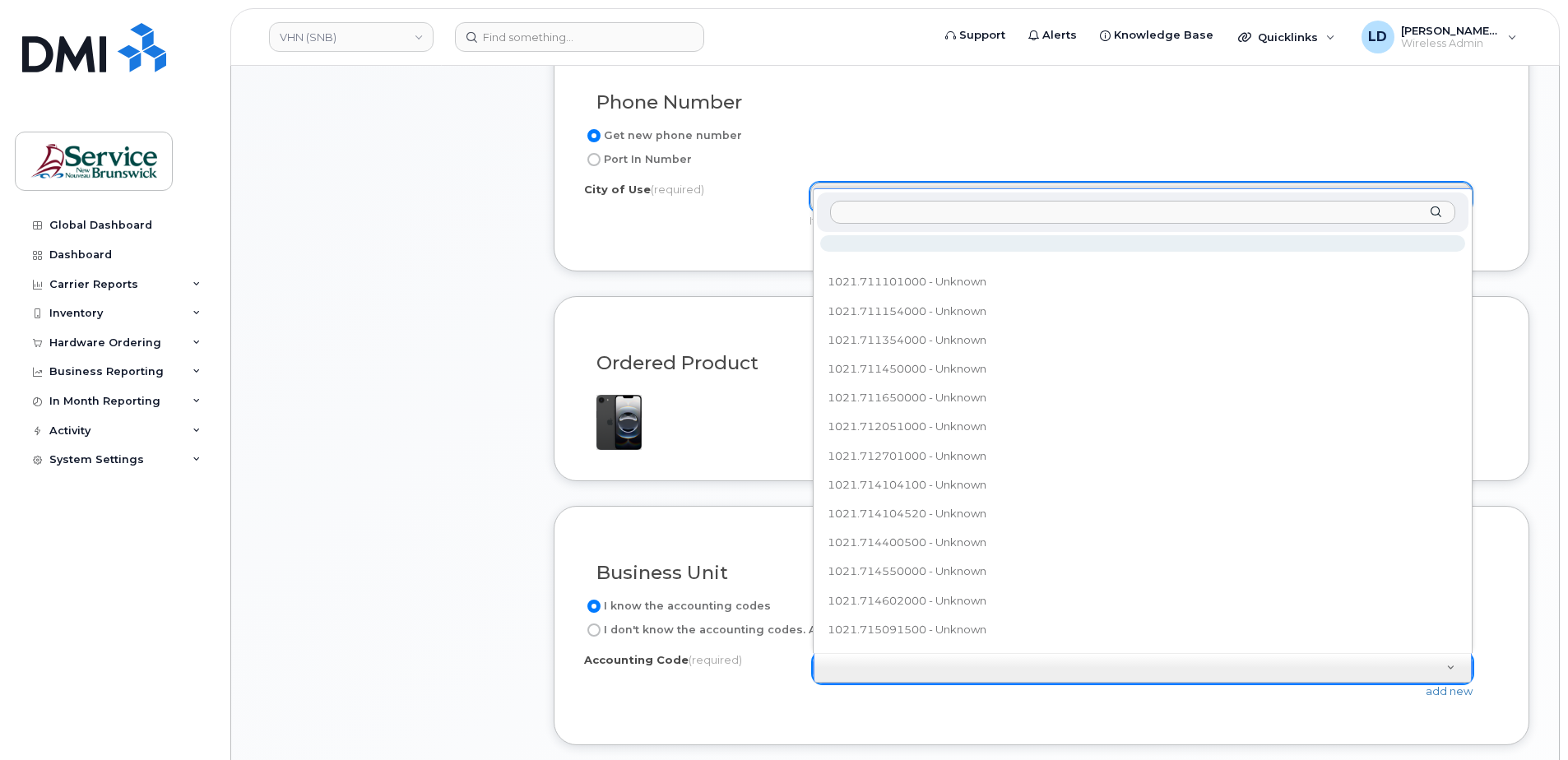
scroll to position [18, 0]
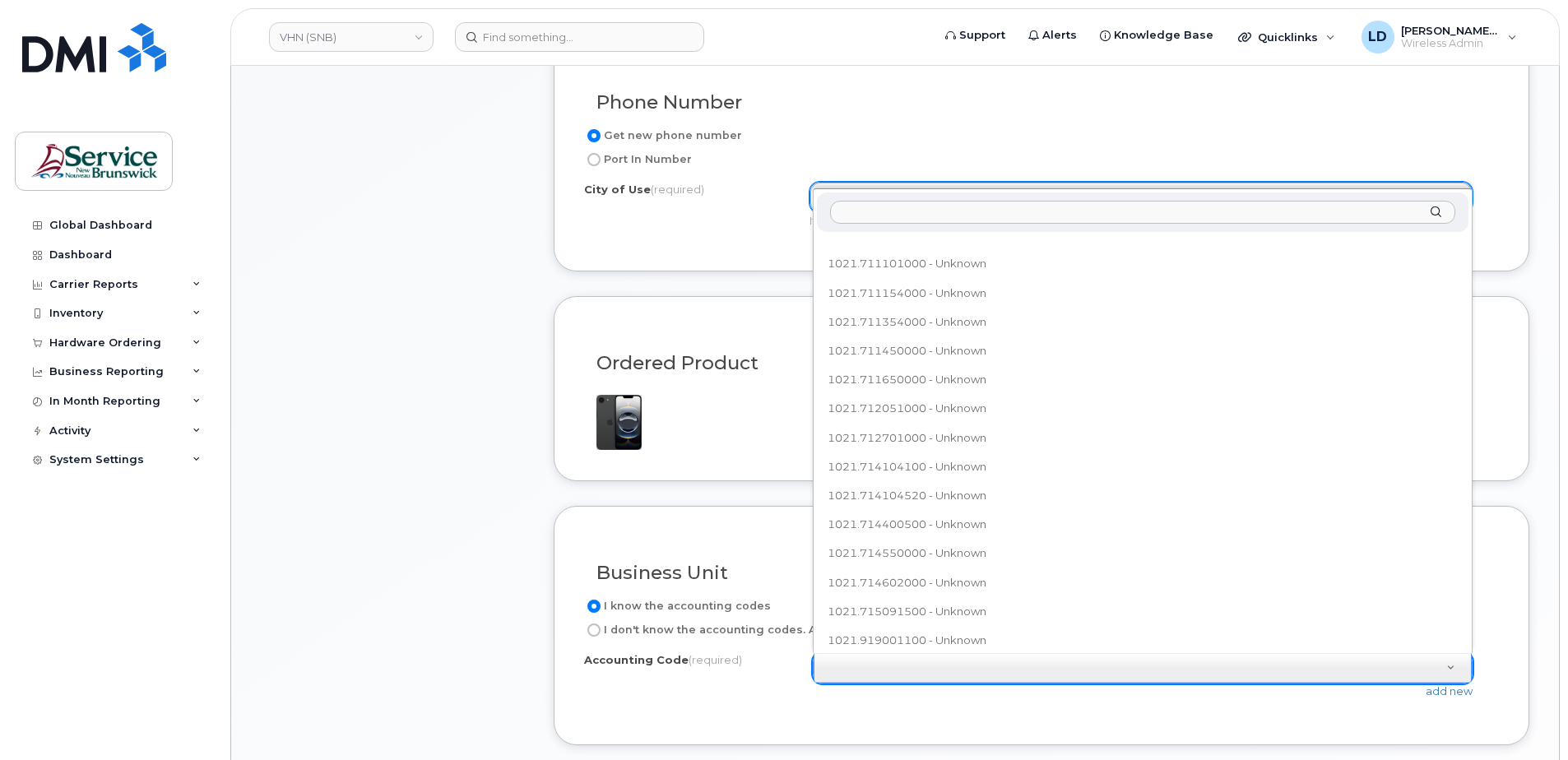
click at [861, 210] on input "text" at bounding box center [1142, 212] width 625 height 24
paste input "800.711104000"
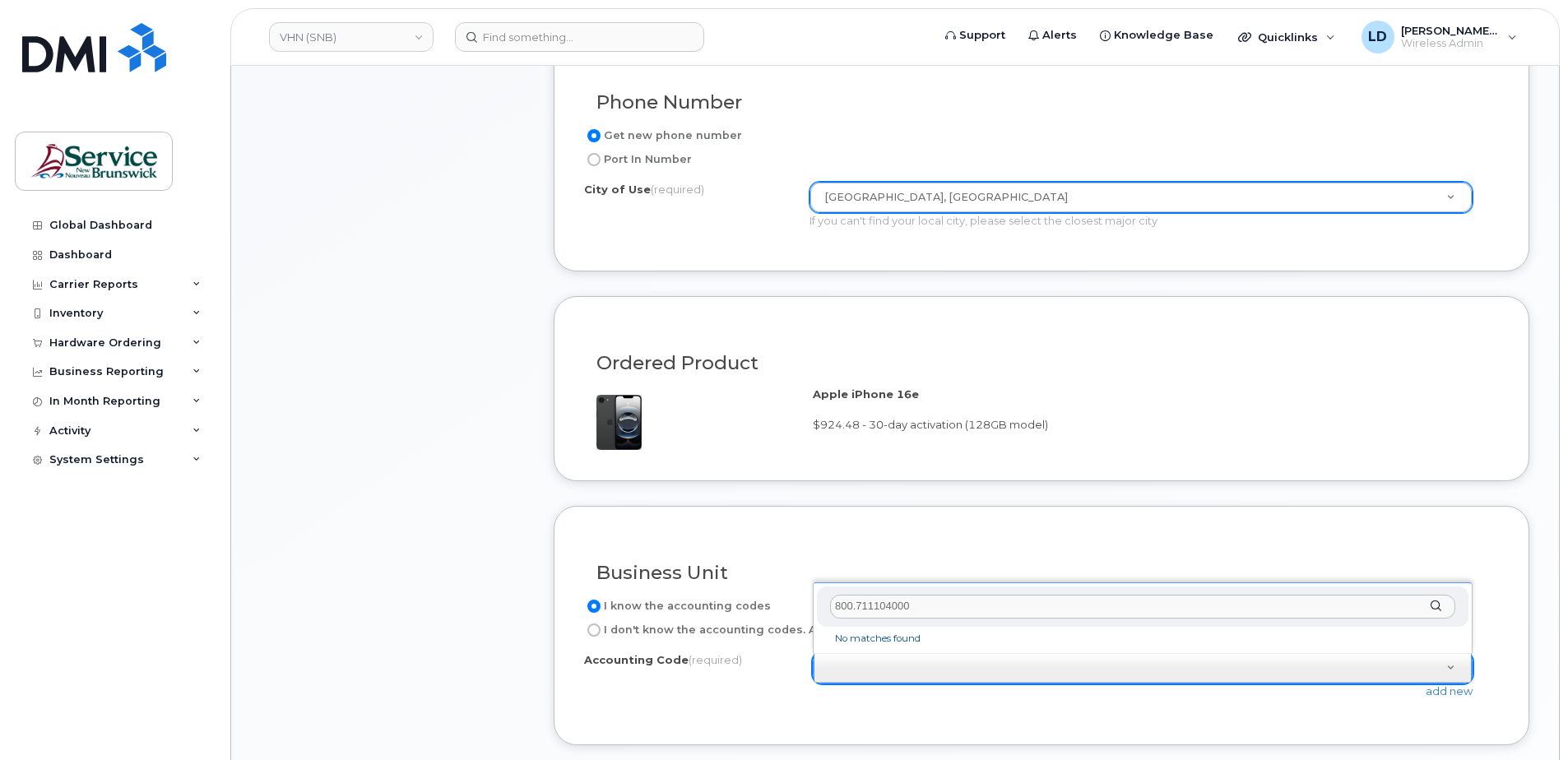
click at [849, 602] on input "800.711104000" at bounding box center [1142, 606] width 625 height 24
click at [850, 601] on input "800.711104000" at bounding box center [1142, 606] width 625 height 24
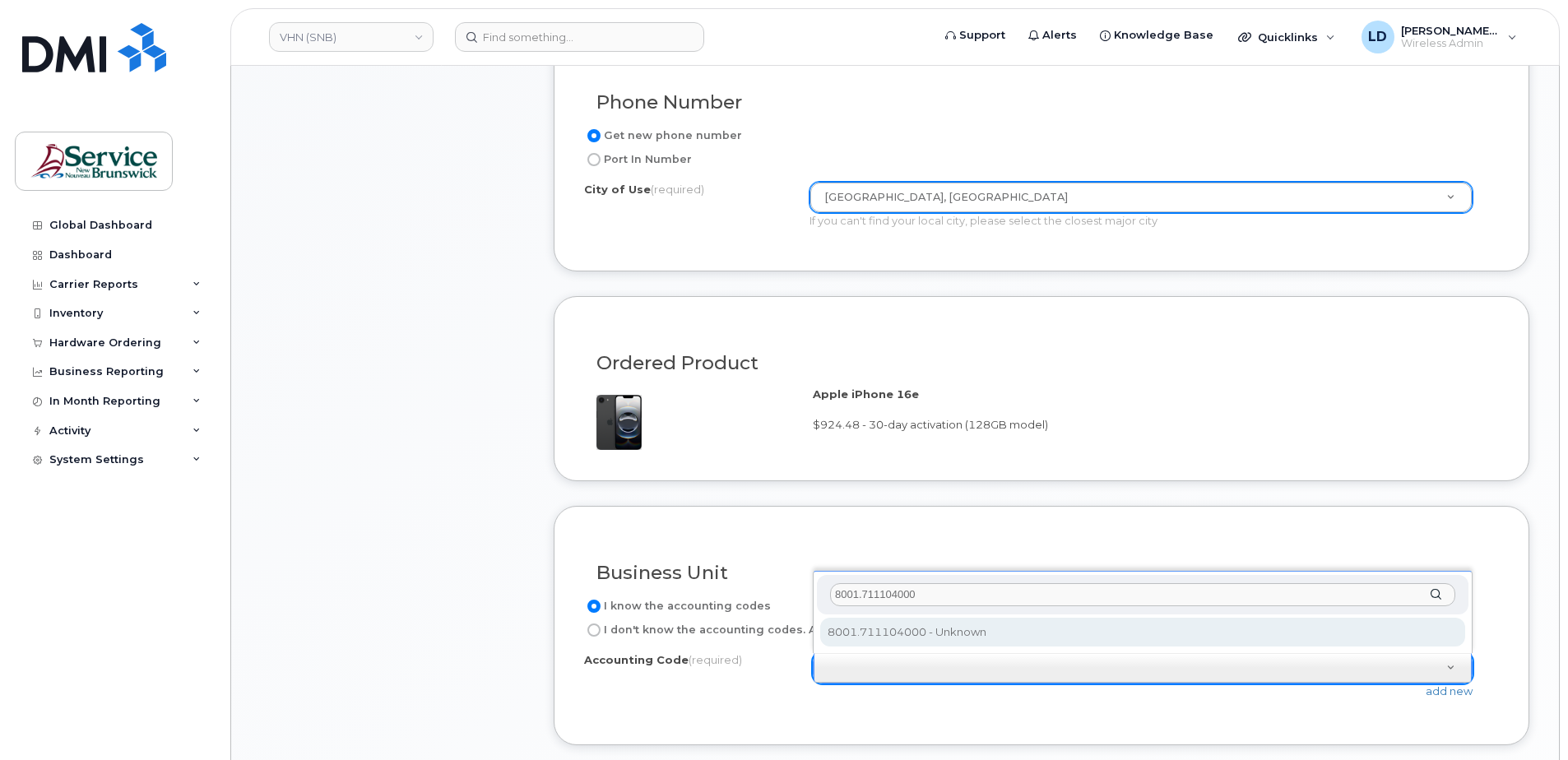
type input "8001.711104000"
select select "8001.711104000"
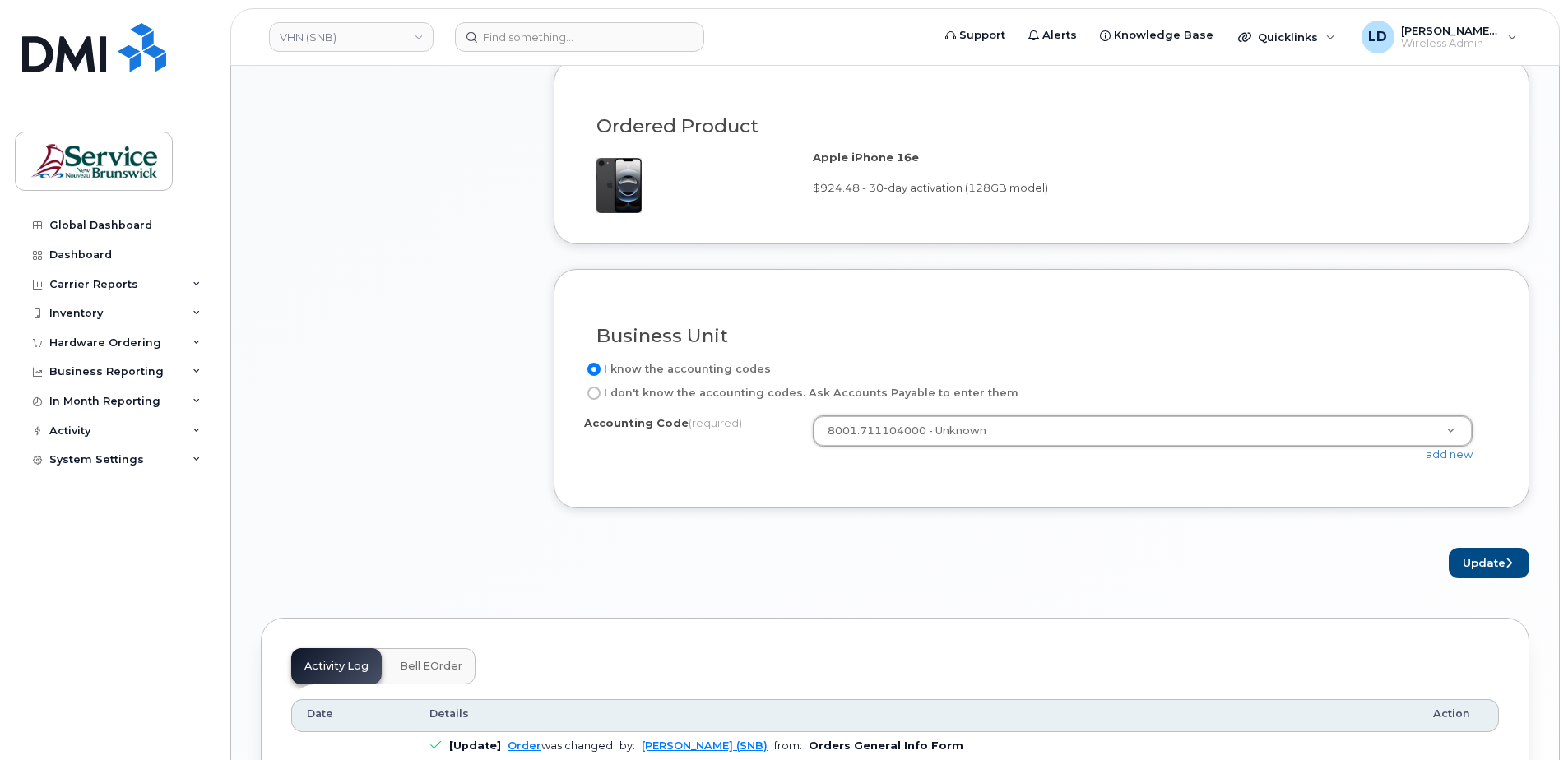
scroll to position [1151, 0]
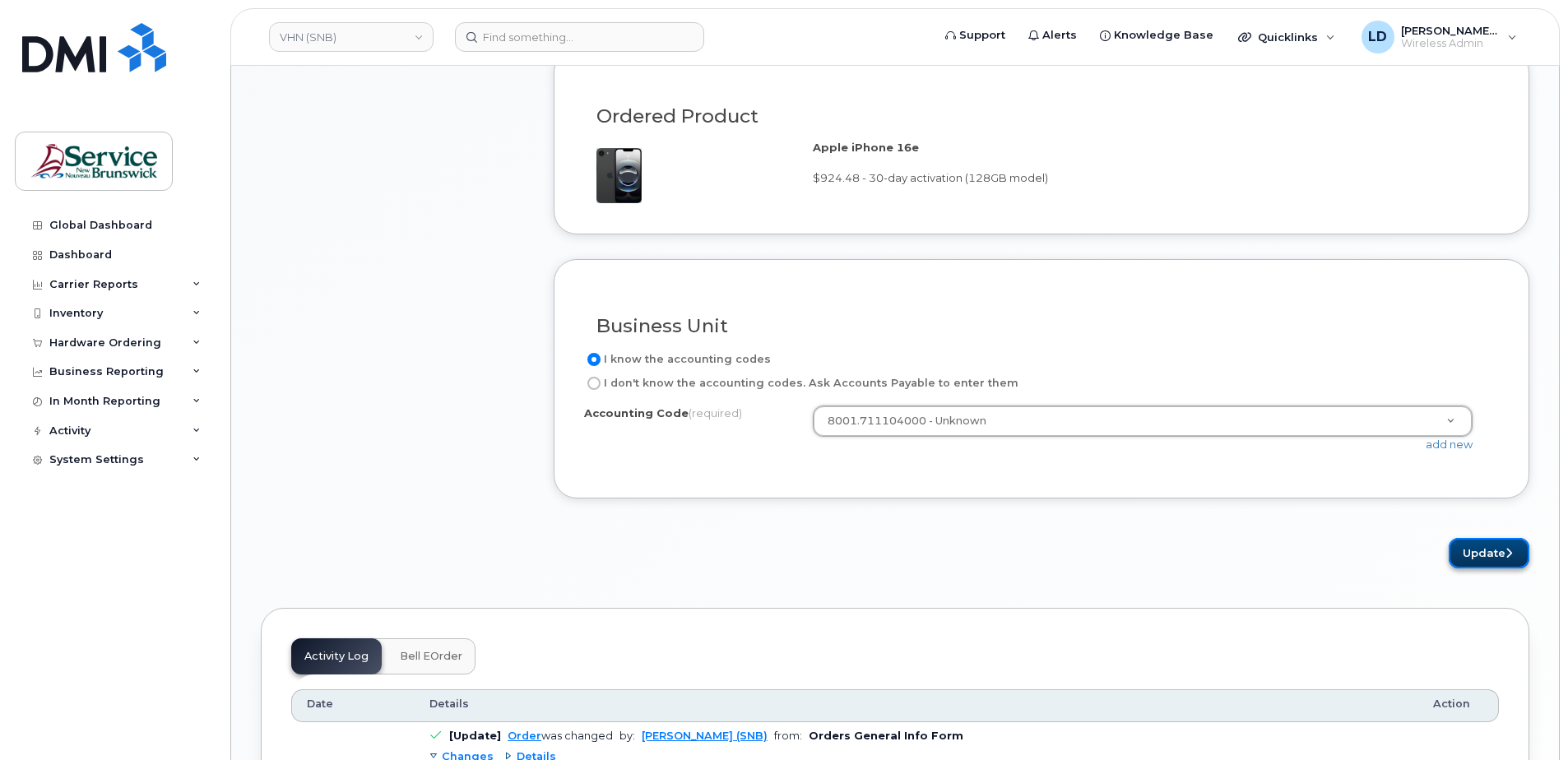
click at [1473, 552] on button "Update" at bounding box center [1489, 553] width 80 height 31
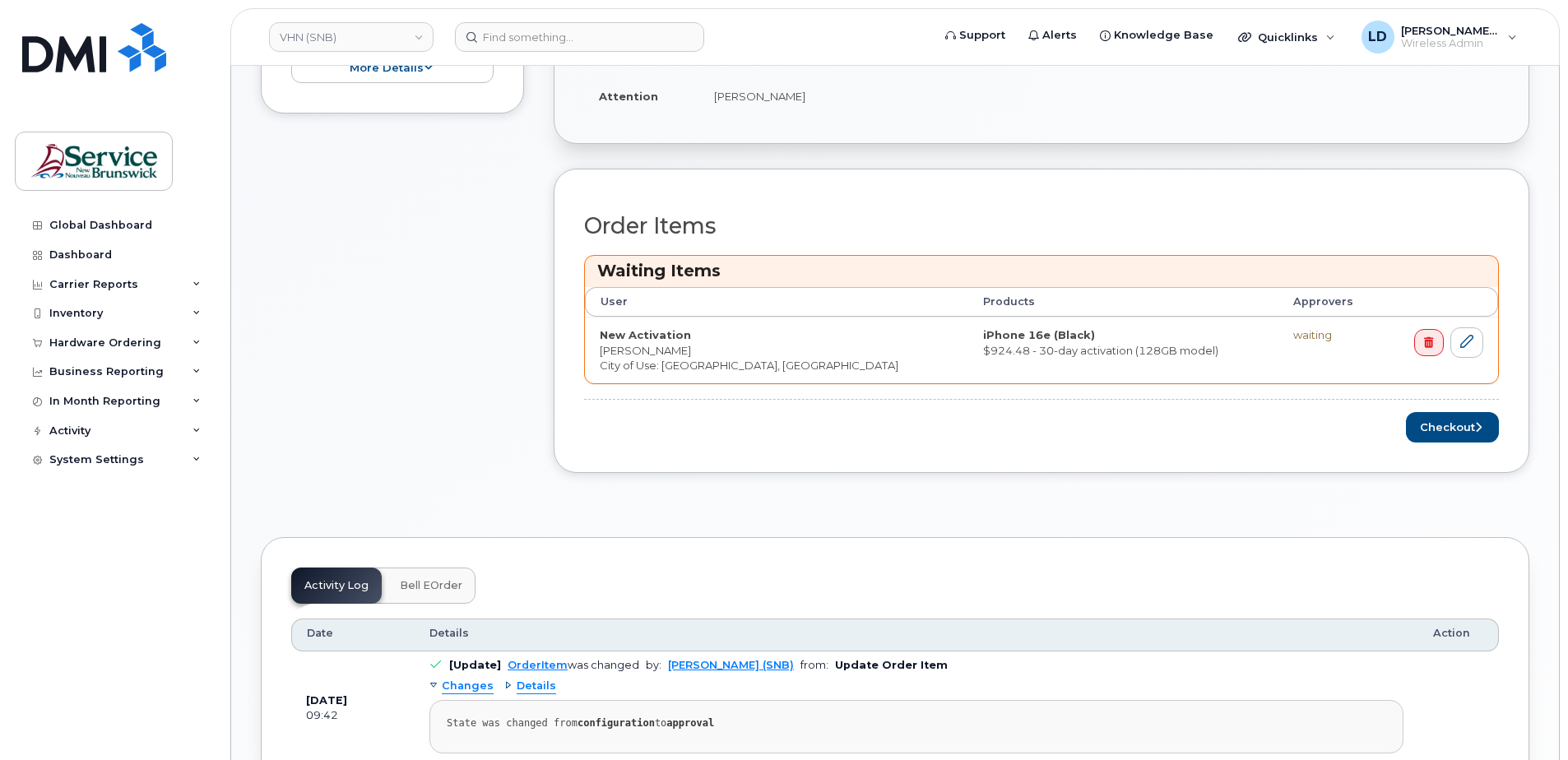
scroll to position [658, 0]
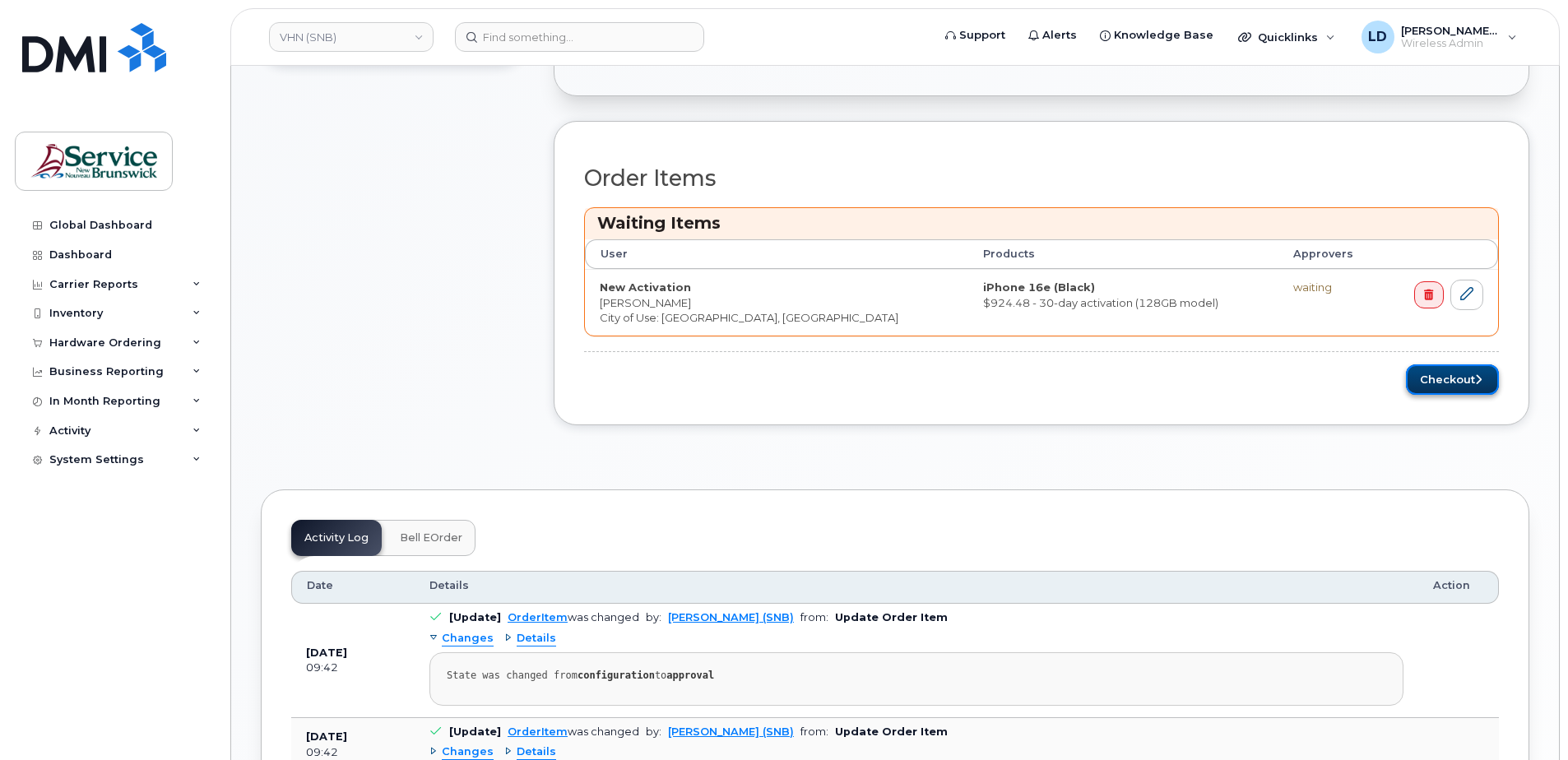
click at [1443, 378] on button "Checkout" at bounding box center [1452, 379] width 93 height 31
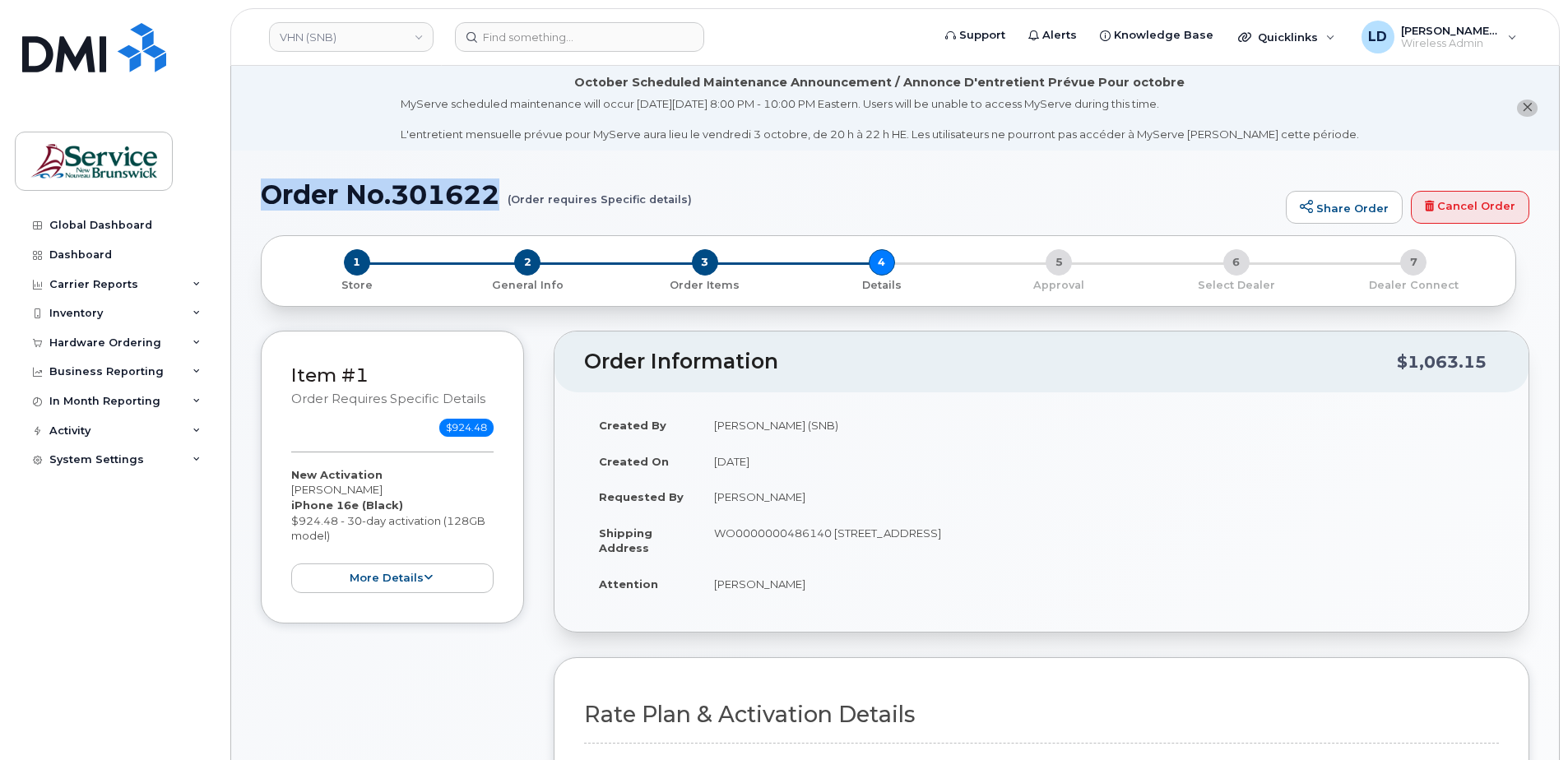
drag, startPoint x: 257, startPoint y: 193, endPoint x: 503, endPoint y: 193, distance: 246.0
drag, startPoint x: 503, startPoint y: 193, endPoint x: 486, endPoint y: 193, distance: 17.0
copy h1 "Order No.301622"
click at [72, 336] on div "Hardware Ordering" at bounding box center [106, 343] width 112 height 13
